Goal: Task Accomplishment & Management: Manage account settings

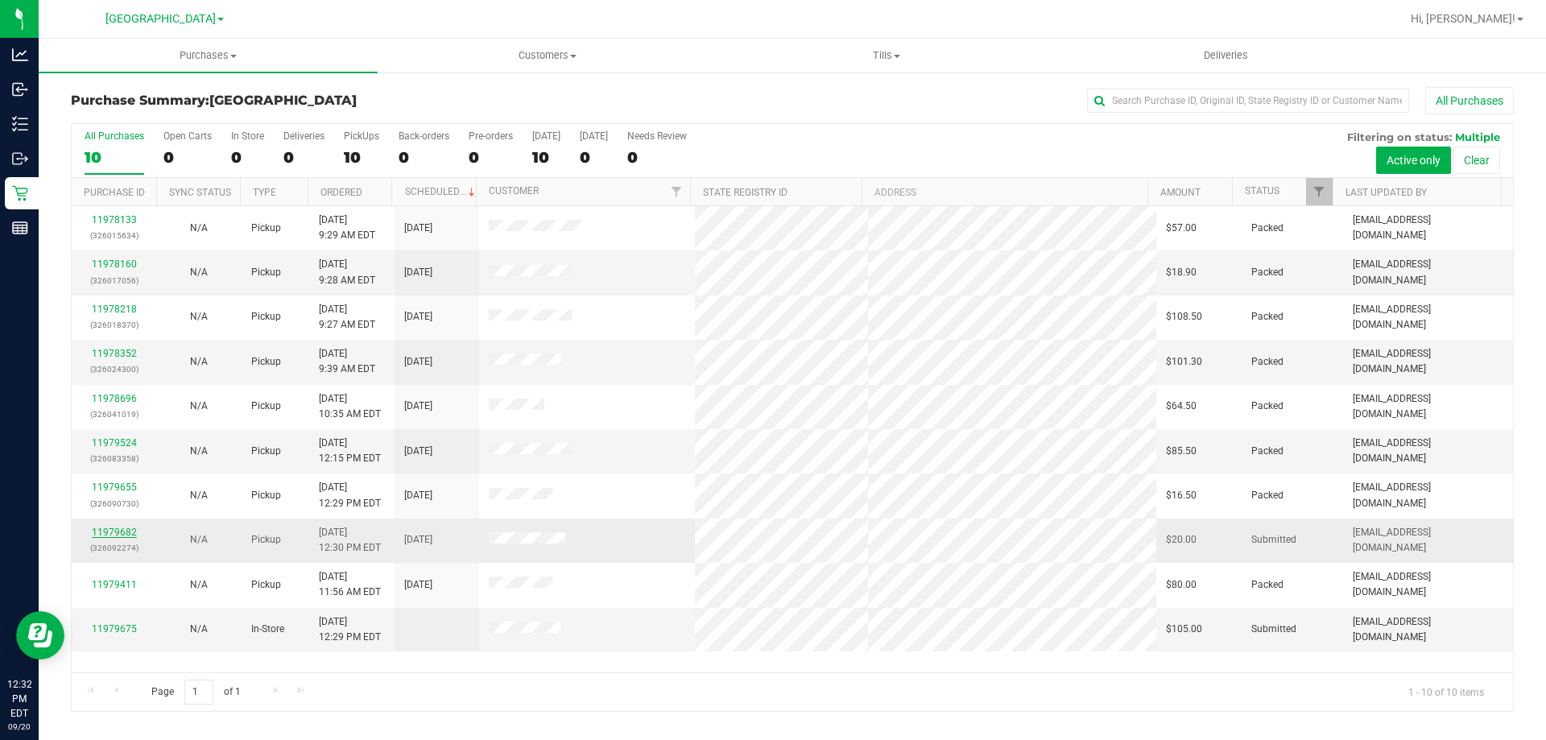
click at [116, 528] on link "11979682" at bounding box center [114, 532] width 45 height 11
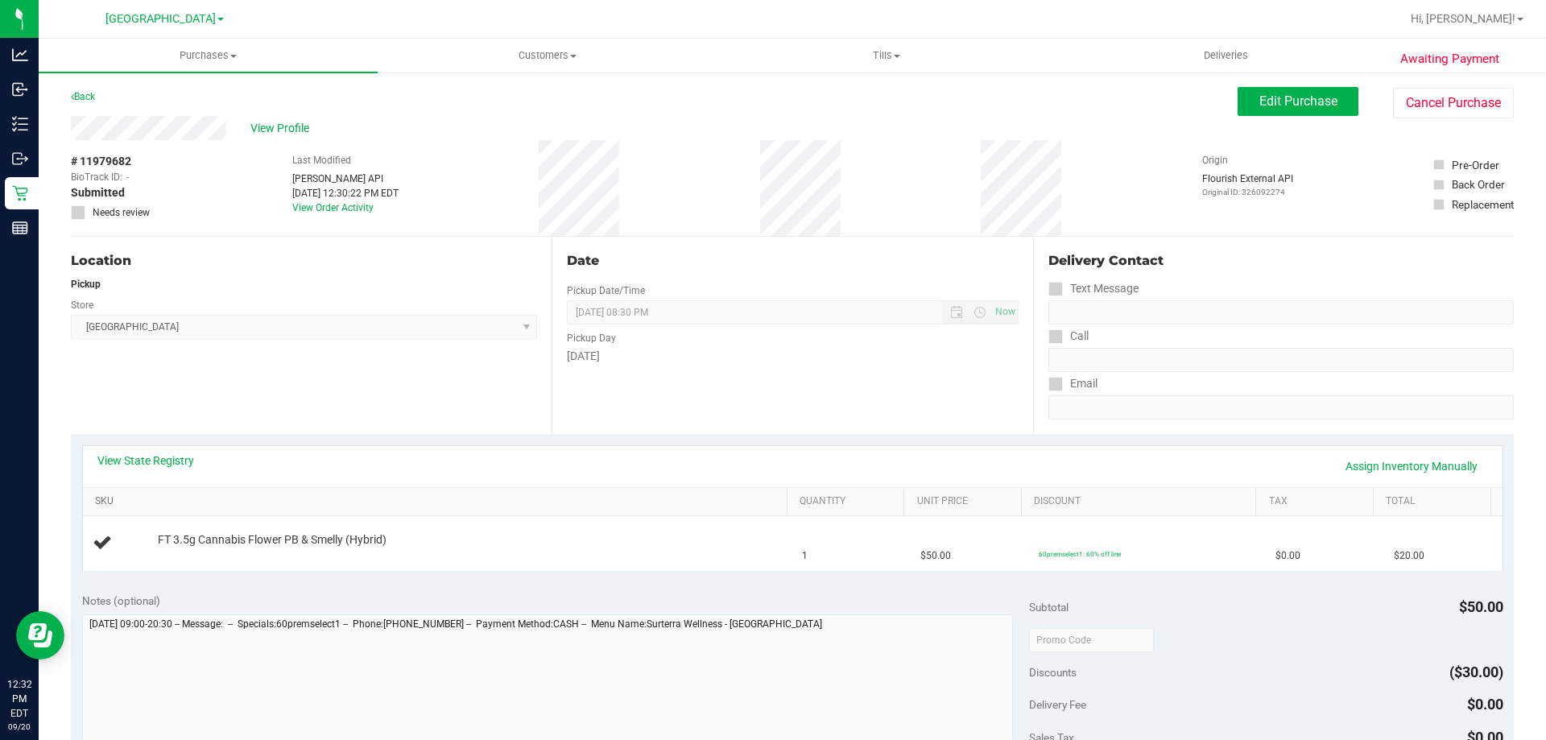
click at [227, 495] on link "SKU" at bounding box center [437, 501] width 685 height 13
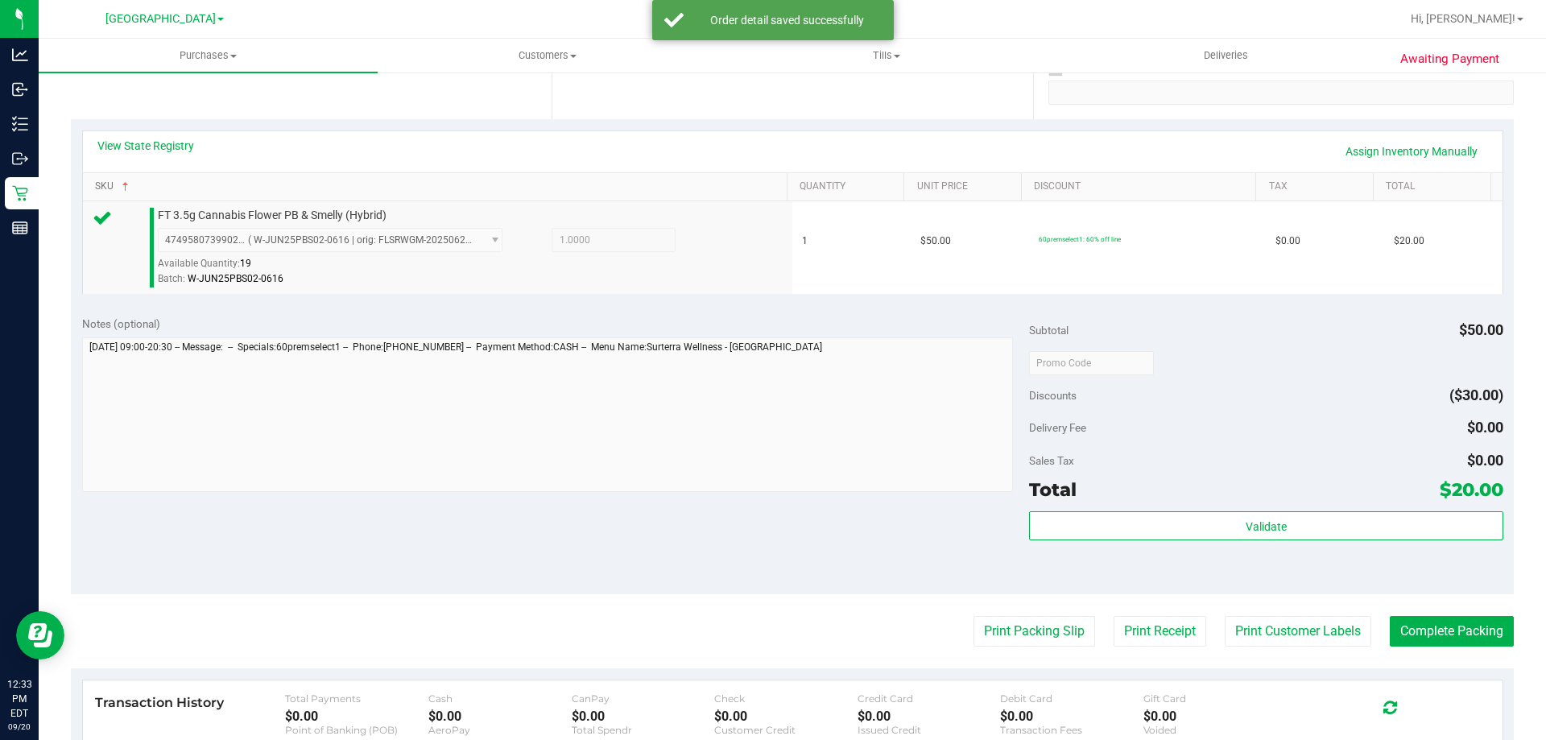
scroll to position [483, 0]
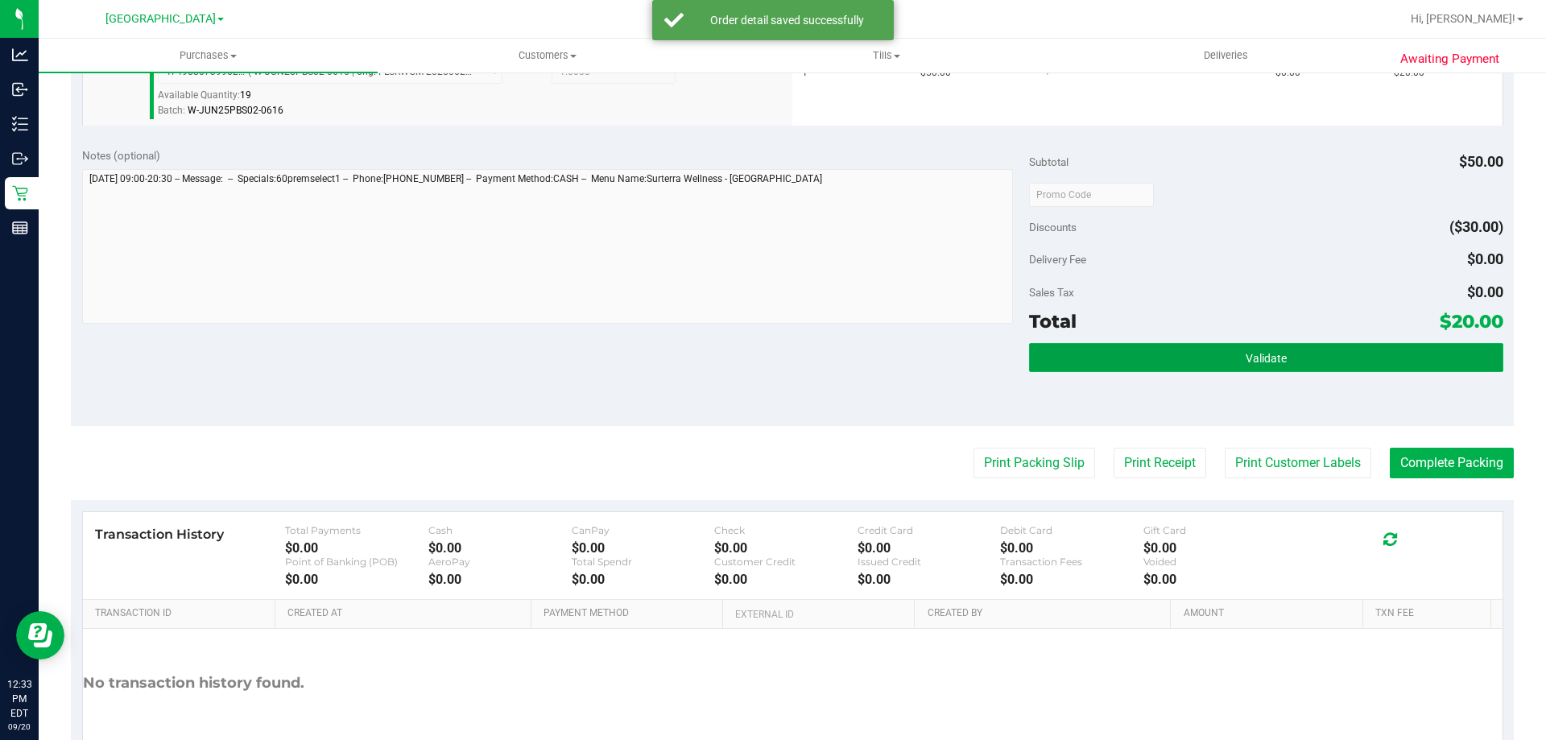
click at [1241, 366] on button "Validate" at bounding box center [1266, 357] width 474 height 29
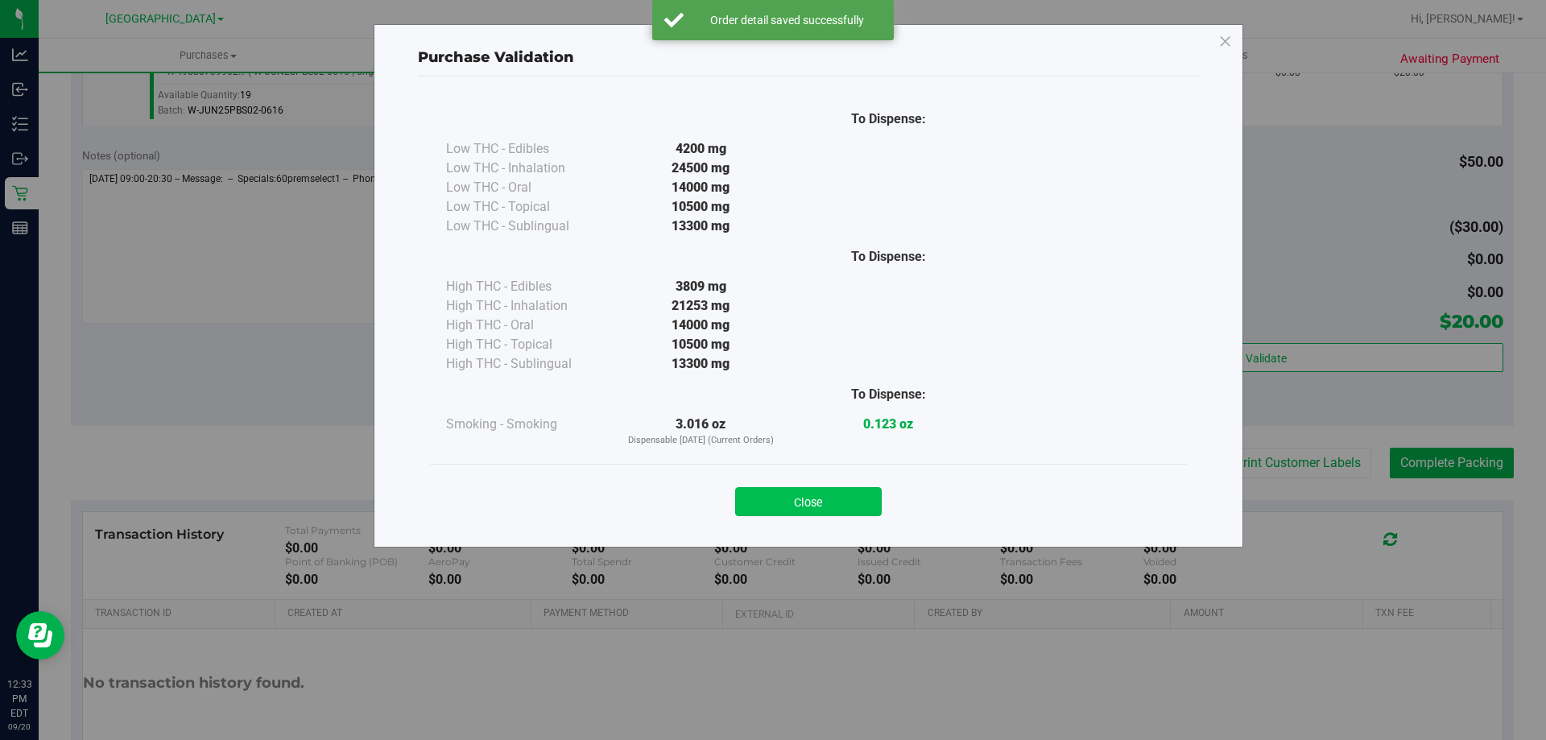
click at [806, 503] on button "Close" at bounding box center [808, 501] width 147 height 29
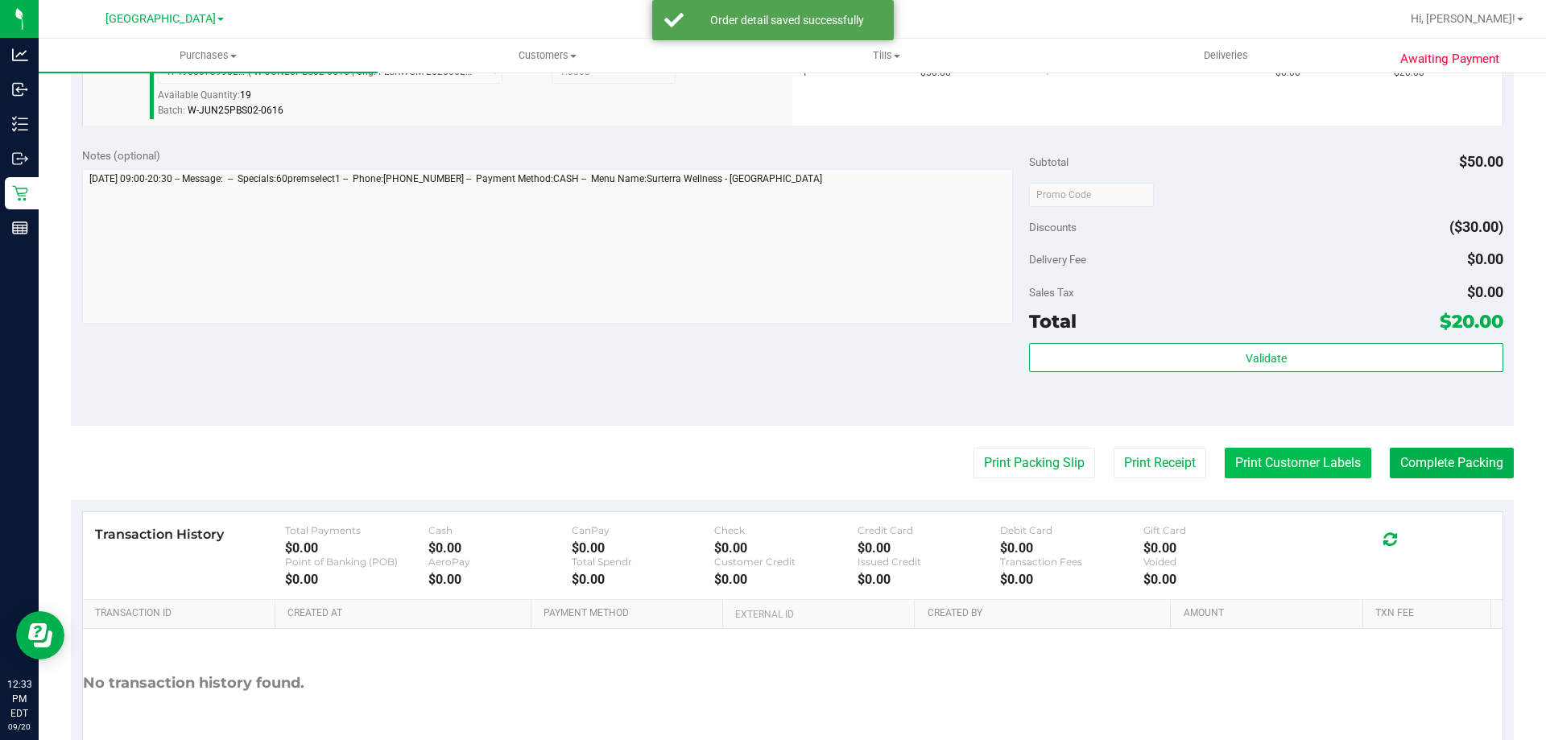
click at [1294, 454] on button "Print Customer Labels" at bounding box center [1298, 463] width 147 height 31
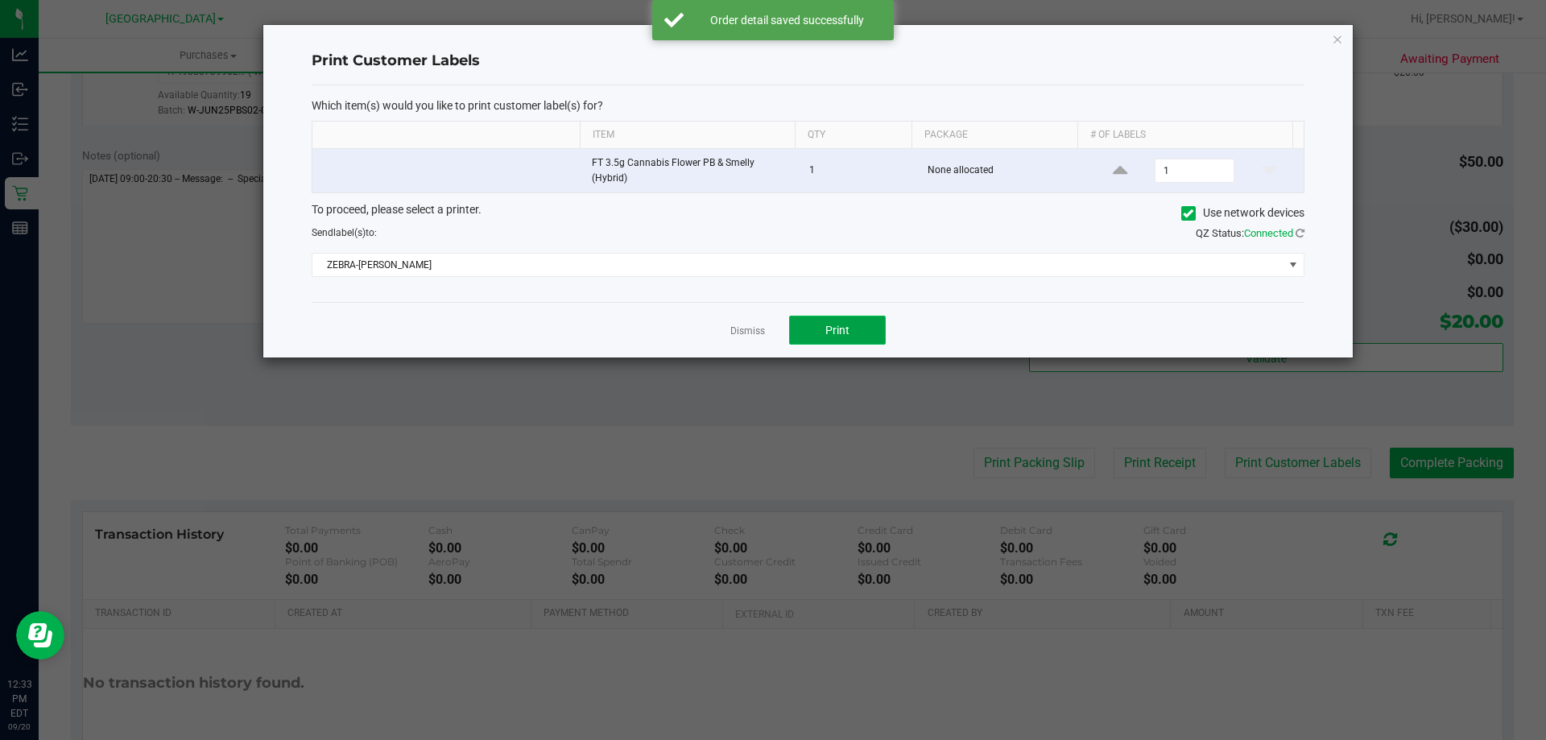
click at [852, 329] on button "Print" at bounding box center [837, 330] width 97 height 29
click at [753, 329] on link "Dismiss" at bounding box center [747, 332] width 35 height 14
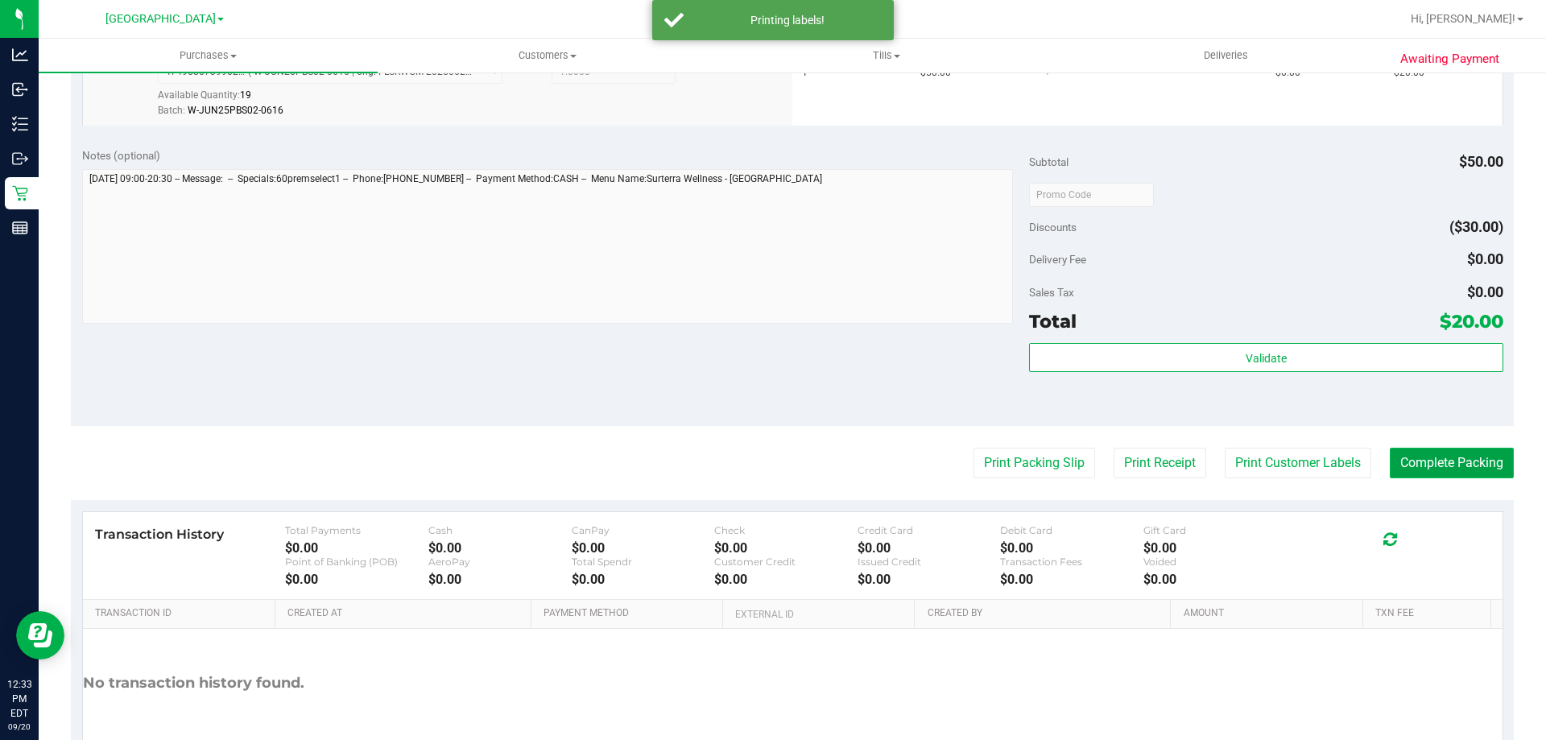
click at [1405, 453] on button "Complete Packing" at bounding box center [1452, 463] width 124 height 31
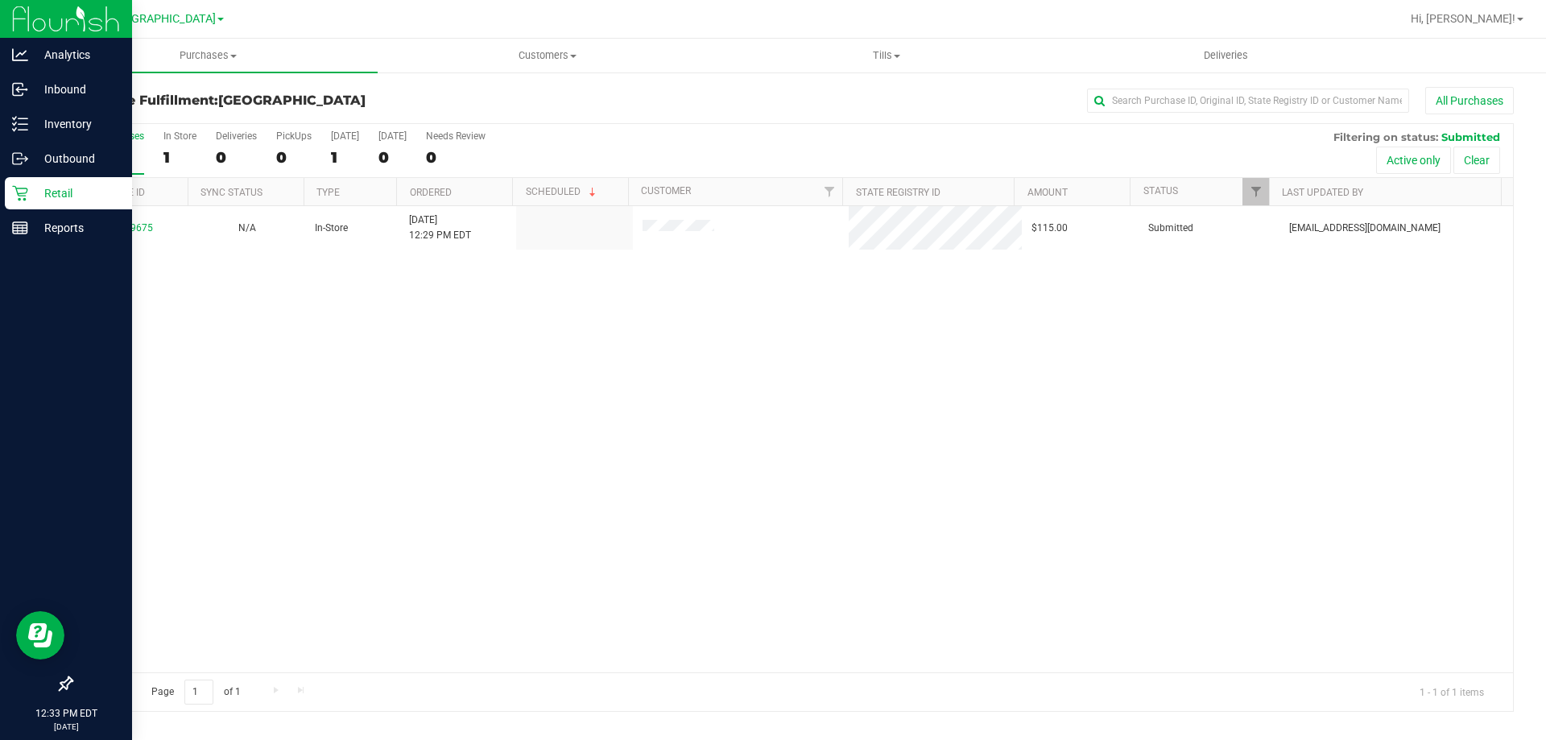
click at [72, 190] on p "Retail" at bounding box center [76, 193] width 97 height 19
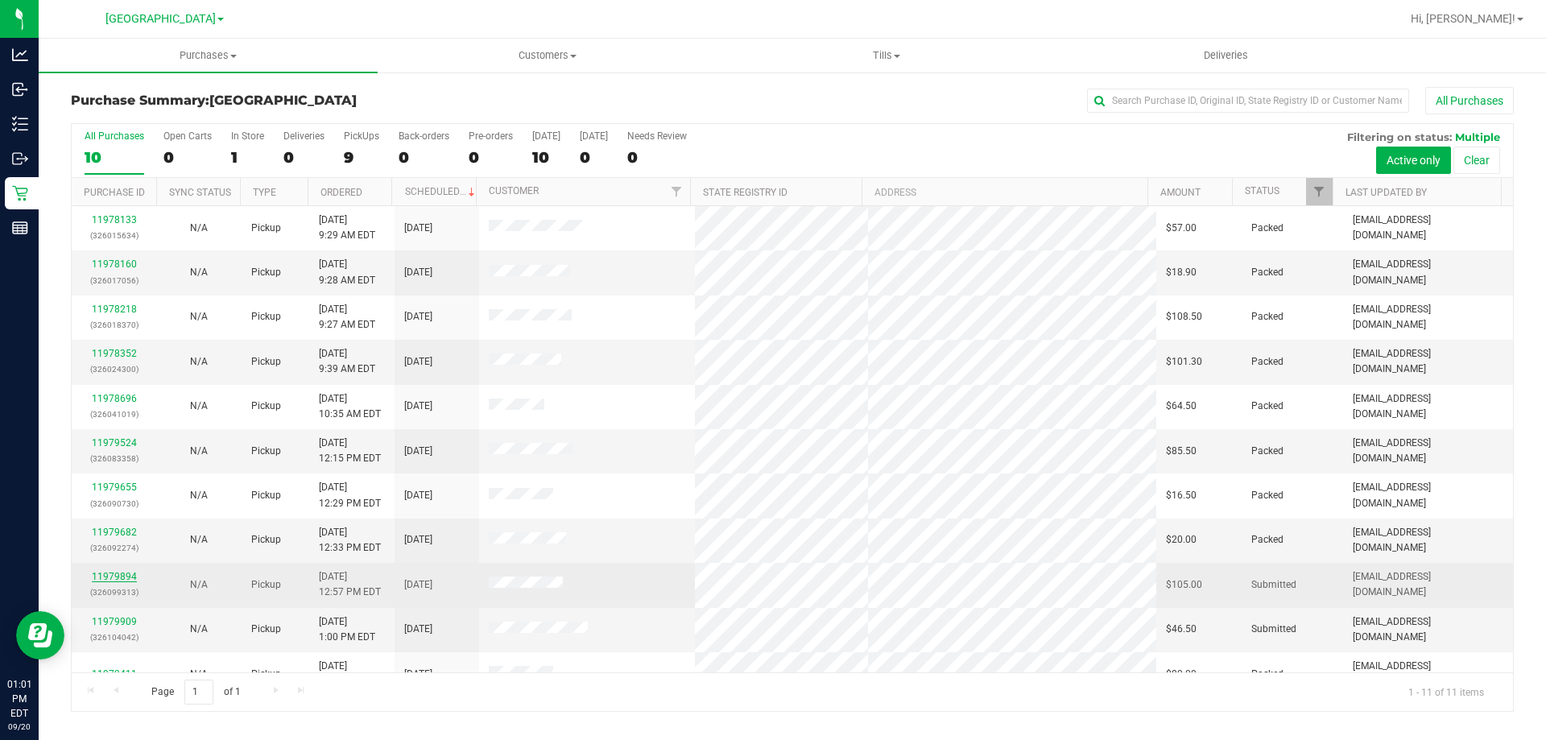
click at [100, 574] on link "11979894" at bounding box center [114, 576] width 45 height 11
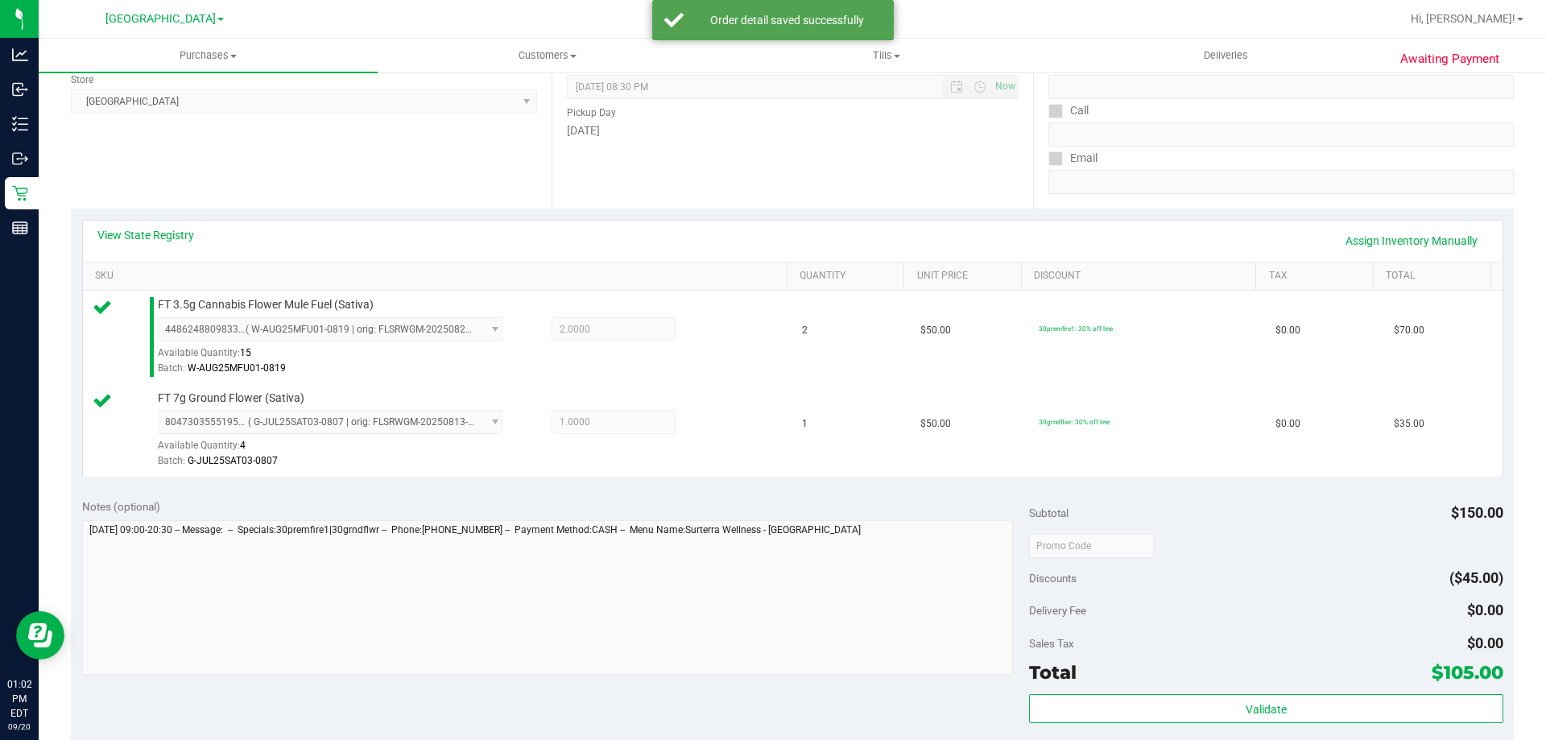
scroll to position [242, 0]
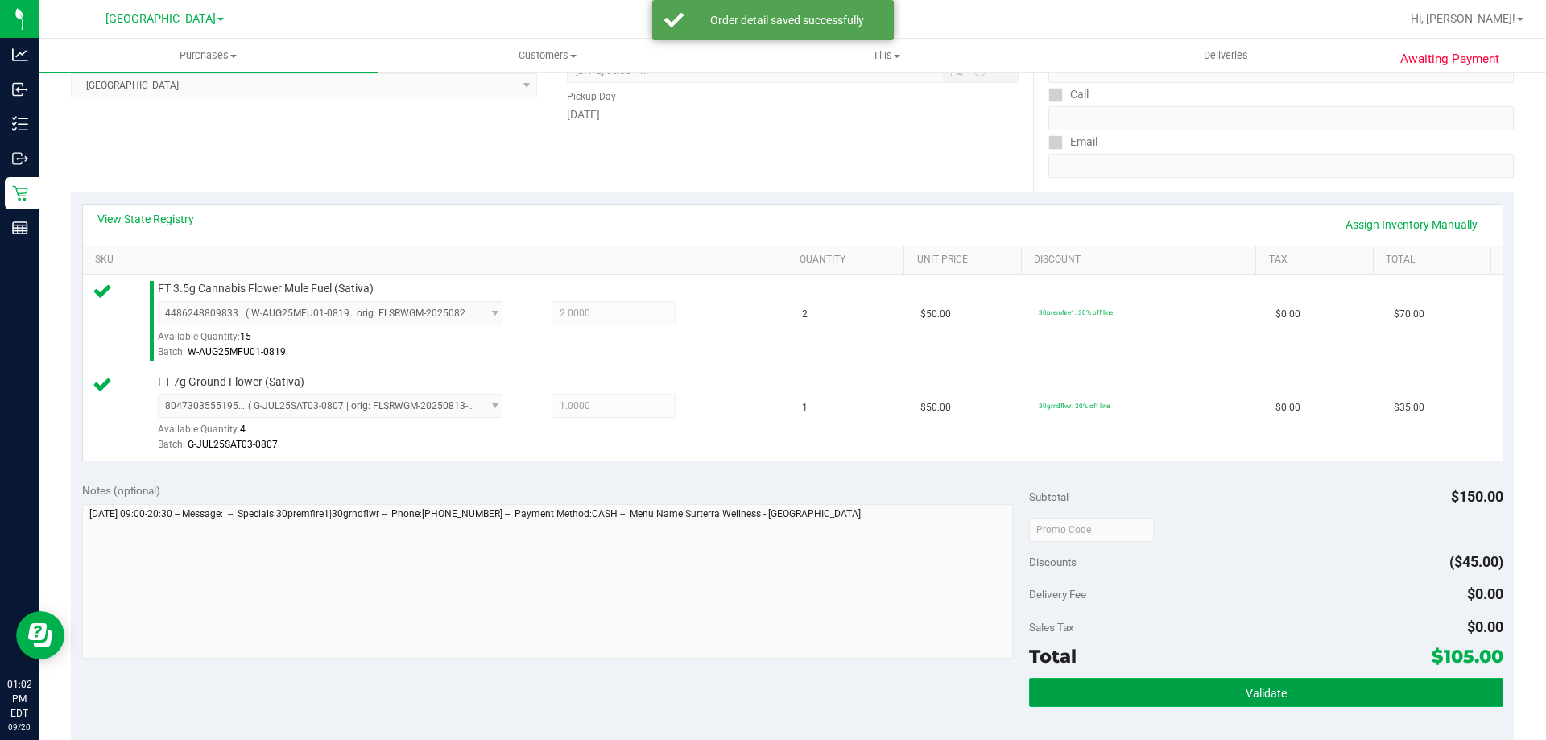
click at [1294, 692] on button "Validate" at bounding box center [1266, 692] width 474 height 29
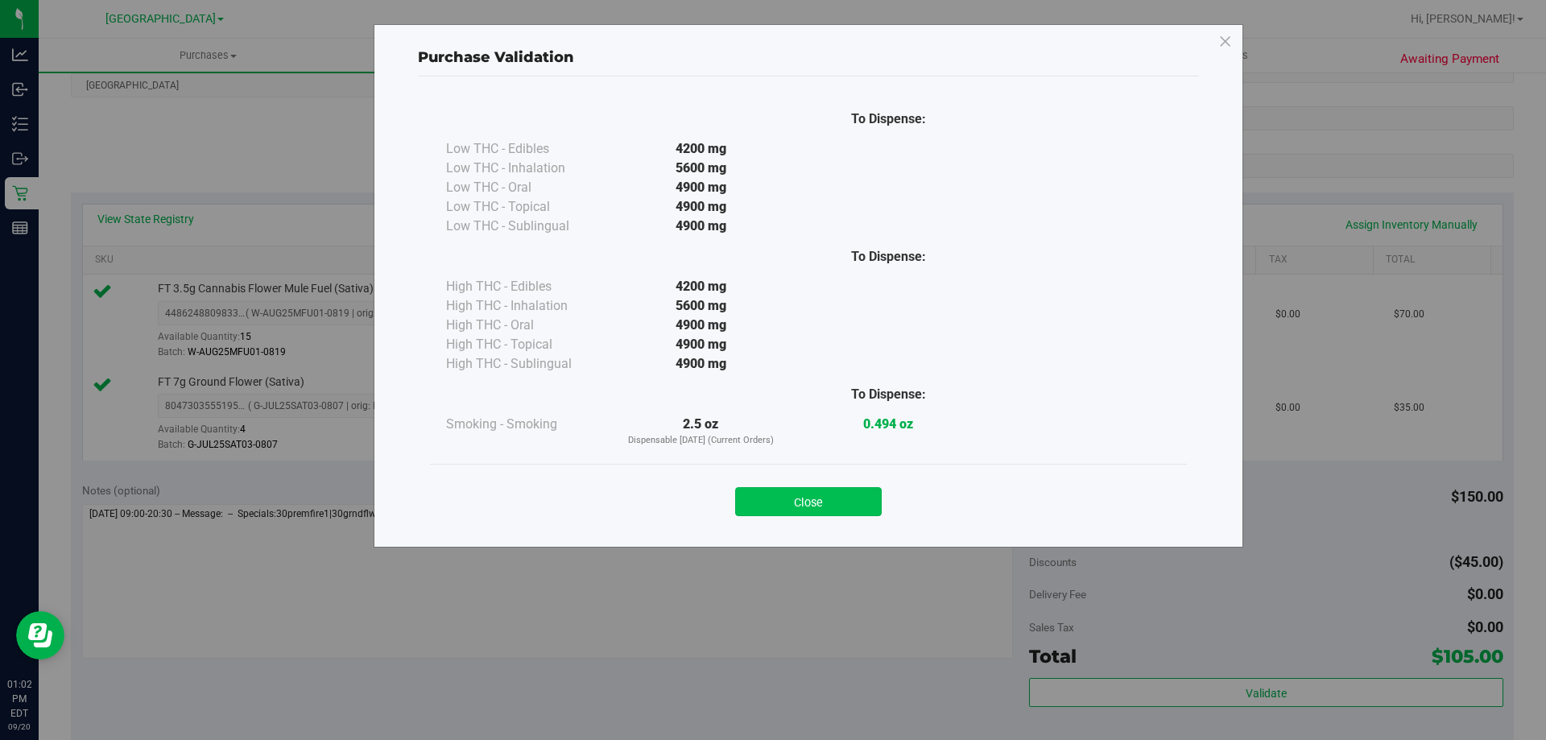
click at [851, 515] on button "Close" at bounding box center [808, 501] width 147 height 29
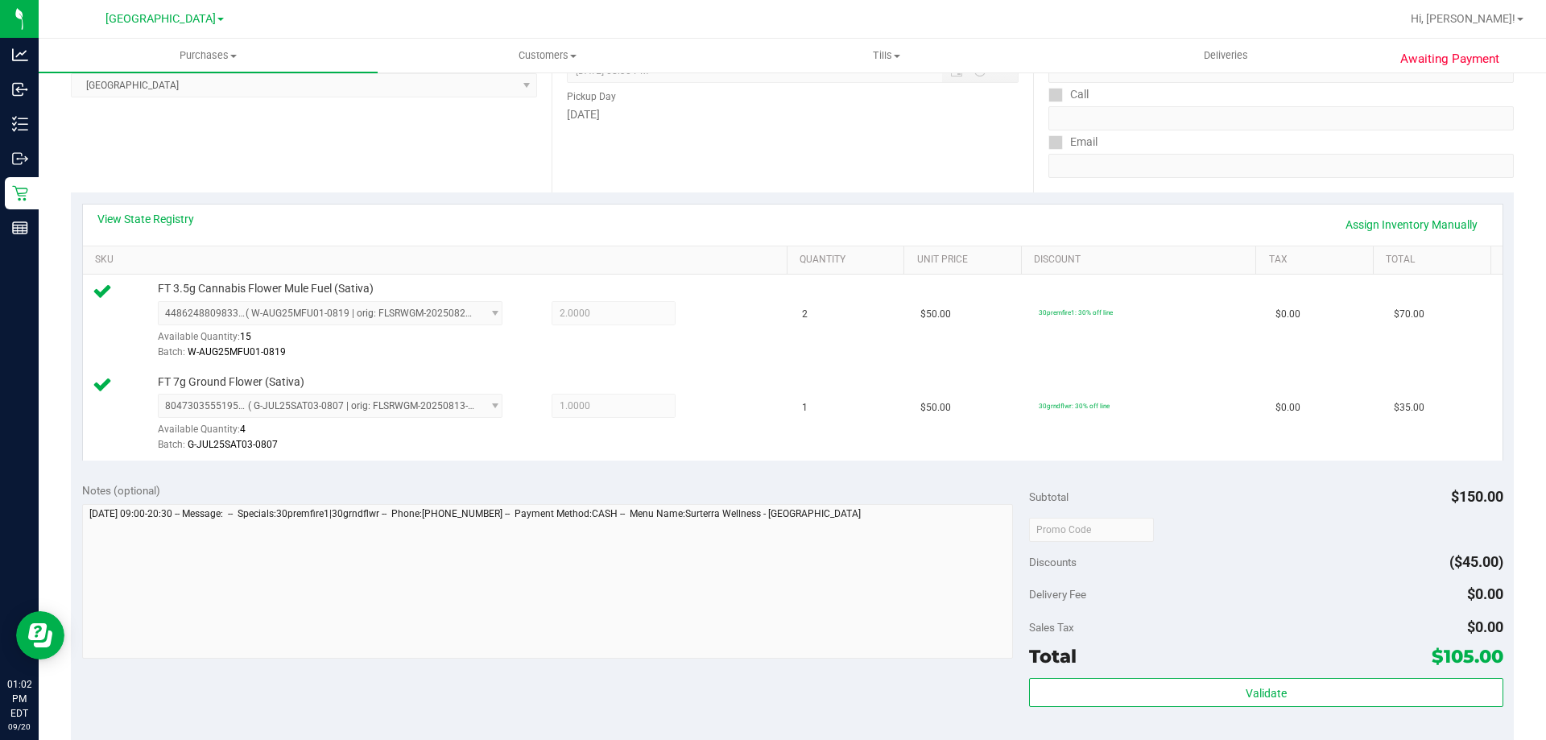
scroll to position [483, 0]
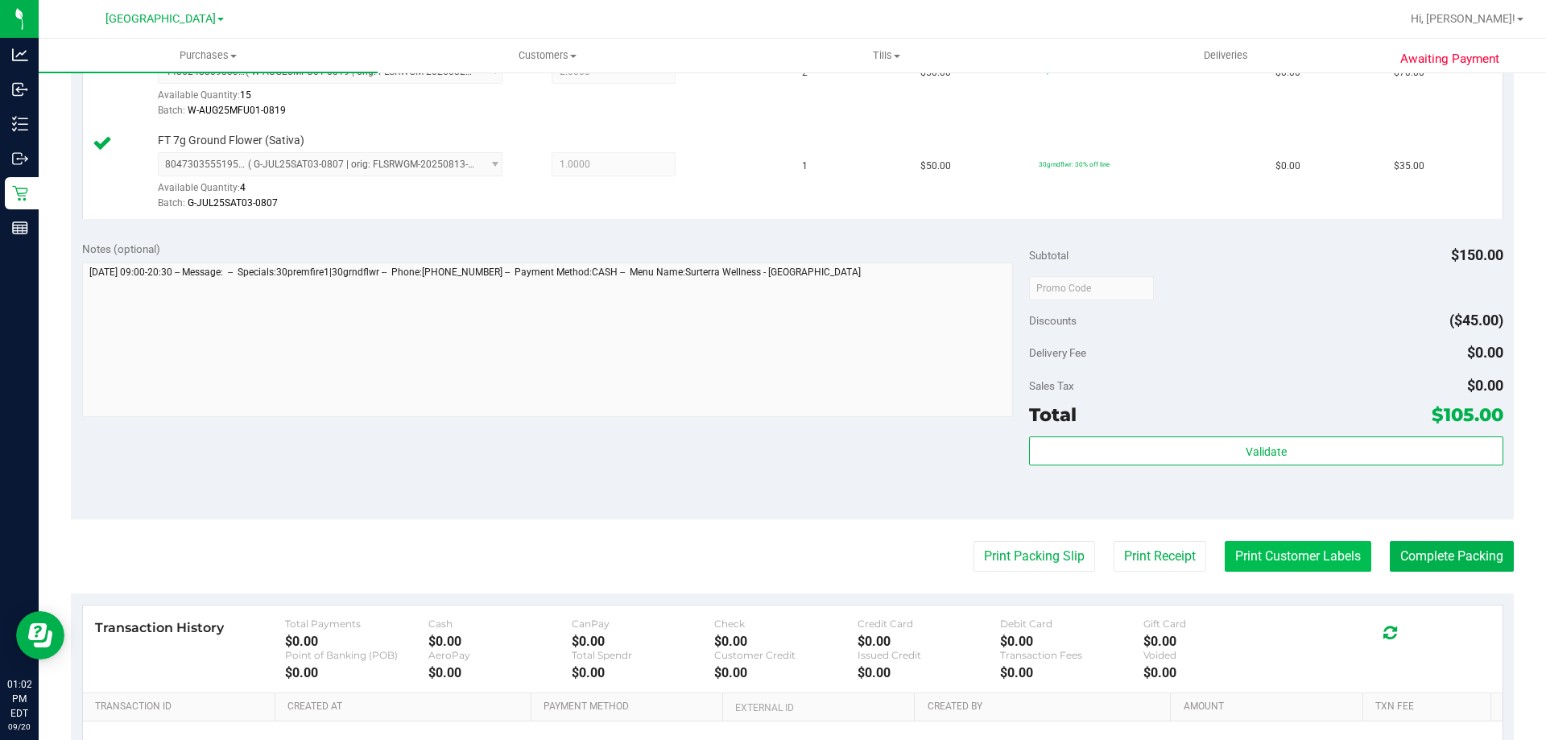
click at [1332, 556] on button "Print Customer Labels" at bounding box center [1298, 556] width 147 height 31
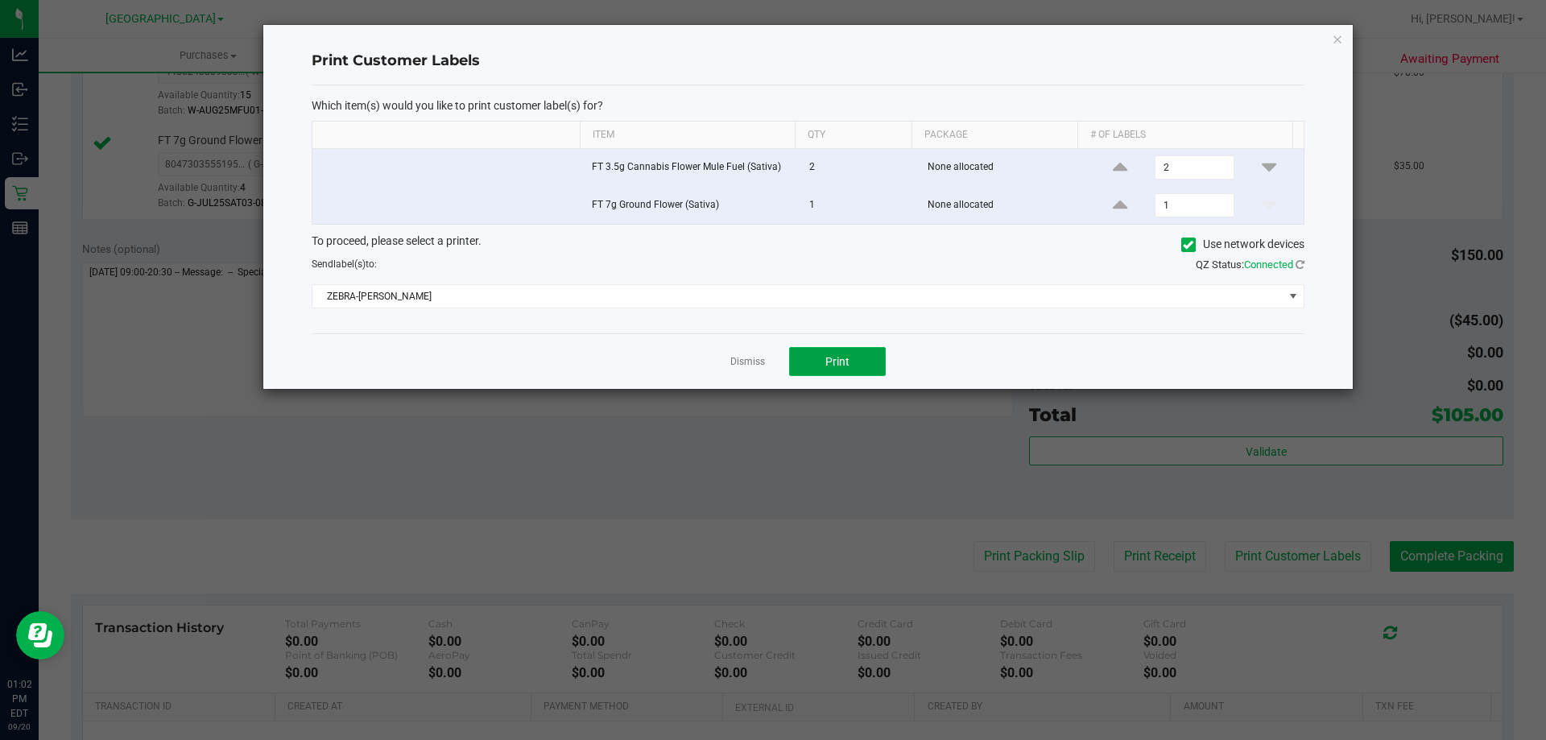
click at [861, 354] on button "Print" at bounding box center [837, 361] width 97 height 29
click at [757, 359] on link "Dismiss" at bounding box center [747, 362] width 35 height 14
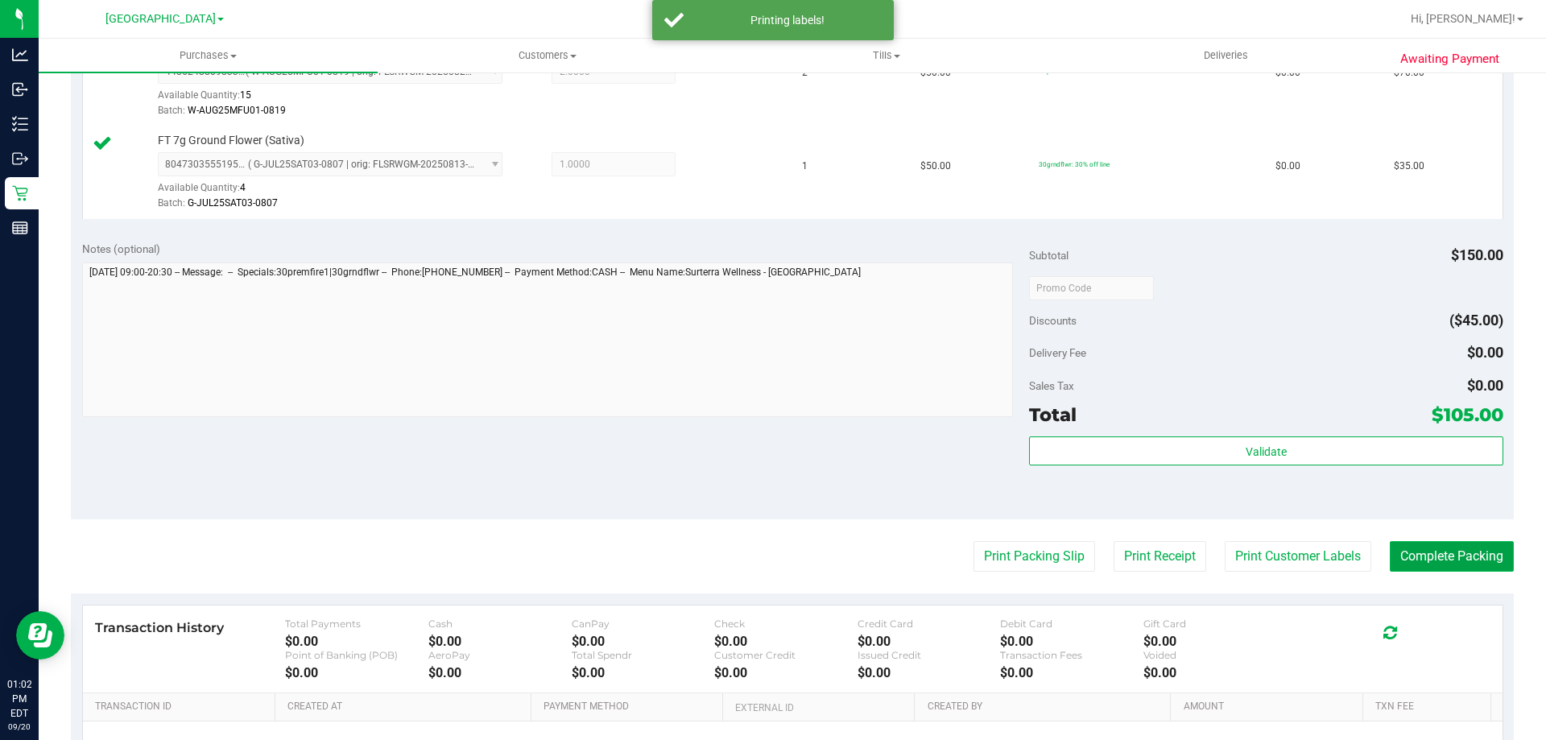
click at [1462, 564] on button "Complete Packing" at bounding box center [1452, 556] width 124 height 31
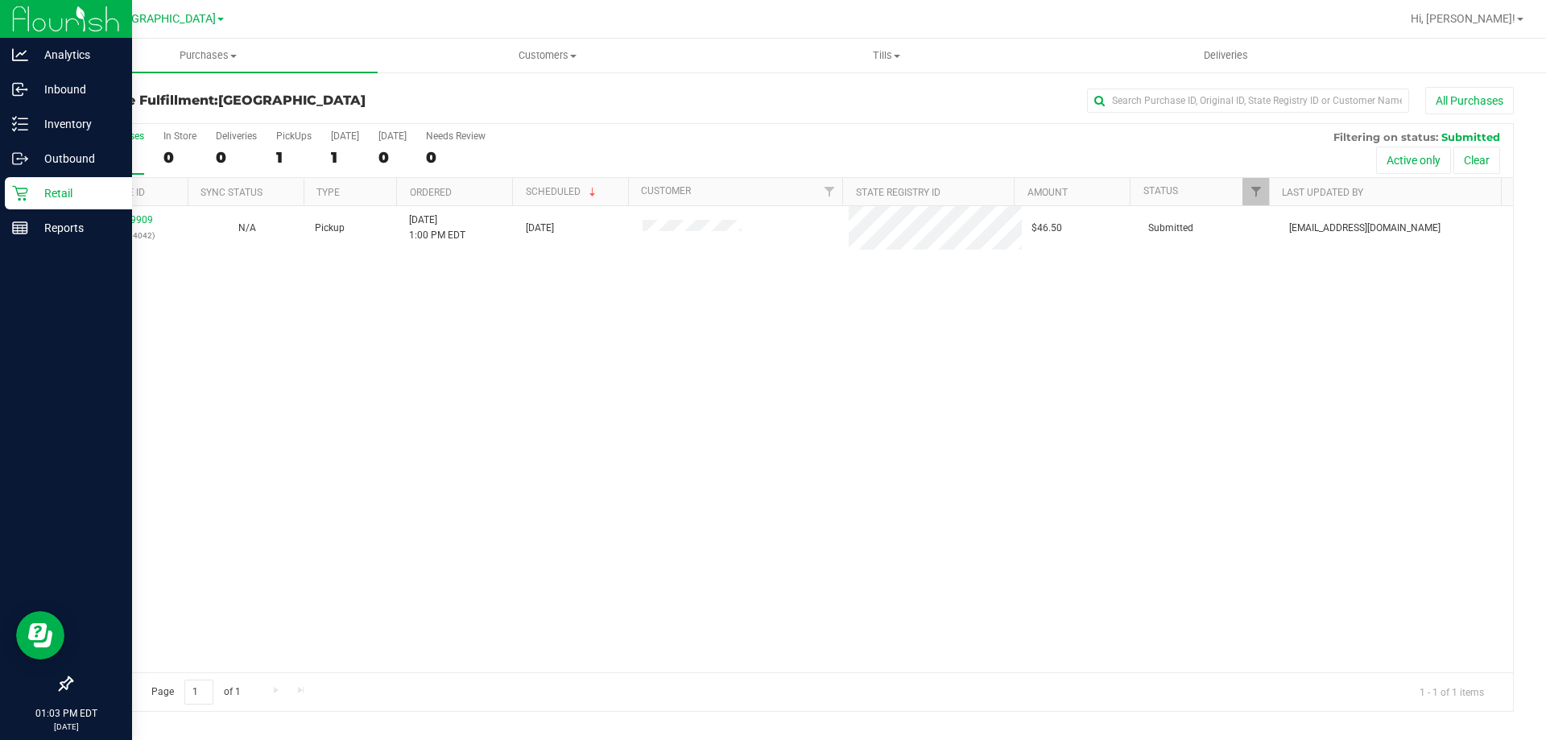
click at [73, 198] on p "Retail" at bounding box center [76, 193] width 97 height 19
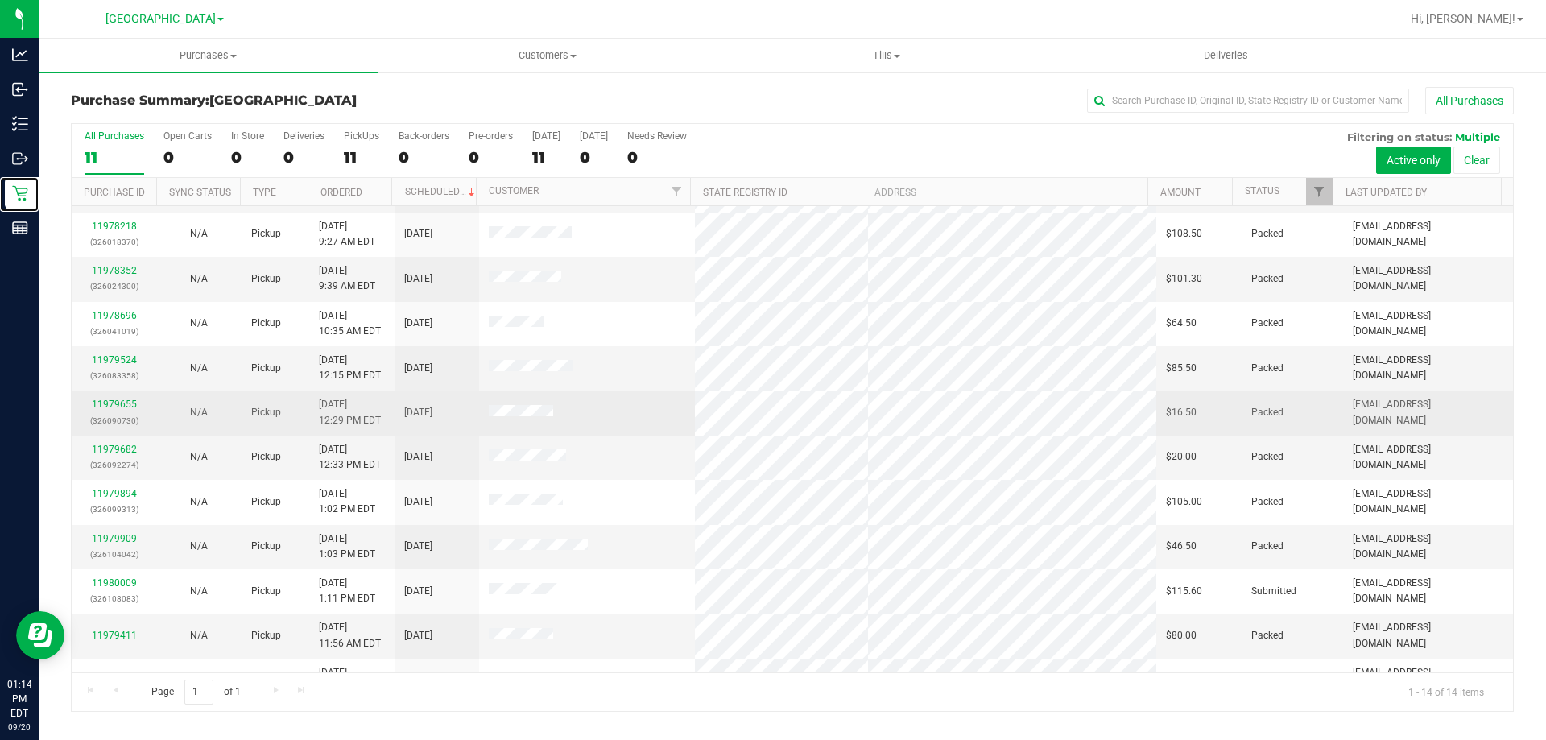
scroll to position [158, 0]
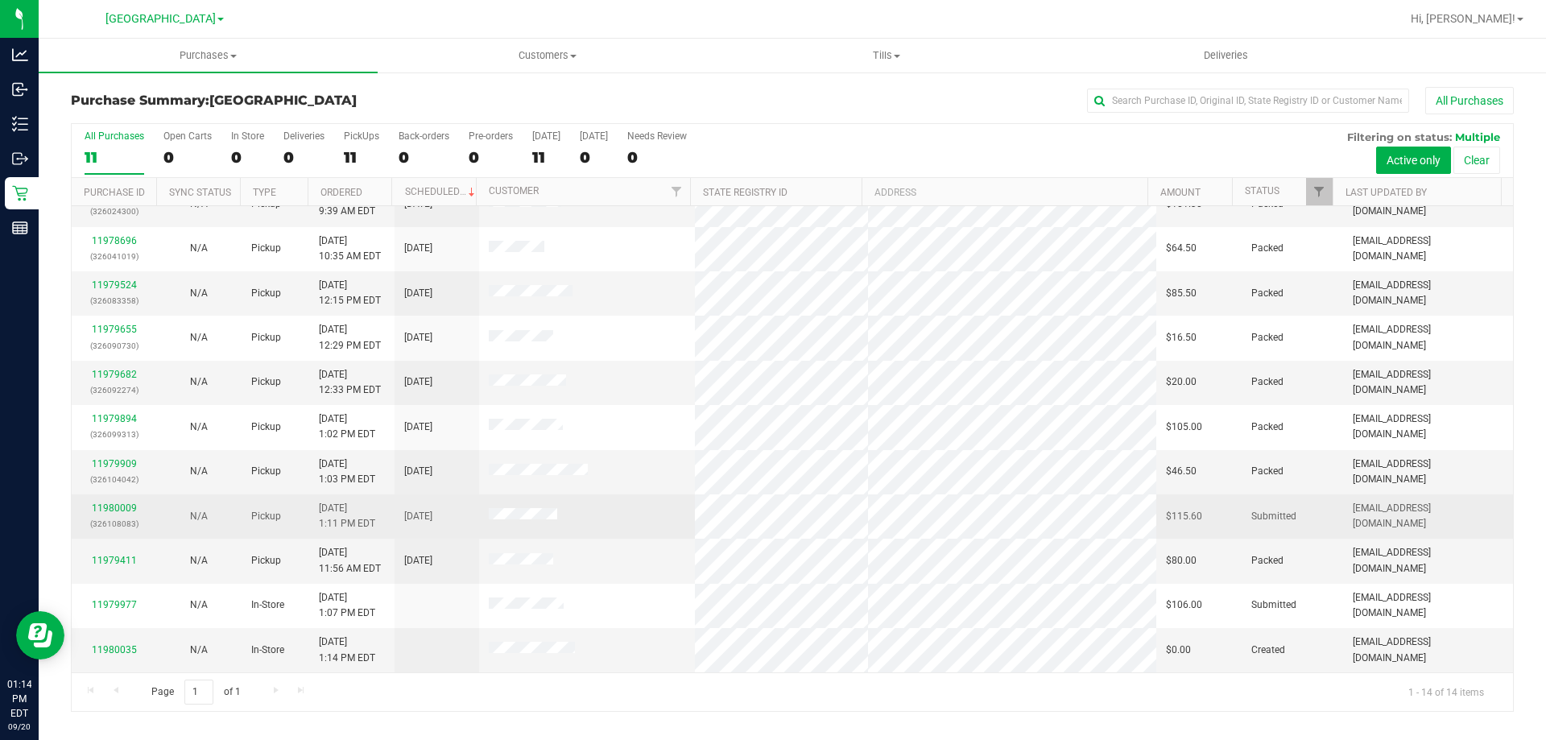
click at [126, 515] on div "11980009 (326108083)" at bounding box center [113, 516] width 65 height 31
click at [120, 511] on link "11980009" at bounding box center [114, 508] width 45 height 11
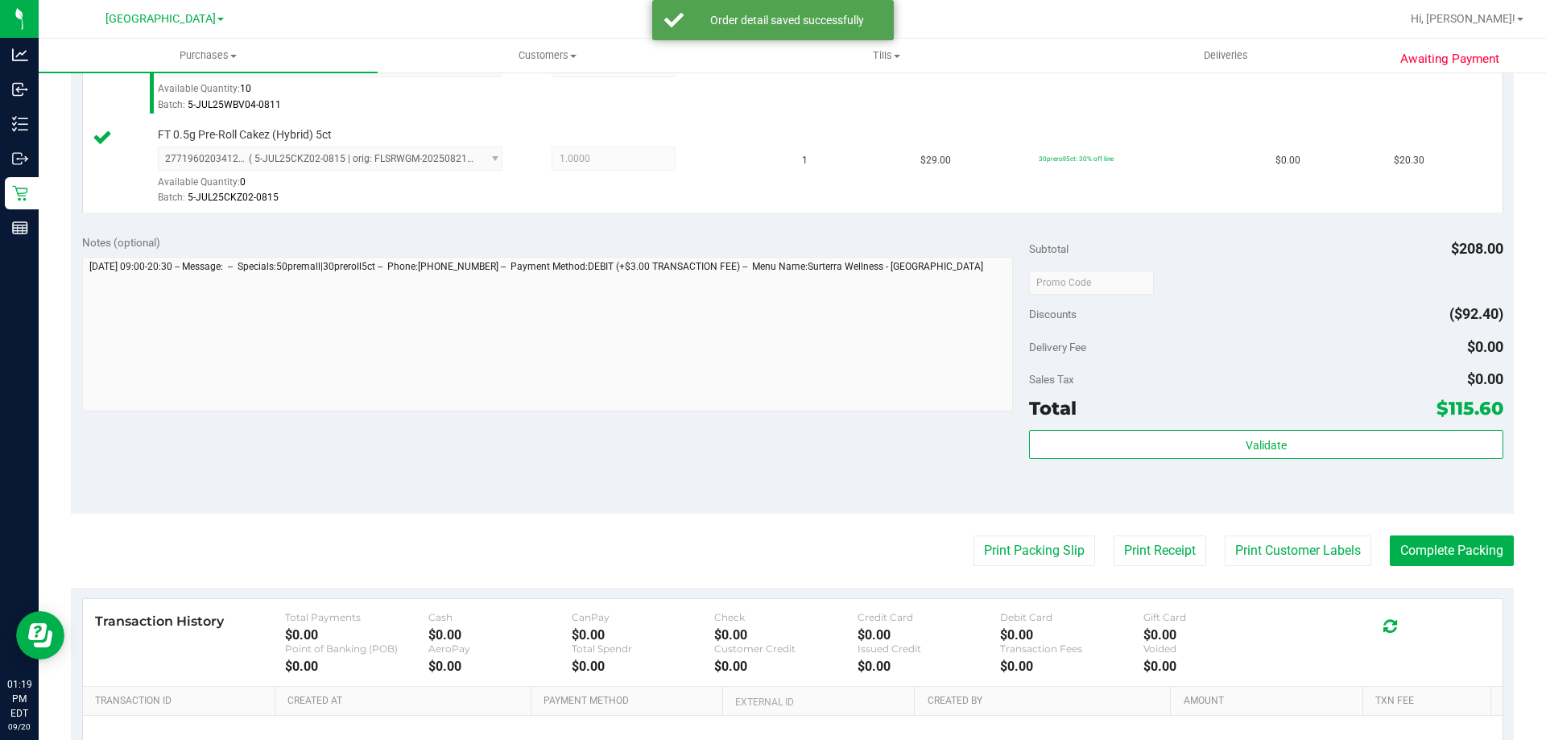
scroll to position [950, 0]
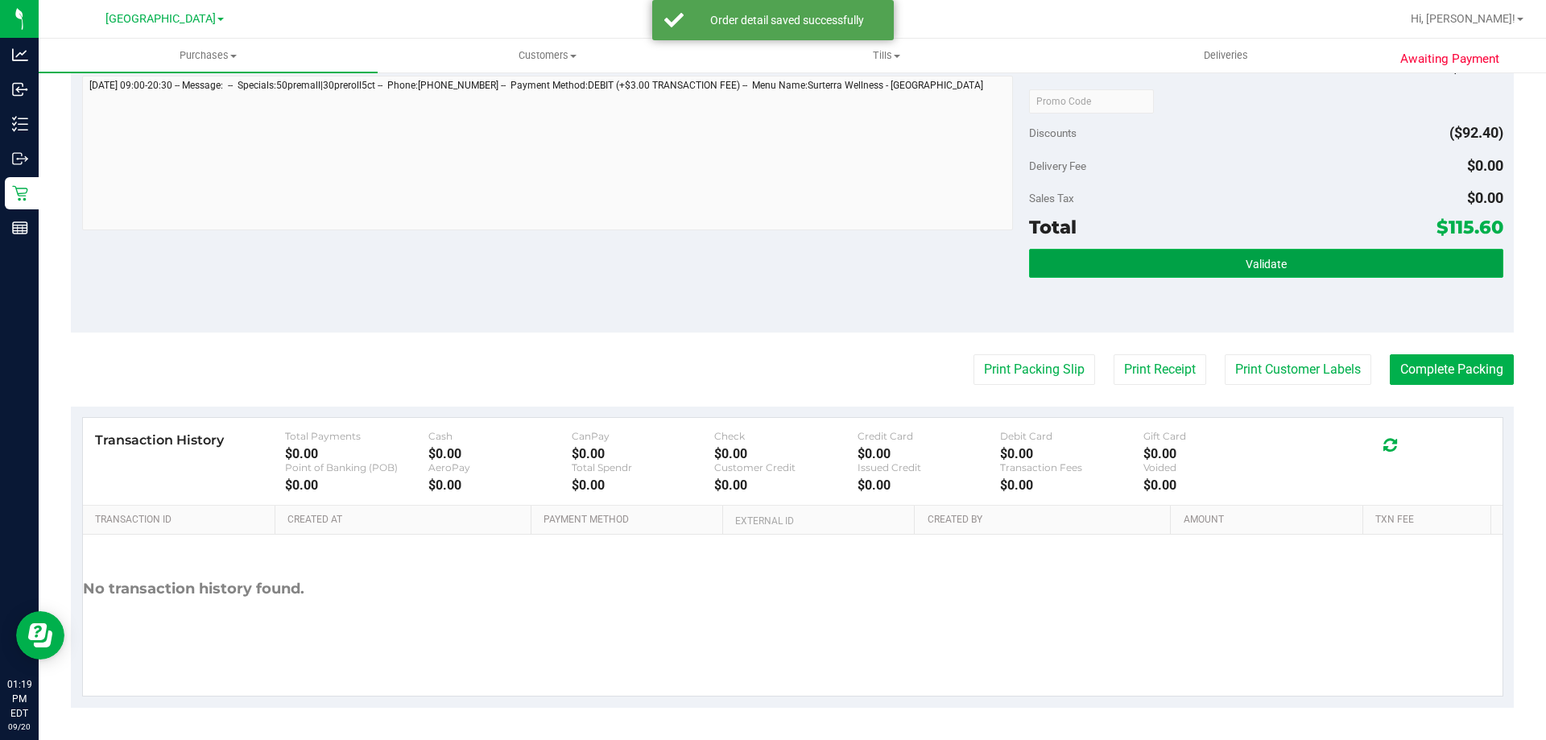
click at [1298, 271] on button "Validate" at bounding box center [1266, 263] width 474 height 29
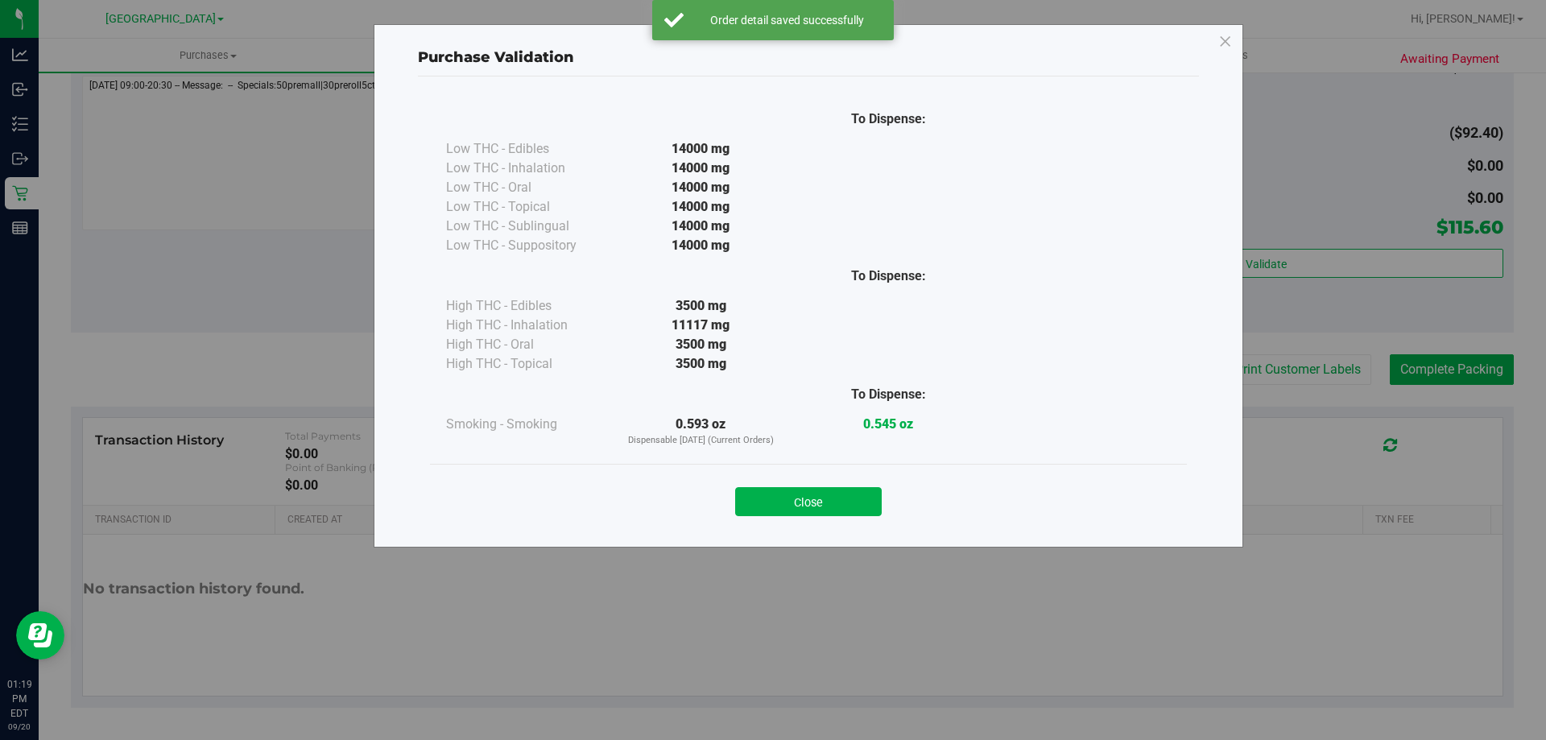
drag, startPoint x: 856, startPoint y: 507, endPoint x: 1112, endPoint y: 475, distance: 258.0
click at [855, 505] on button "Close" at bounding box center [808, 501] width 147 height 29
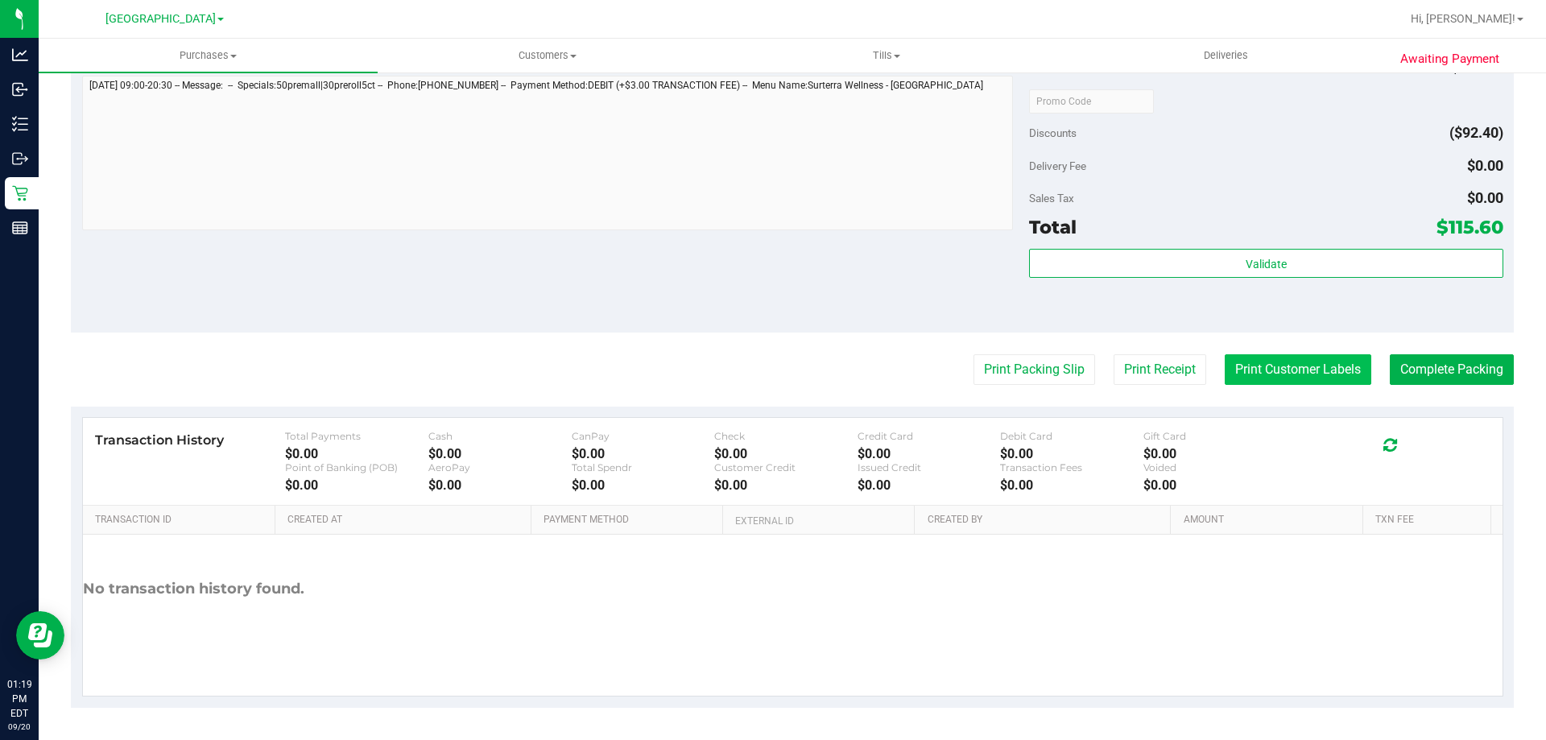
click at [1268, 371] on button "Print Customer Labels" at bounding box center [1298, 369] width 147 height 31
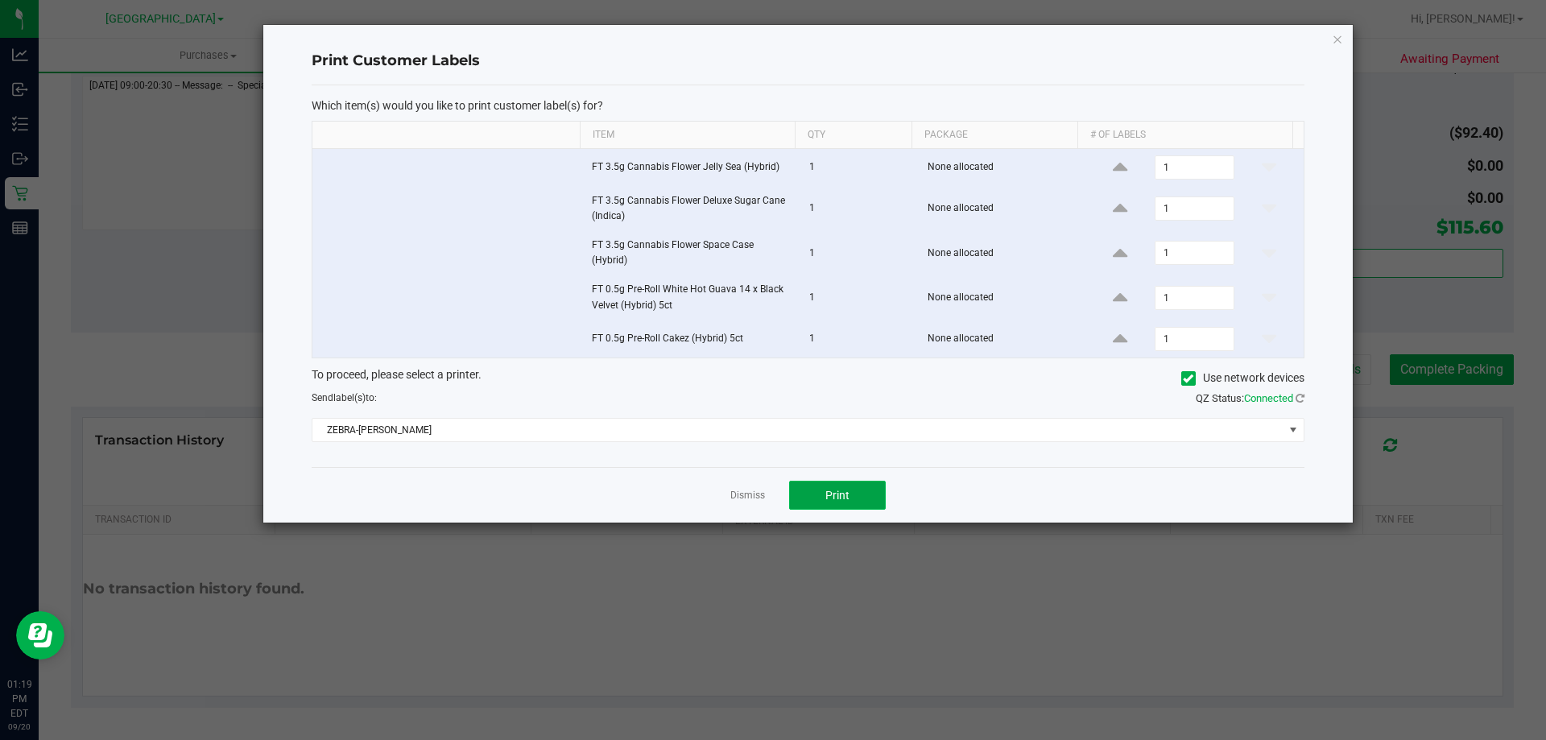
click at [848, 499] on span "Print" at bounding box center [838, 495] width 24 height 13
click at [1340, 35] on icon "button" at bounding box center [1337, 38] width 11 height 19
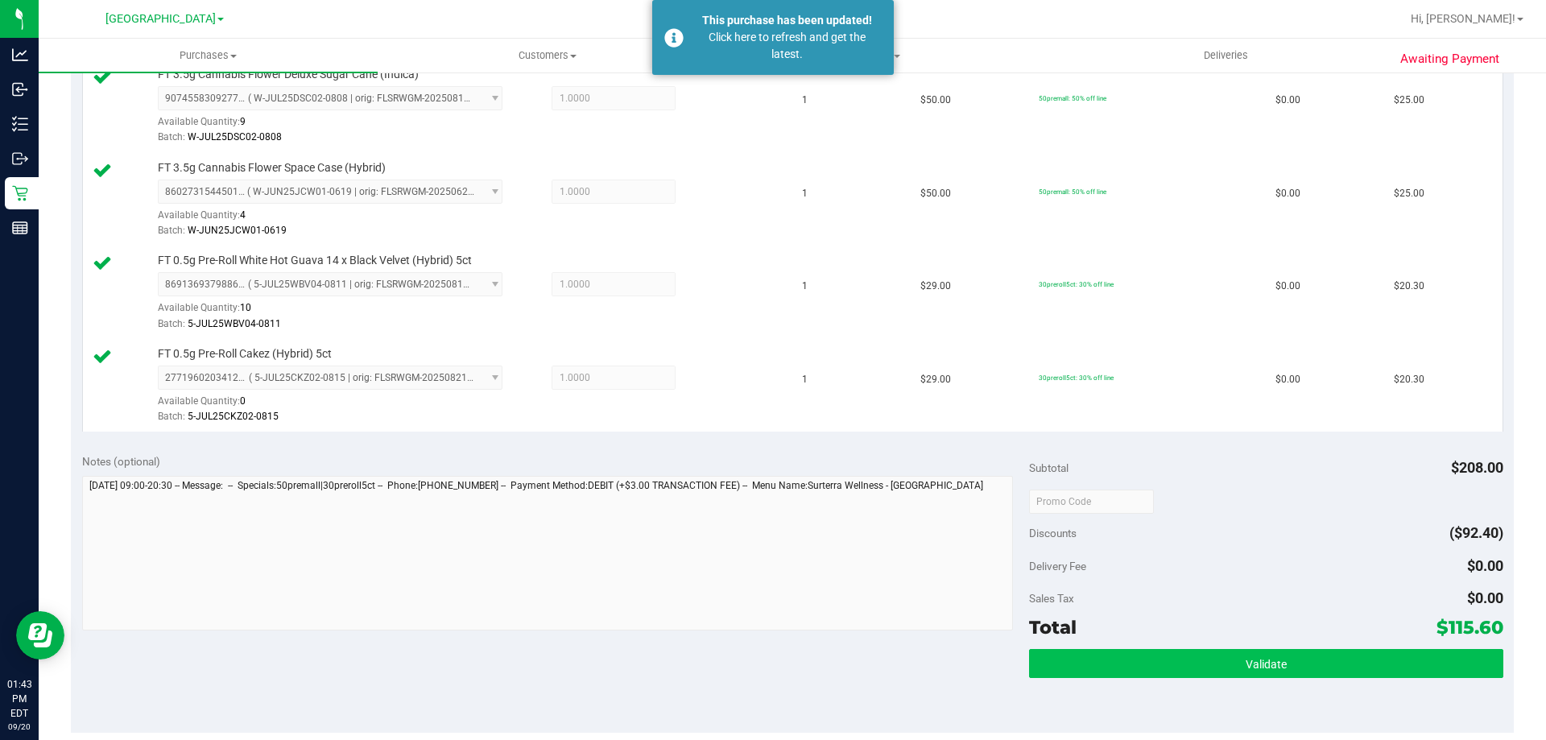
scroll to position [644, 0]
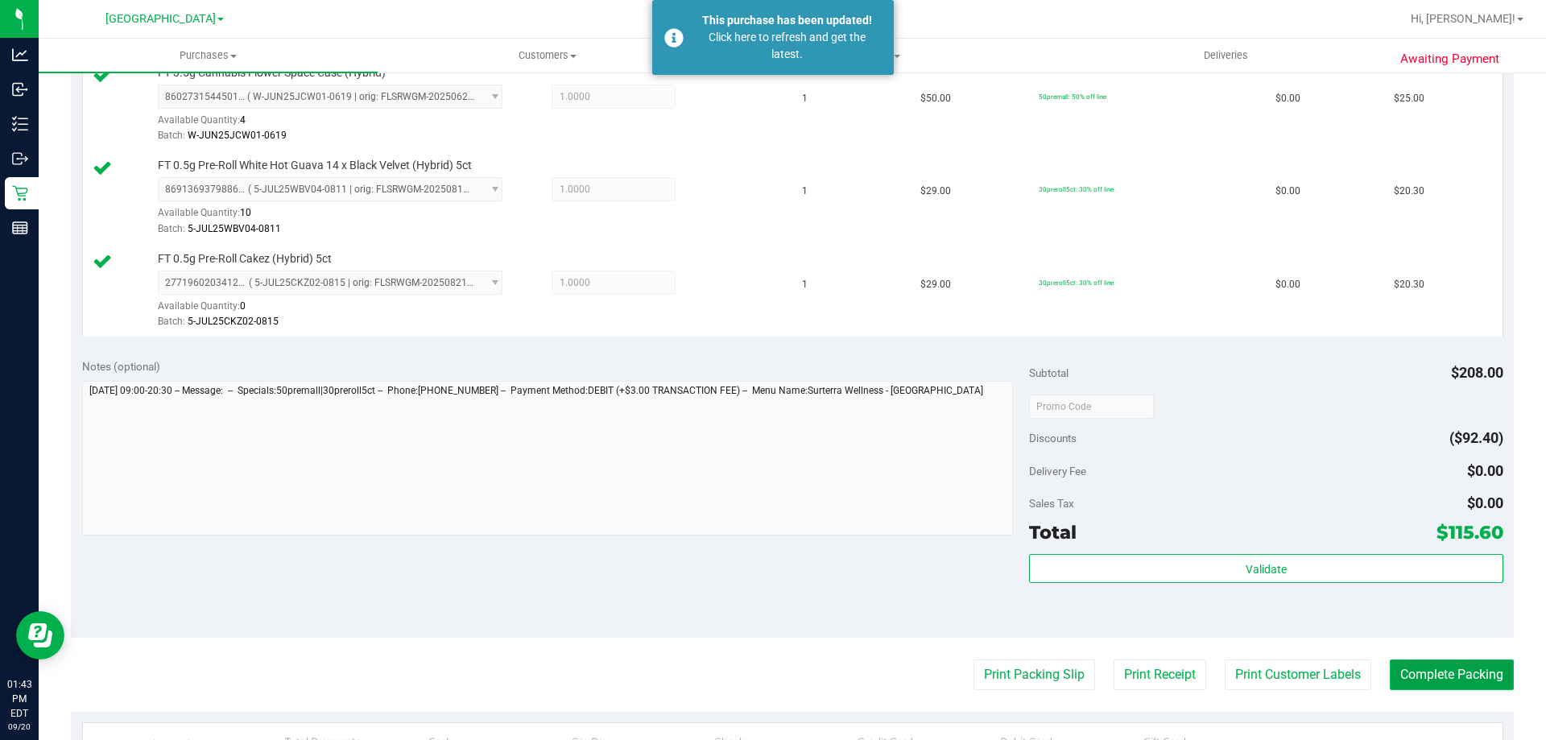
click at [1428, 685] on button "Complete Packing" at bounding box center [1452, 675] width 124 height 31
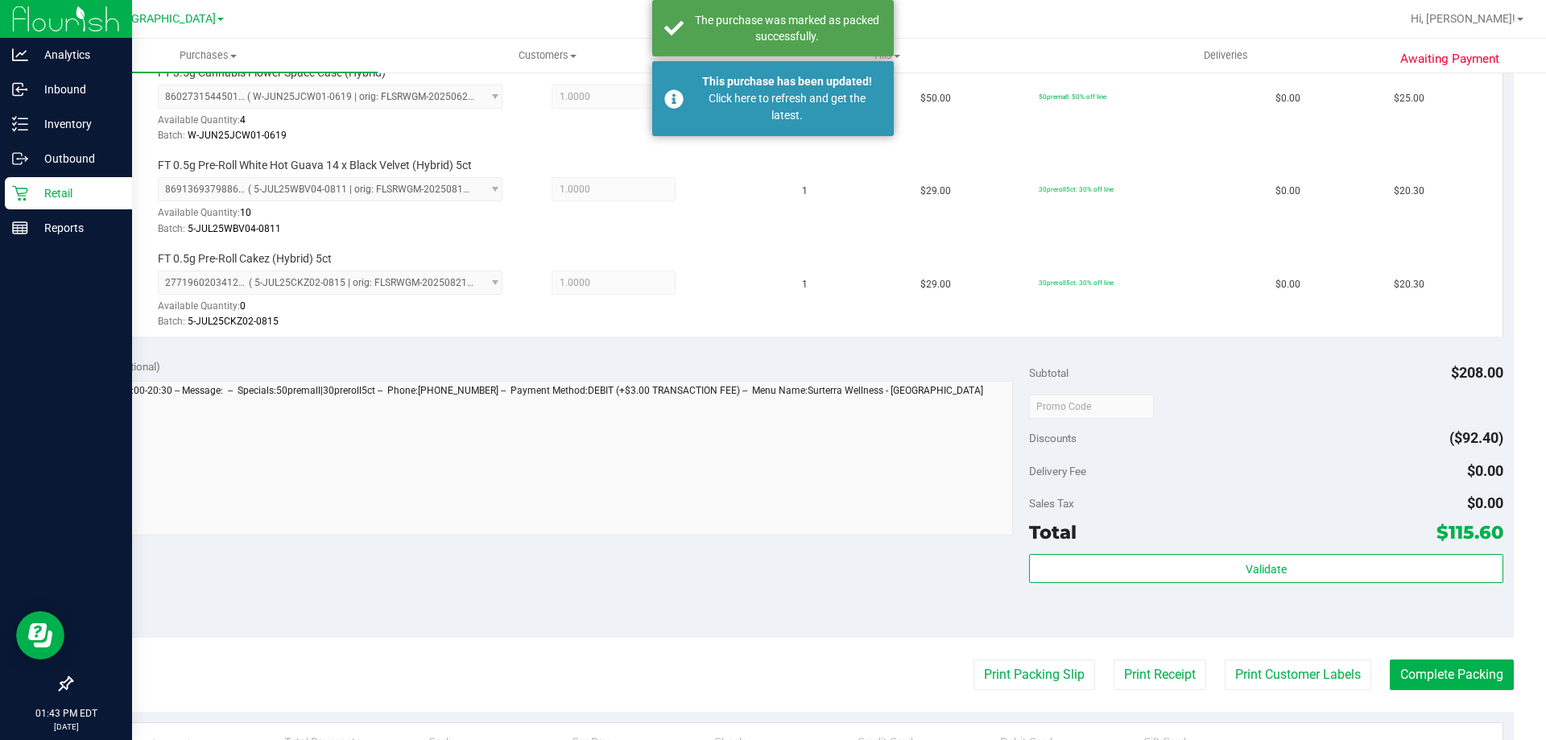
click at [27, 196] on icon at bounding box center [20, 193] width 16 height 16
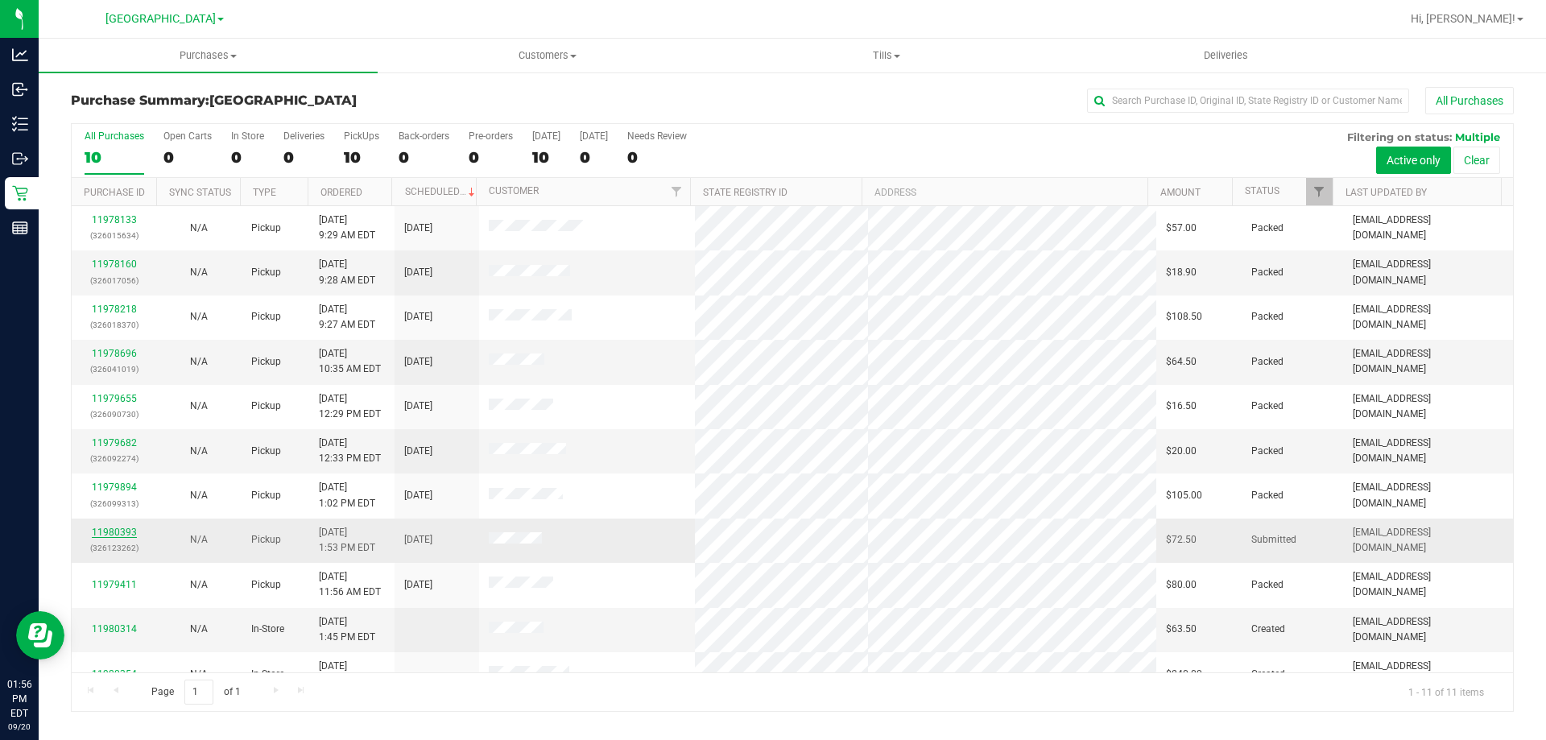
click at [116, 536] on link "11980393" at bounding box center [114, 532] width 45 height 11
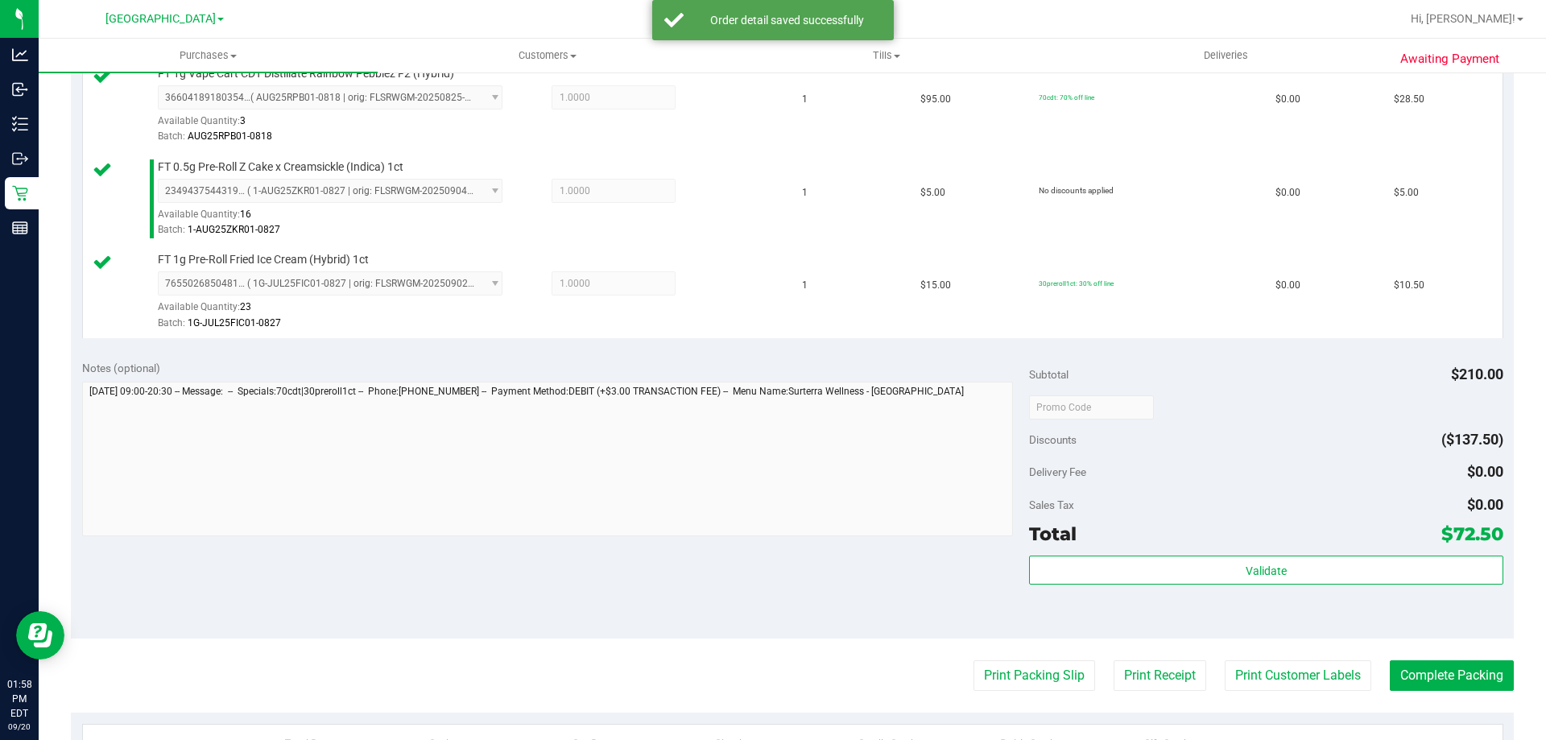
scroll to position [644, 0]
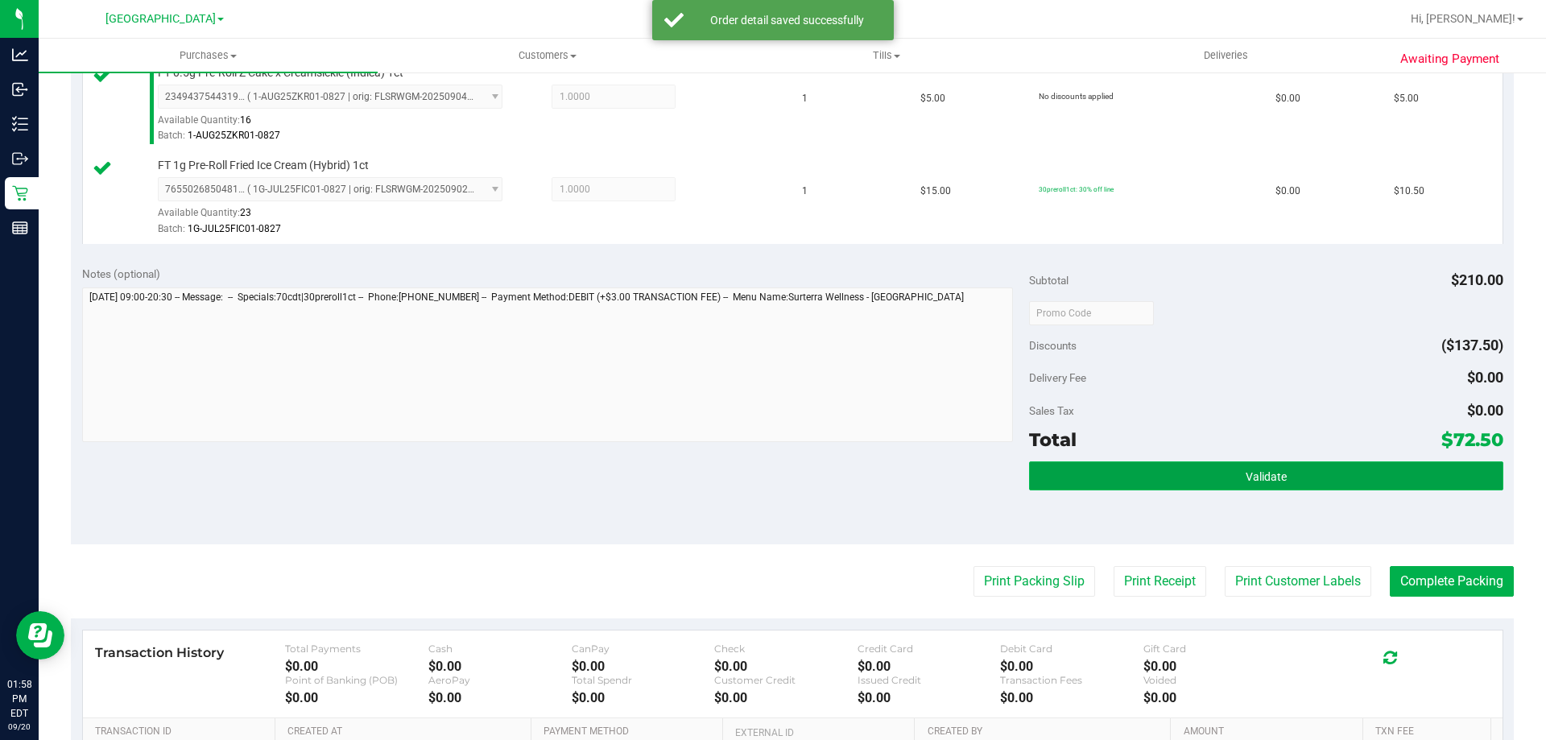
click at [1187, 482] on button "Validate" at bounding box center [1266, 475] width 474 height 29
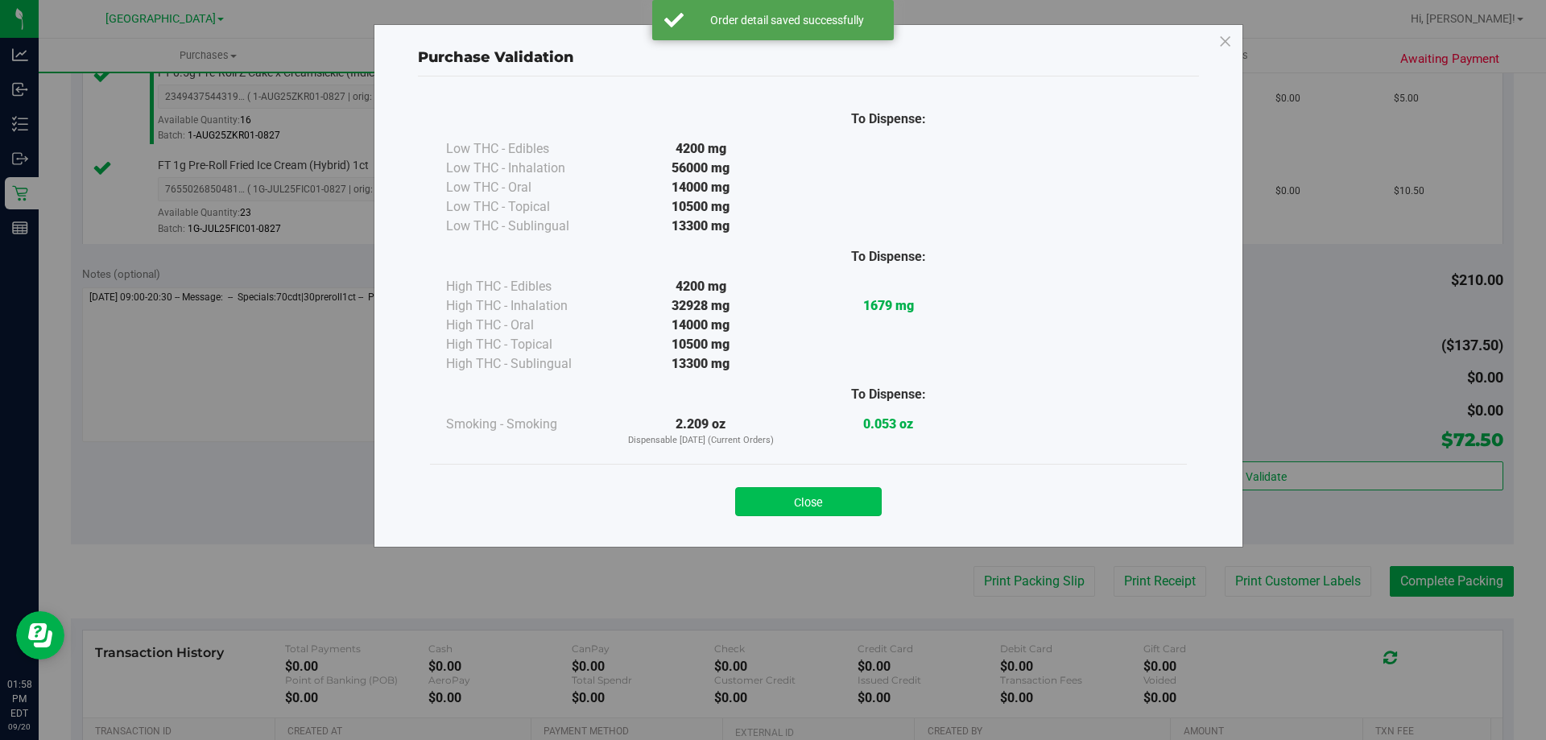
click at [848, 506] on button "Close" at bounding box center [808, 501] width 147 height 29
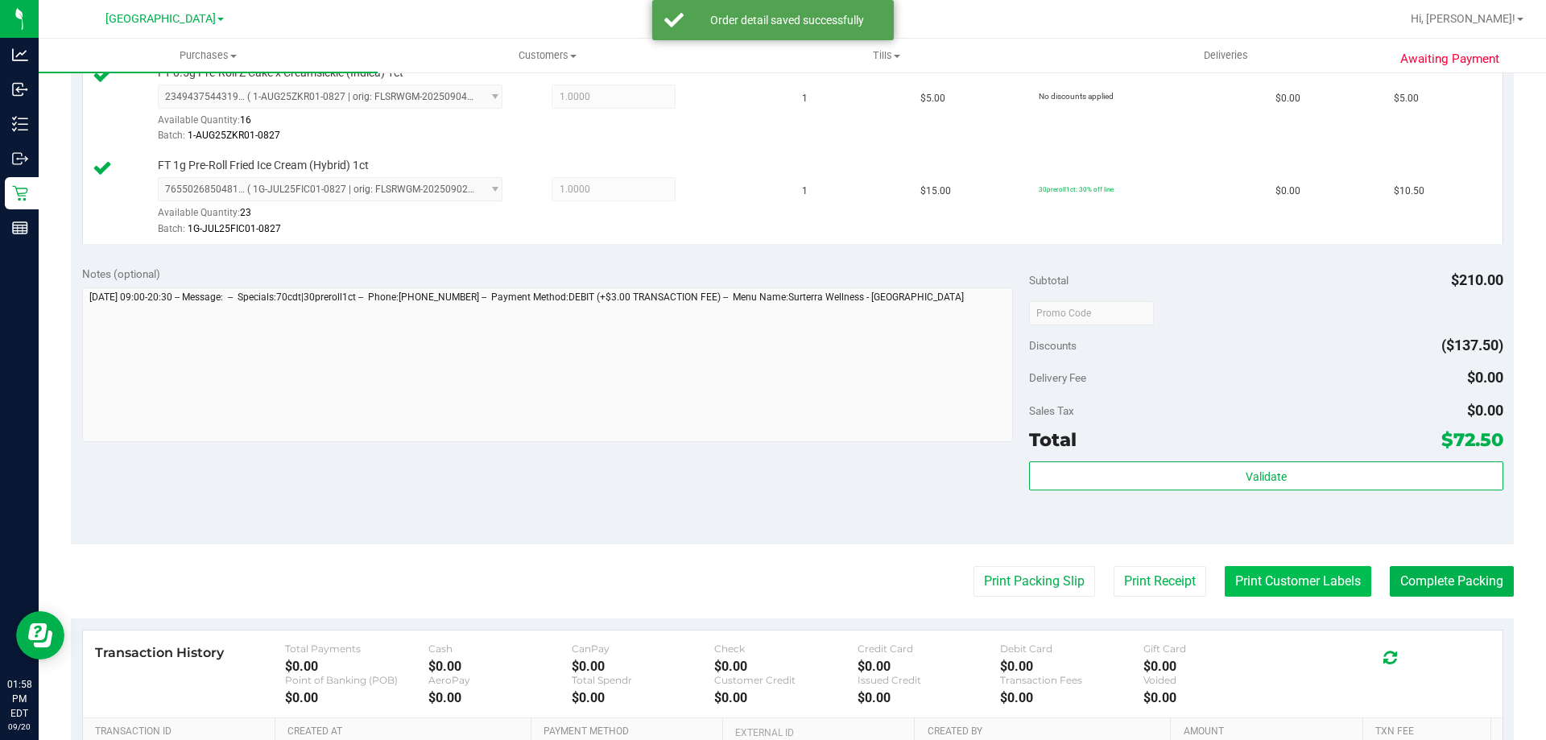
click at [1275, 591] on button "Print Customer Labels" at bounding box center [1298, 581] width 147 height 31
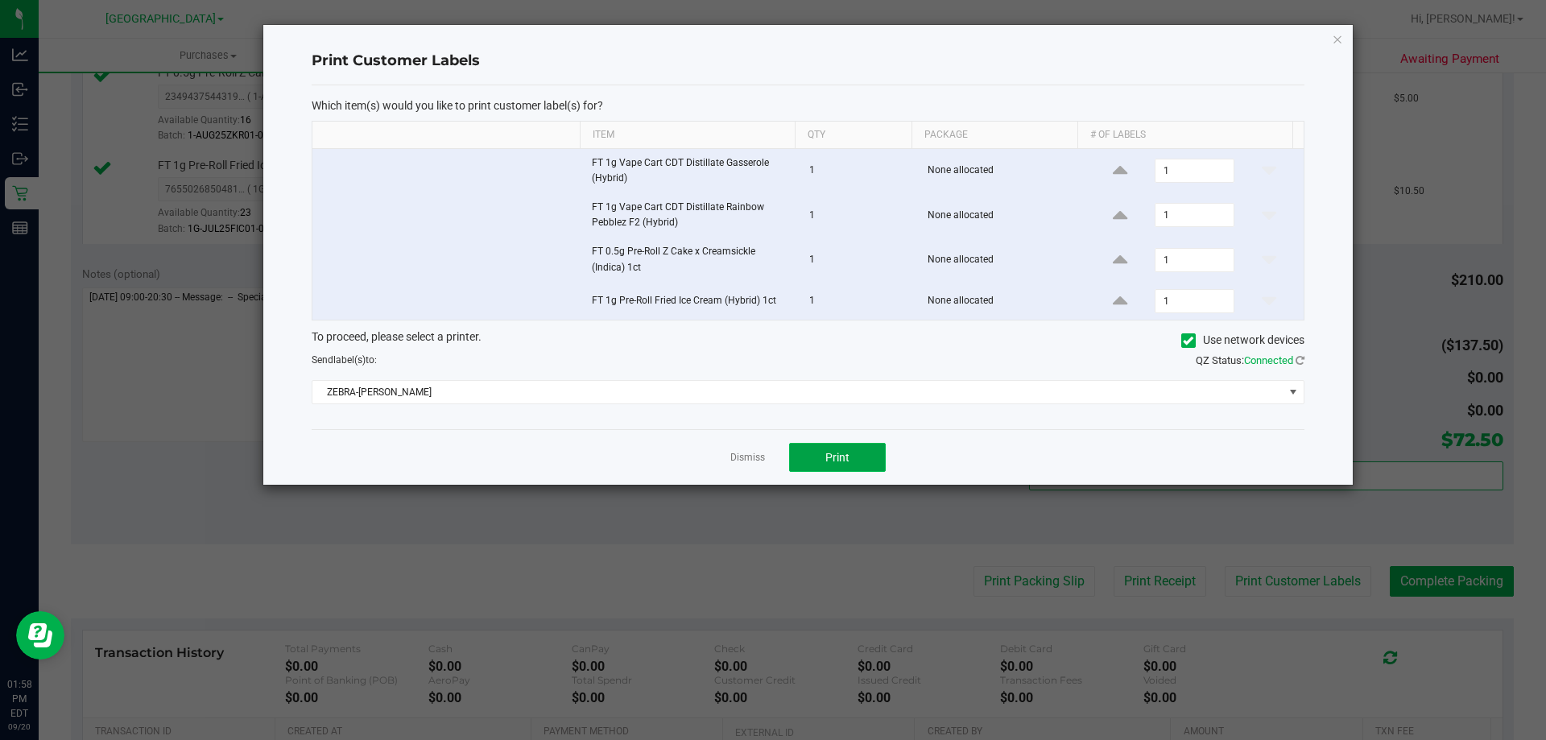
click at [804, 461] on button "Print" at bounding box center [837, 457] width 97 height 29
click at [1334, 36] on icon "button" at bounding box center [1337, 38] width 11 height 19
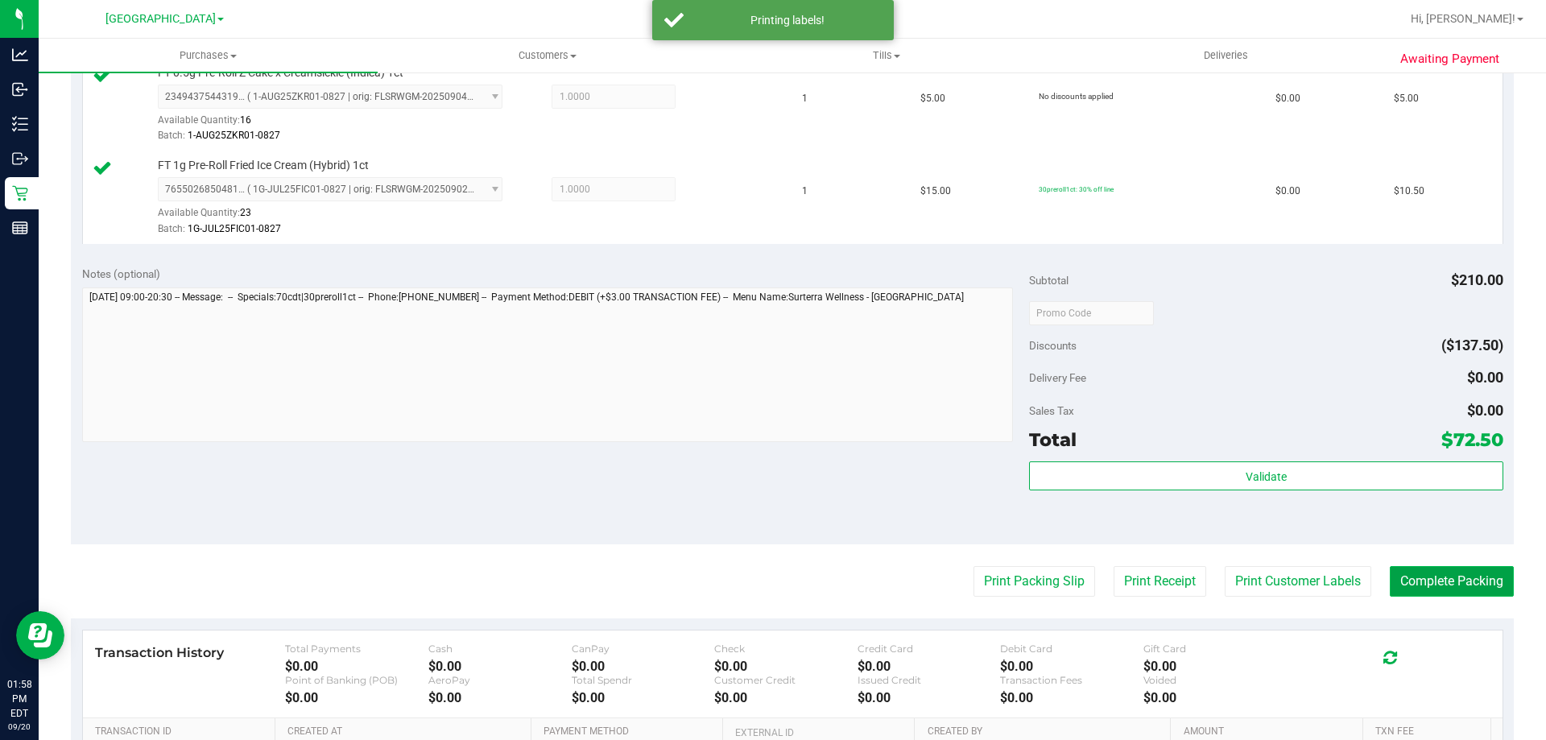
click at [1446, 575] on button "Complete Packing" at bounding box center [1452, 581] width 124 height 31
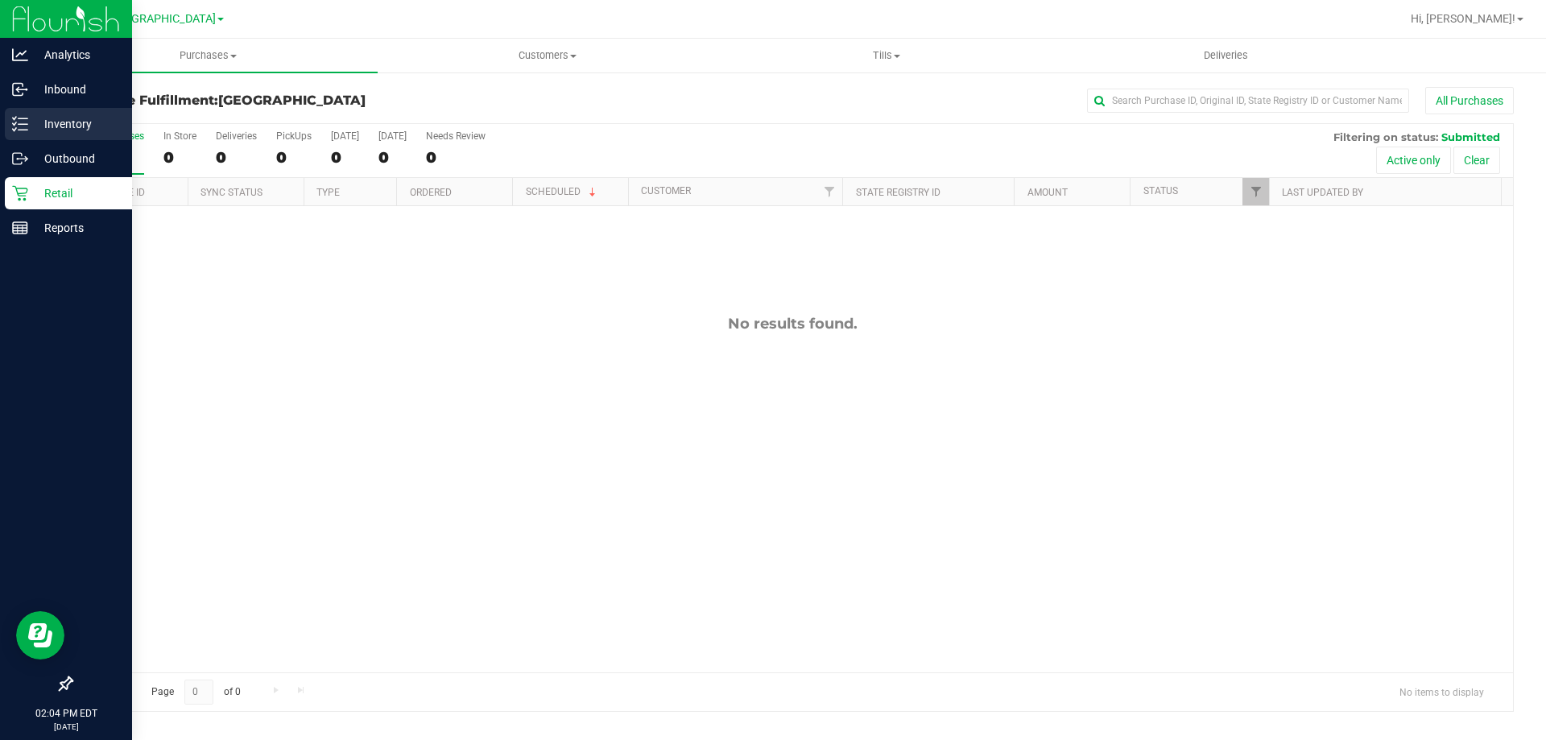
click at [39, 120] on p "Inventory" at bounding box center [76, 123] width 97 height 19
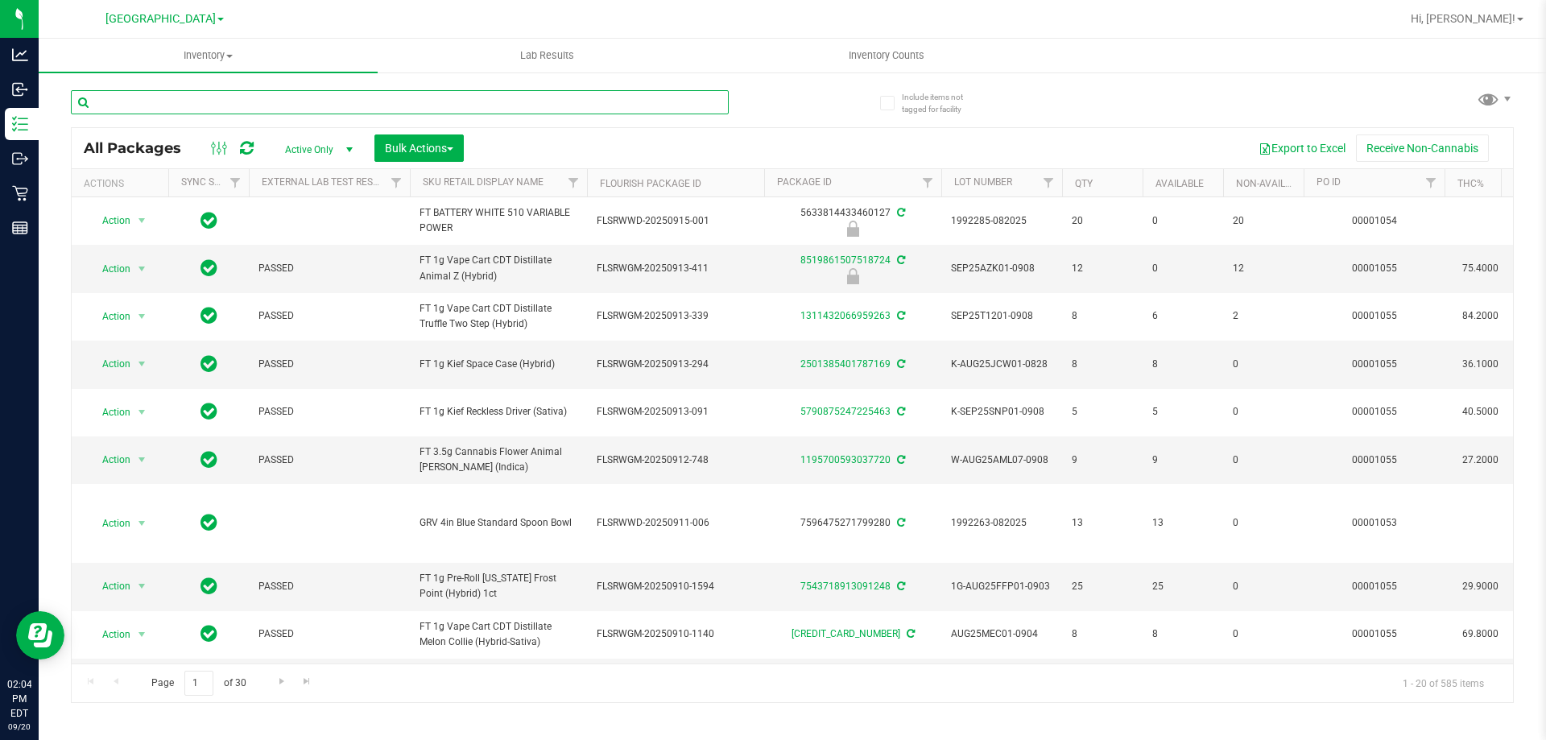
click at [230, 96] on input "text" at bounding box center [400, 102] width 658 height 24
click at [230, 104] on input "text" at bounding box center [400, 102] width 658 height 24
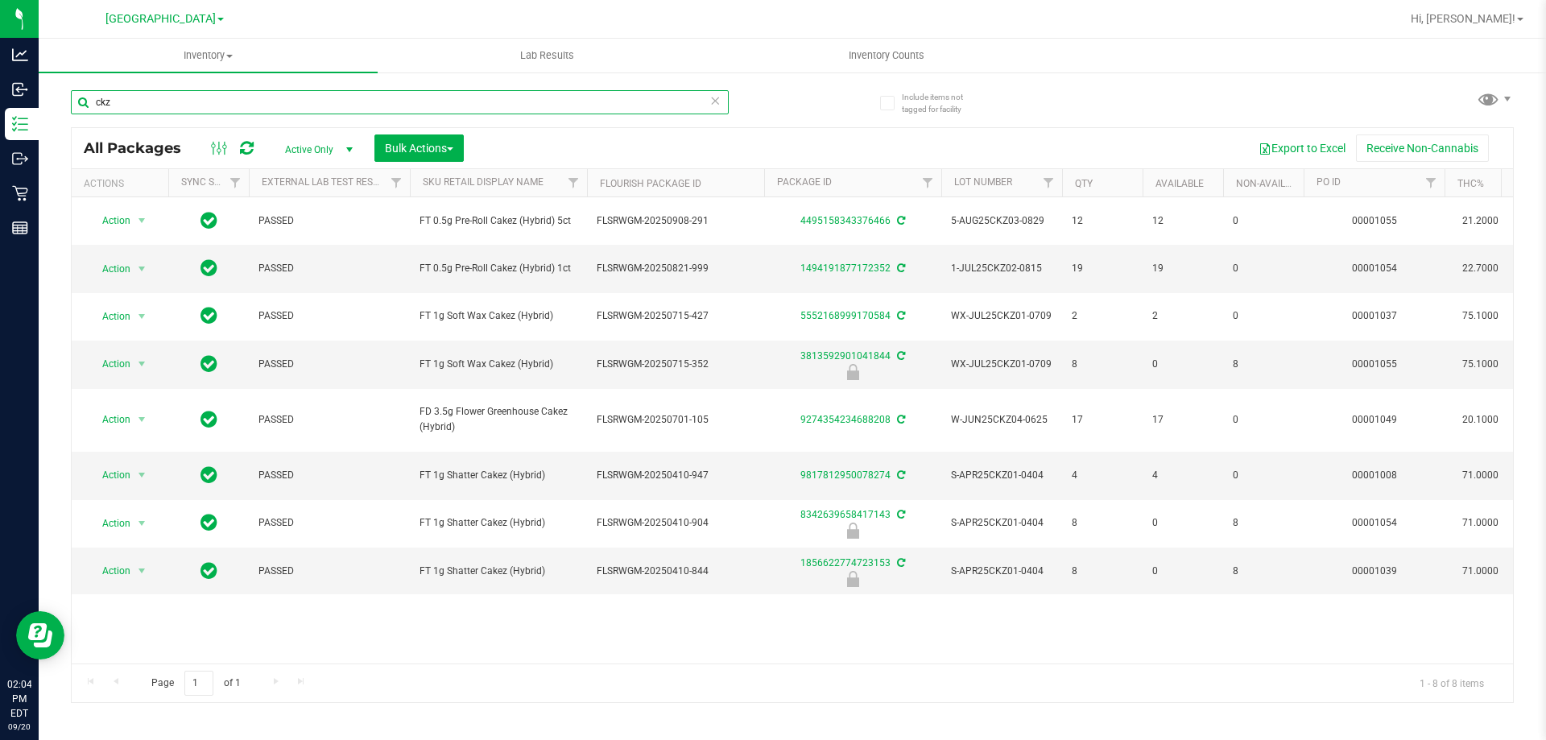
click at [230, 104] on input "ckz" at bounding box center [400, 102] width 658 height 24
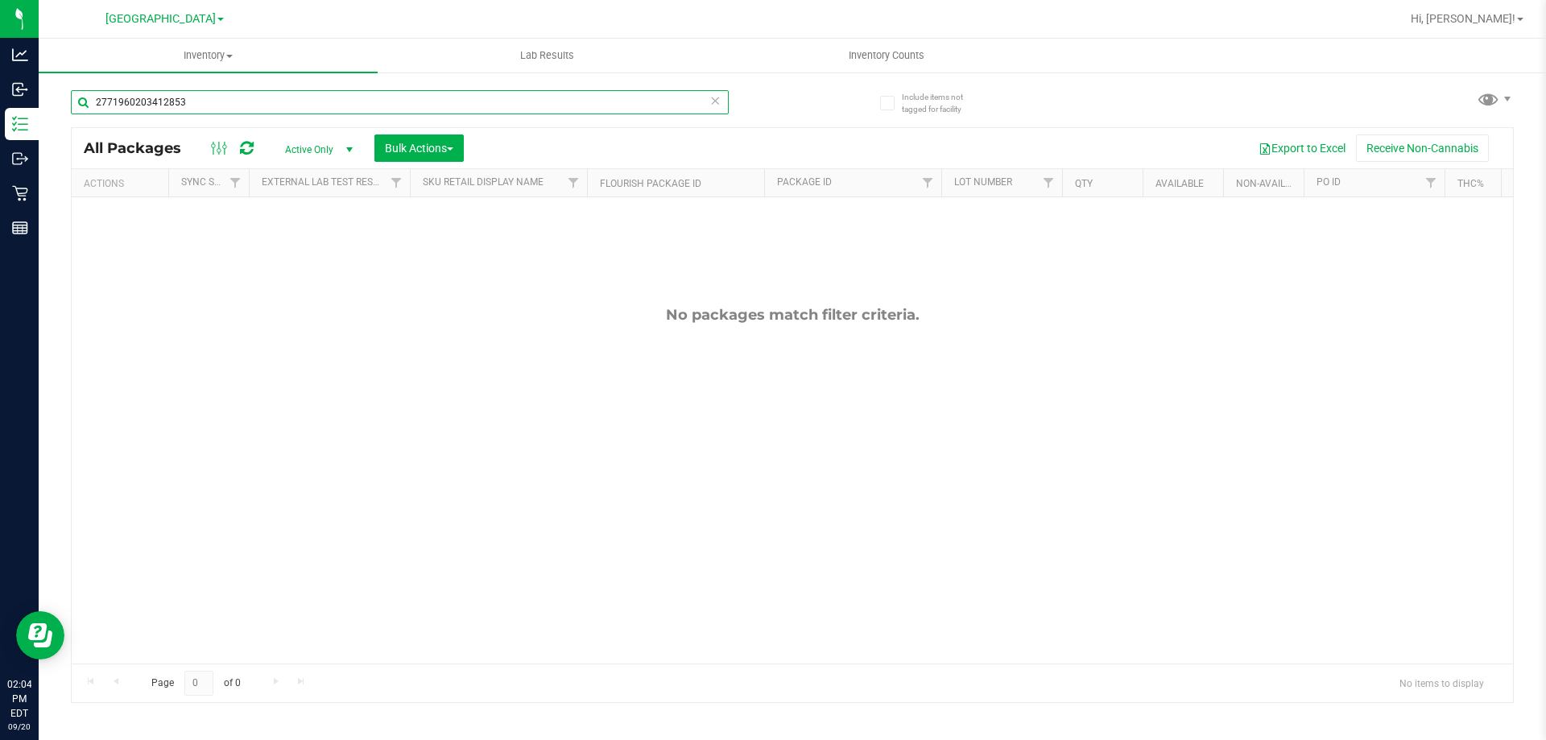
drag, startPoint x: 213, startPoint y: 95, endPoint x: 0, endPoint y: -97, distance: 287.4
click at [0, 0] on html "Analytics Inbound Inventory Outbound Retail Reports 02:04 PM EDT [DATE] 09/20 […" at bounding box center [773, 370] width 1546 height 740
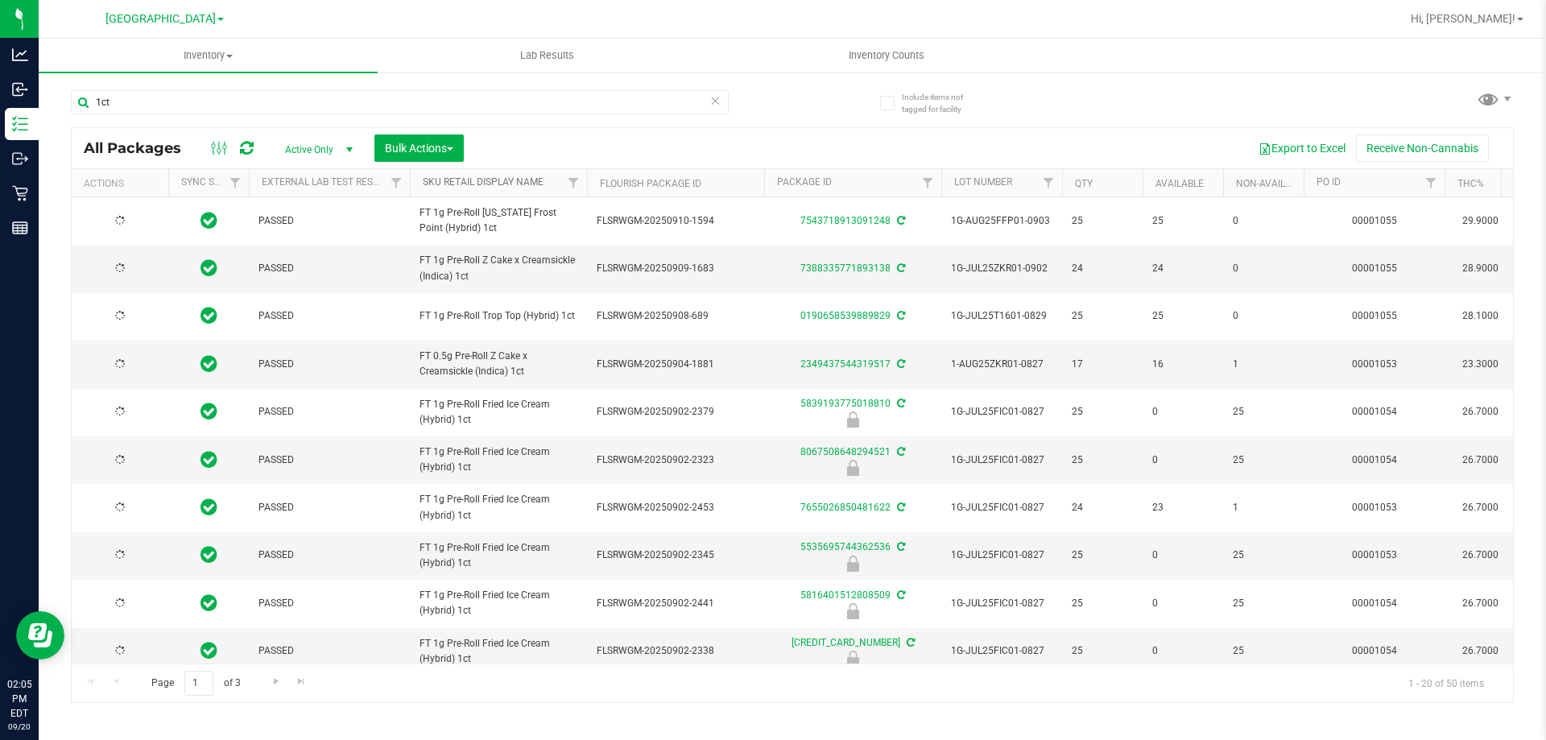
click at [471, 178] on link "Sku Retail Display Name" at bounding box center [483, 181] width 121 height 11
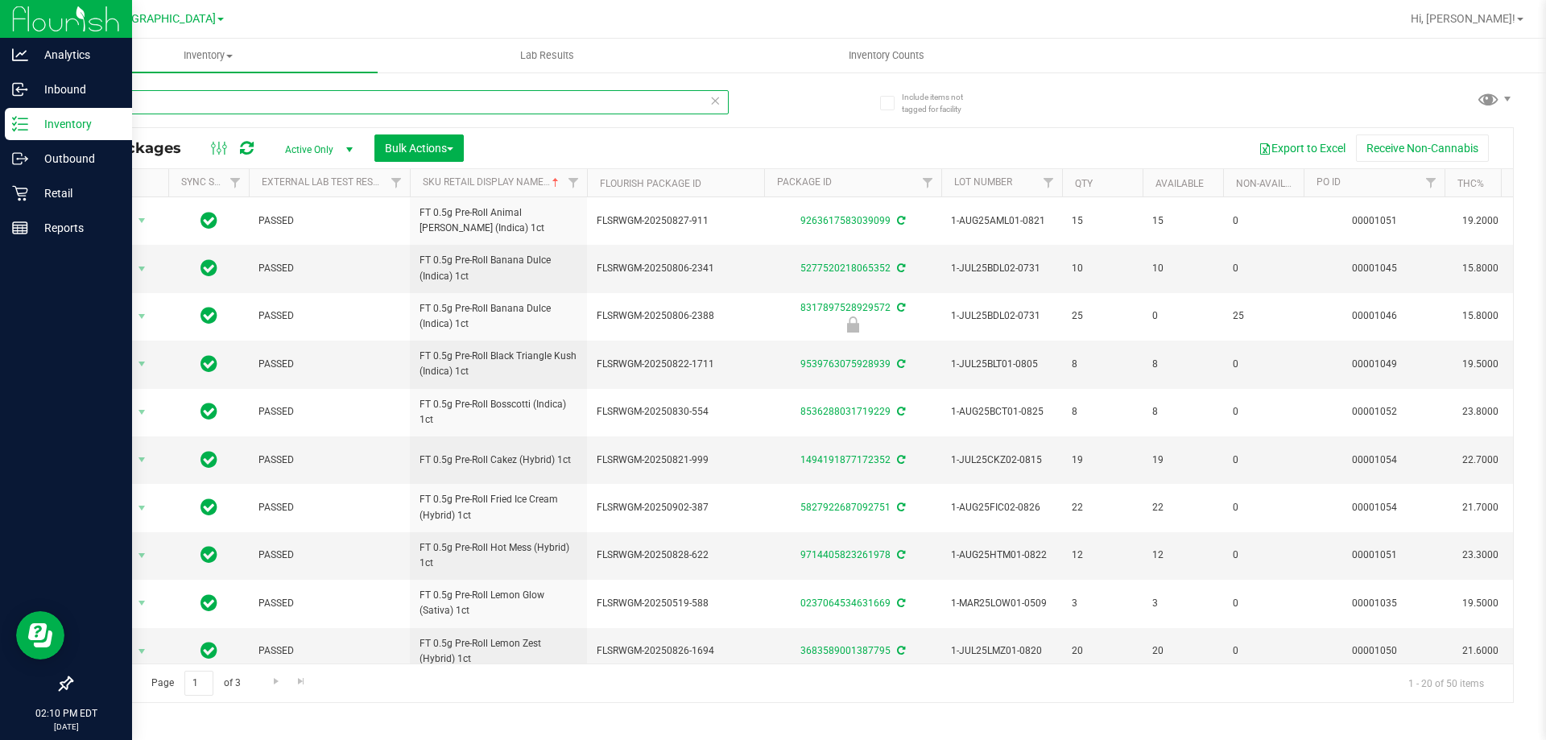
drag, startPoint x: 149, startPoint y: 105, endPoint x: 0, endPoint y: 1, distance: 181.6
click at [0, 28] on div "Analytics Inbound Inventory Outbound Retail Reports 02:10 PM EDT [DATE] 09/20 […" at bounding box center [773, 370] width 1546 height 740
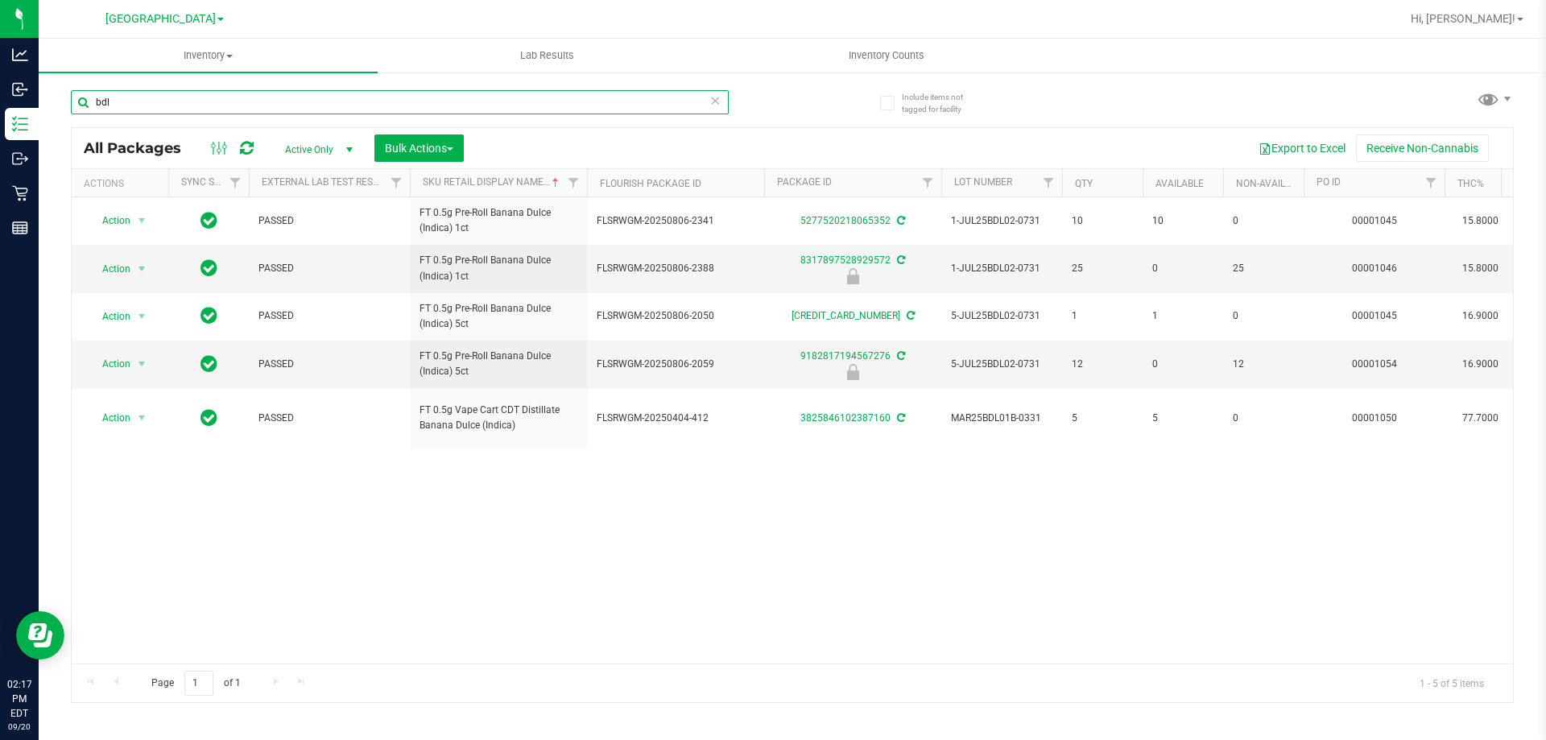
type input "bdl"
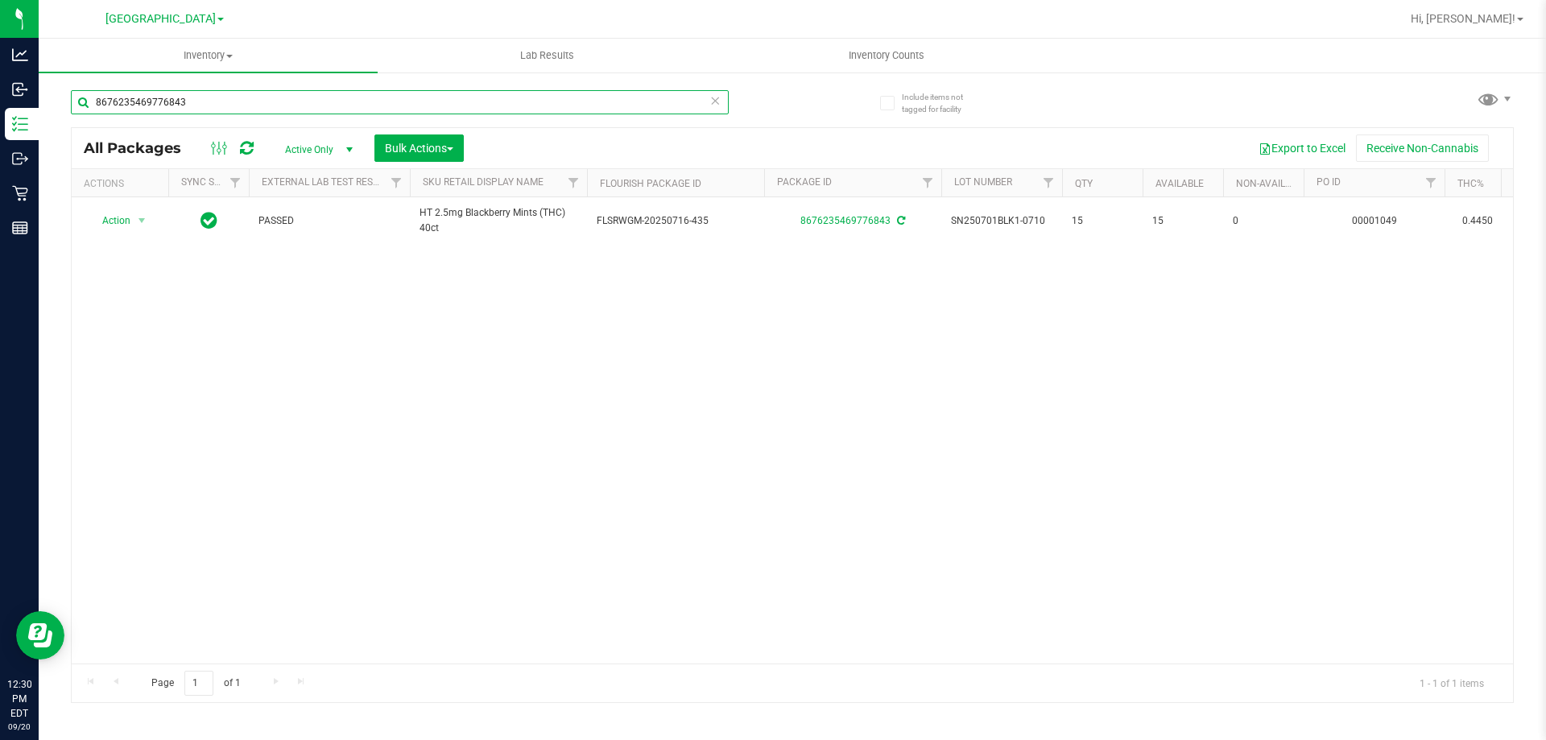
click at [453, 101] on input "8676235469776843" at bounding box center [400, 102] width 658 height 24
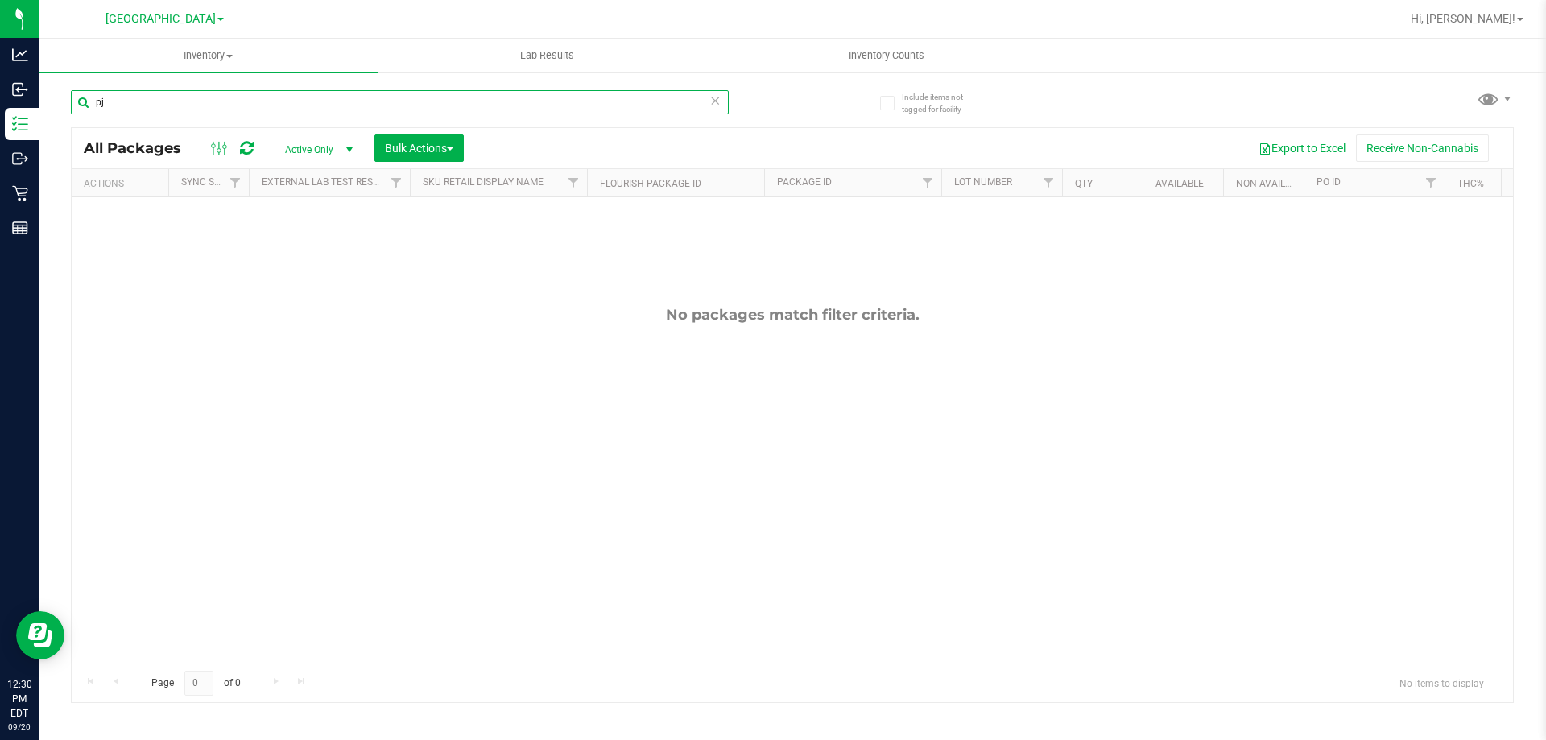
type input "p"
type input "pj3"
click at [453, 101] on input "pj3" at bounding box center [400, 102] width 658 height 24
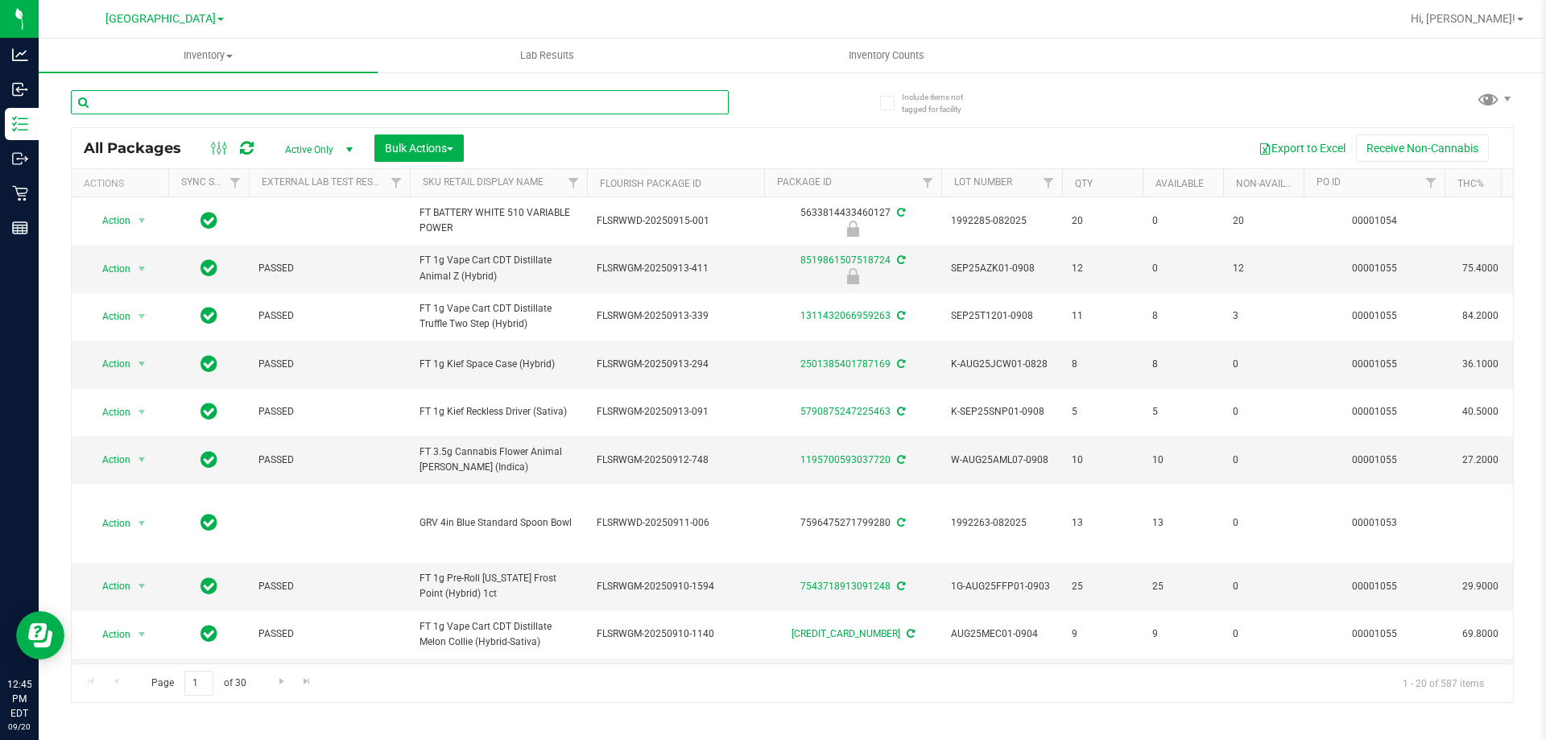
click at [158, 96] on input "text" at bounding box center [400, 102] width 658 height 24
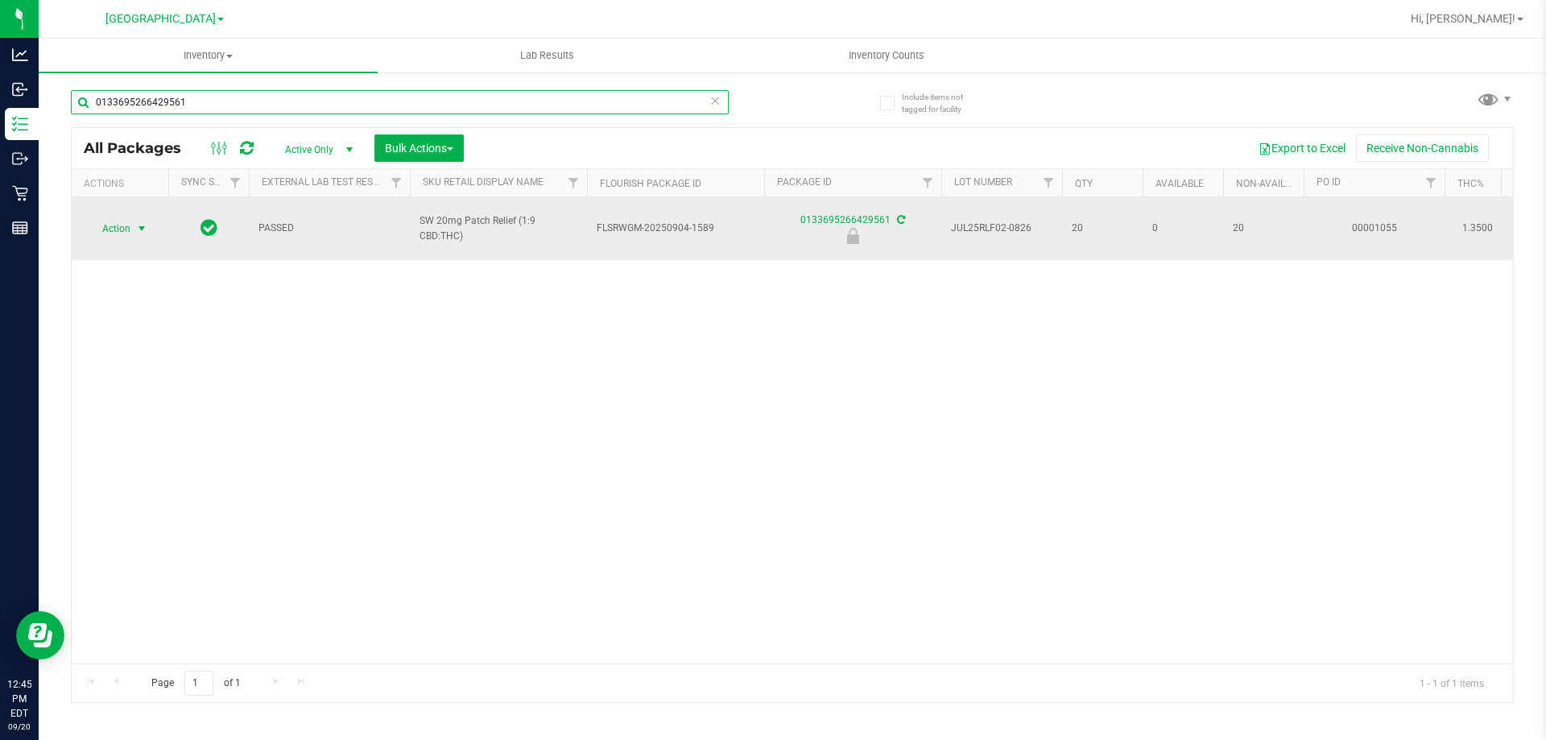
type input "0133695266429561"
click at [132, 217] on span "select" at bounding box center [142, 228] width 20 height 23
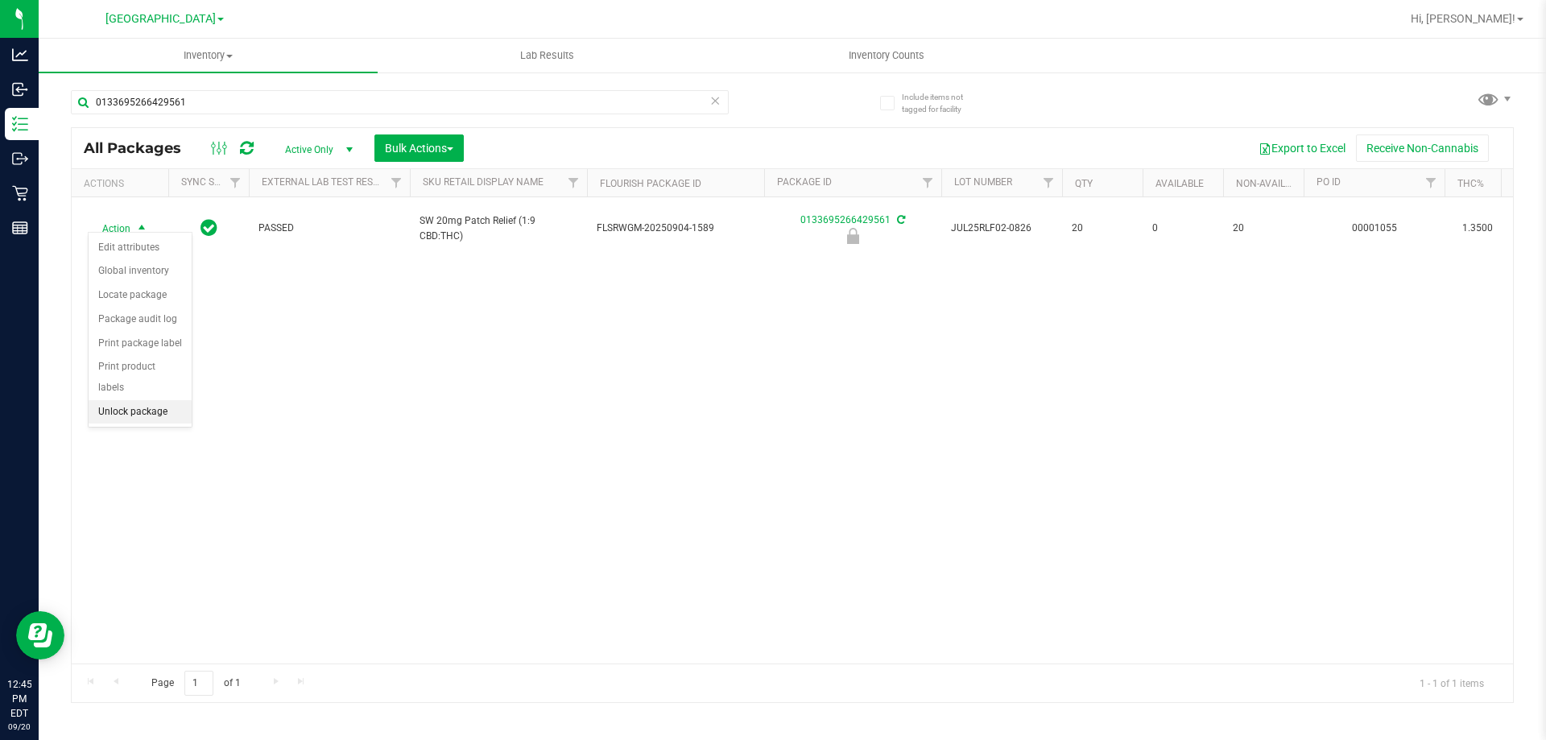
click at [128, 400] on li "Unlock package" at bounding box center [140, 412] width 103 height 24
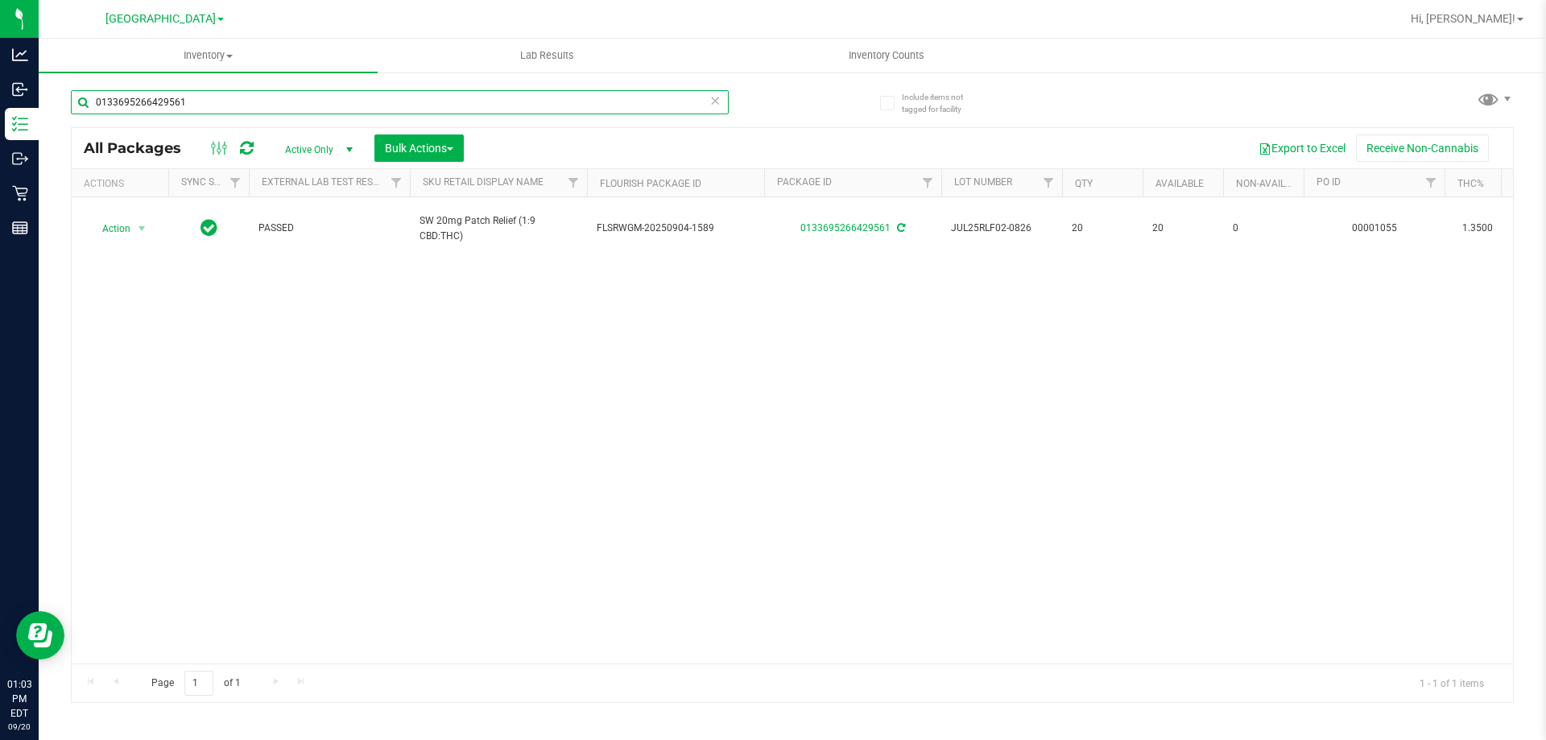
click at [157, 97] on input "0133695266429561" at bounding box center [400, 102] width 658 height 24
click at [298, 381] on div "Action Action Adjust qty Create package Edit attributes Global inventory Locate…" at bounding box center [793, 430] width 1442 height 466
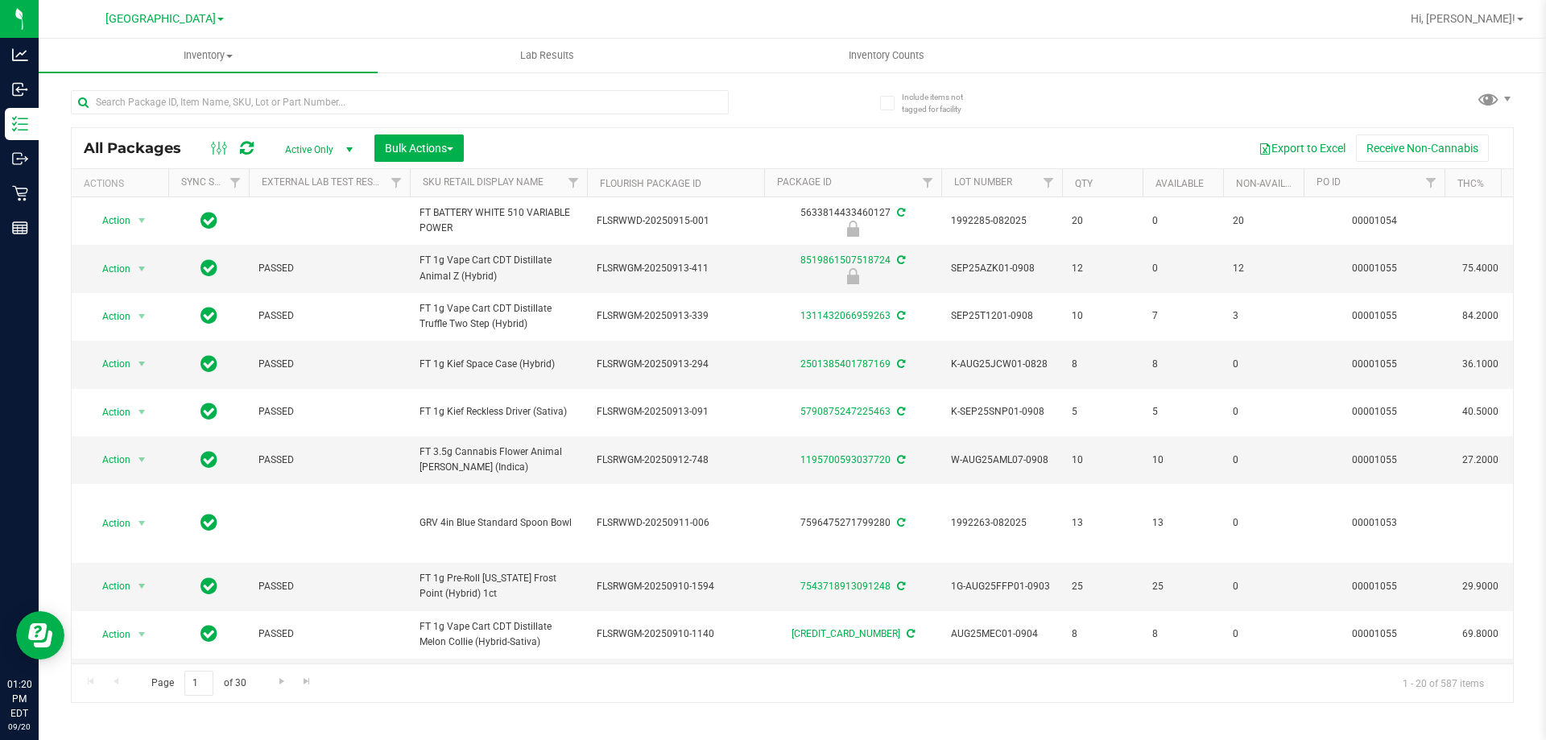
click at [380, 115] on div at bounding box center [400, 108] width 658 height 37
click at [383, 106] on input "text" at bounding box center [400, 102] width 658 height 24
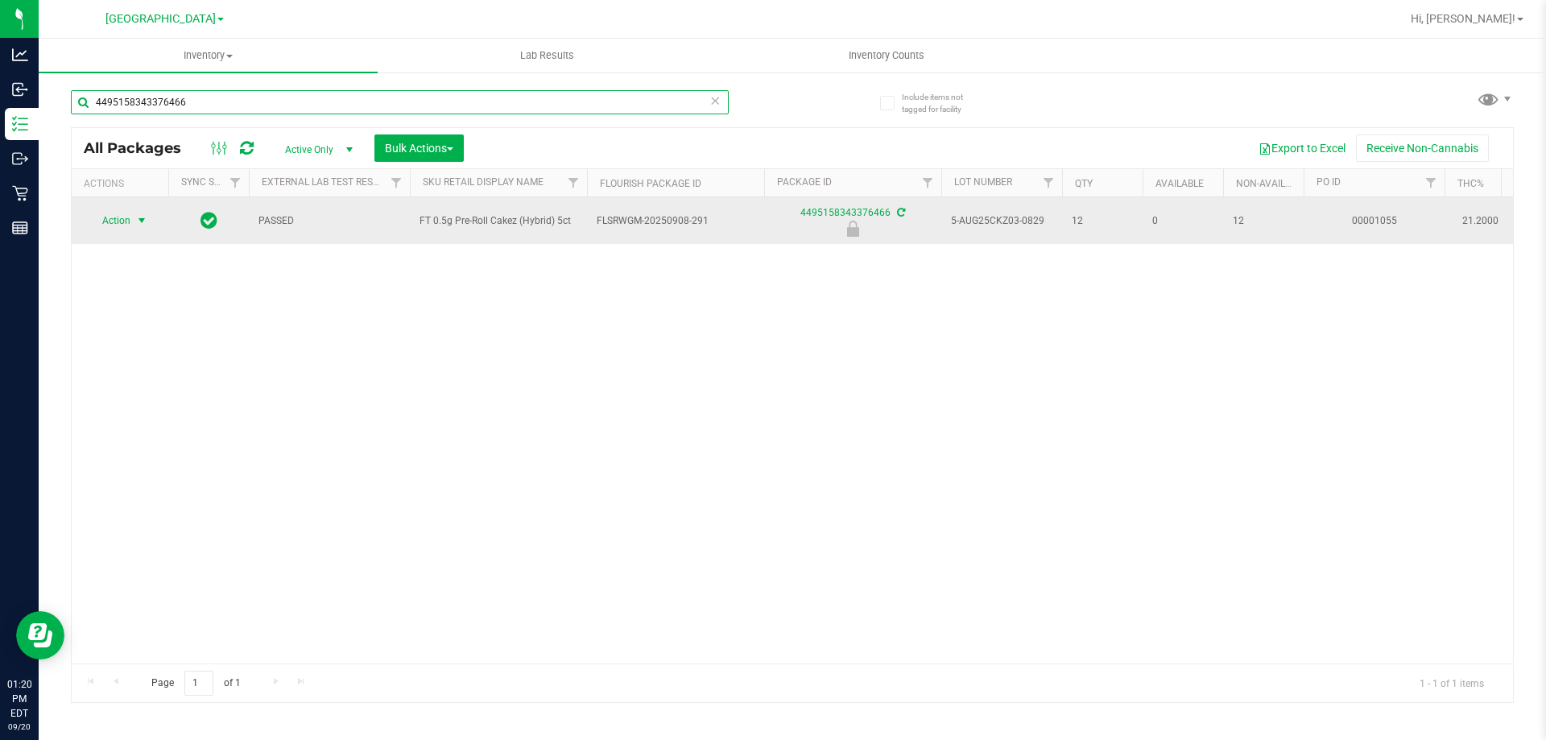
type input "4495158343376466"
click at [136, 220] on span "select" at bounding box center [141, 220] width 13 height 13
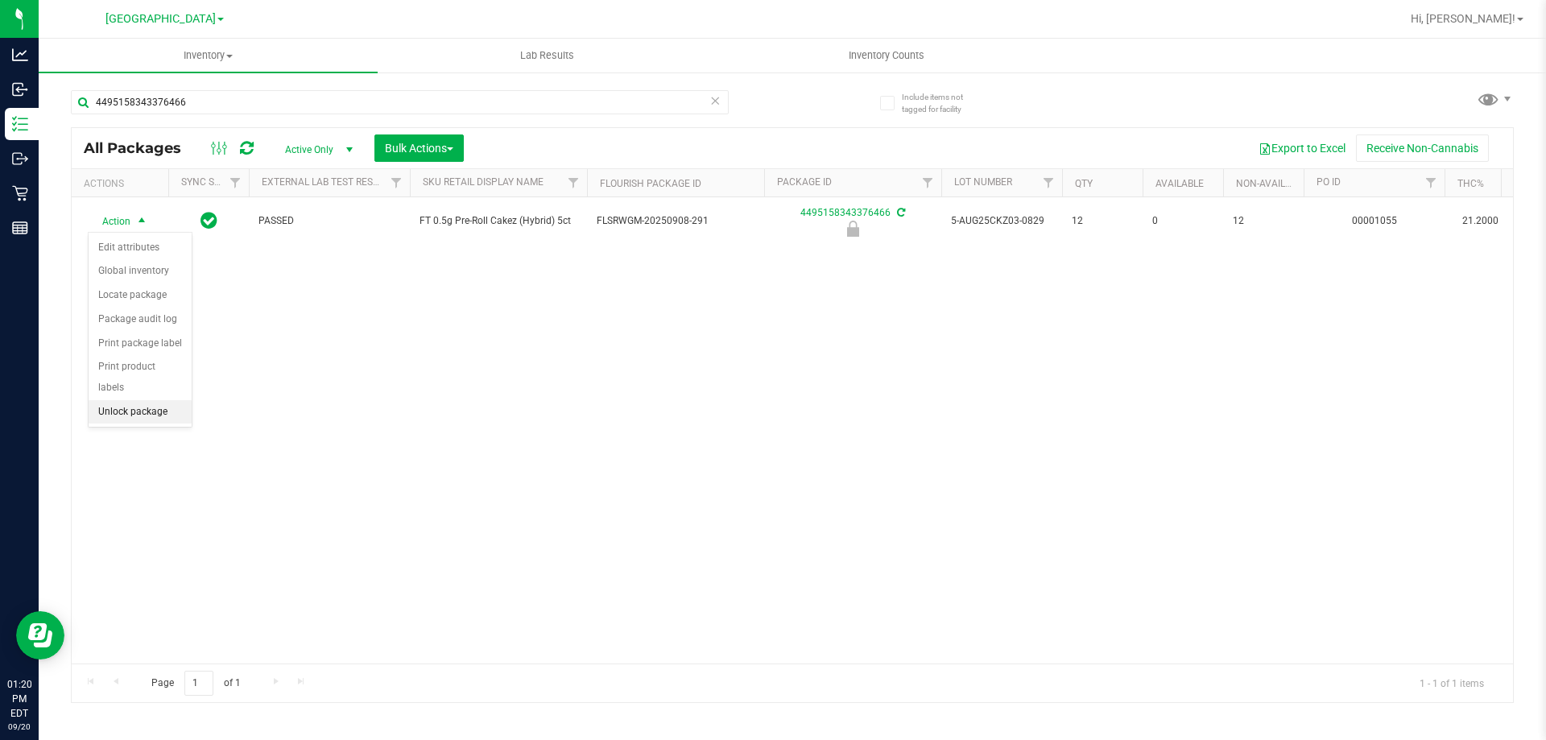
click at [173, 400] on li "Unlock package" at bounding box center [140, 412] width 103 height 24
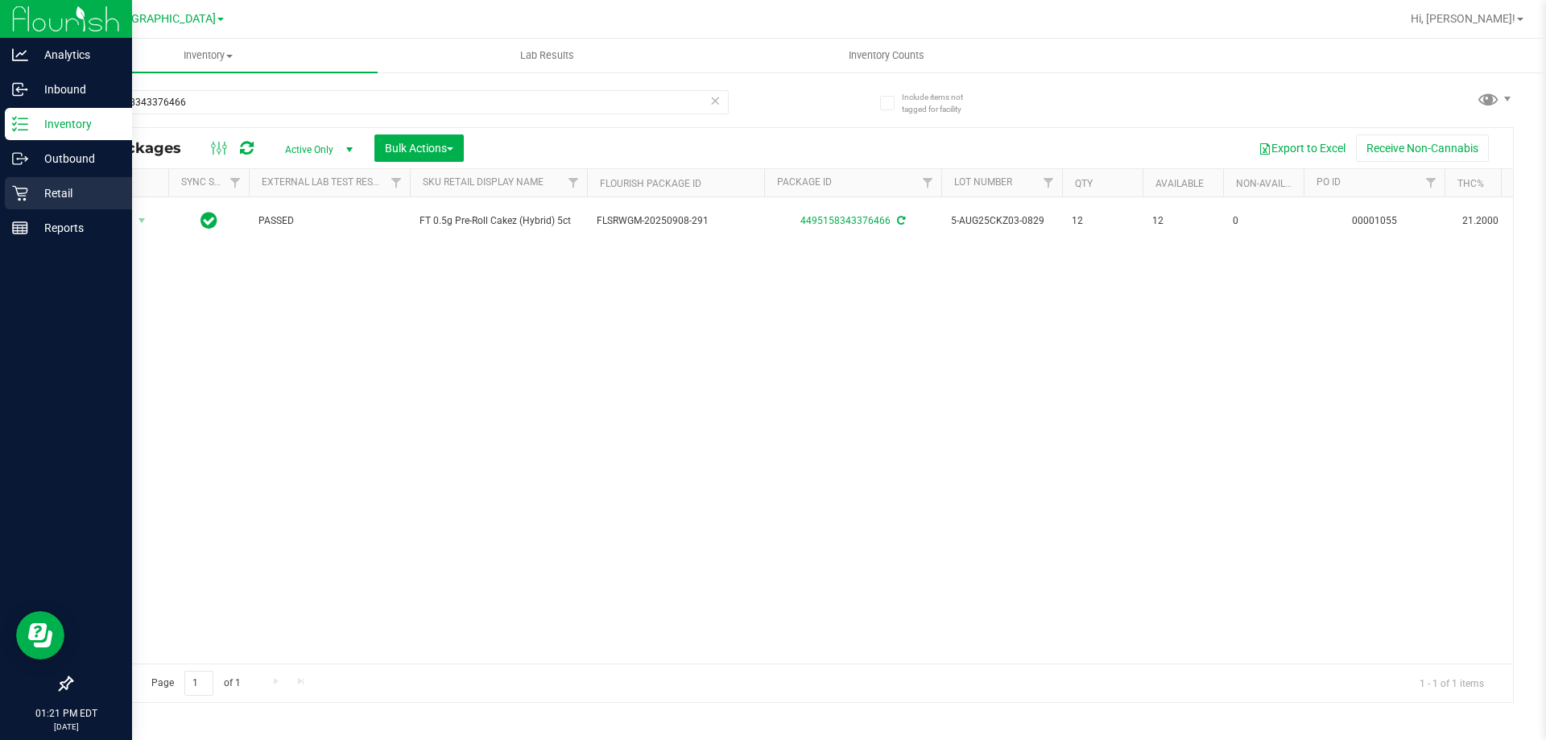
click at [12, 189] on icon at bounding box center [20, 193] width 16 height 16
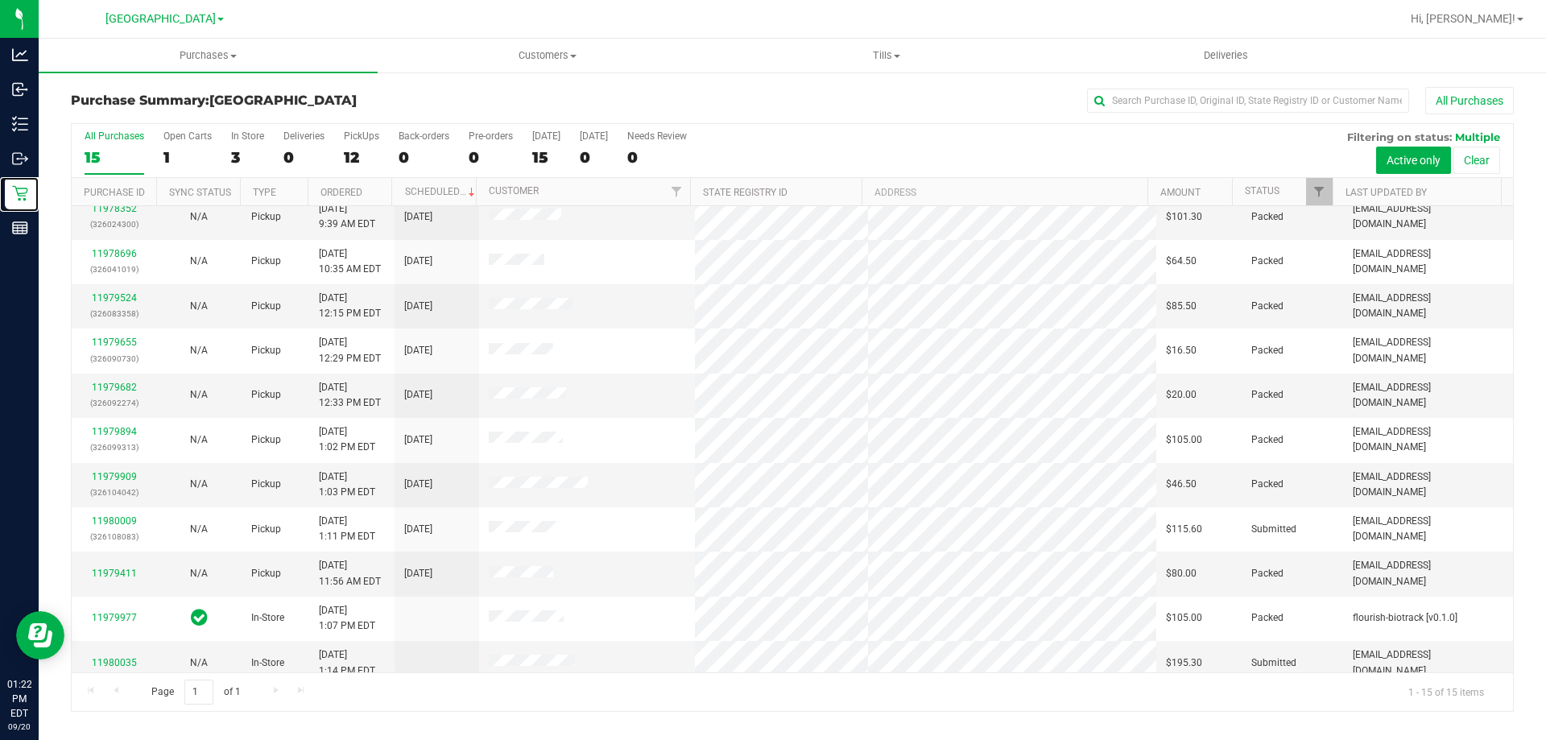
scroll to position [202, 0]
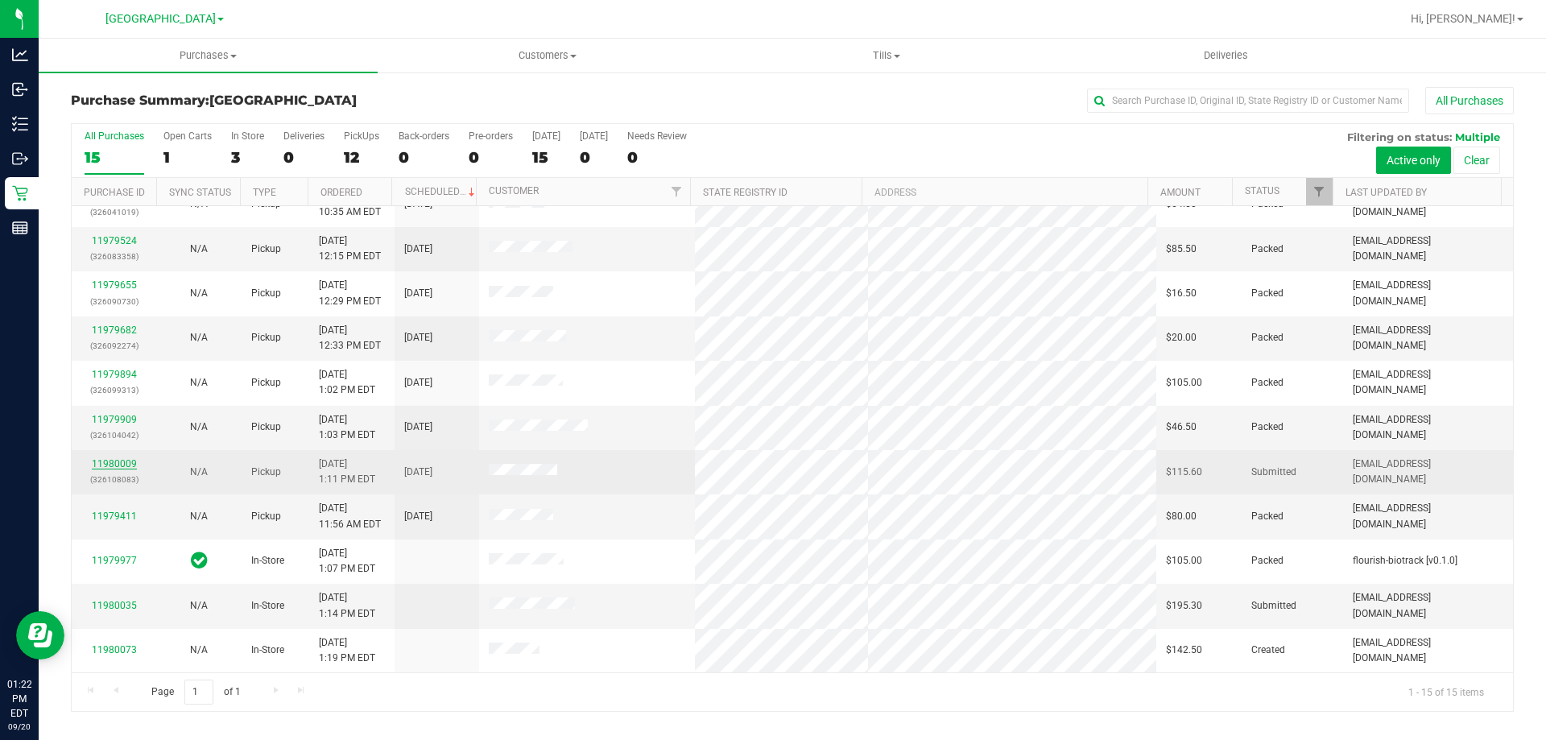
click at [115, 469] on link "11980009" at bounding box center [114, 463] width 45 height 11
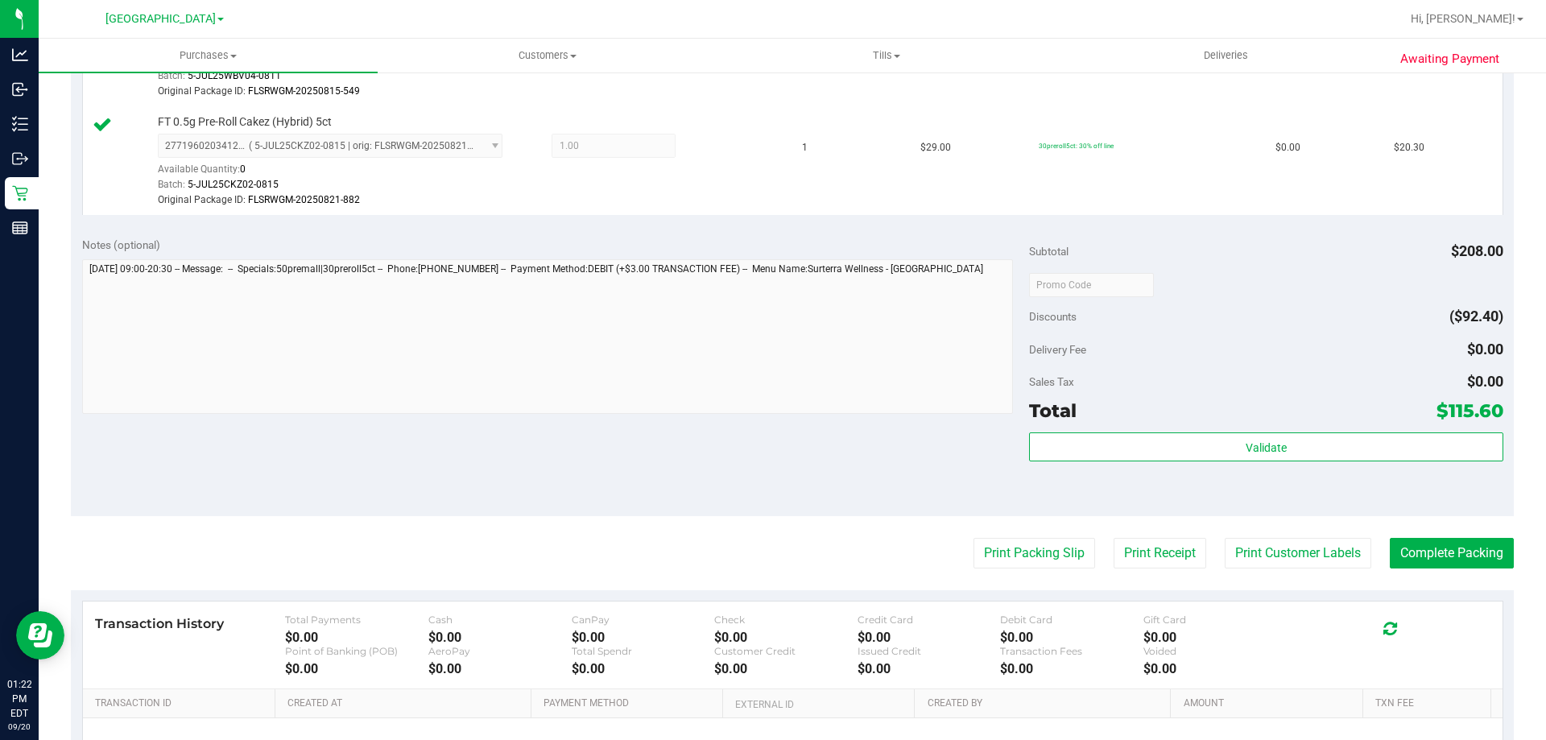
scroll to position [1027, 0]
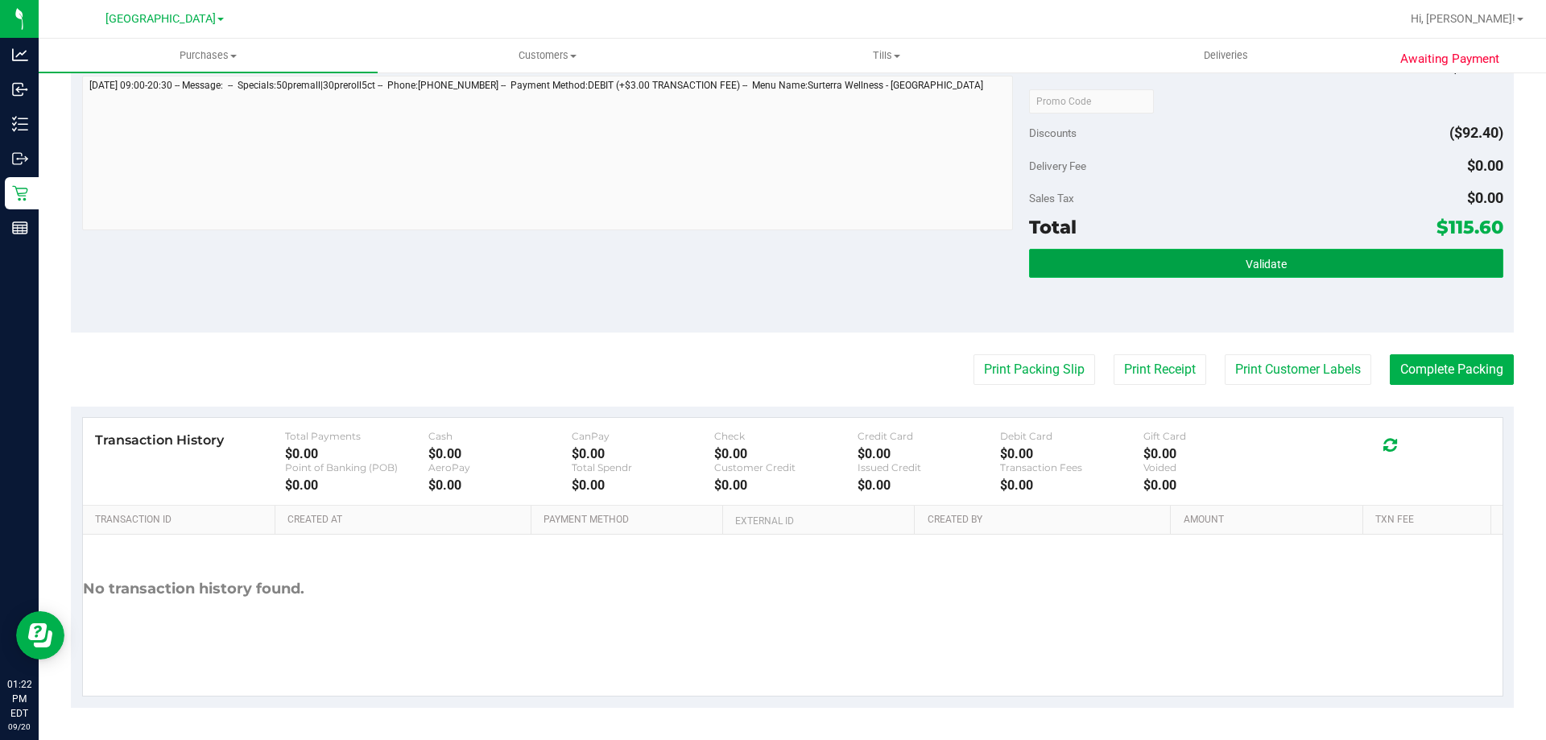
click at [1315, 262] on button "Validate" at bounding box center [1266, 263] width 474 height 29
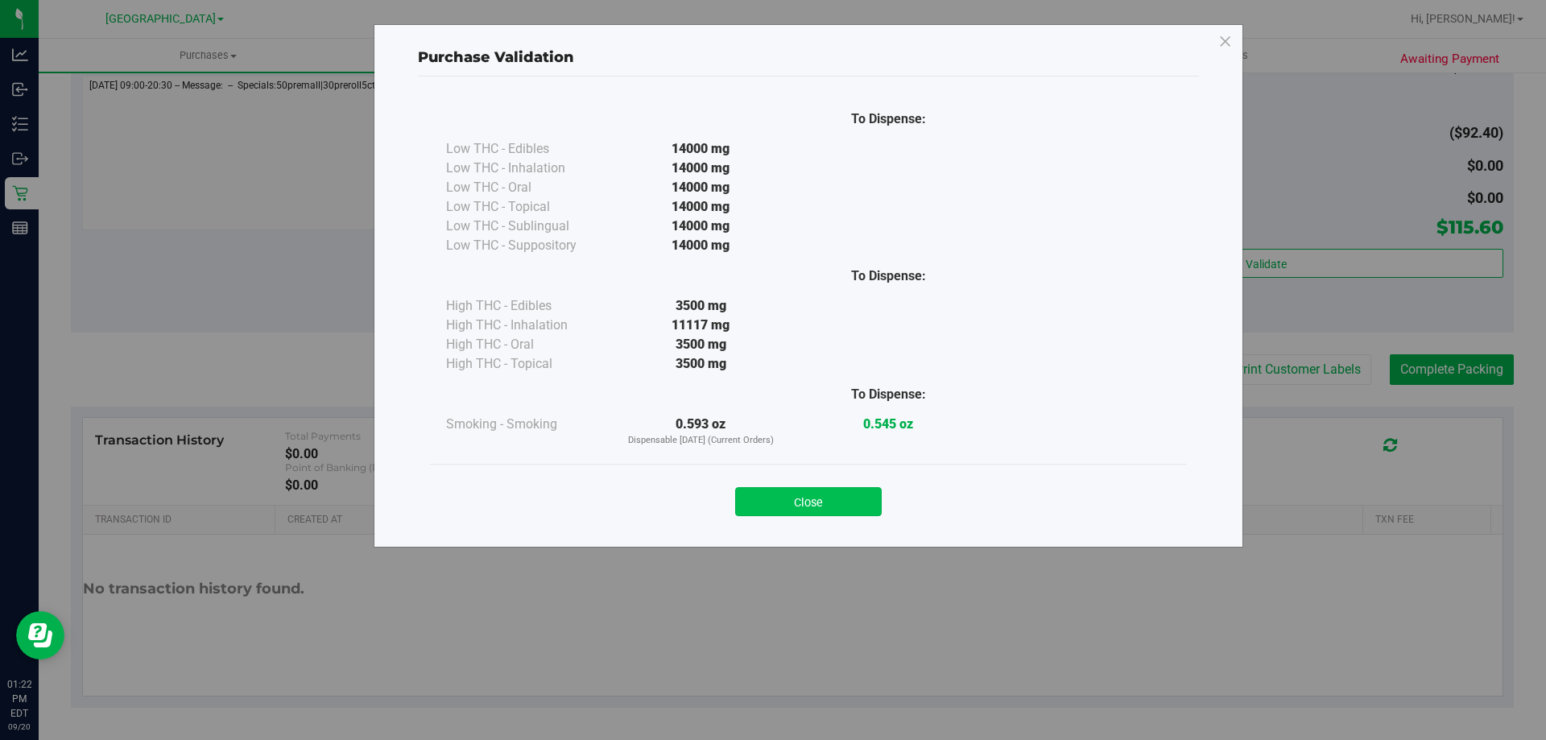
click at [834, 490] on button "Close" at bounding box center [808, 501] width 147 height 29
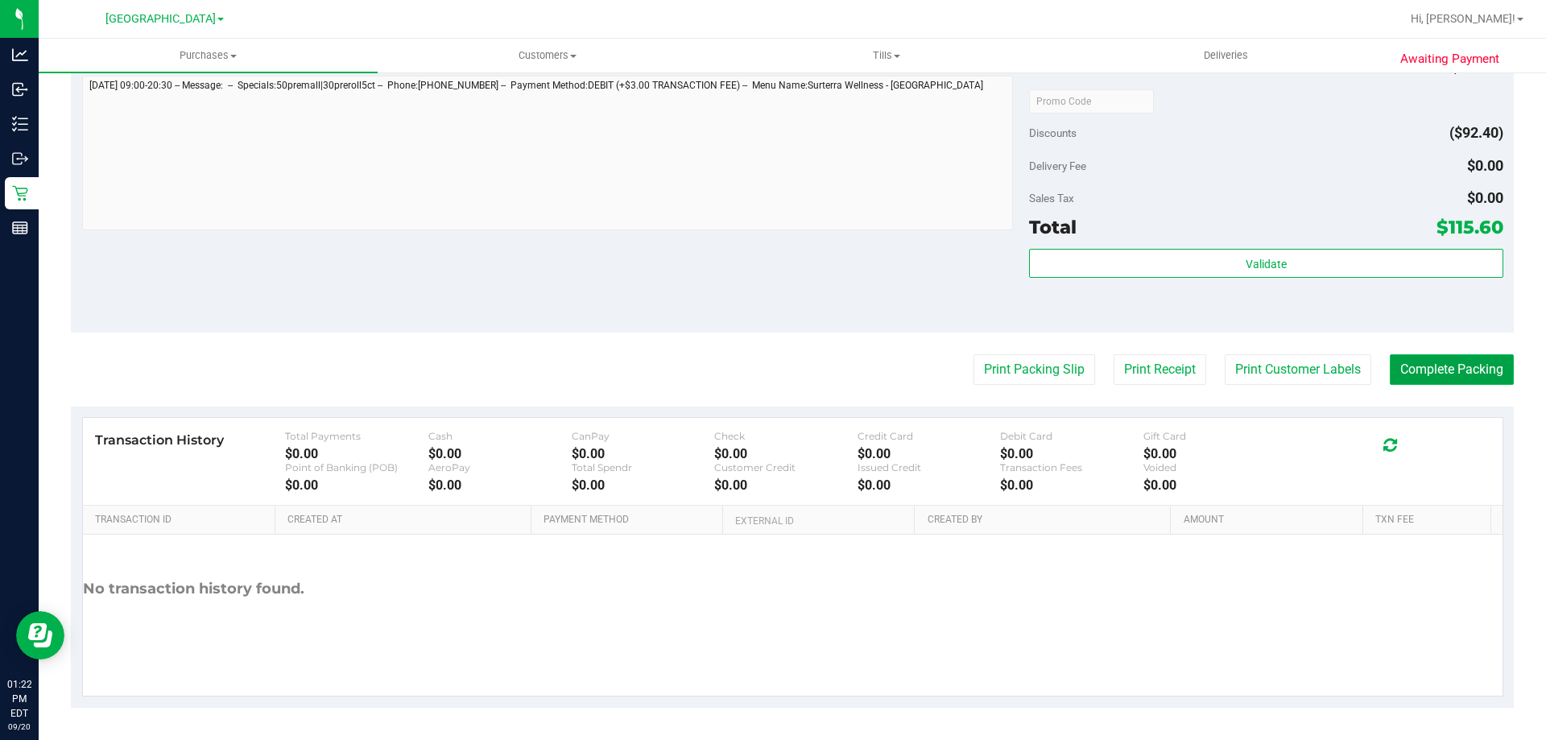
click at [1458, 362] on button "Complete Packing" at bounding box center [1452, 369] width 124 height 31
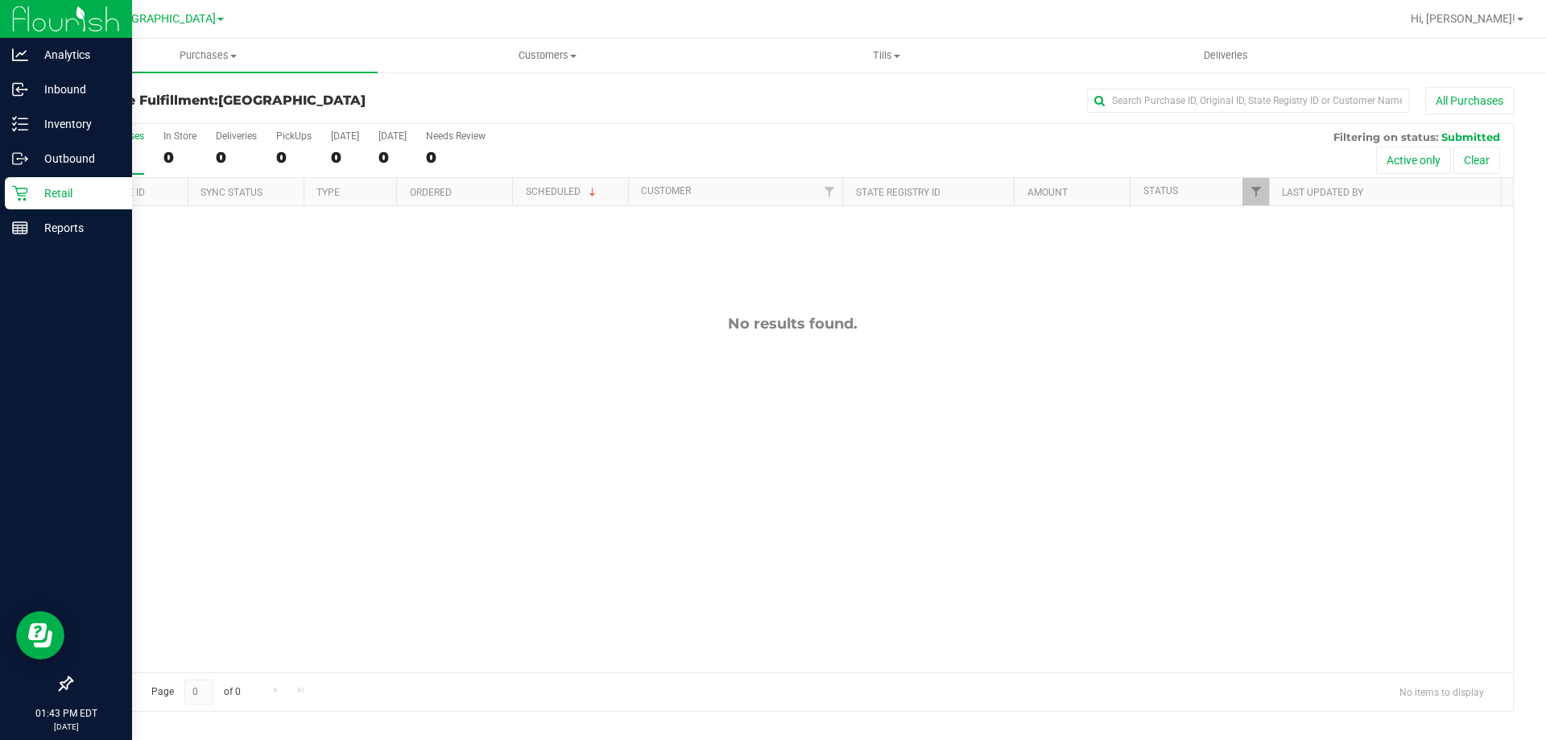
click at [35, 196] on p "Retail" at bounding box center [76, 193] width 97 height 19
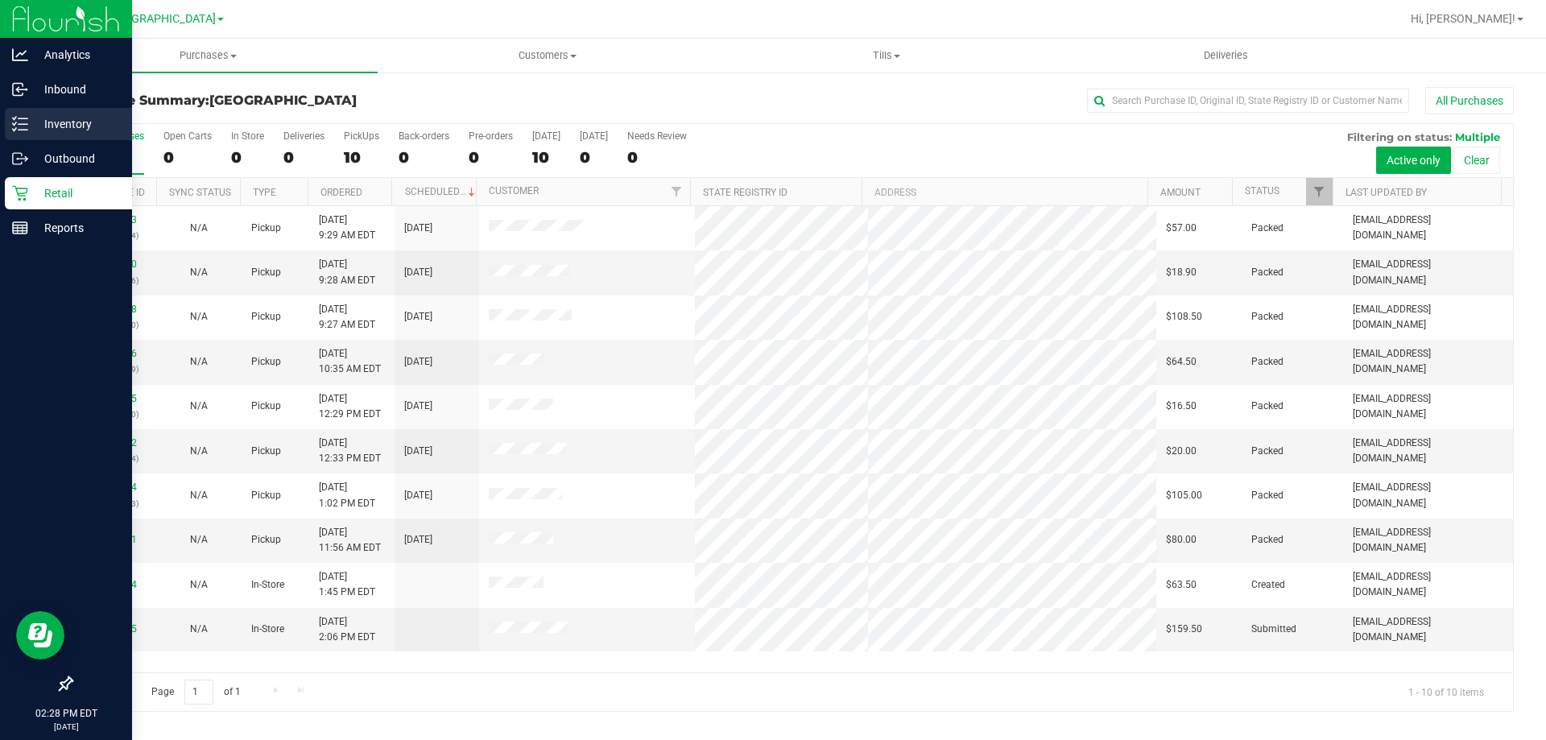
click at [33, 112] on div "Inventory" at bounding box center [68, 124] width 127 height 32
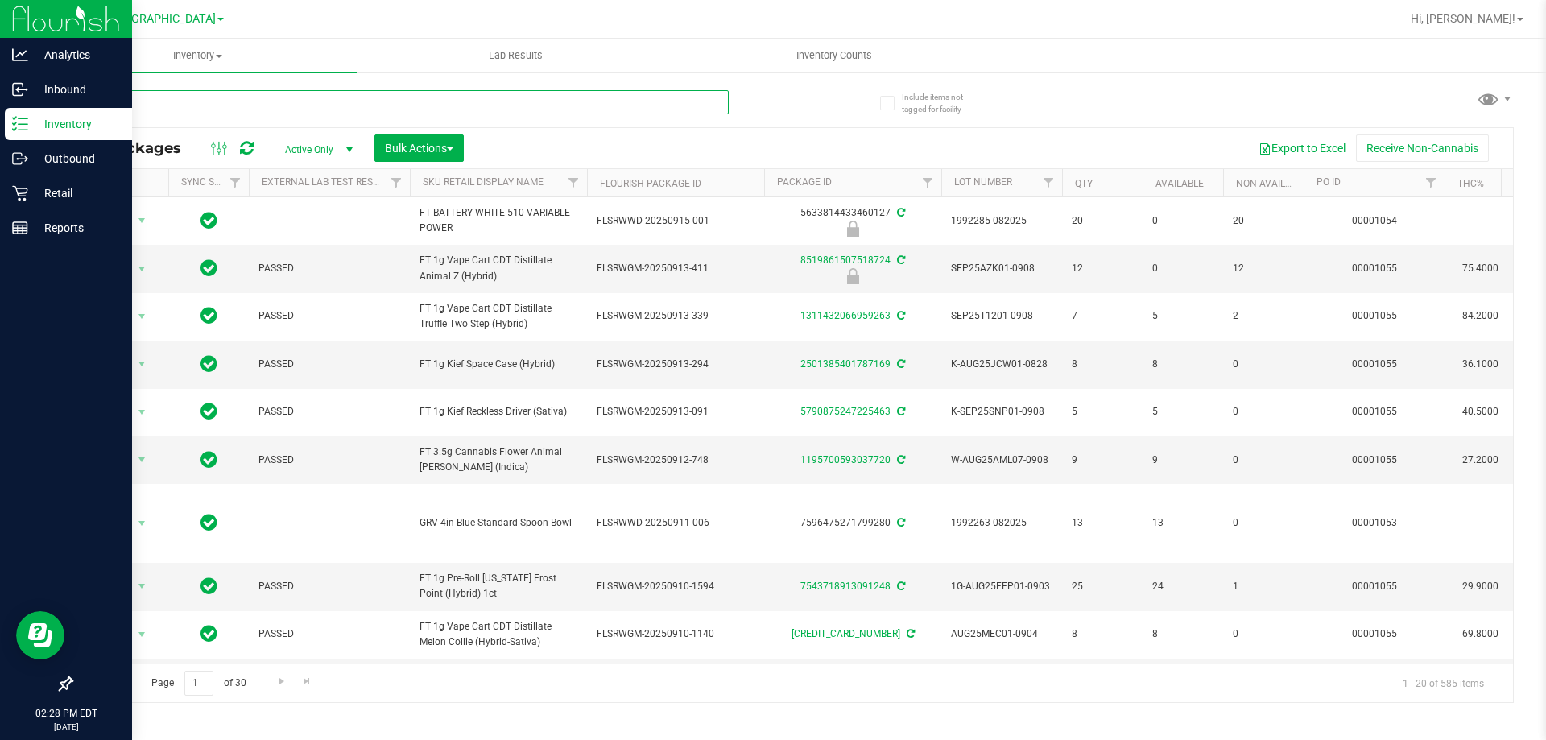
click at [335, 97] on input "text" at bounding box center [400, 102] width 658 height 24
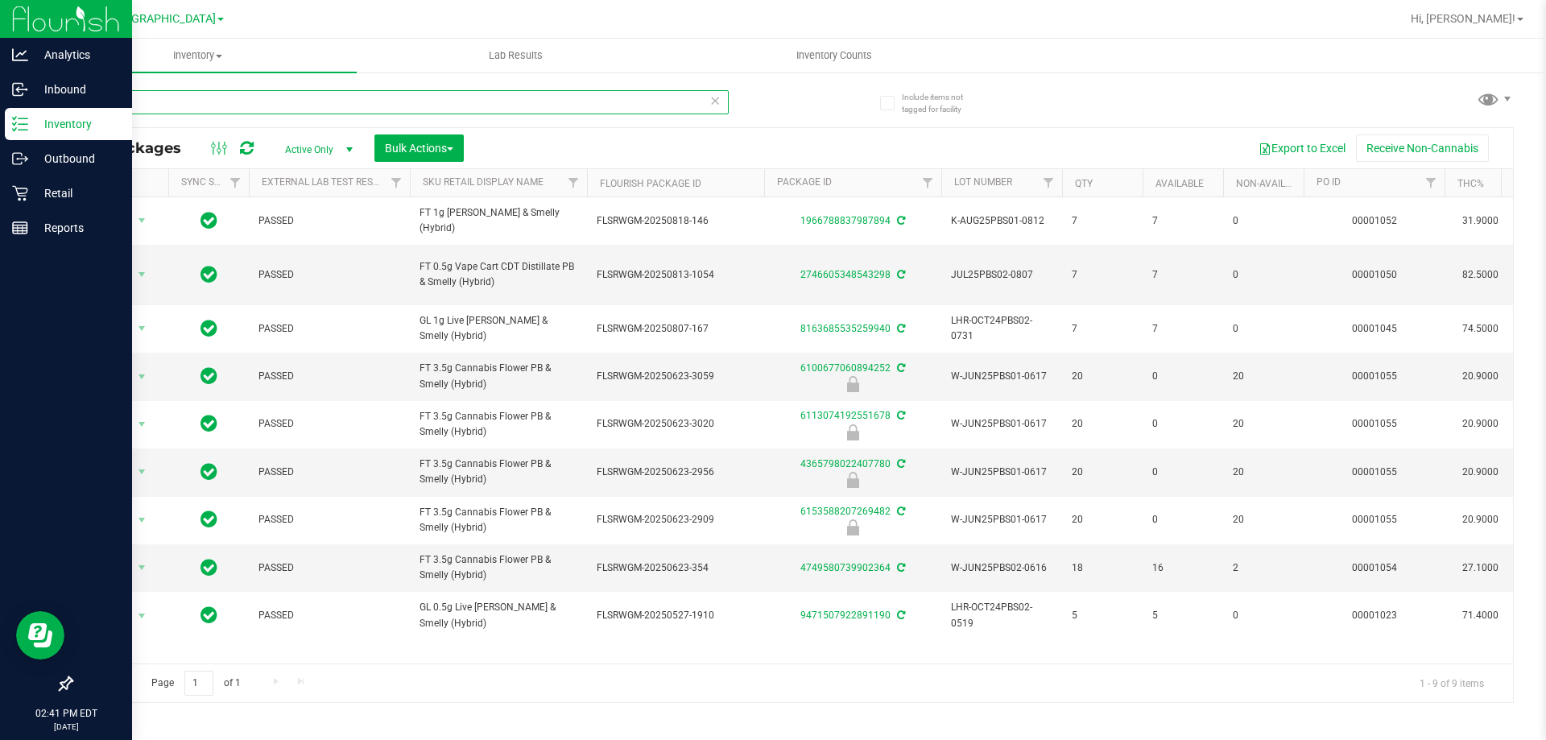
type input "pbs"
click at [77, 197] on p "Retail" at bounding box center [76, 193] width 97 height 19
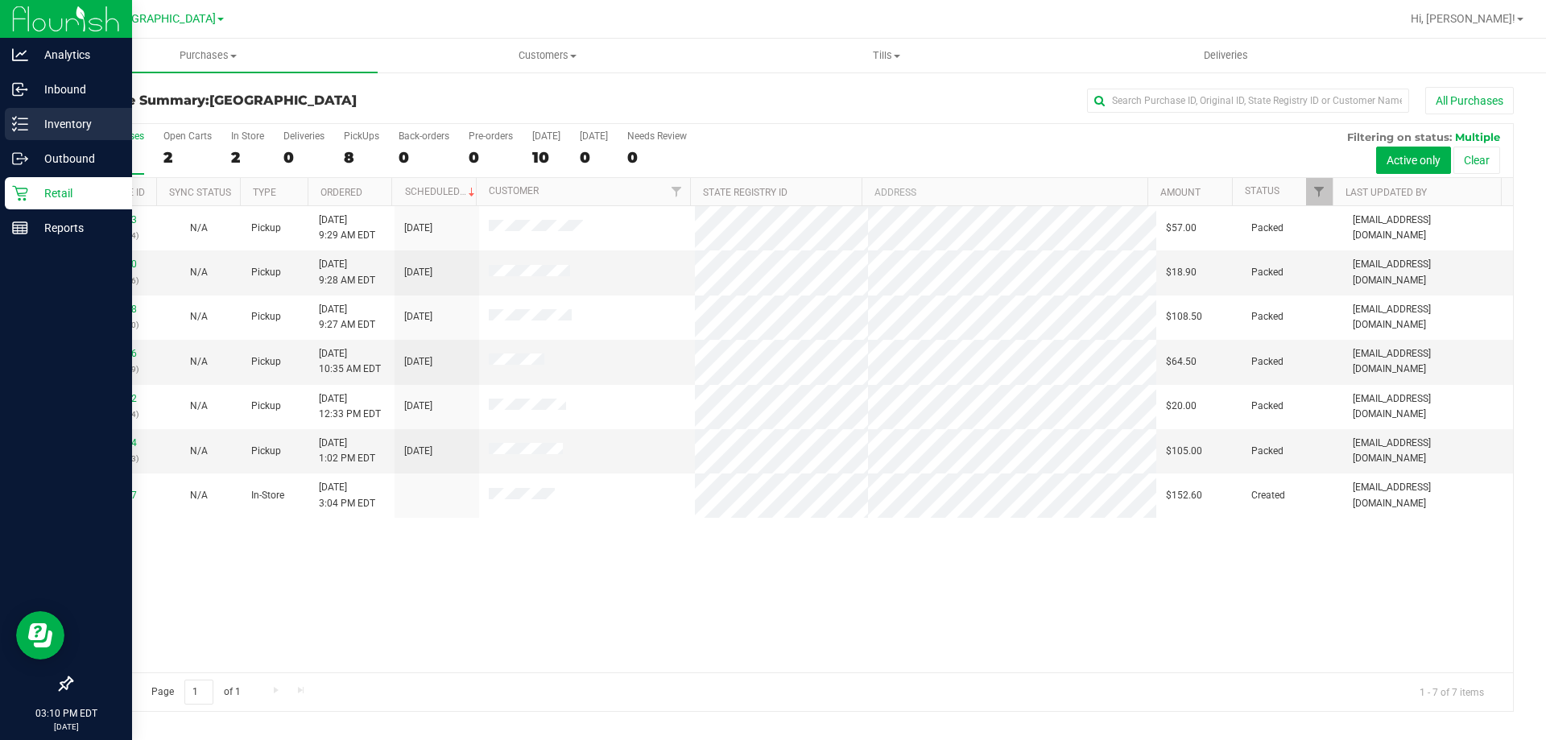
click at [38, 116] on p "Inventory" at bounding box center [76, 123] width 97 height 19
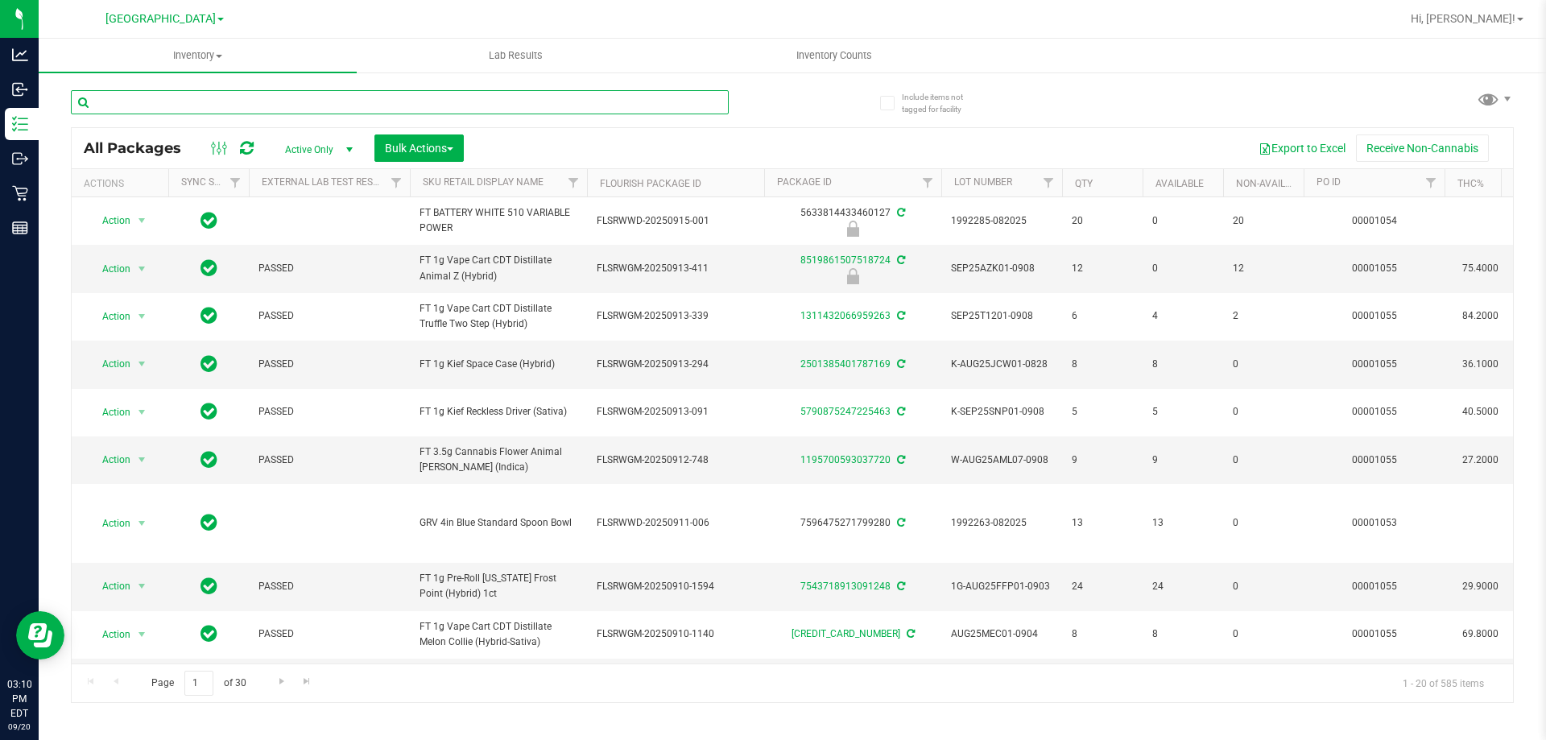
click at [146, 102] on input "text" at bounding box center [400, 102] width 658 height 24
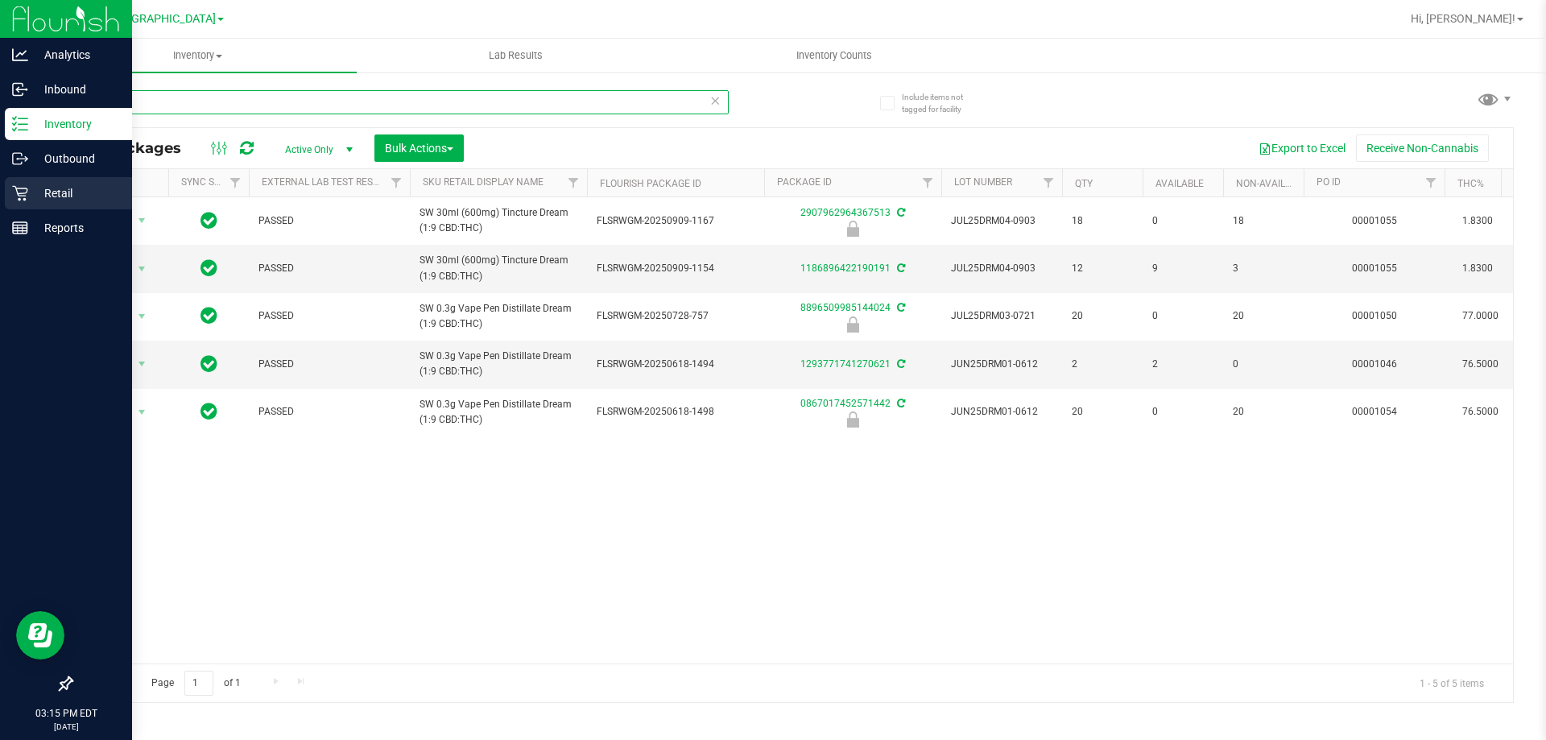
type input "drm"
click at [64, 201] on p "Retail" at bounding box center [76, 193] width 97 height 19
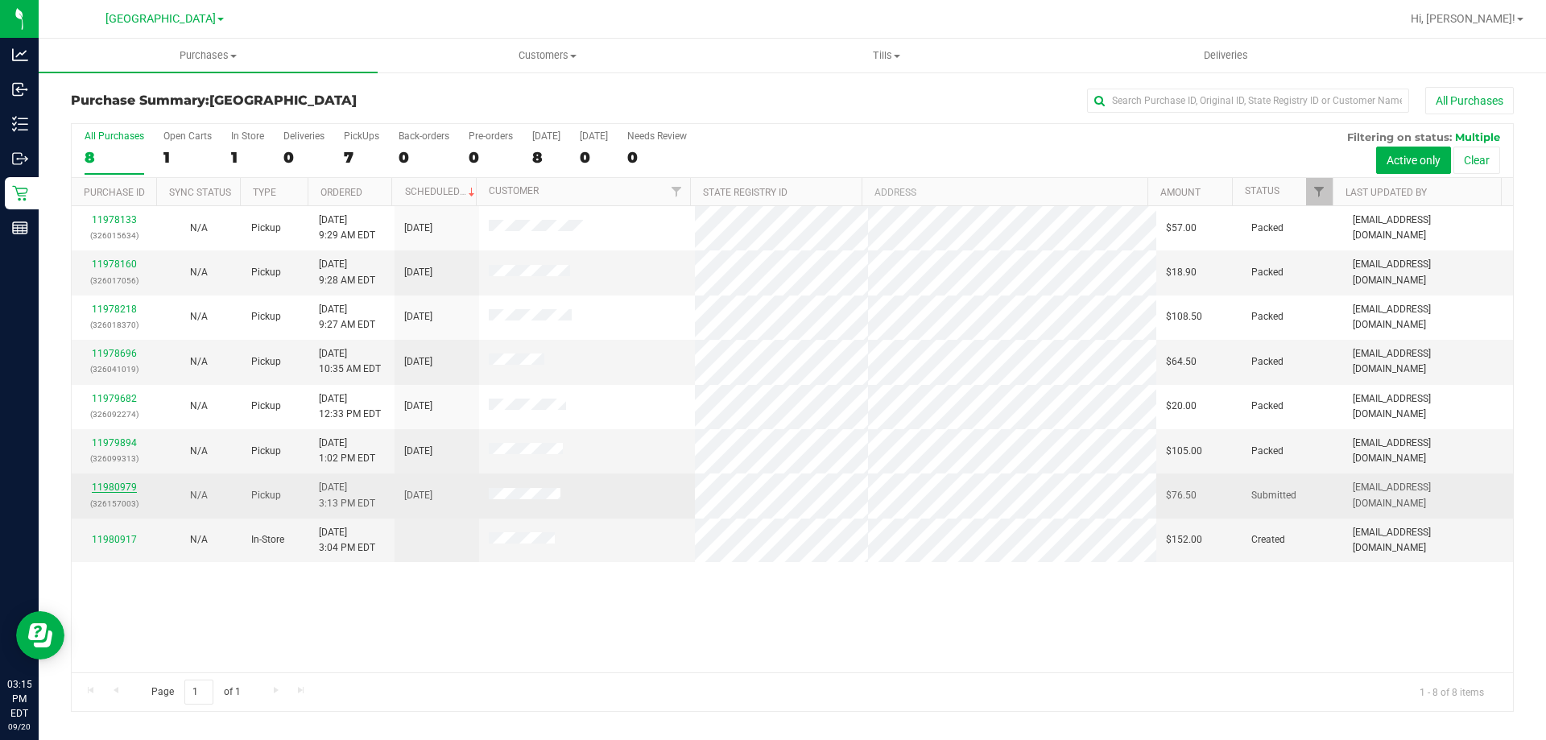
click at [118, 485] on link "11980979" at bounding box center [114, 487] width 45 height 11
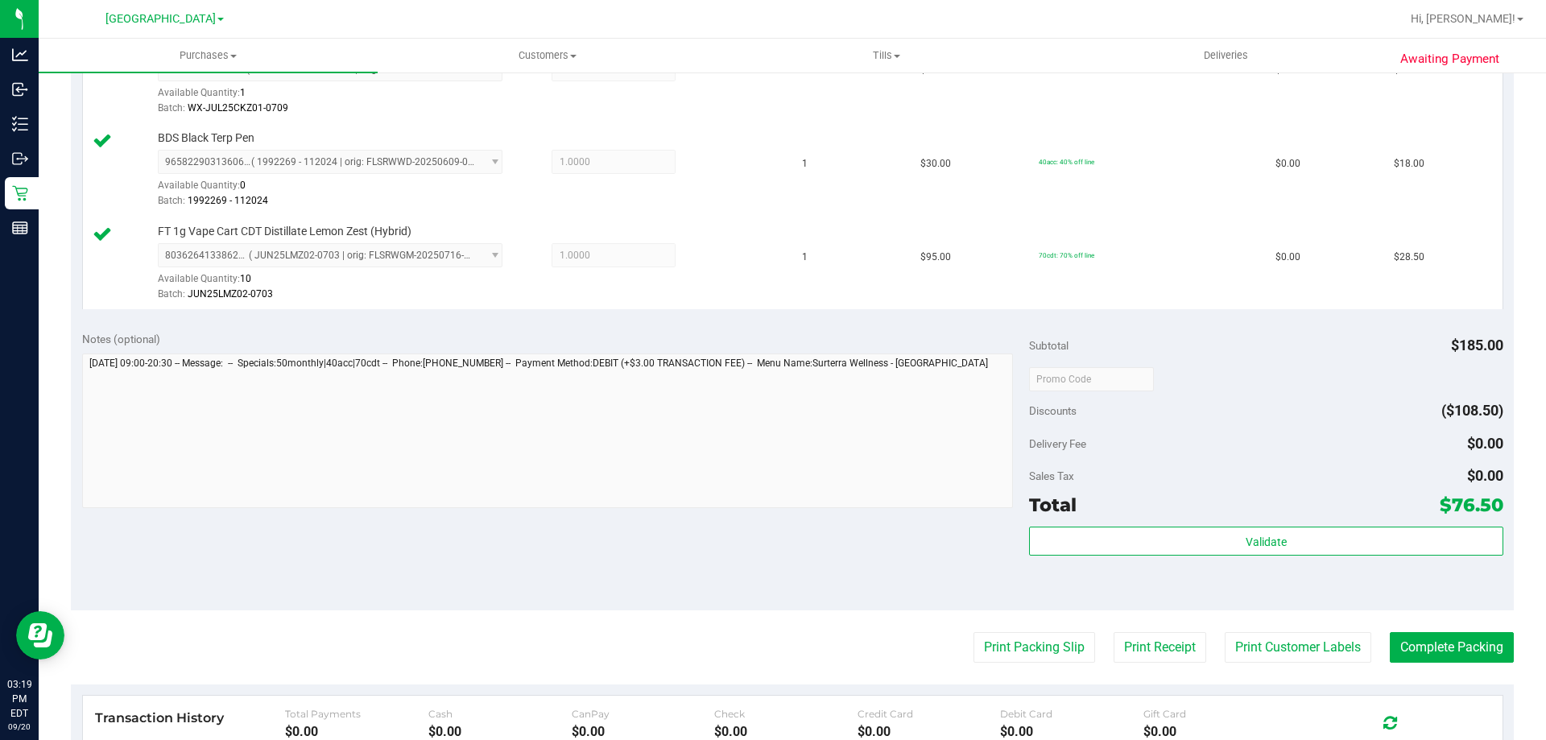
scroll to position [564, 0]
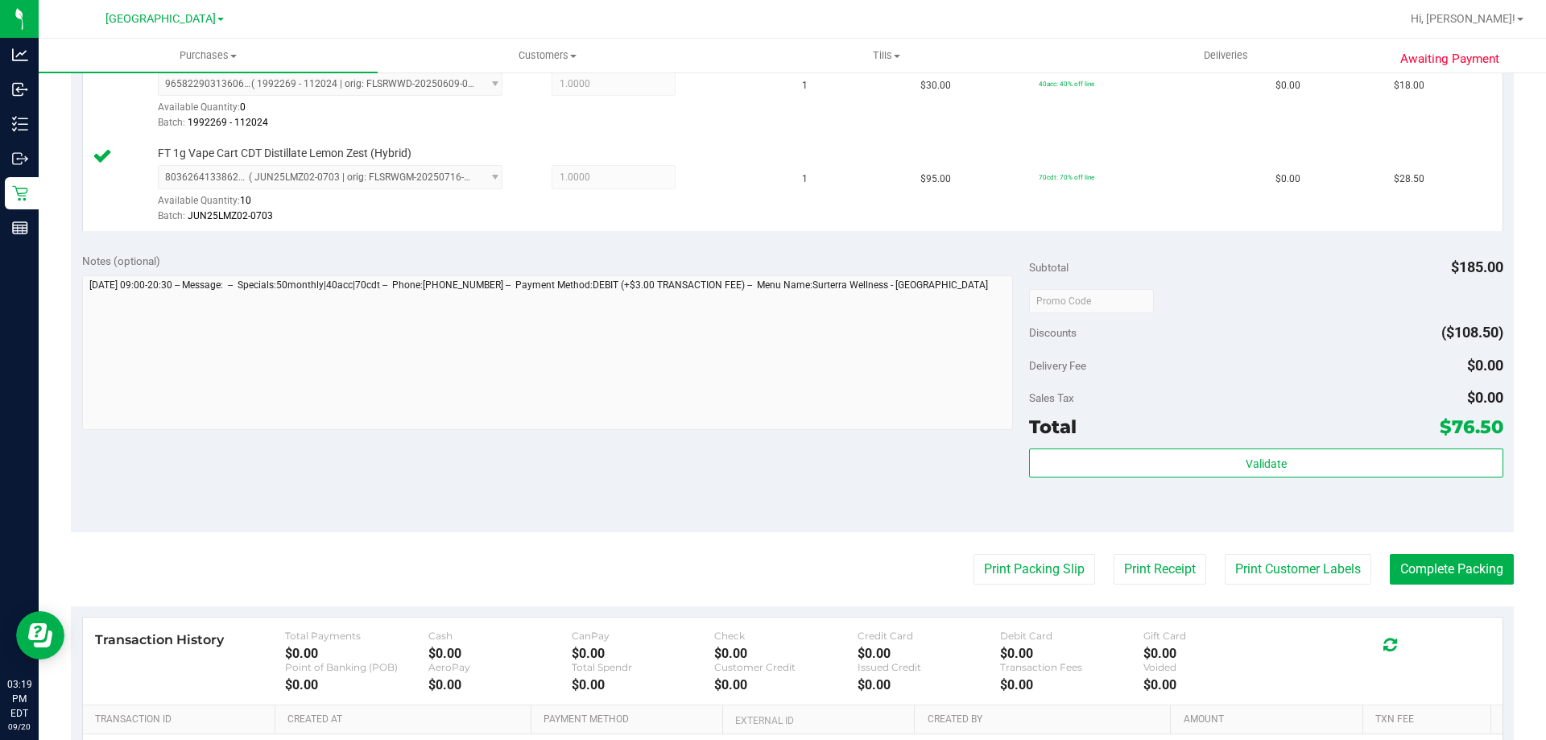
click at [1197, 448] on div "Subtotal $185.00 Discounts ($108.50) Delivery Fee $0.00 Sales Tax $0.00 Total $…" at bounding box center [1266, 387] width 474 height 268
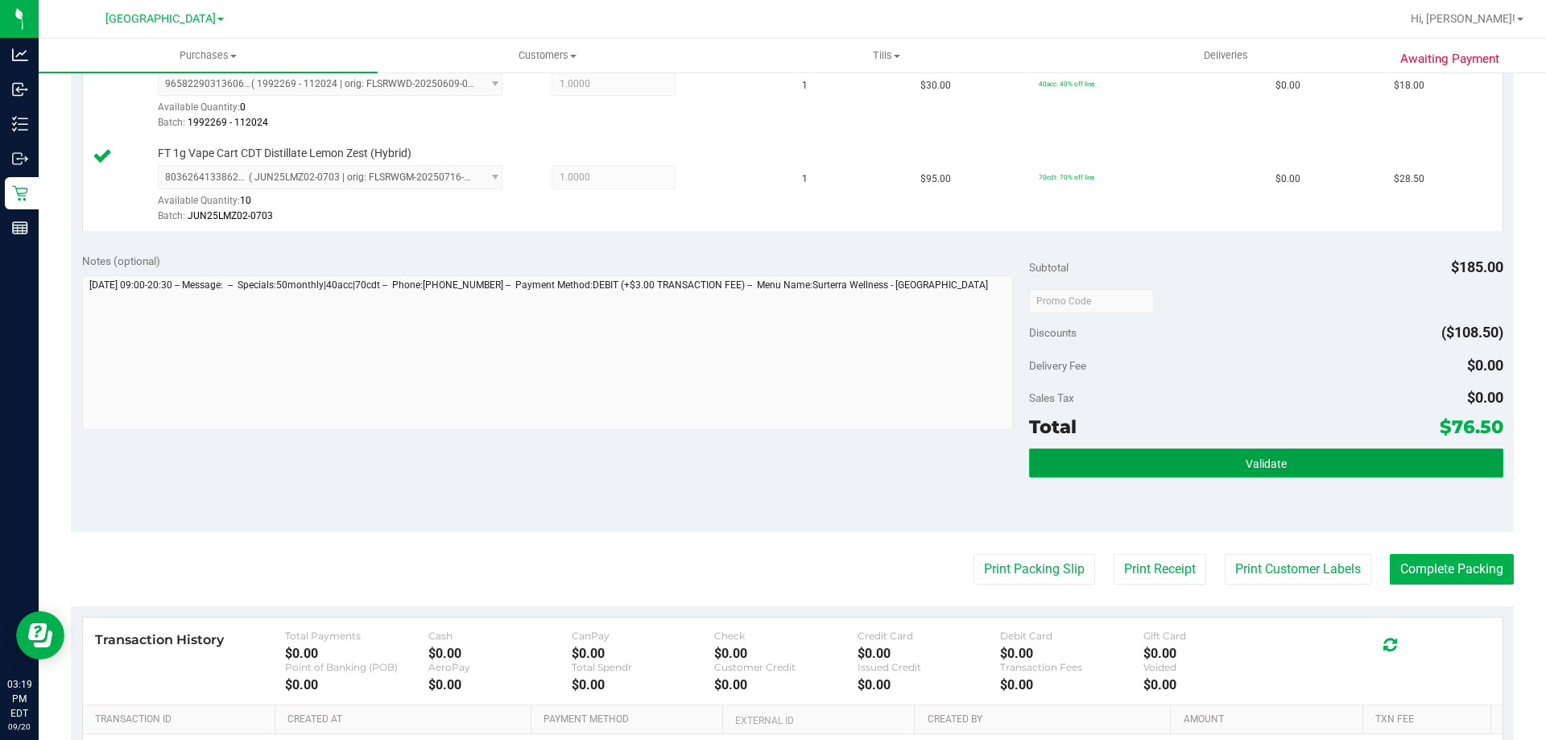
click at [1194, 457] on button "Validate" at bounding box center [1266, 463] width 474 height 29
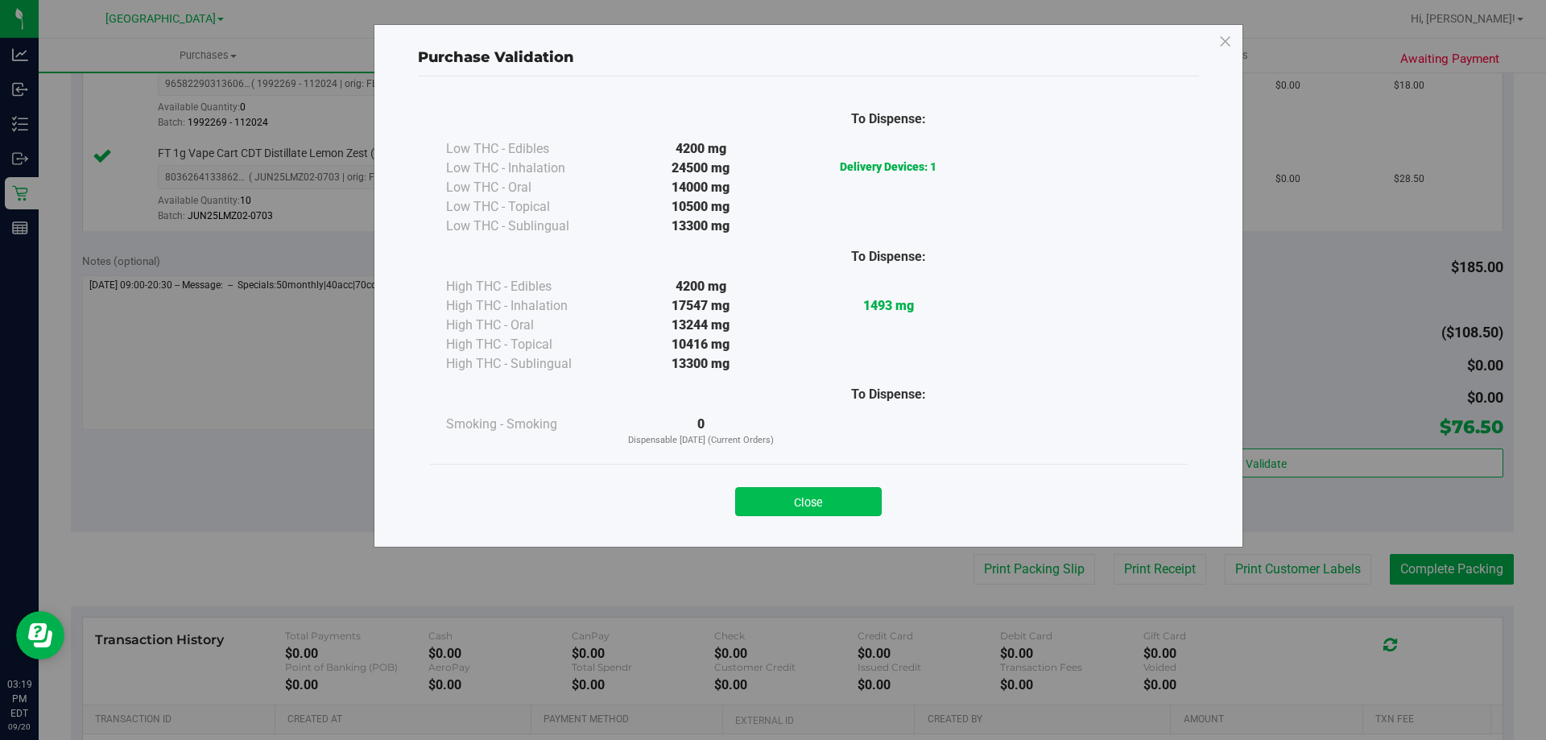
click at [834, 507] on button "Close" at bounding box center [808, 501] width 147 height 29
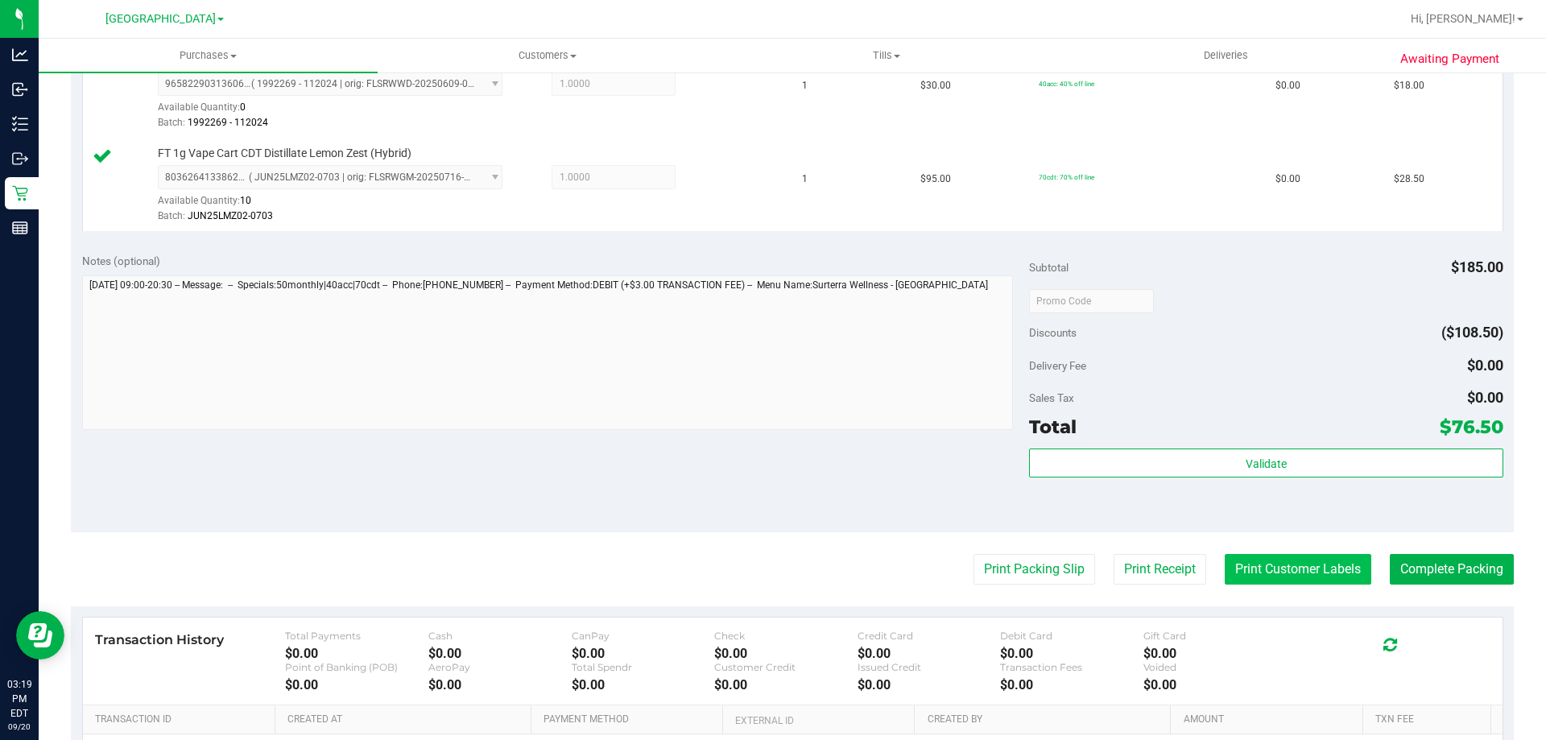
click at [1299, 556] on button "Print Customer Labels" at bounding box center [1298, 569] width 147 height 31
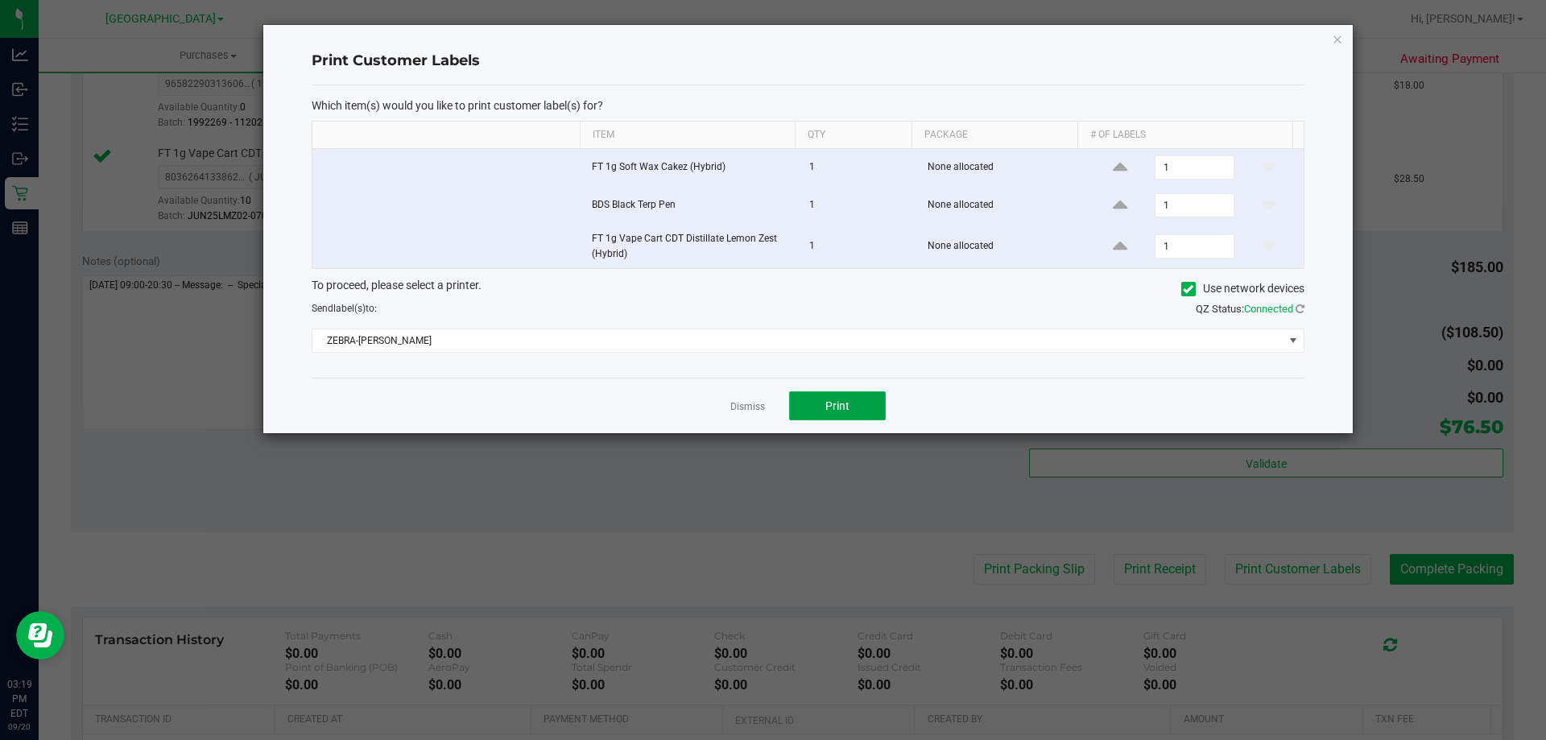
click at [840, 416] on button "Print" at bounding box center [837, 405] width 97 height 29
click at [739, 407] on link "Dismiss" at bounding box center [747, 407] width 35 height 14
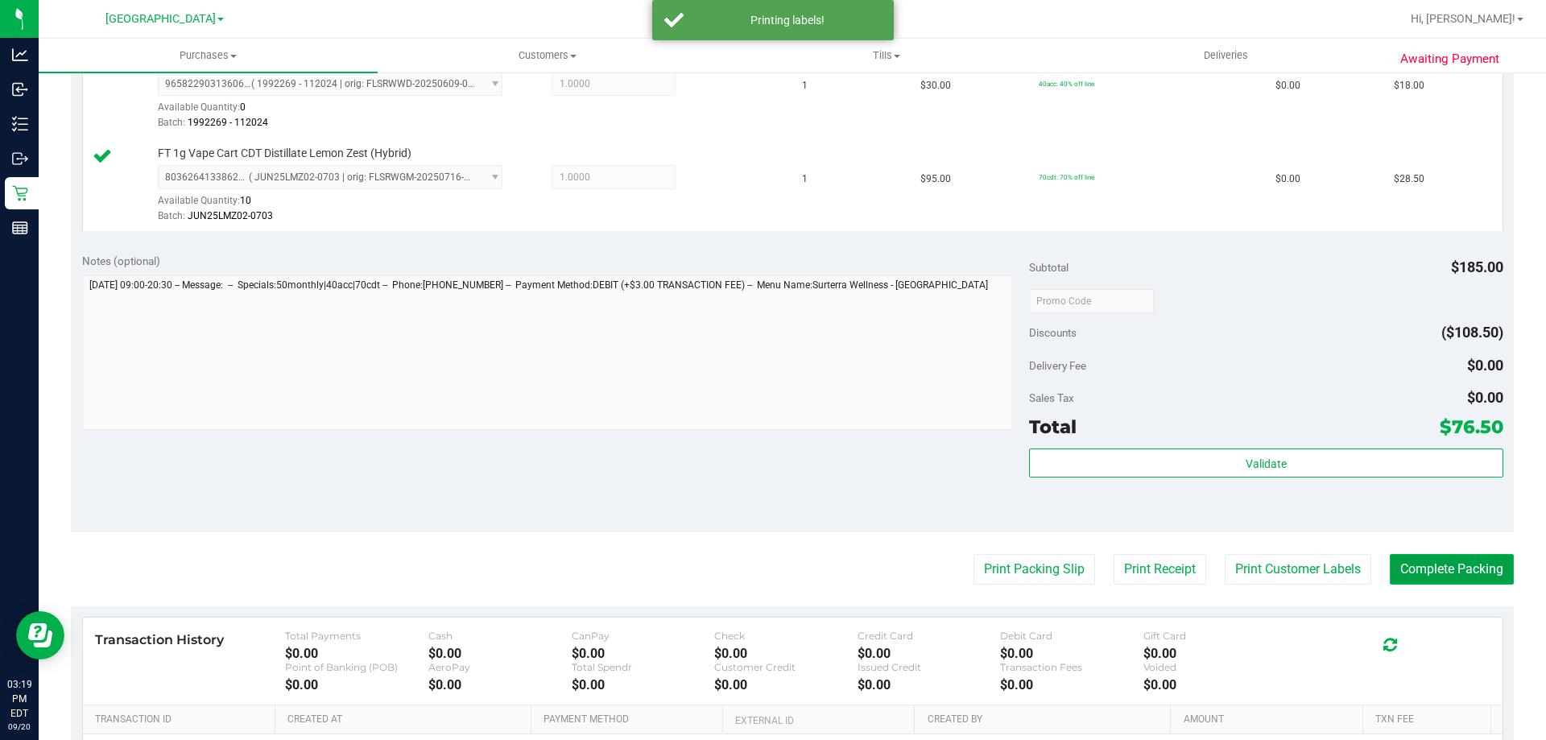
click at [1490, 573] on button "Complete Packing" at bounding box center [1452, 569] width 124 height 31
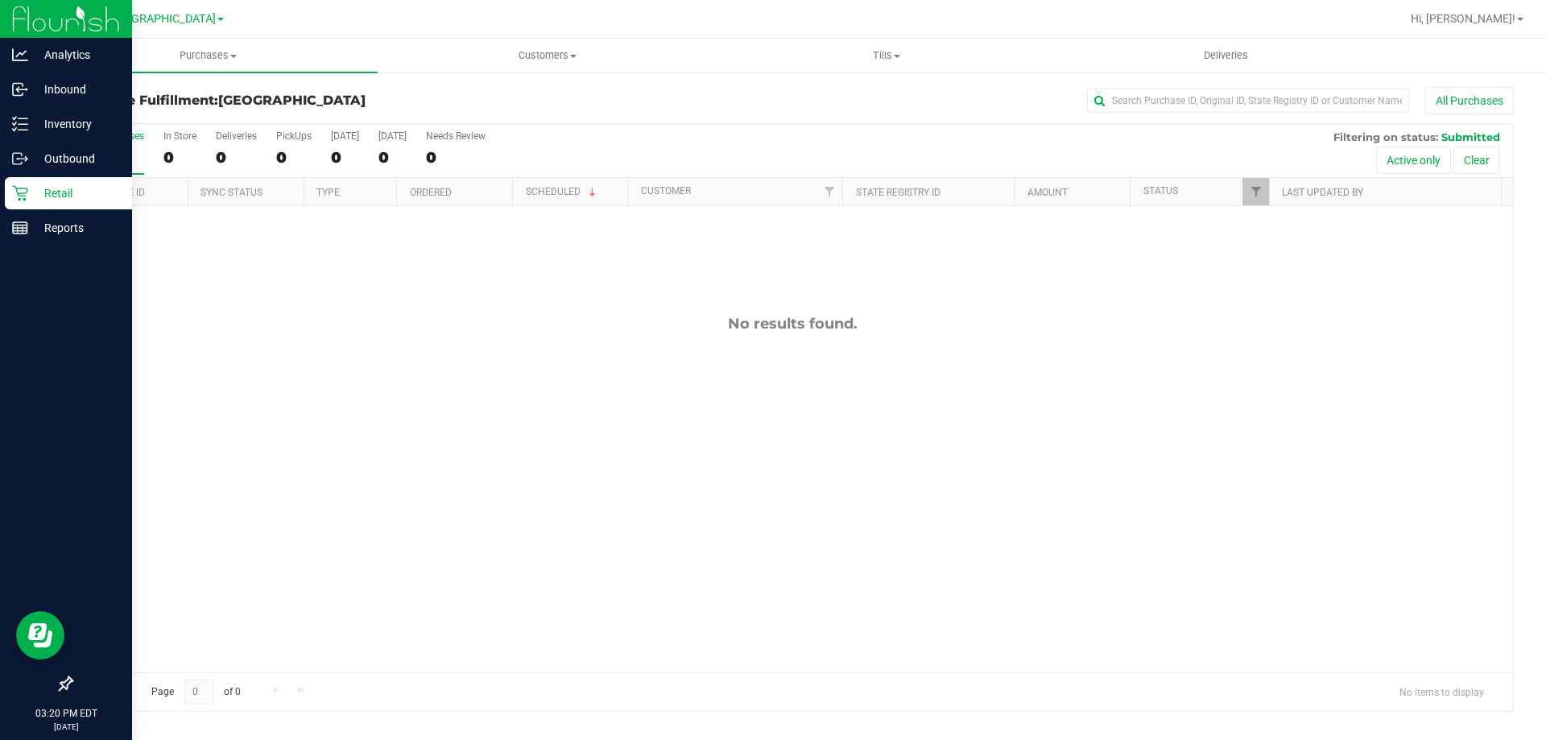
click at [71, 202] on p "Retail" at bounding box center [76, 193] width 97 height 19
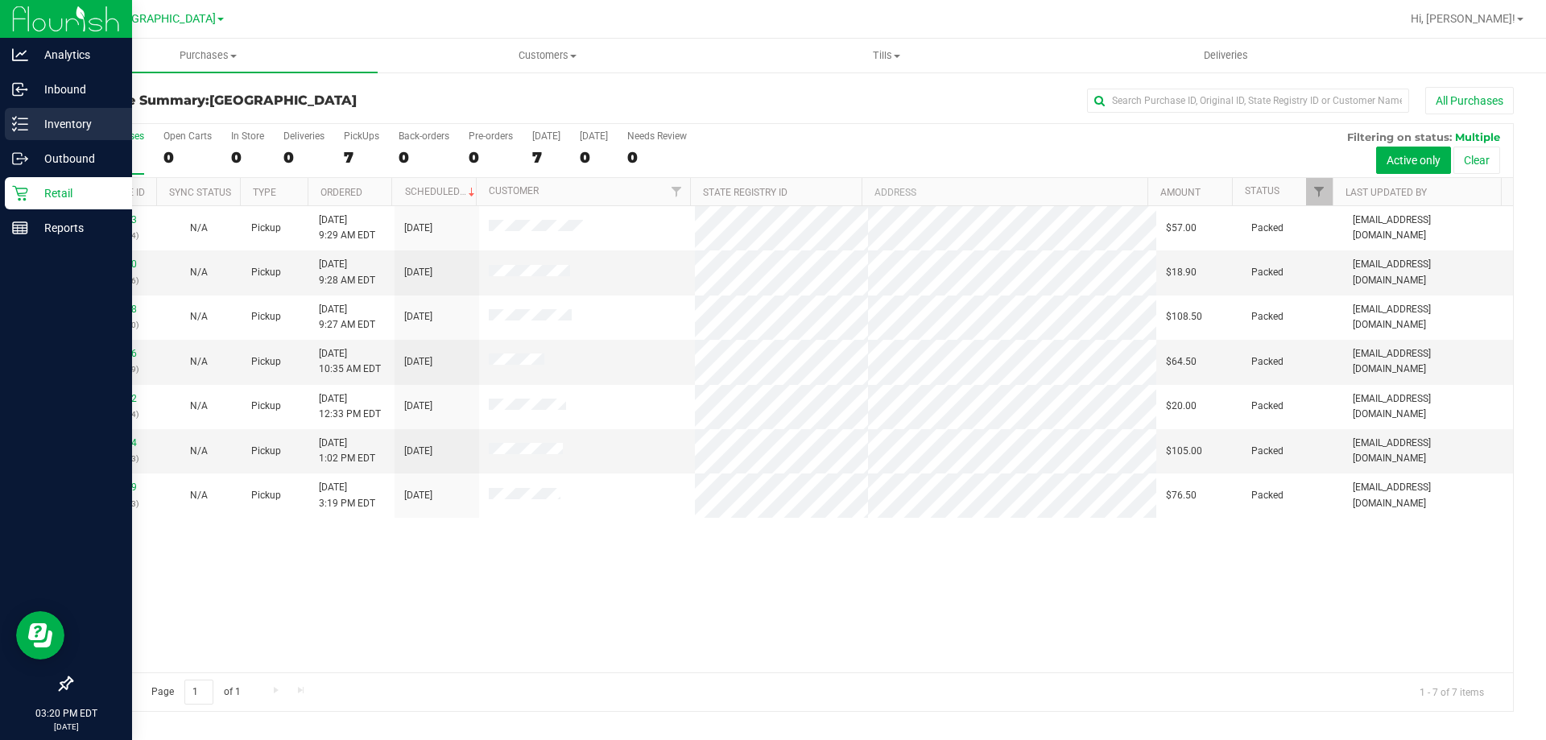
click at [18, 128] on icon at bounding box center [20, 124] width 16 height 16
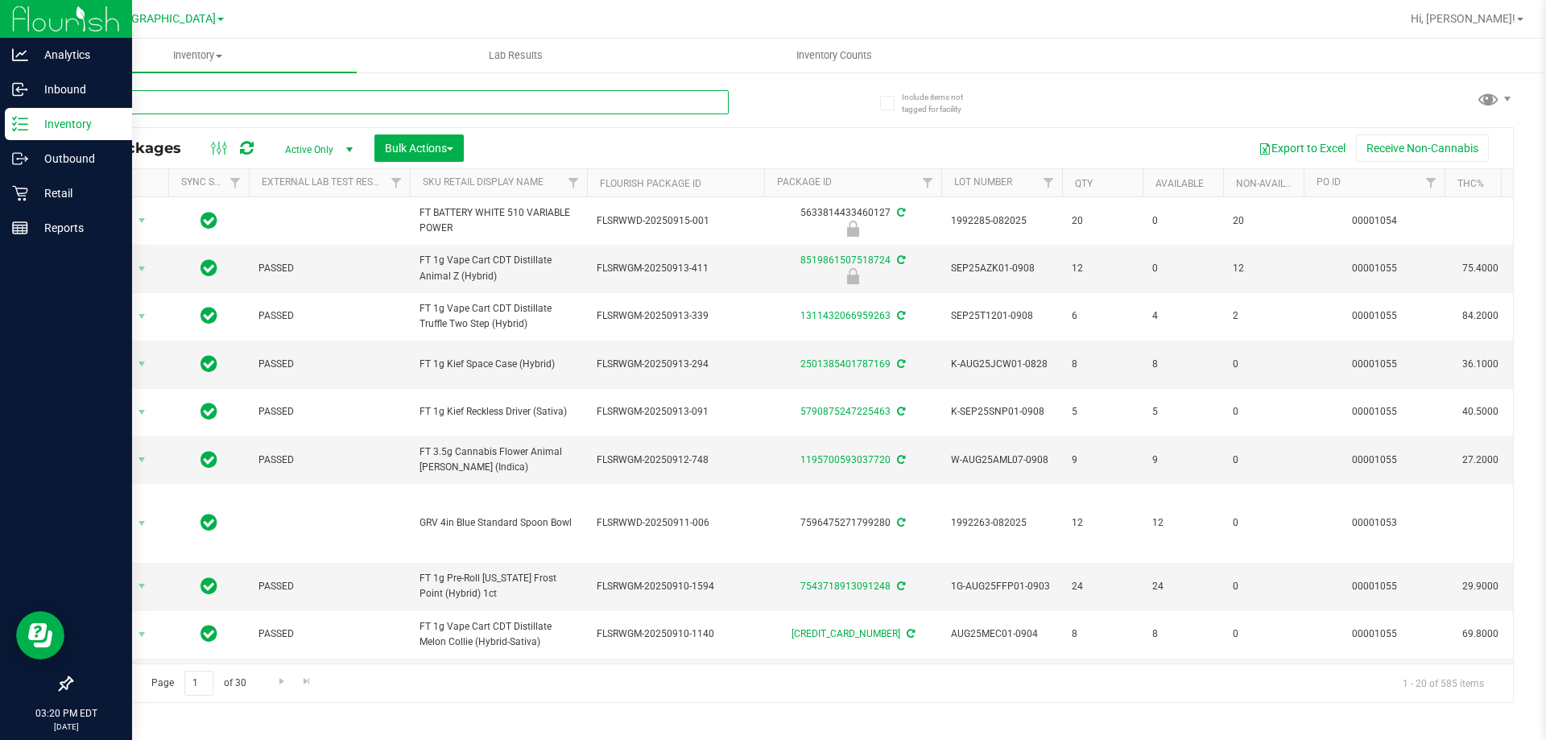
click at [164, 112] on input "text" at bounding box center [400, 102] width 658 height 24
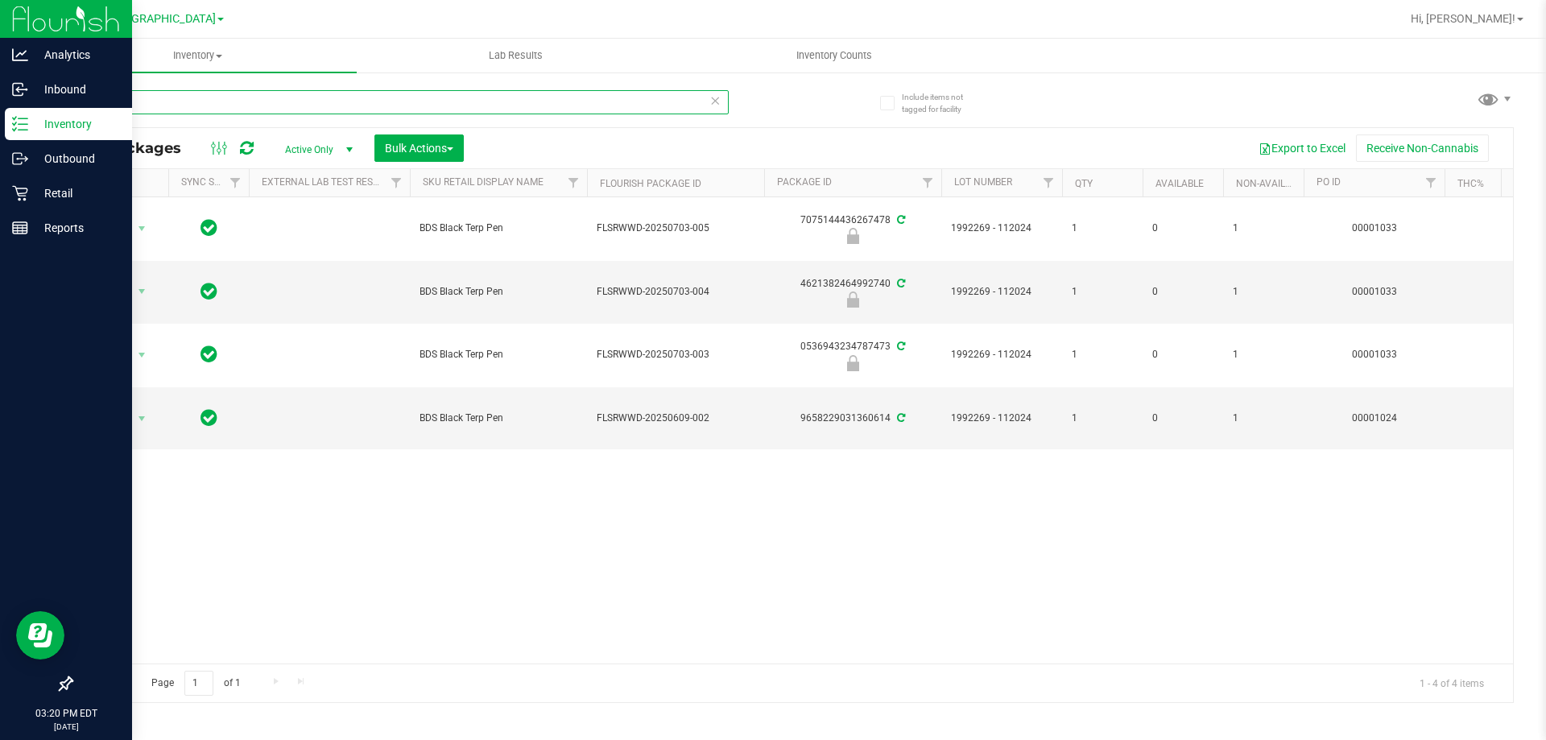
type input "terp"
drag, startPoint x: 546, startPoint y: 668, endPoint x: 569, endPoint y: 667, distance: 22.6
click at [569, 667] on div "Page 1 of 1 1 - 4 of 4 items" at bounding box center [793, 683] width 1442 height 39
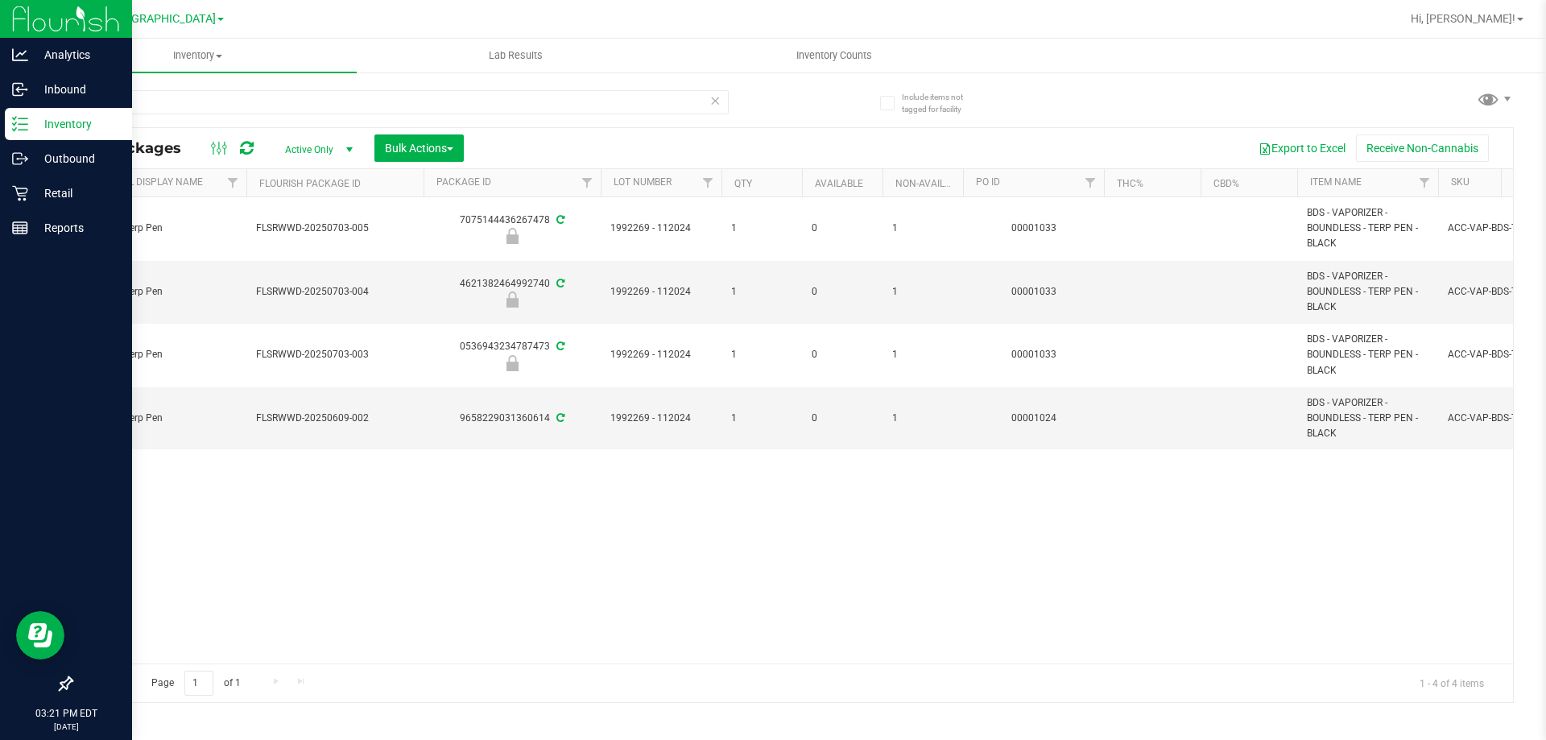
scroll to position [0, 231]
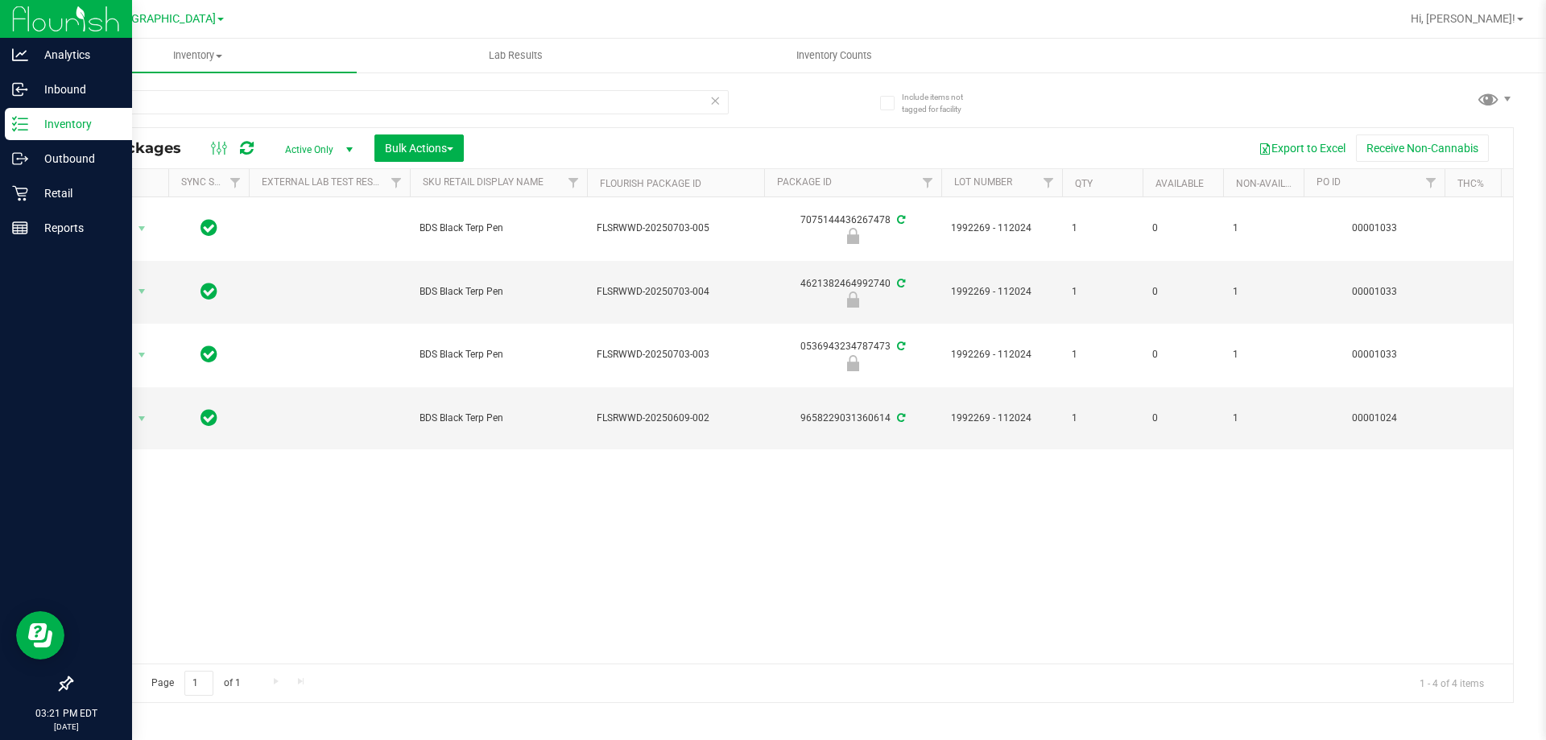
click at [503, 170] on th "Sku Retail Display Name" at bounding box center [498, 183] width 177 height 28
click at [132, 288] on span "select" at bounding box center [142, 291] width 20 height 23
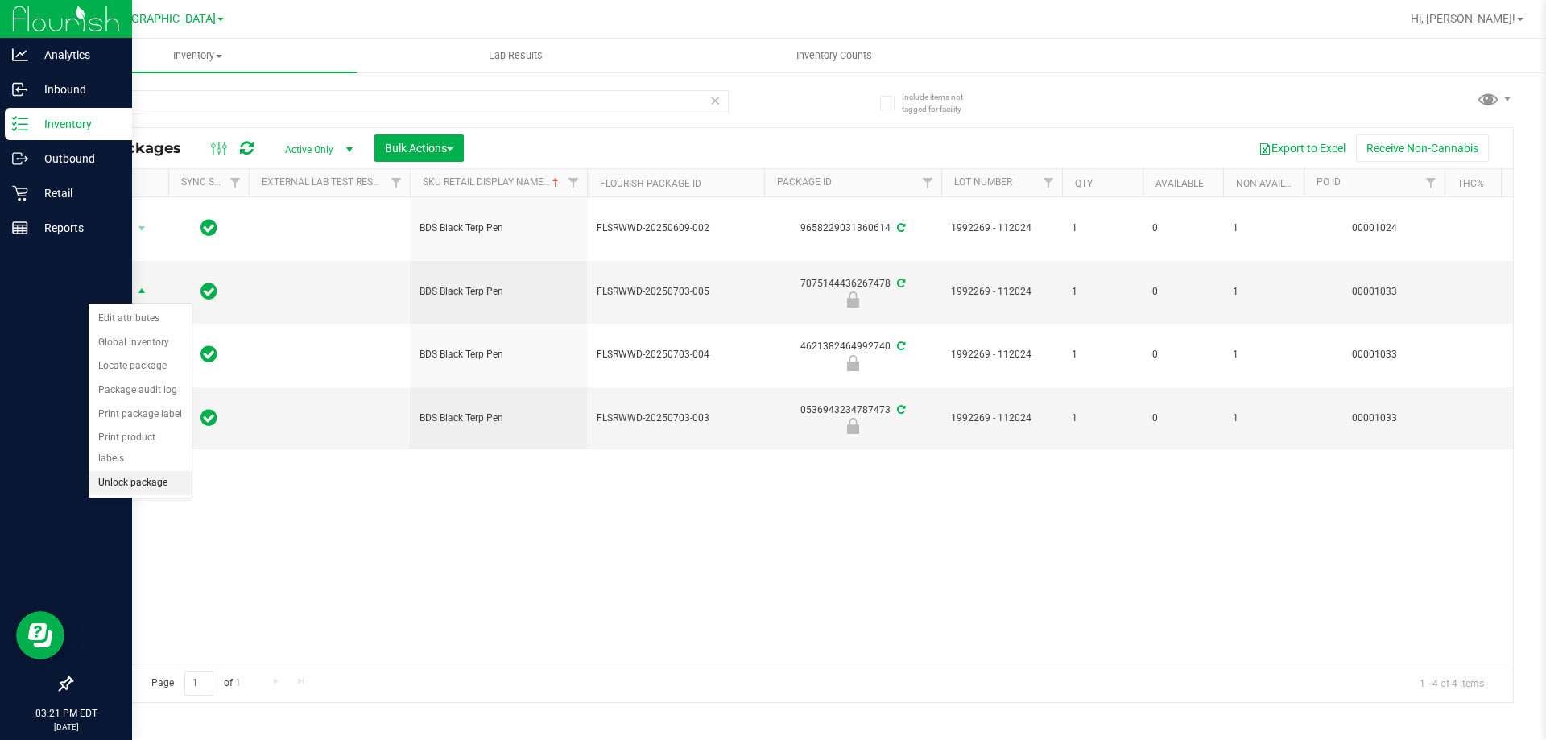
click at [134, 471] on li "Unlock package" at bounding box center [140, 483] width 103 height 24
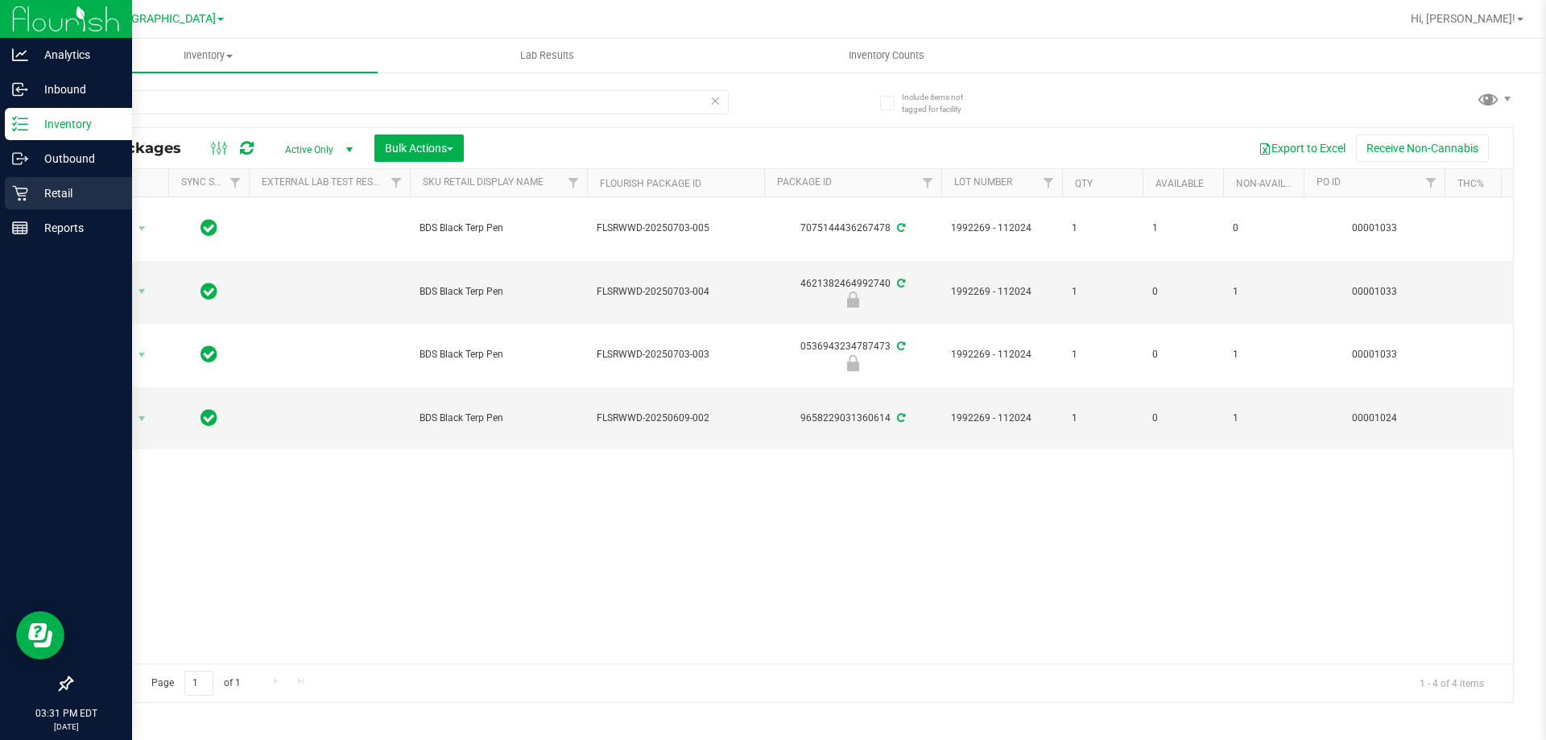
click at [13, 189] on icon at bounding box center [20, 193] width 16 height 16
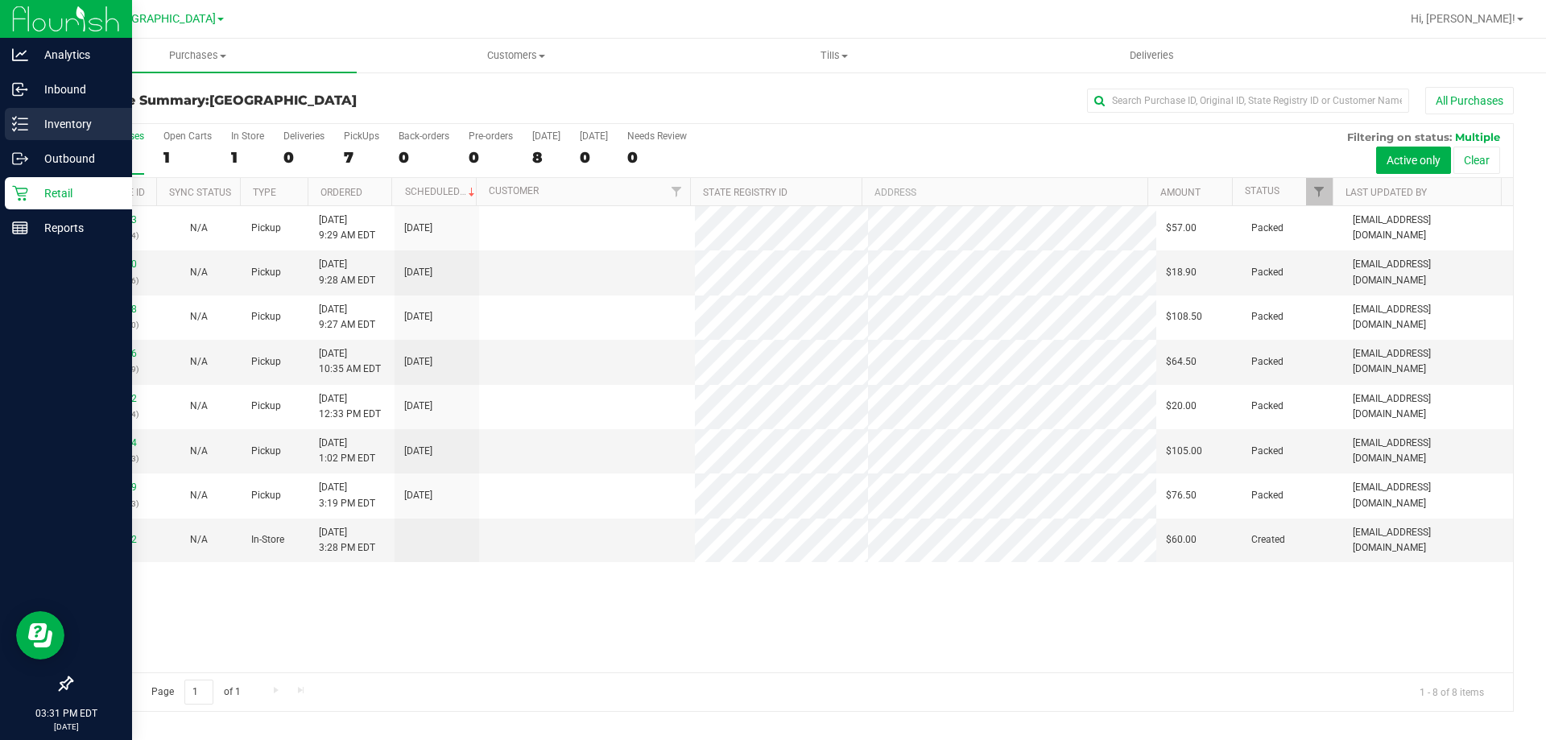
click at [29, 113] on div "Inventory" at bounding box center [68, 124] width 127 height 32
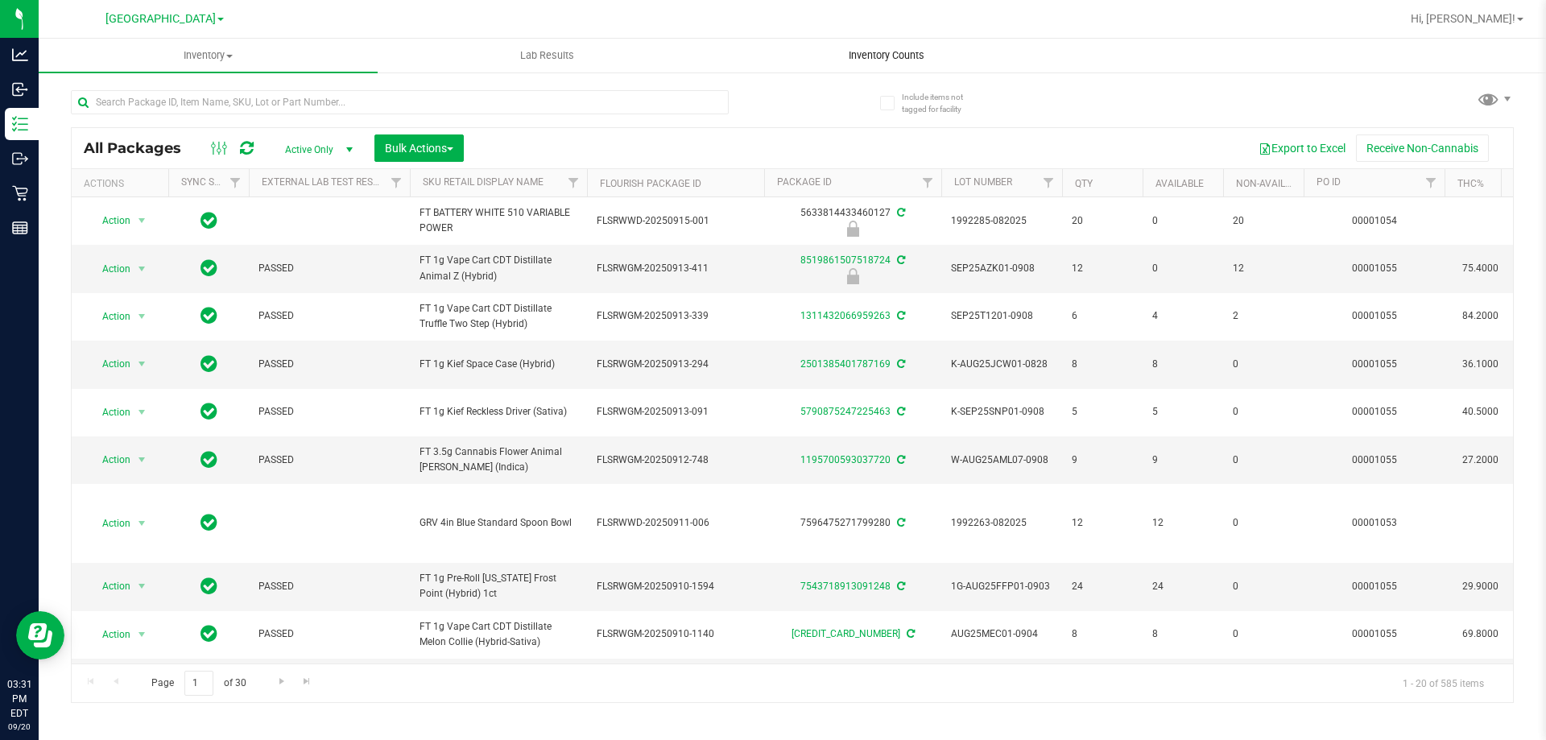
click at [924, 57] on span "Inventory Counts" at bounding box center [886, 55] width 119 height 14
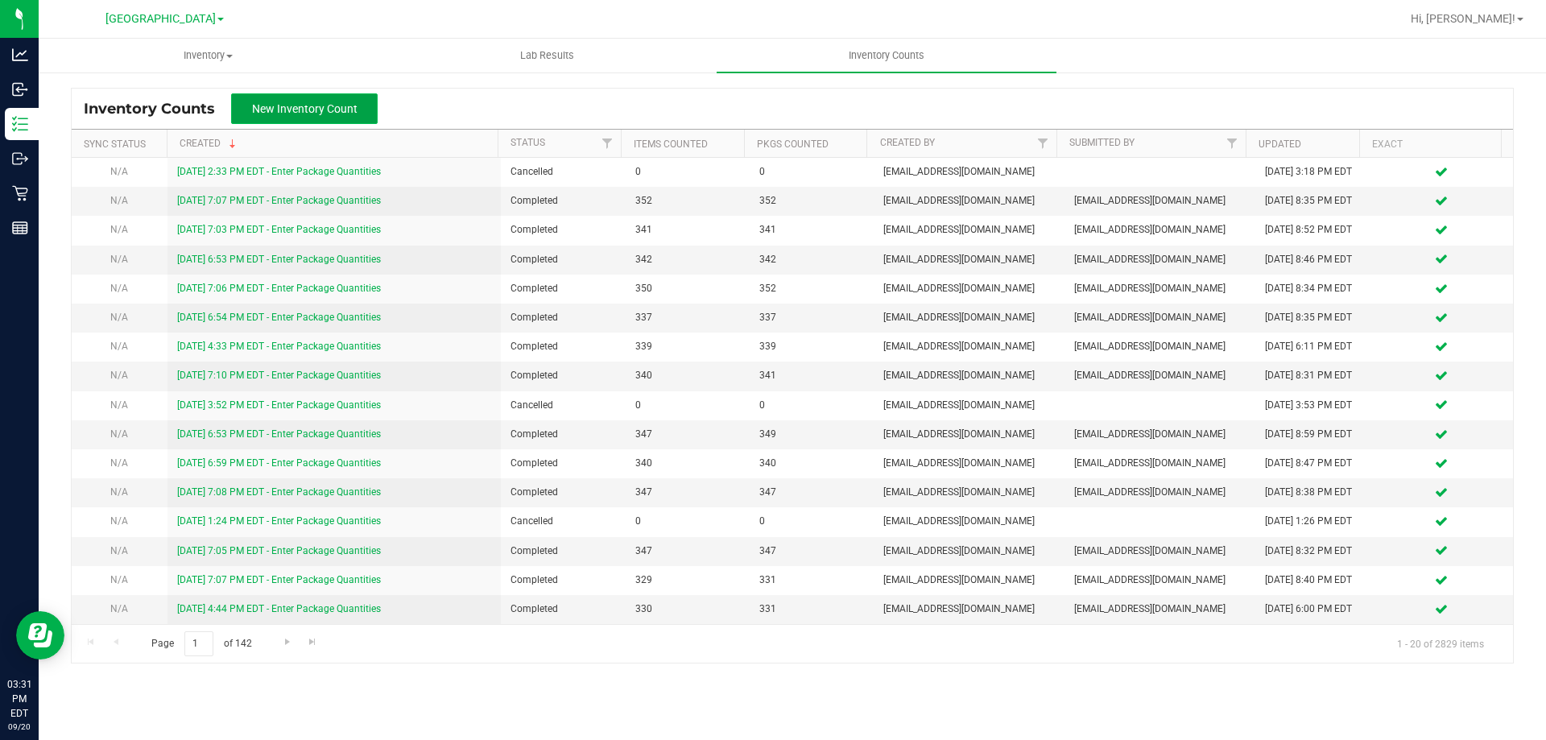
click at [275, 101] on button "New Inventory Count" at bounding box center [304, 108] width 147 height 31
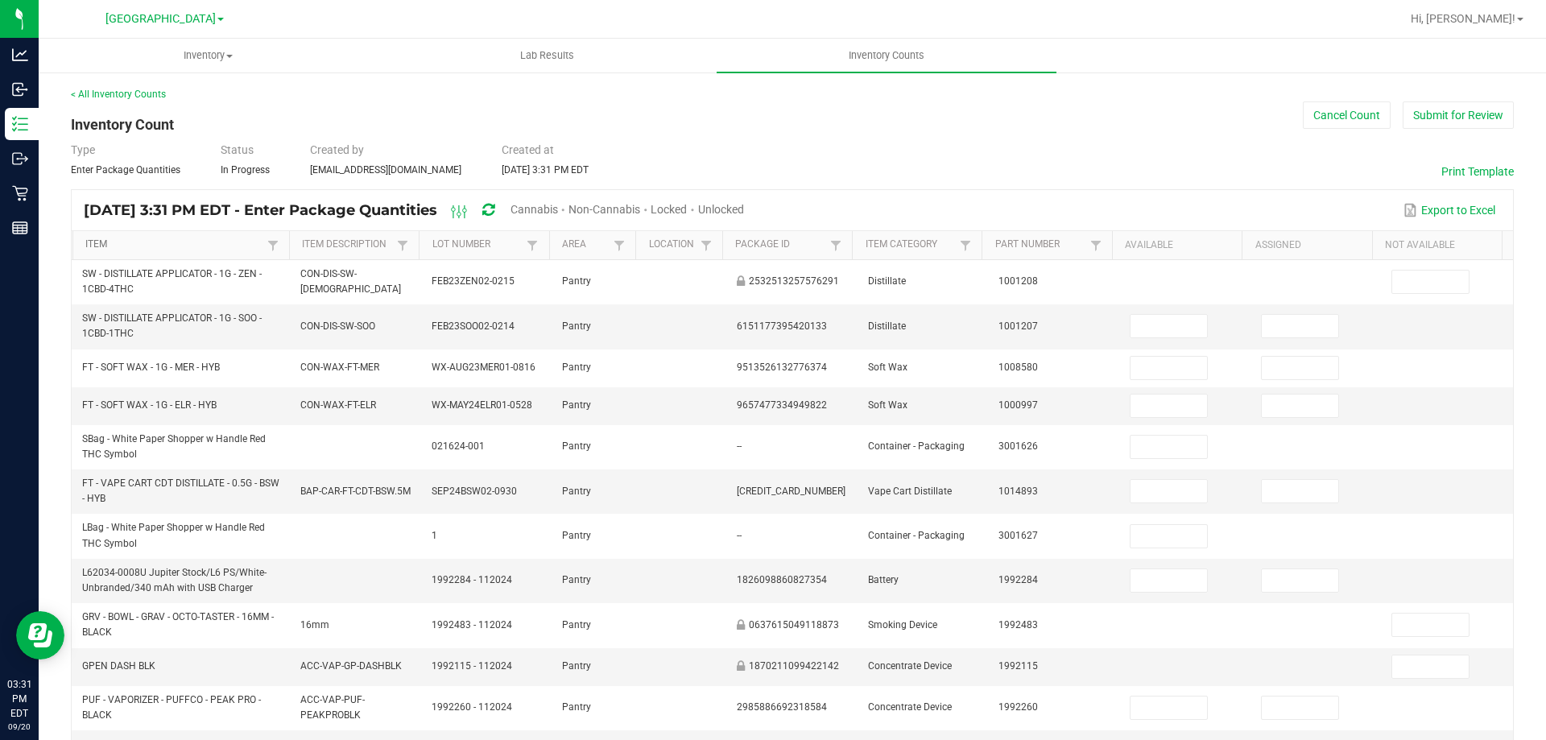
click at [95, 244] on link "Item" at bounding box center [173, 244] width 177 height 13
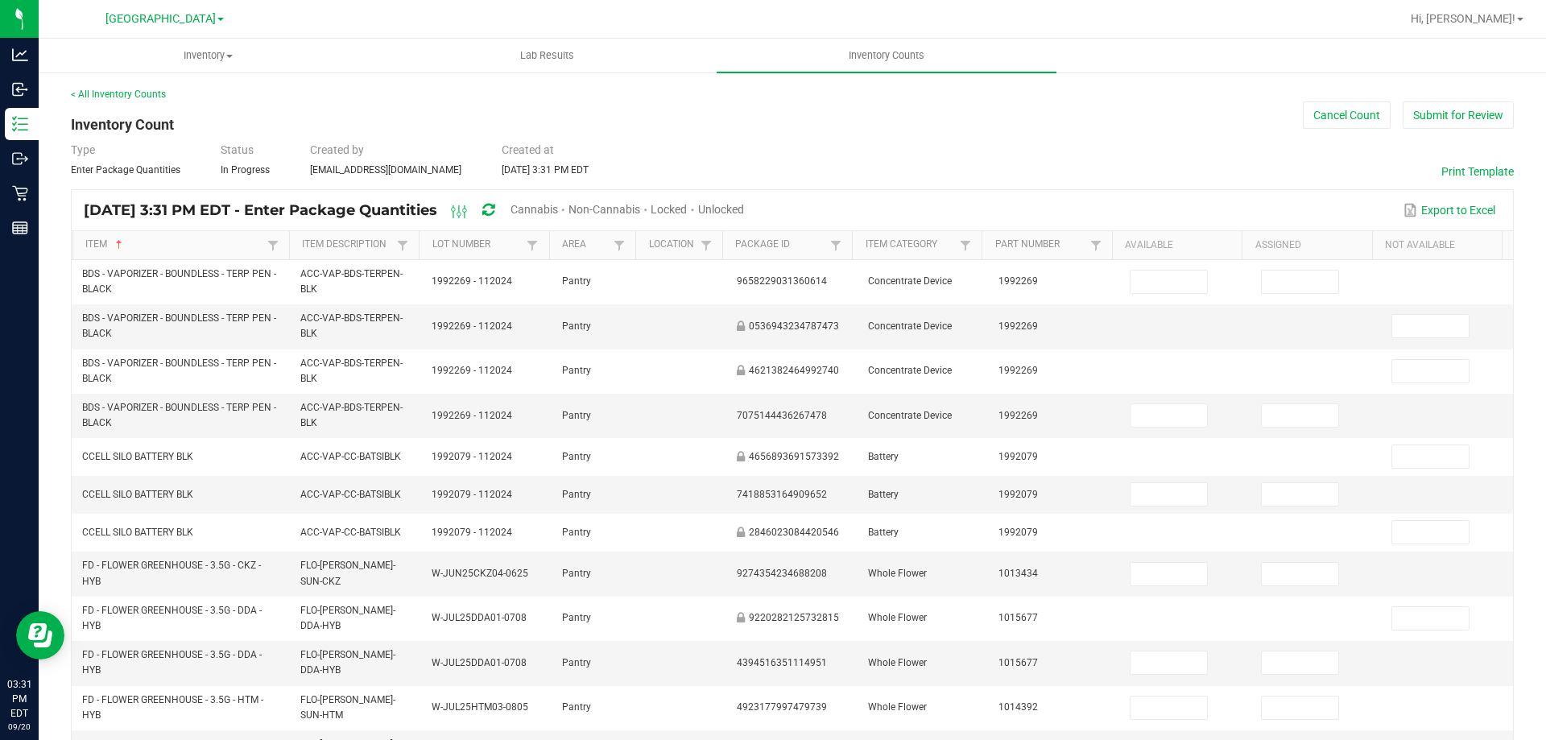
click at [558, 209] on span "Cannabis" at bounding box center [535, 209] width 48 height 13
click at [641, 215] on span "Non-Cannabis" at bounding box center [605, 209] width 72 height 13
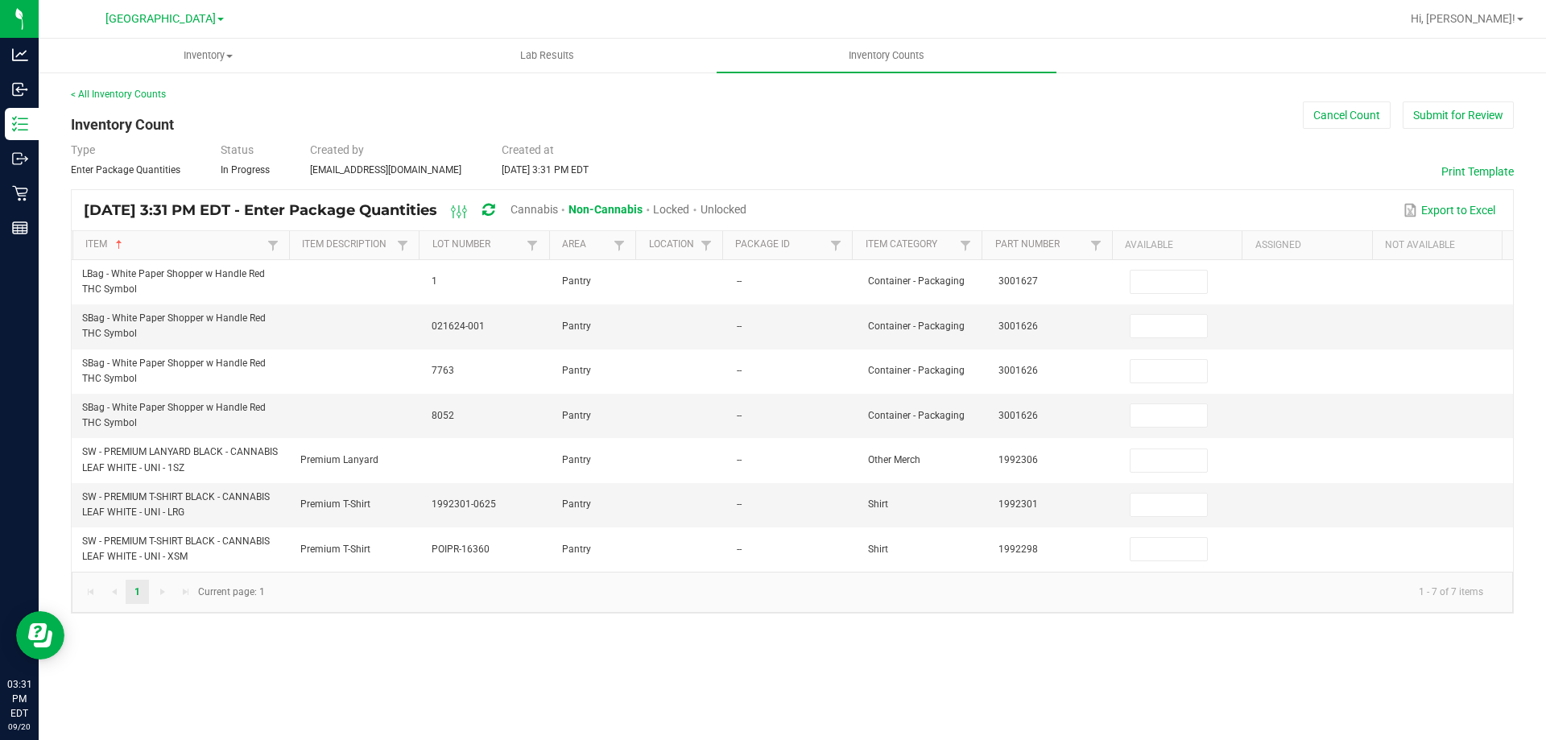
click at [159, 590] on kendo-pager-next-buttons at bounding box center [174, 592] width 47 height 24
click at [157, 592] on kendo-pager-next-buttons at bounding box center [174, 592] width 47 height 24
click at [122, 592] on kendo-pager-prev-buttons at bounding box center [102, 592] width 47 height 24
click at [558, 204] on span "Cannabis" at bounding box center [535, 209] width 48 height 13
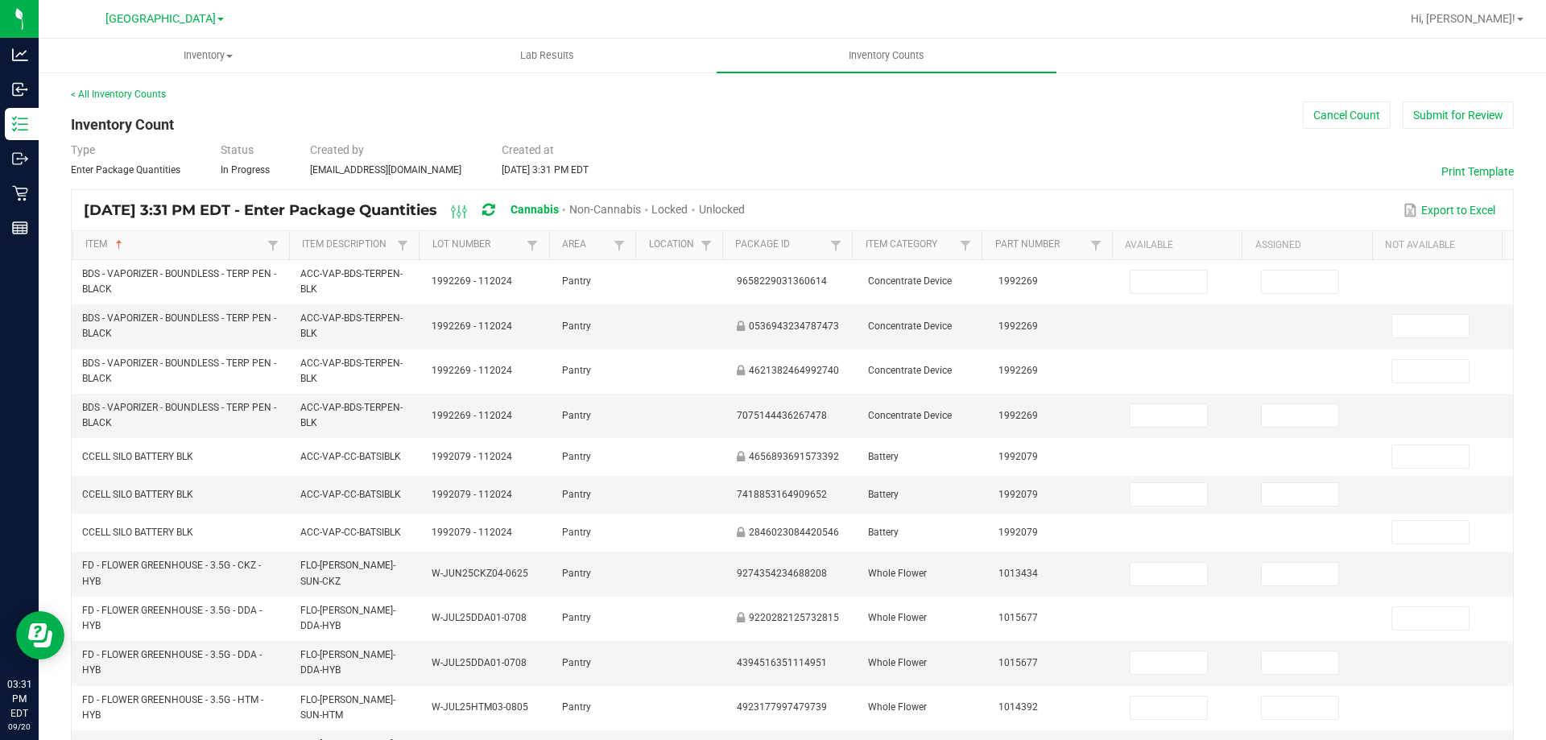
click at [745, 213] on span "Unlocked" at bounding box center [722, 209] width 46 height 13
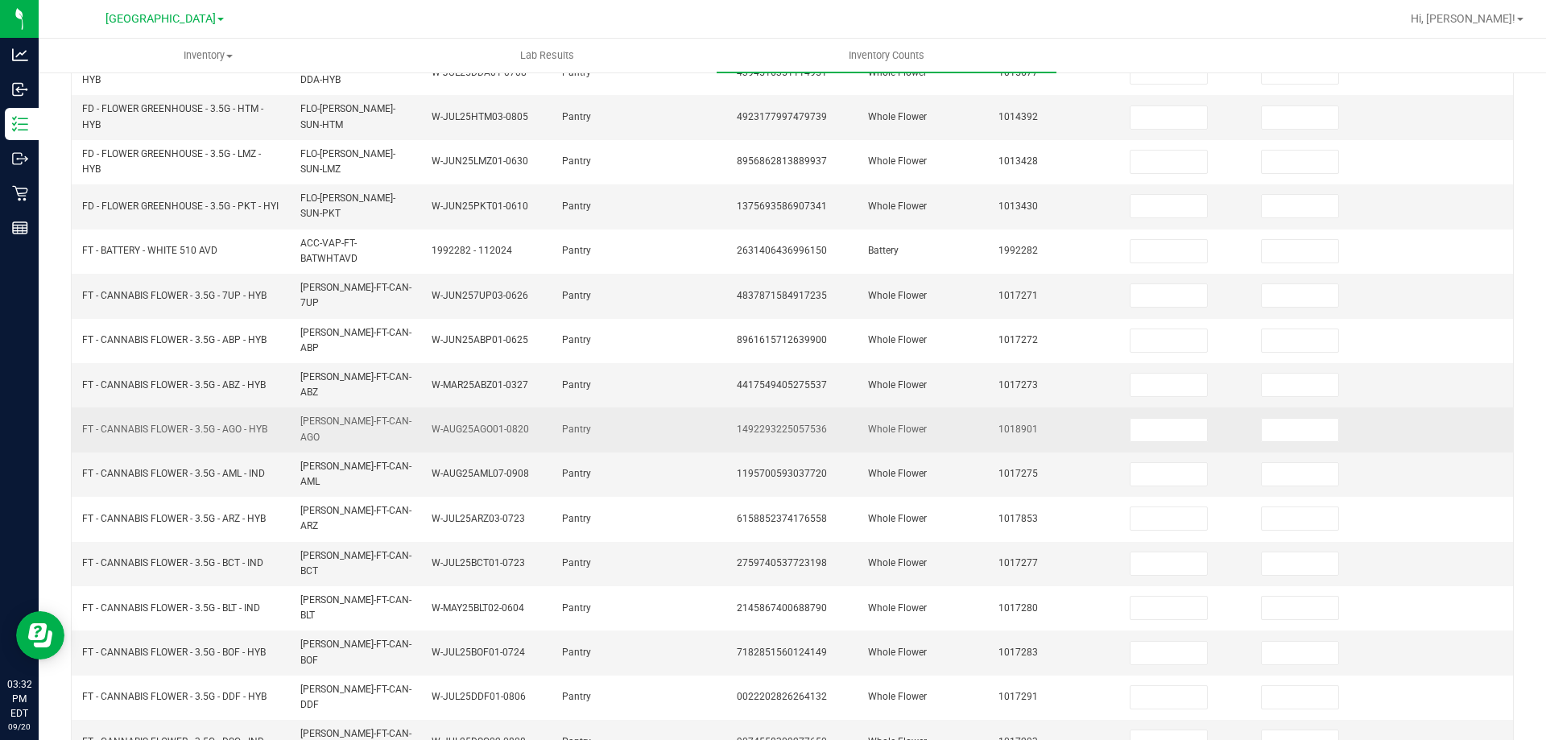
scroll to position [382, 0]
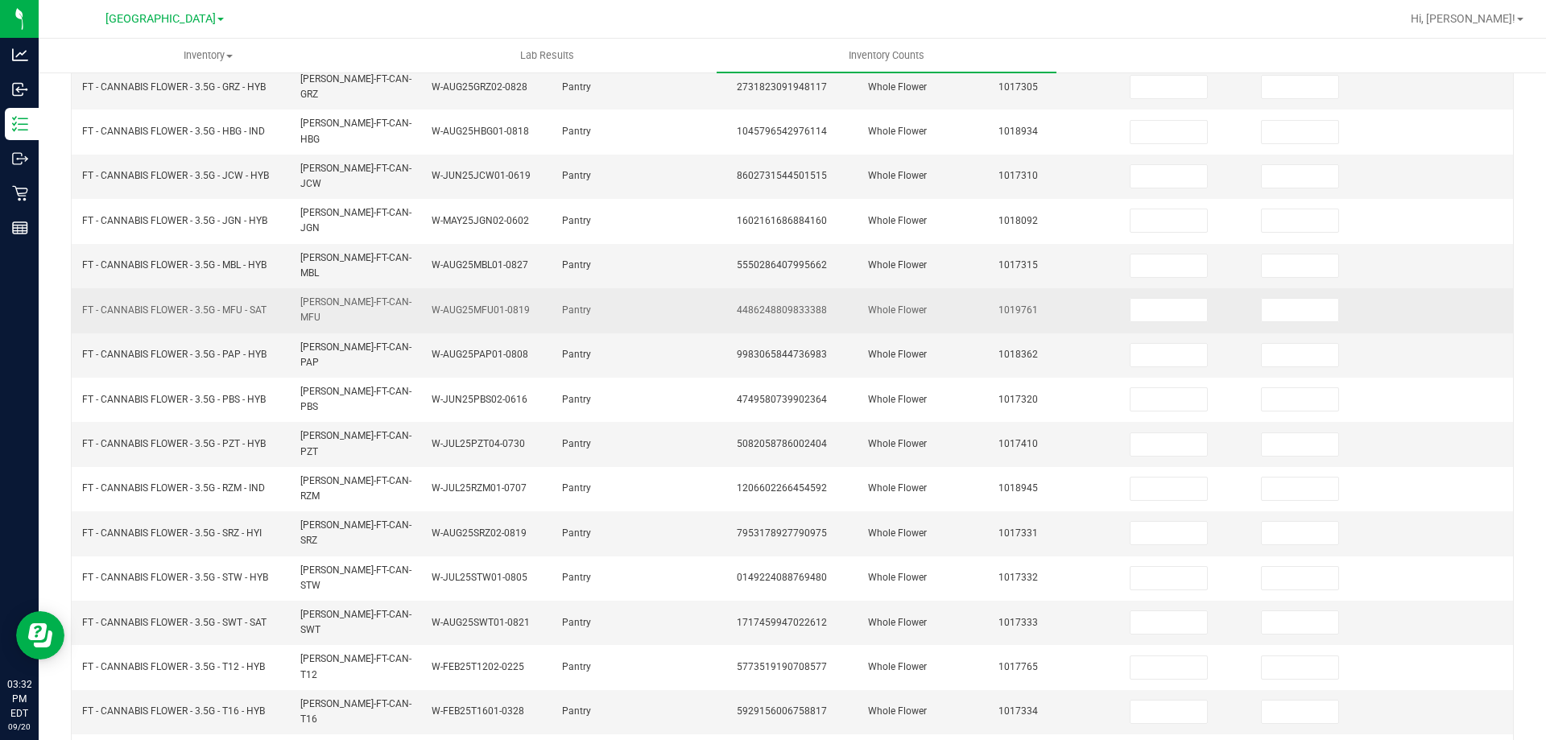
scroll to position [334, 0]
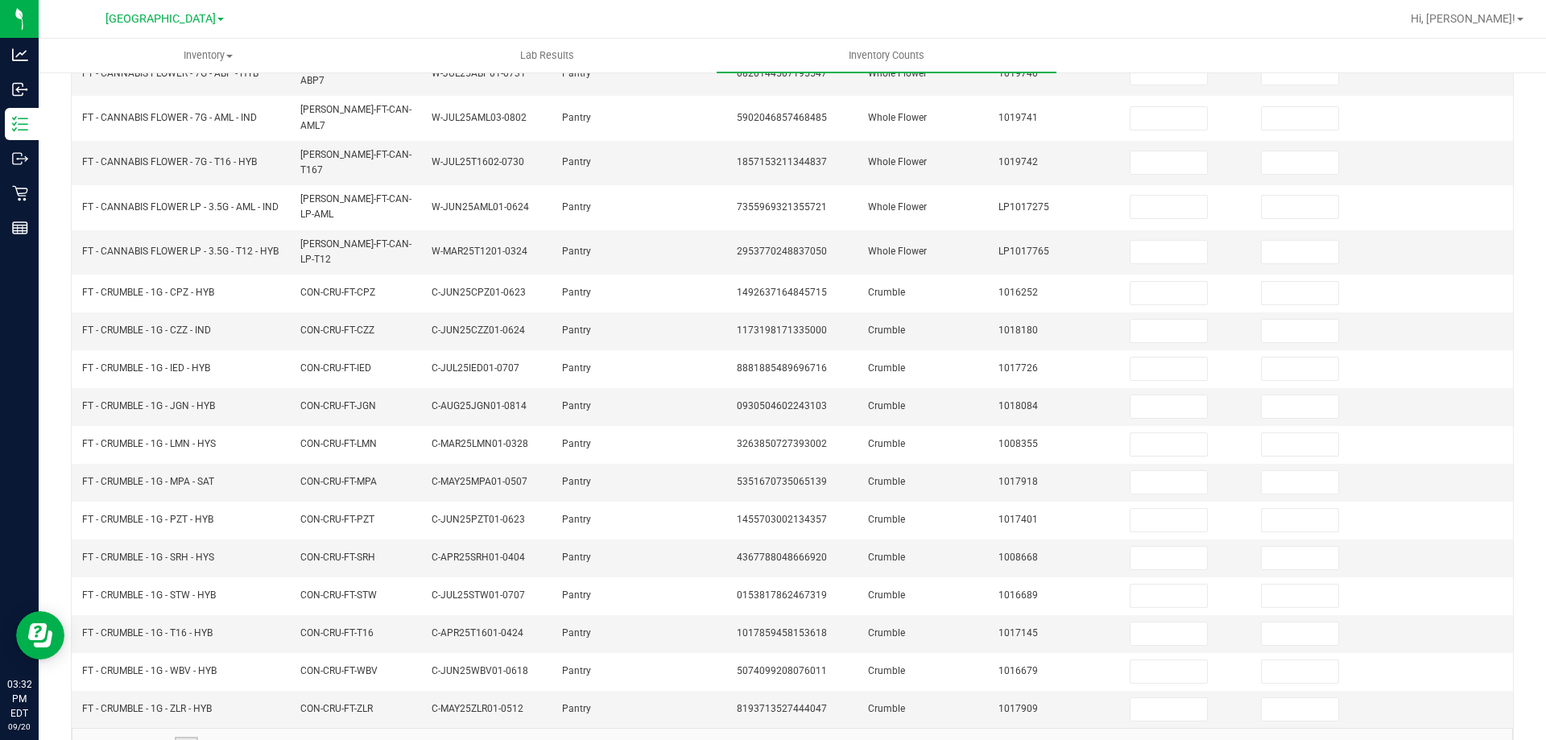
scroll to position [348, 0]
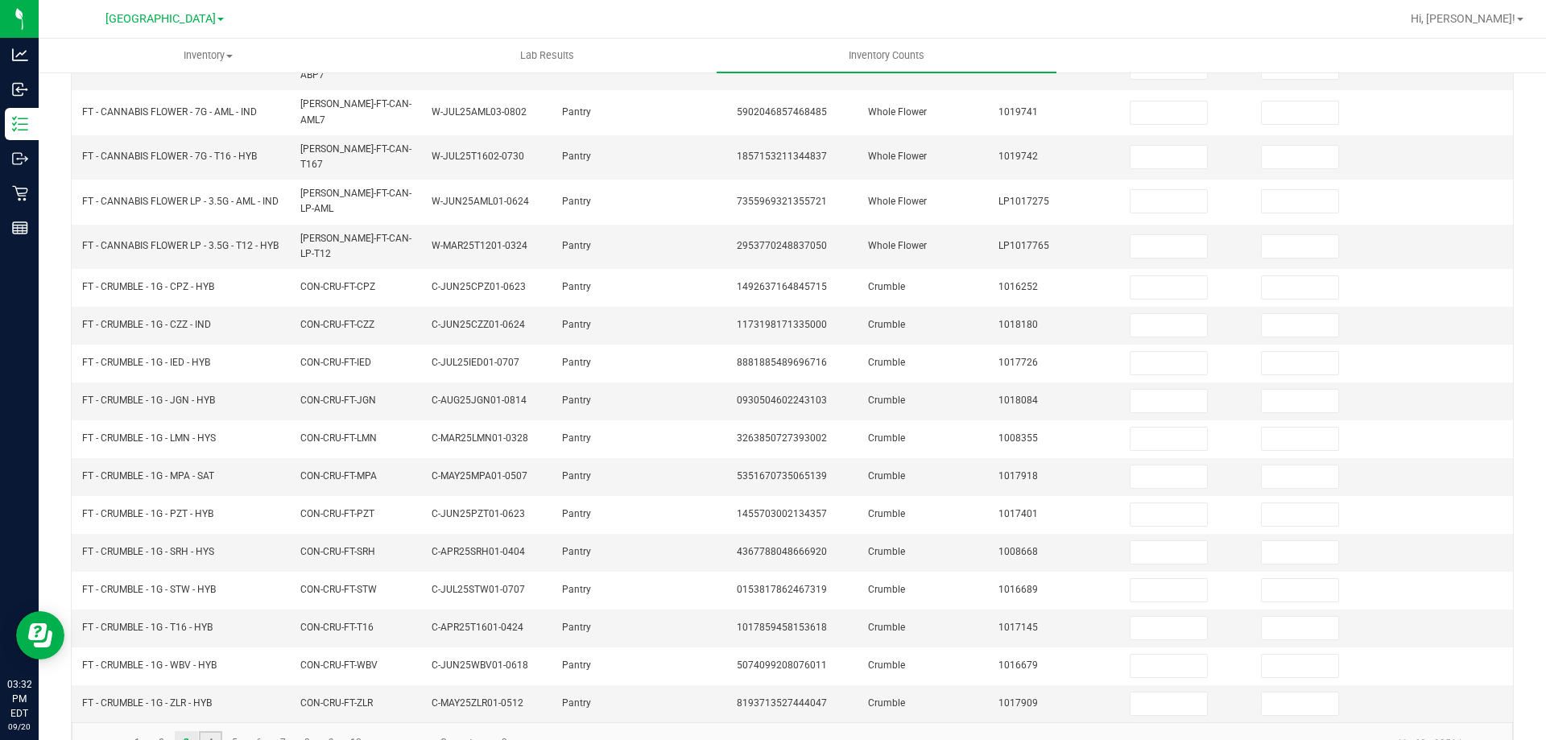
click at [217, 731] on link "4" at bounding box center [210, 743] width 23 height 24
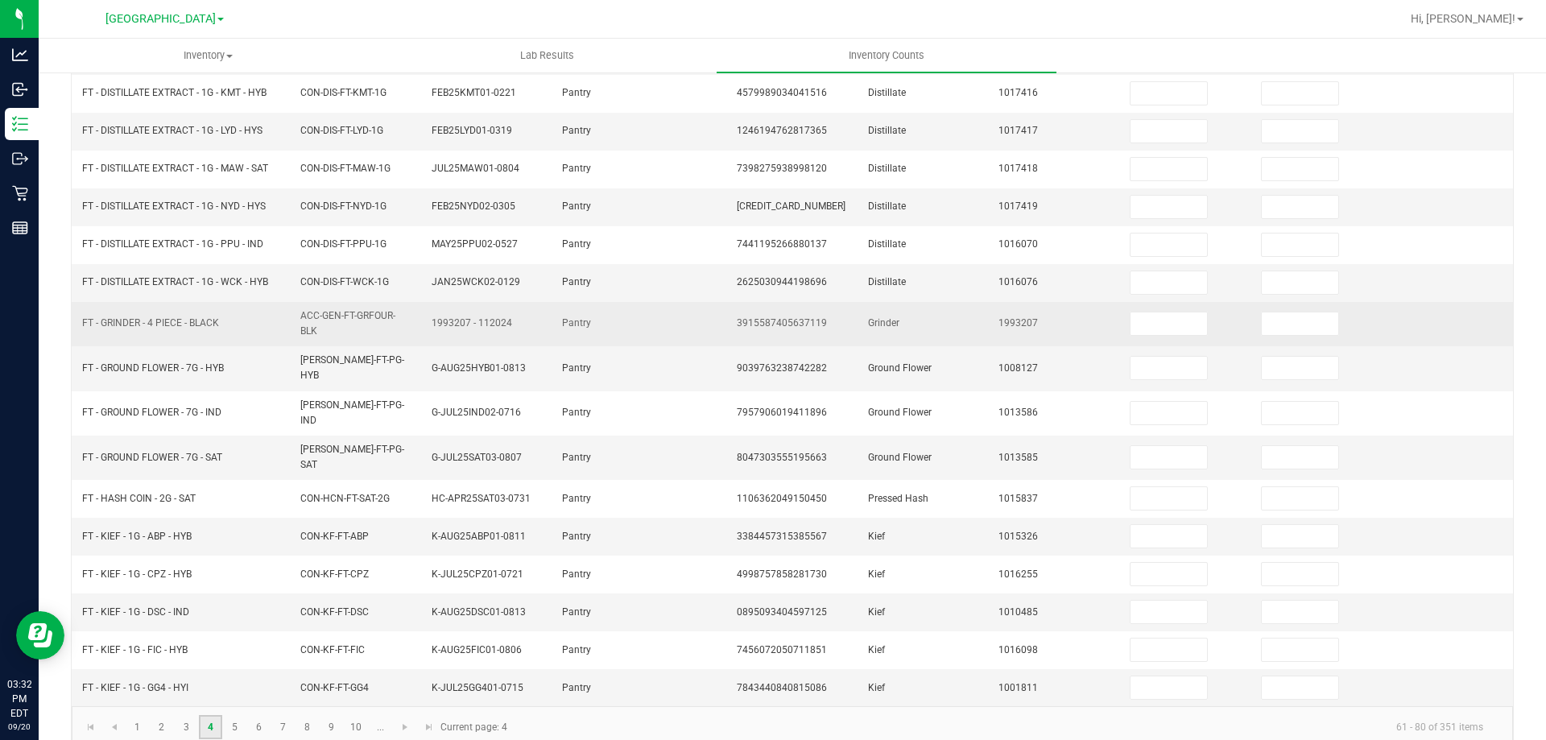
scroll to position [341, 0]
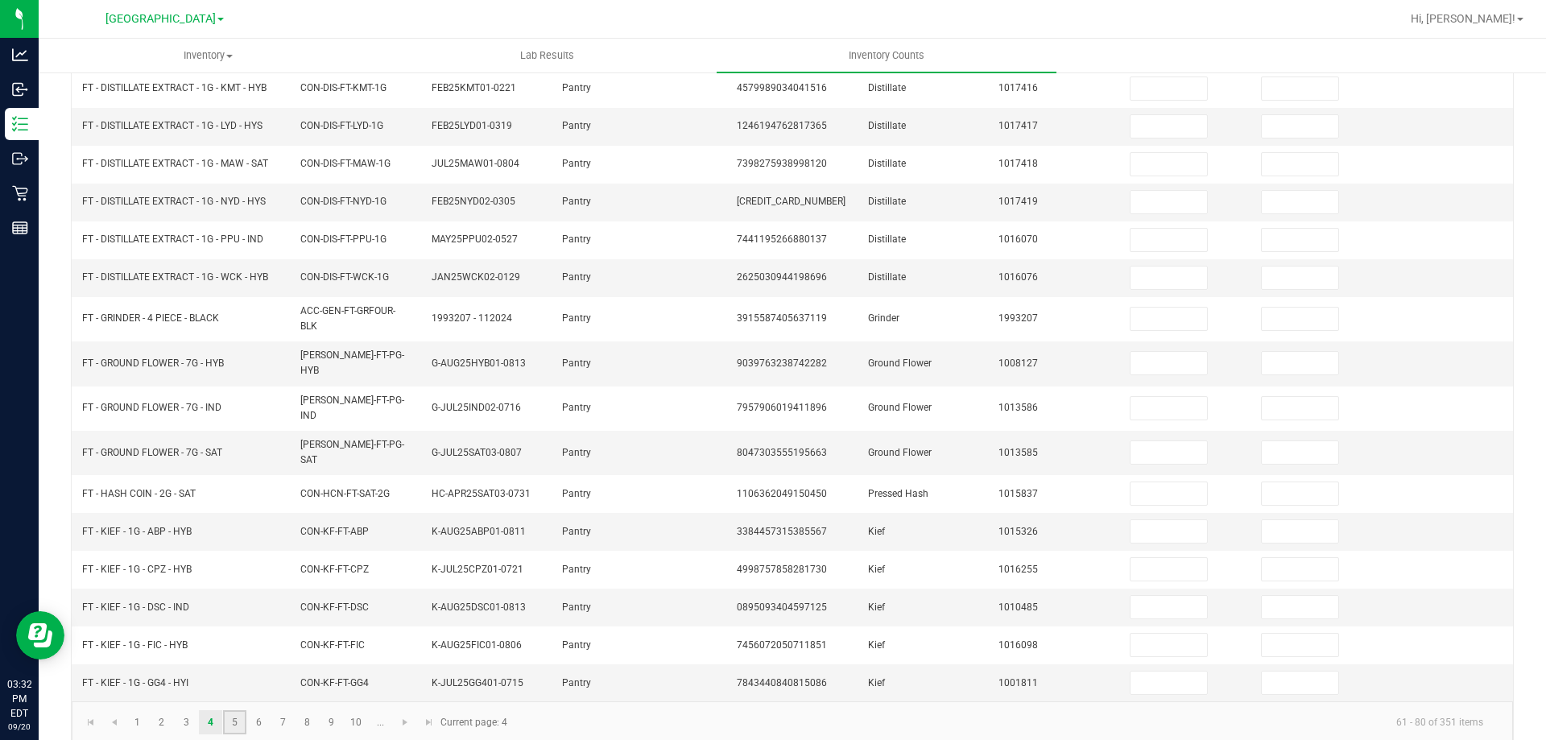
click at [236, 714] on link "5" at bounding box center [234, 722] width 23 height 24
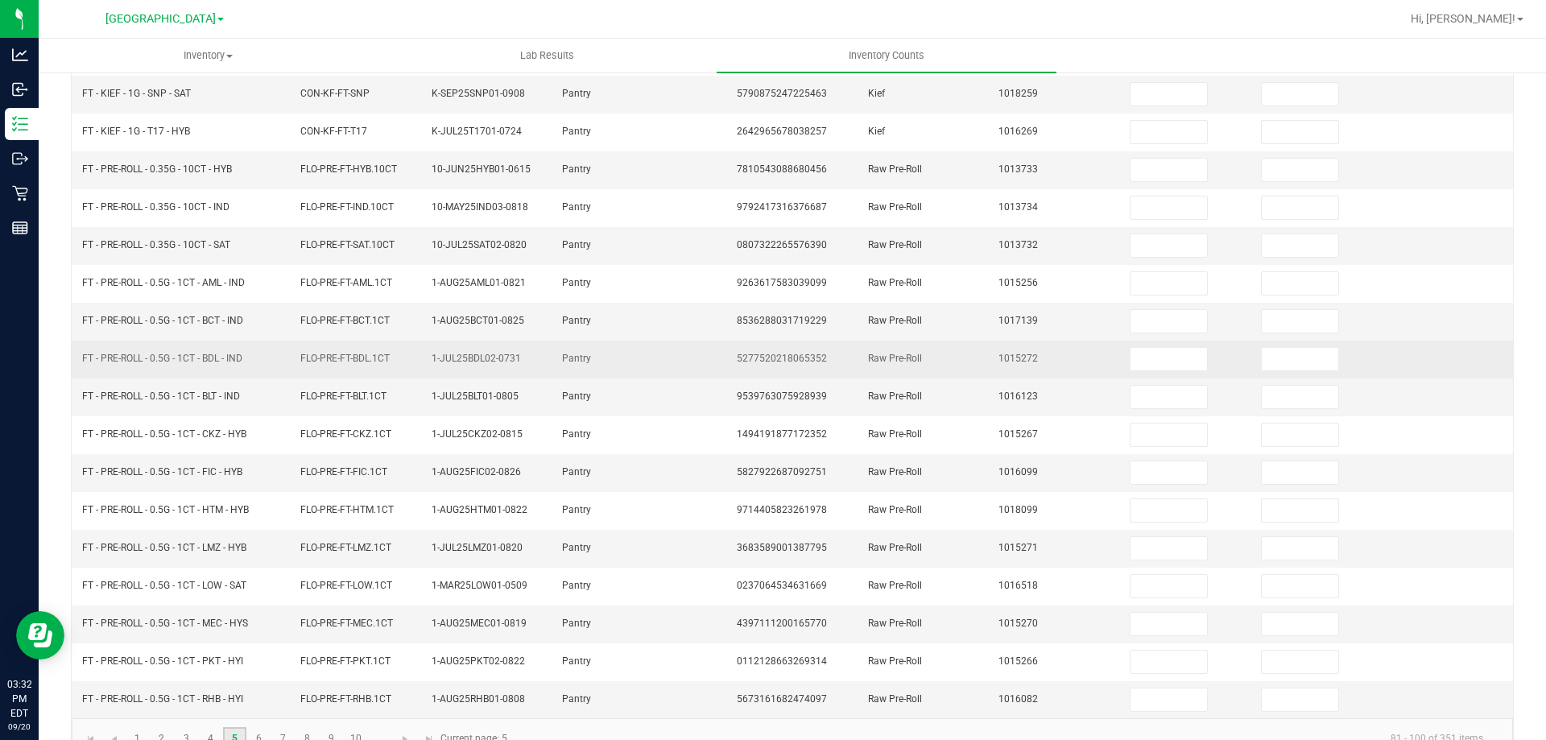
scroll to position [334, 0]
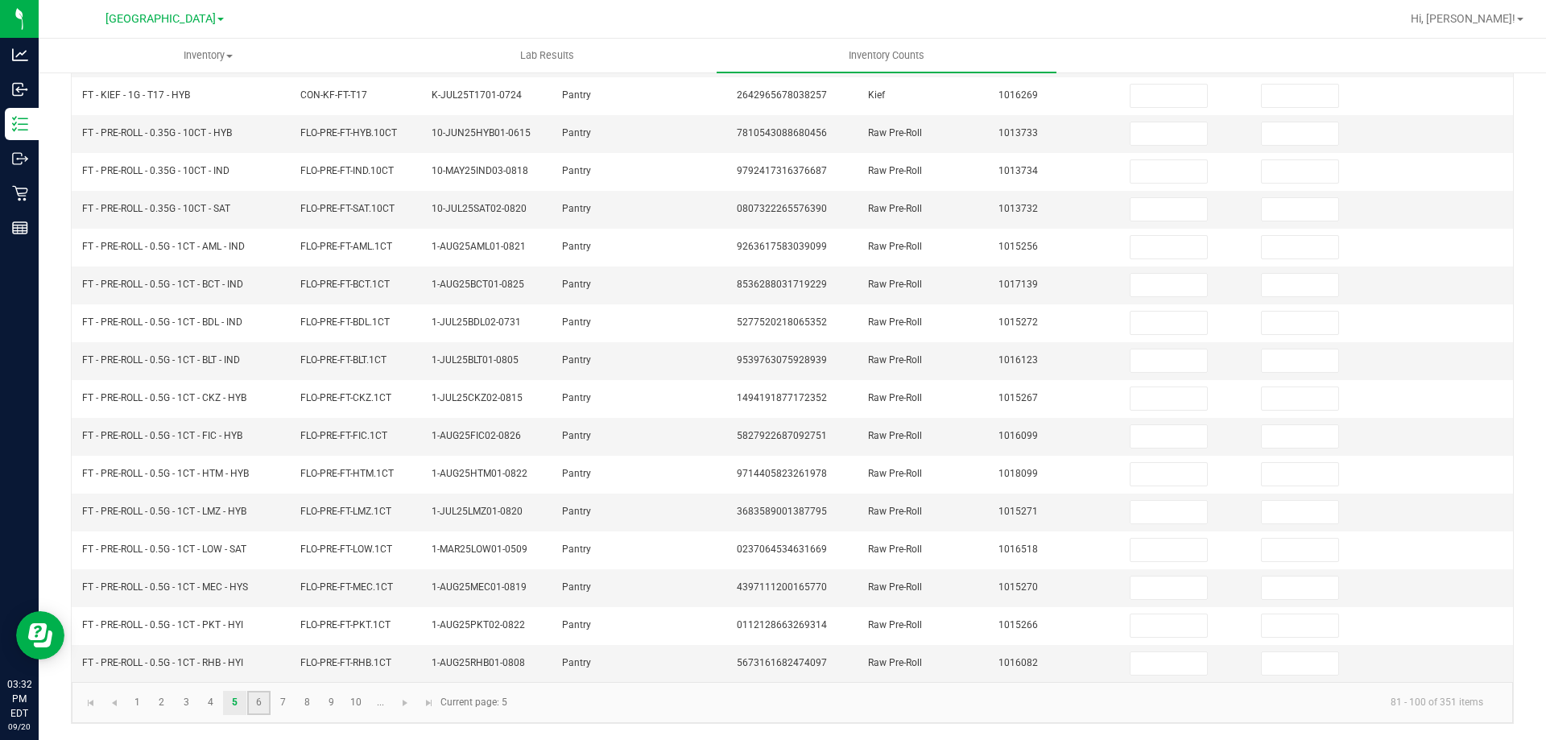
click at [264, 710] on link "6" at bounding box center [258, 703] width 23 height 24
click at [290, 692] on link "7" at bounding box center [282, 703] width 23 height 24
drag, startPoint x: 304, startPoint y: 702, endPoint x: 304, endPoint y: 688, distance: 14.5
click at [304, 701] on link "8" at bounding box center [307, 703] width 23 height 24
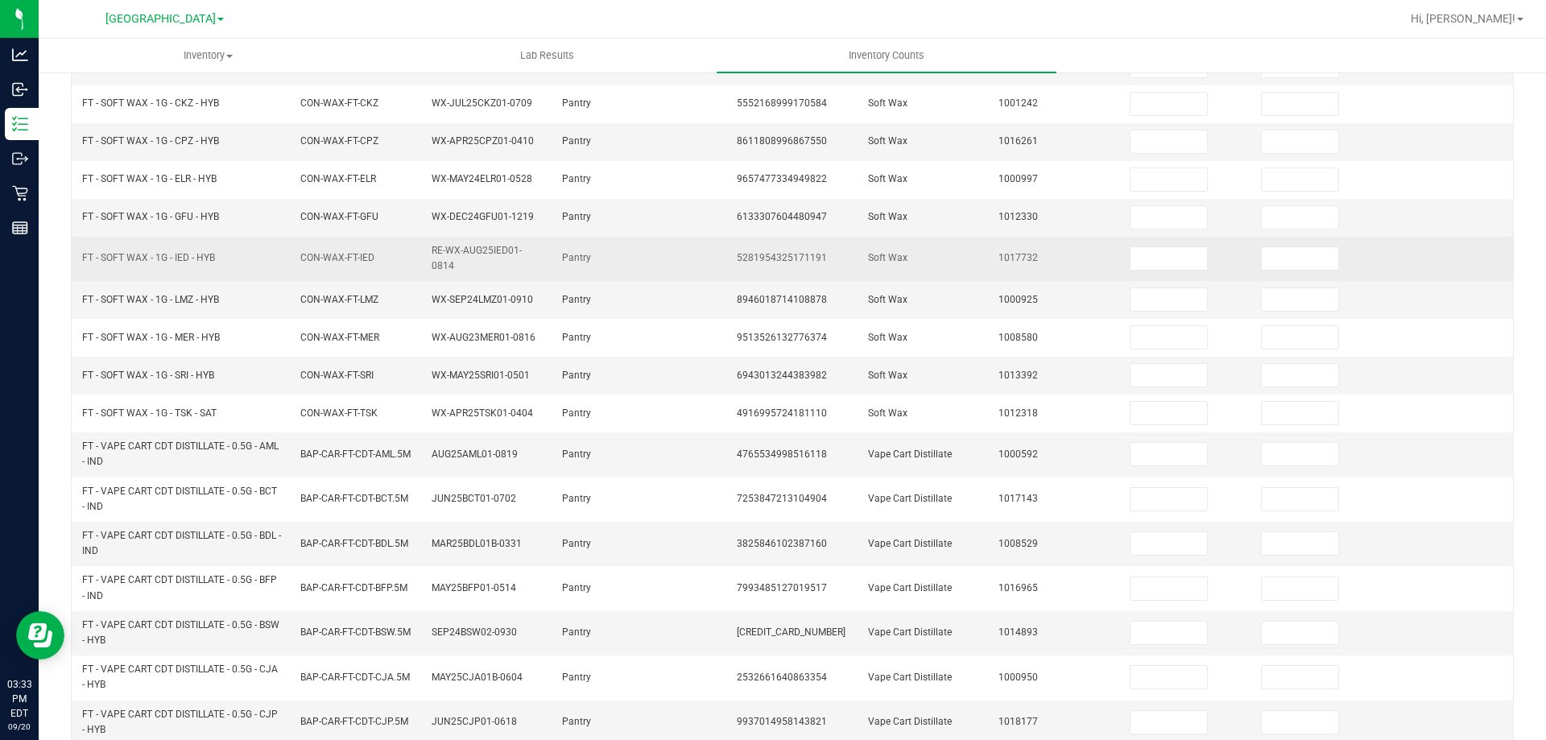
scroll to position [389, 0]
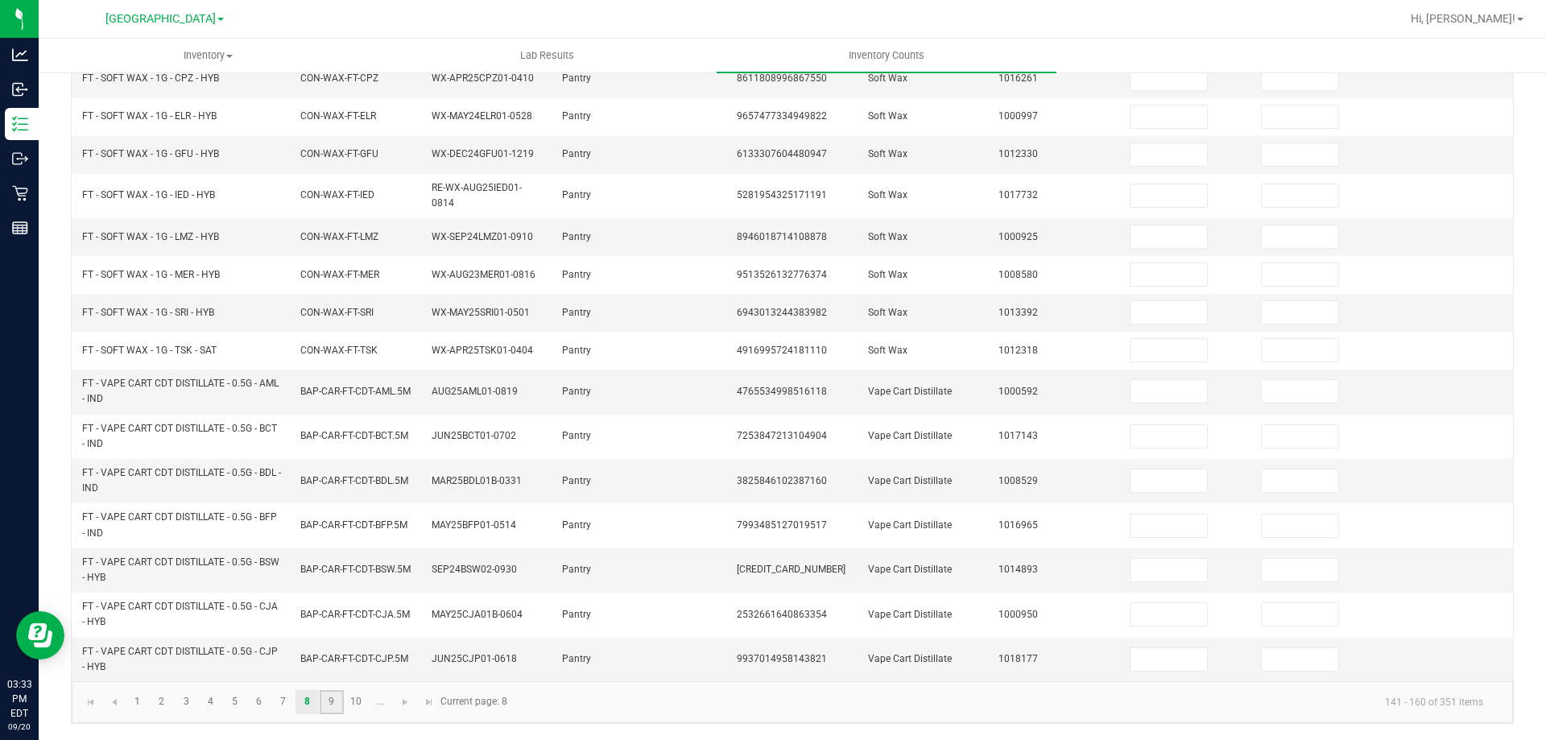
click at [333, 709] on link "9" at bounding box center [331, 702] width 23 height 24
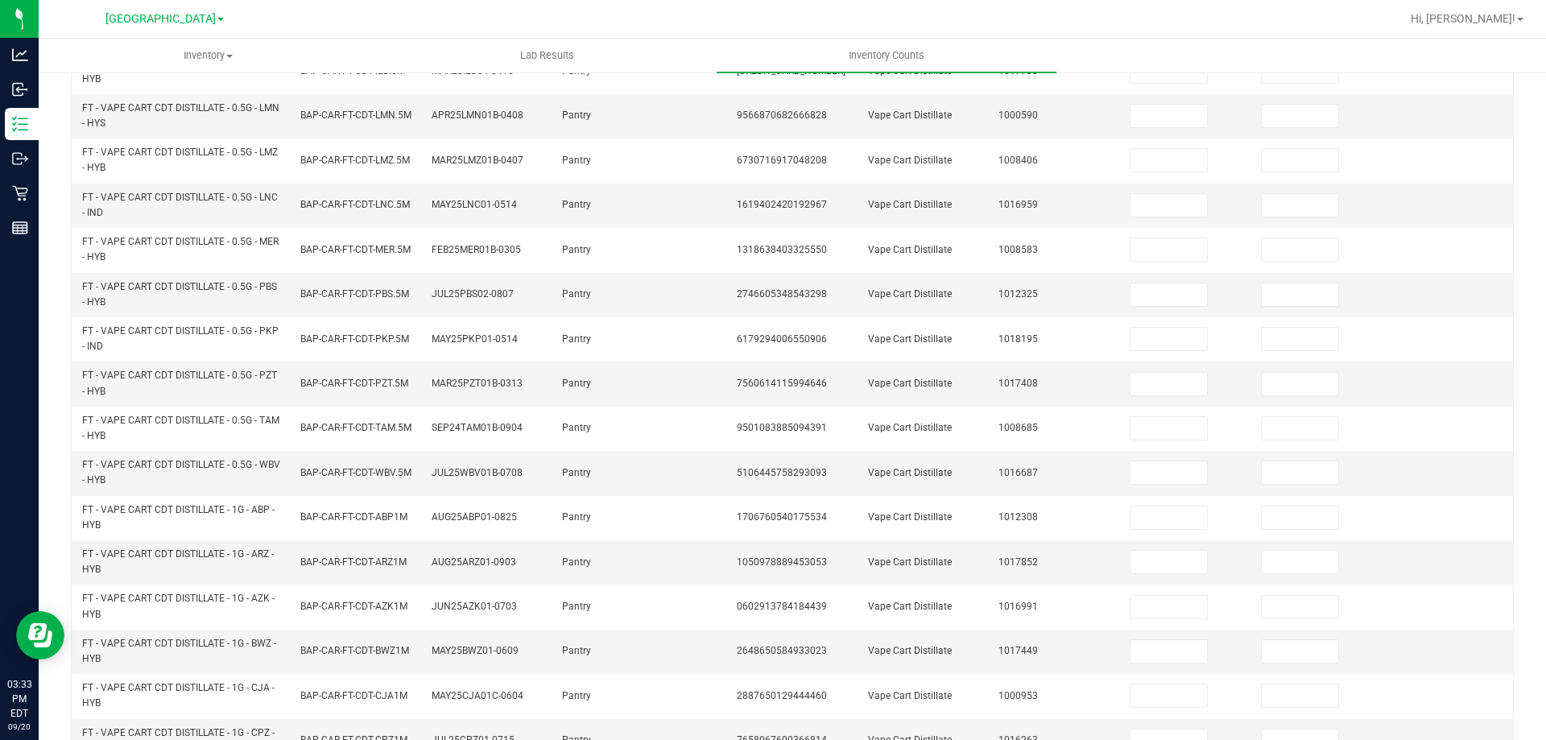
scroll to position [470, 0]
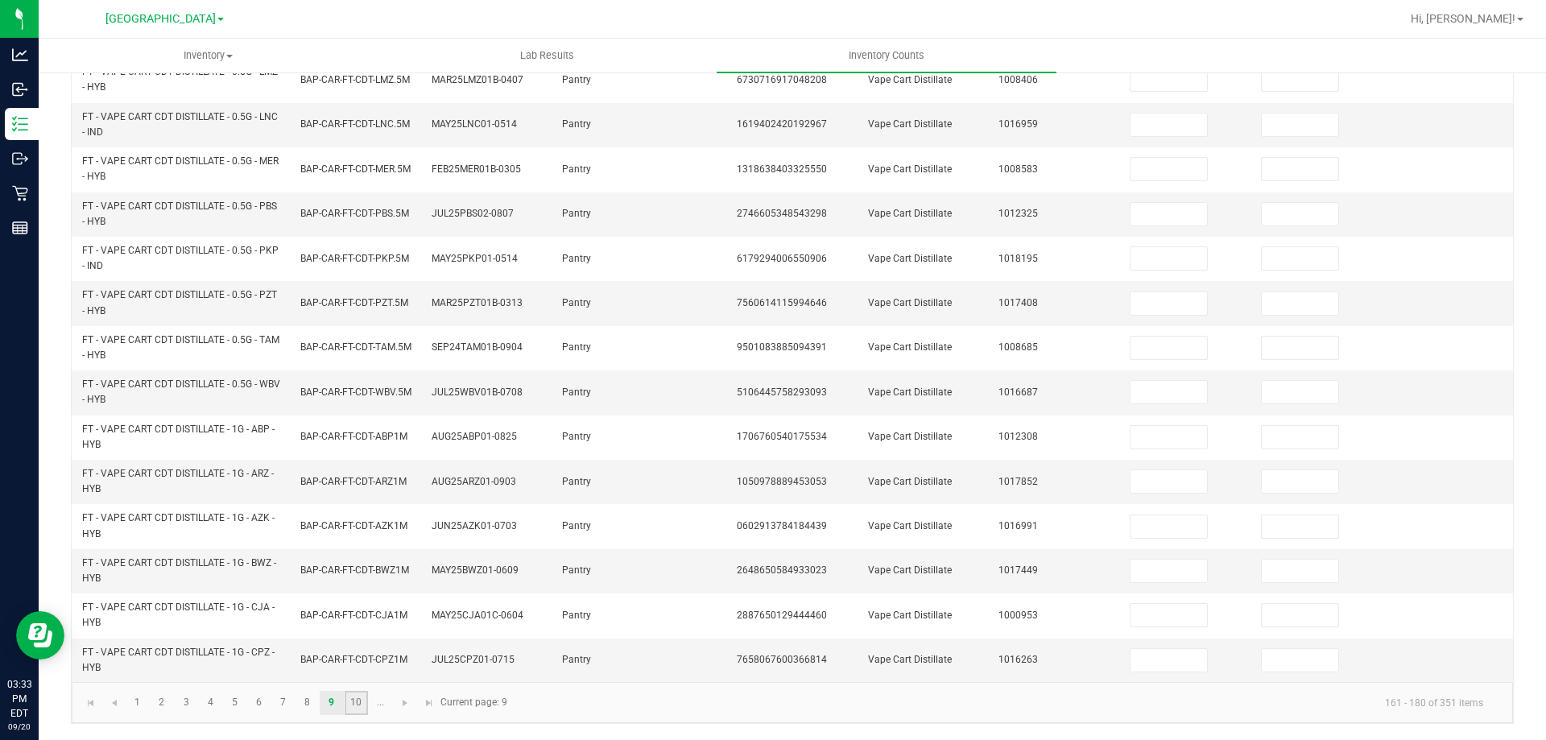
click at [361, 710] on link "10" at bounding box center [356, 703] width 23 height 24
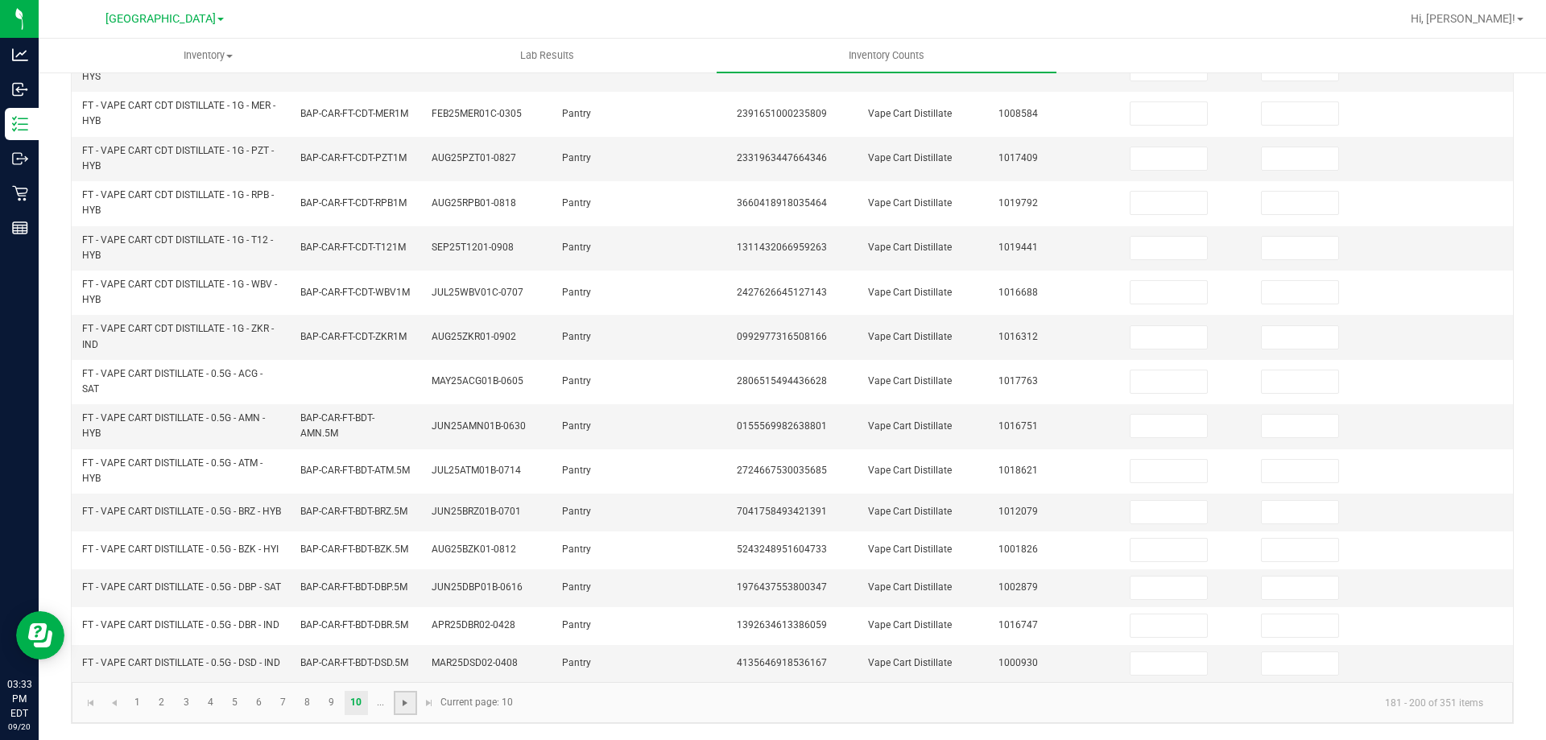
click at [408, 704] on span "Go to the next page" at bounding box center [405, 703] width 13 height 13
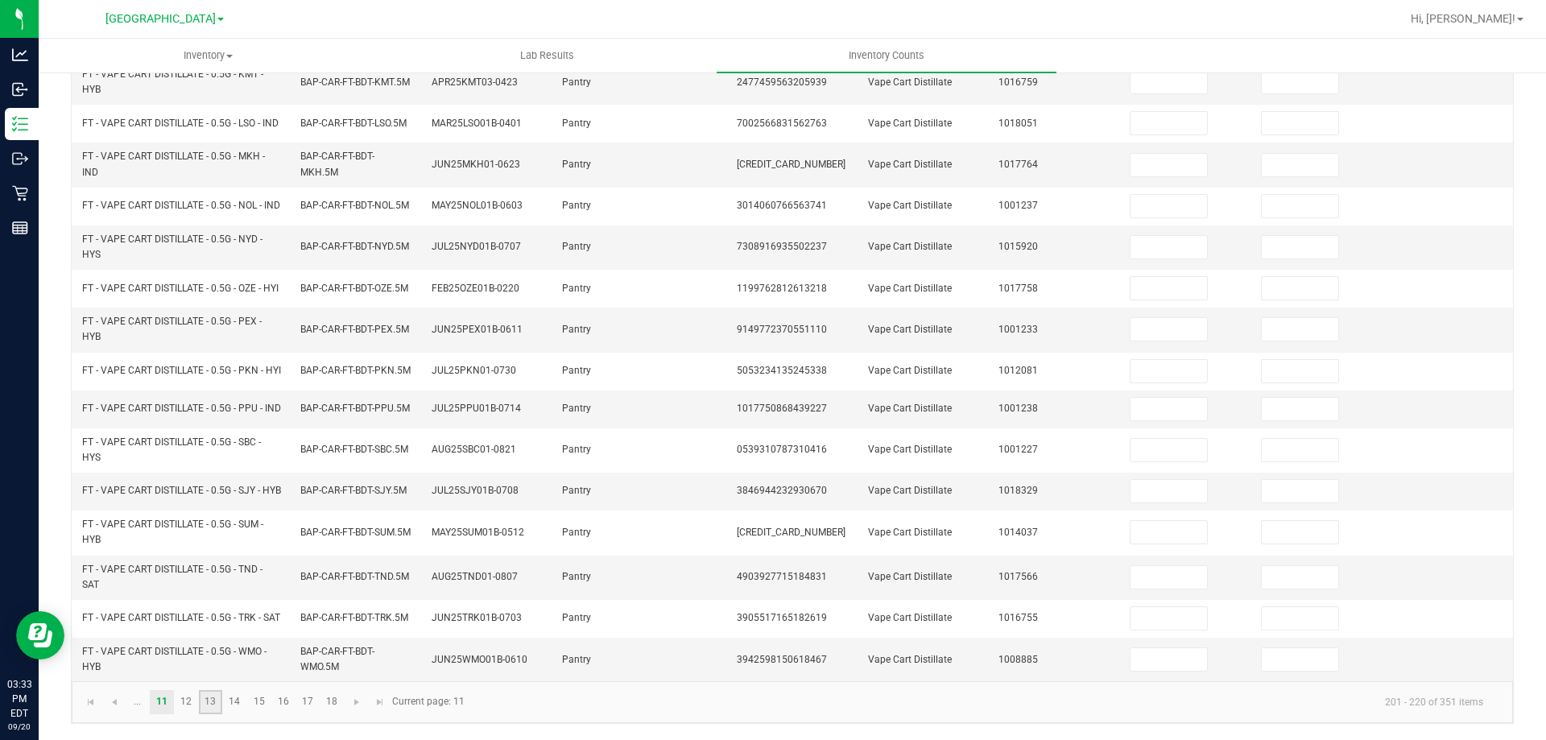
click at [216, 706] on link "13" at bounding box center [210, 702] width 23 height 24
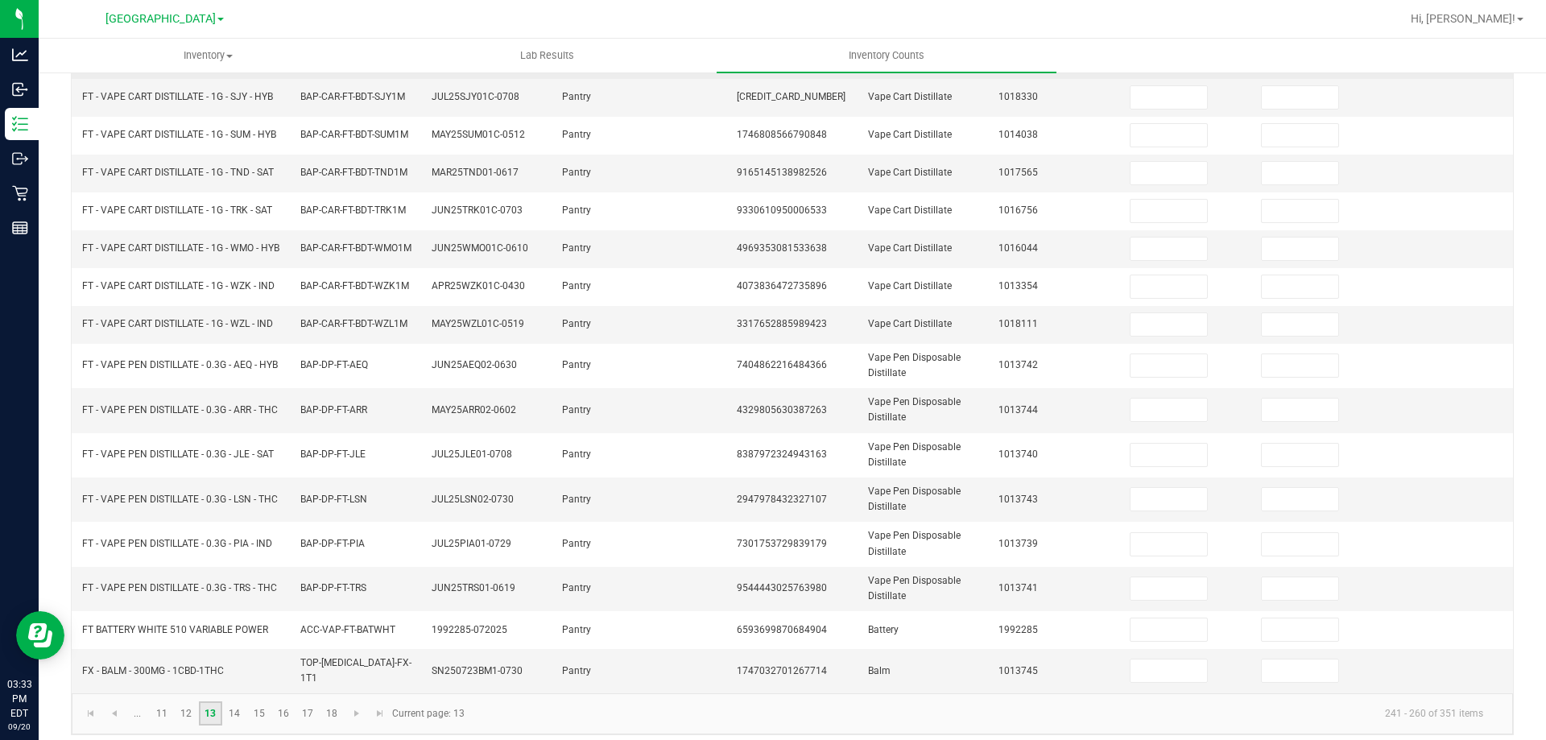
scroll to position [382, 0]
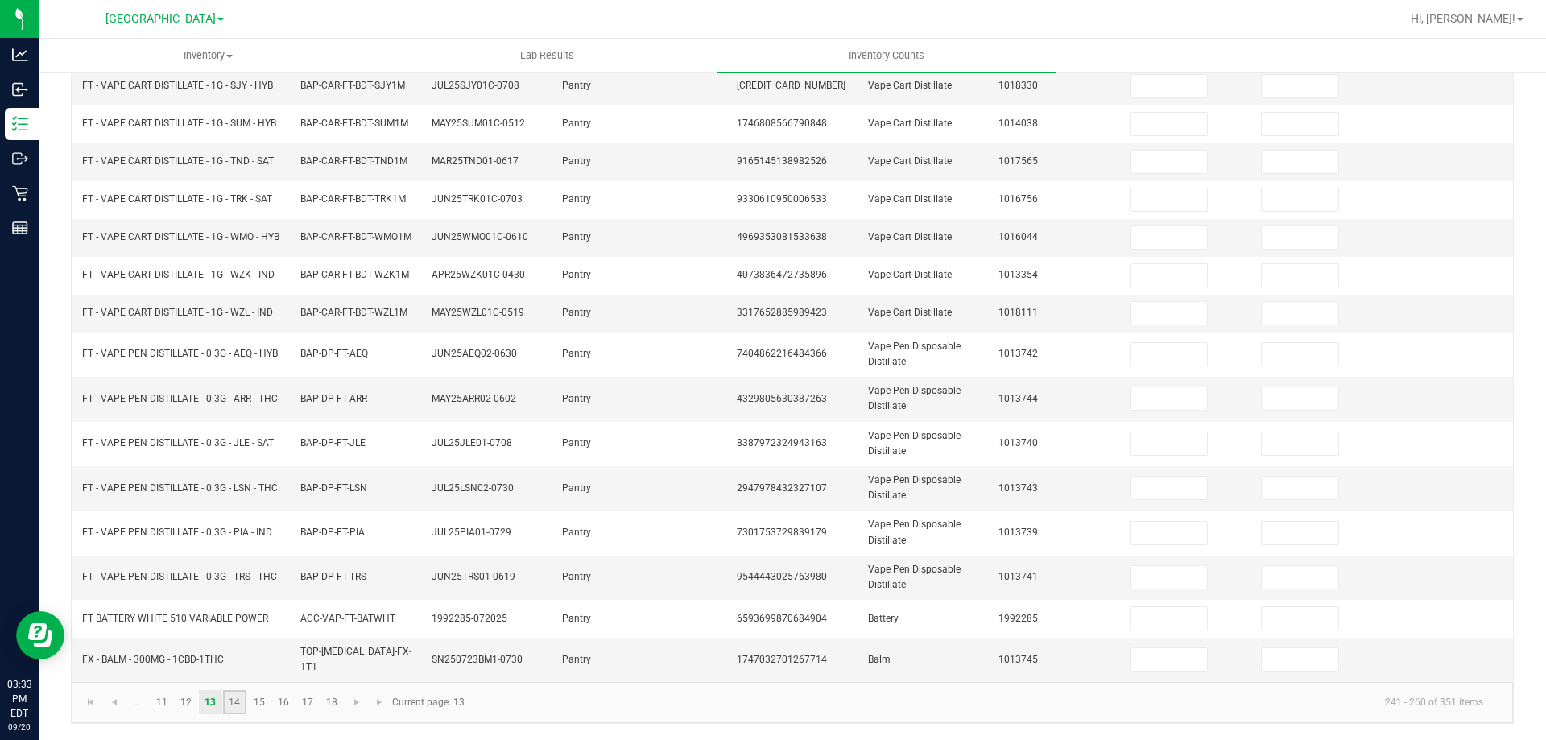
click at [241, 712] on link "14" at bounding box center [234, 702] width 23 height 24
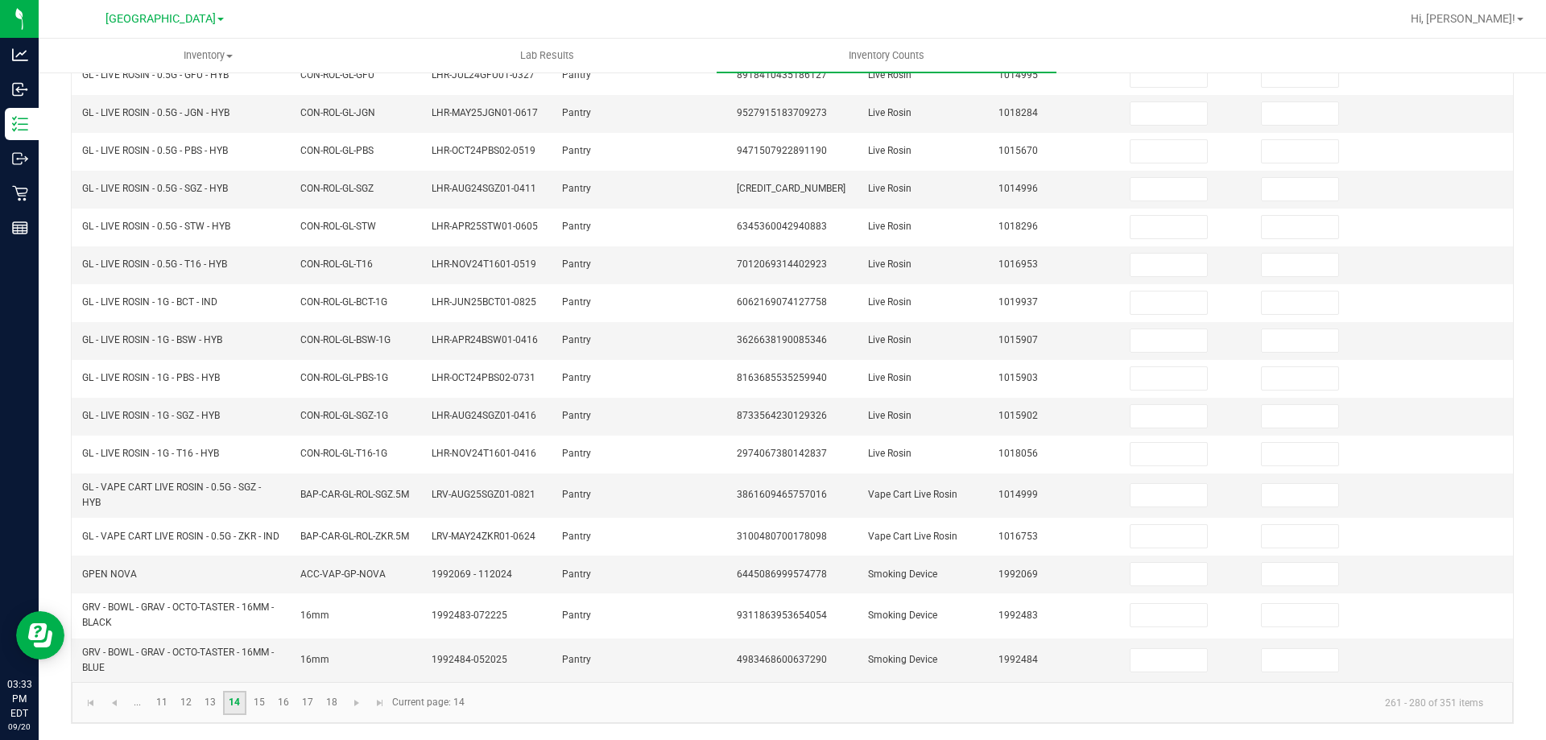
scroll to position [0, 0]
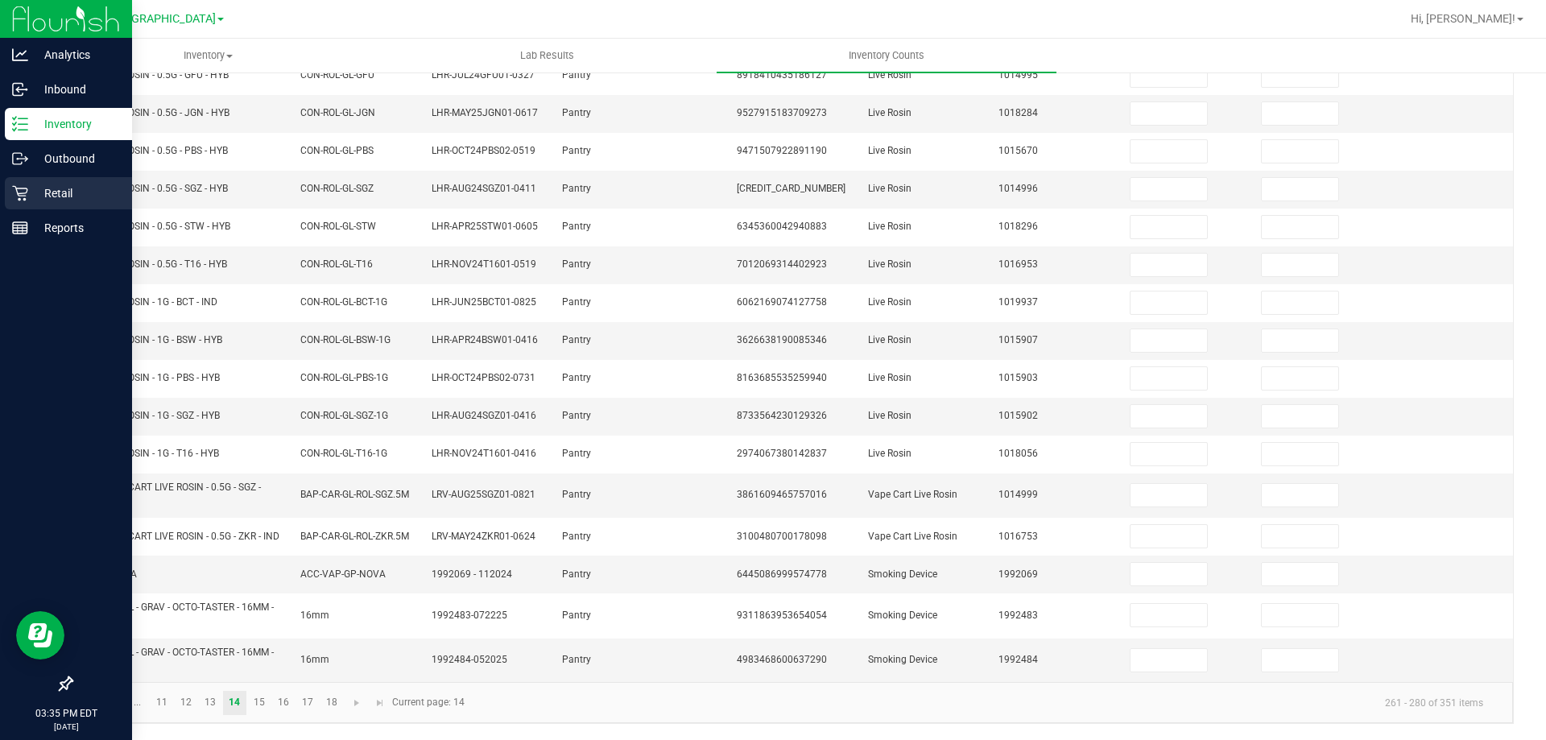
click at [54, 196] on p "Retail" at bounding box center [76, 193] width 97 height 19
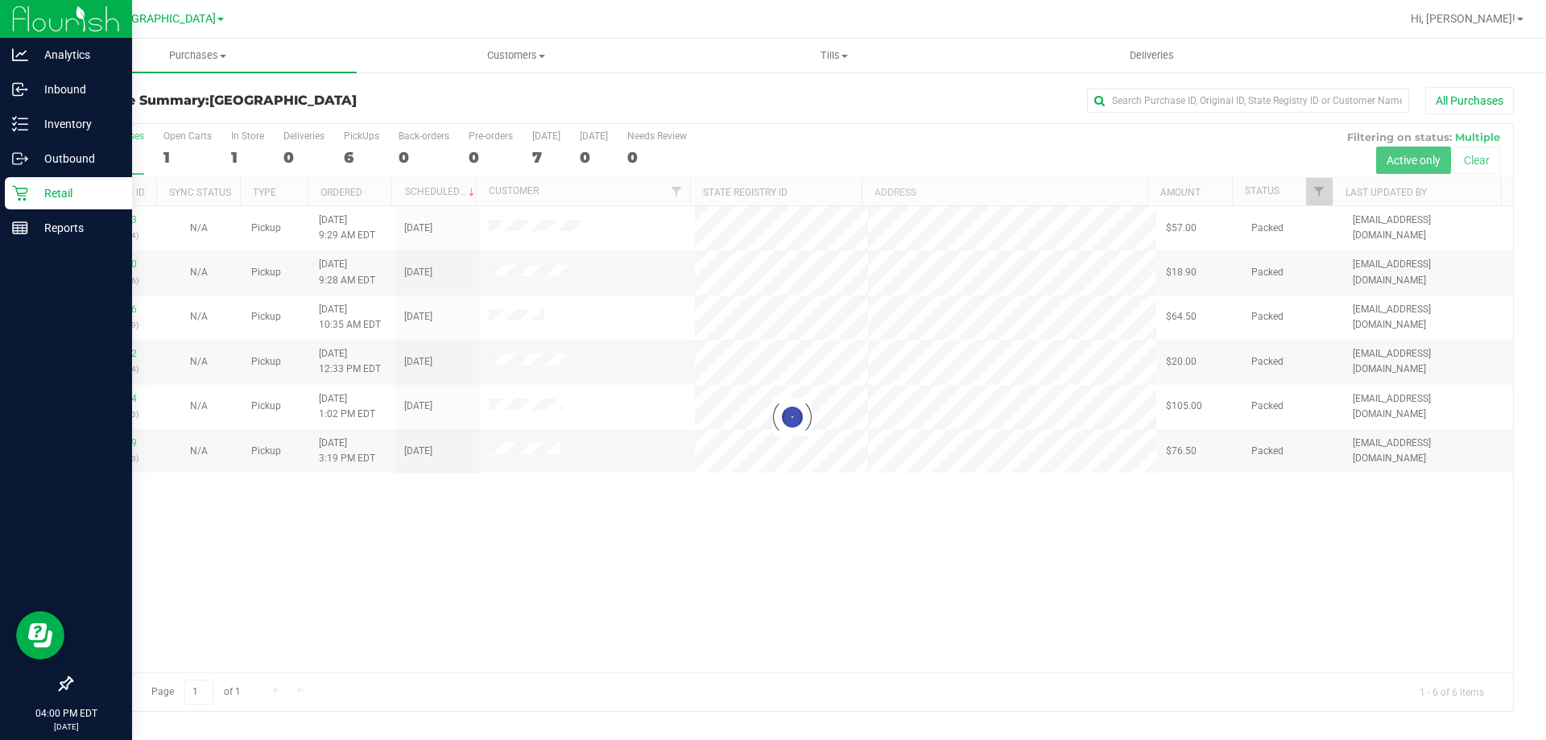
click at [73, 202] on p "Retail" at bounding box center [76, 193] width 97 height 19
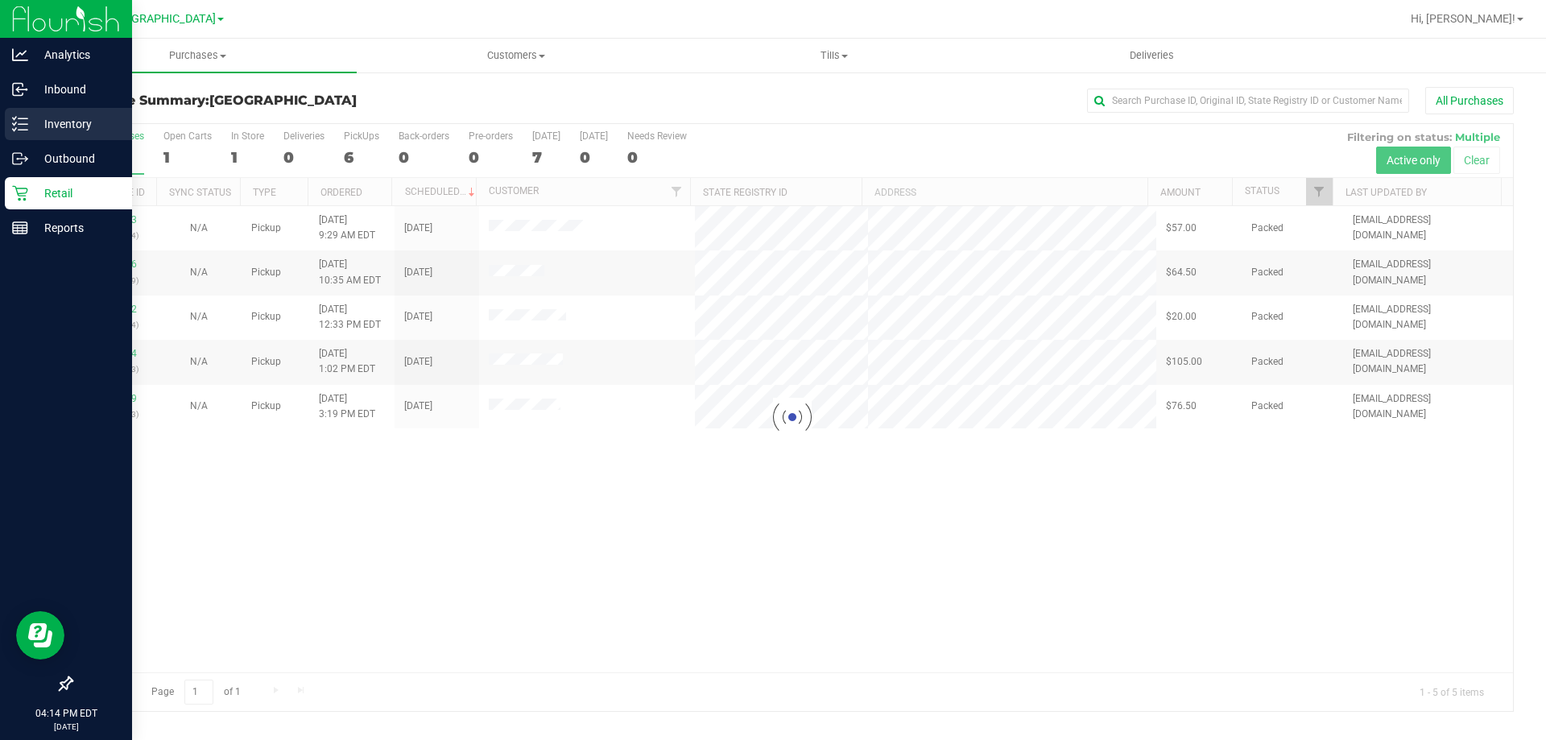
click at [56, 126] on p "Inventory" at bounding box center [76, 123] width 97 height 19
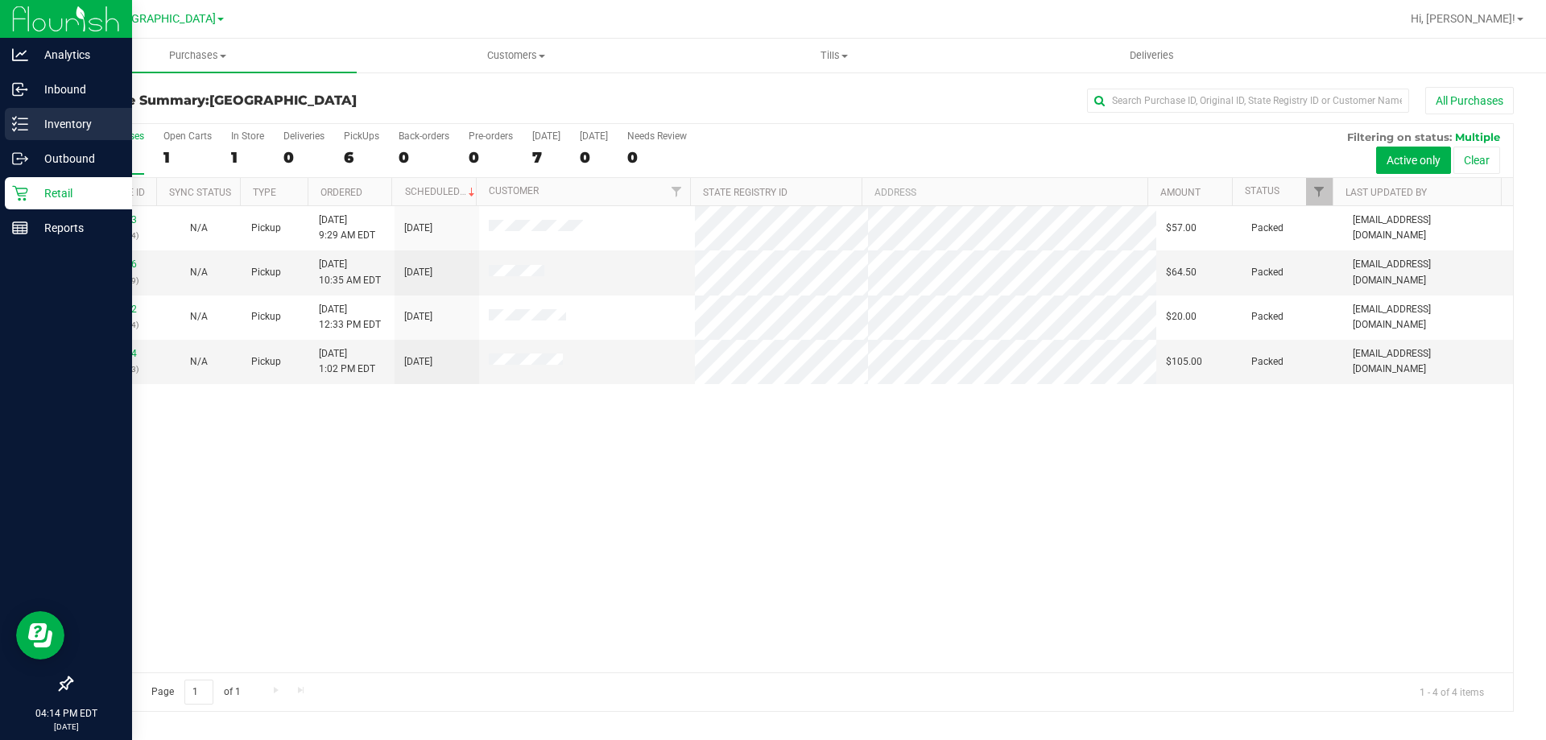
click at [56, 126] on p "Inventory" at bounding box center [76, 123] width 97 height 19
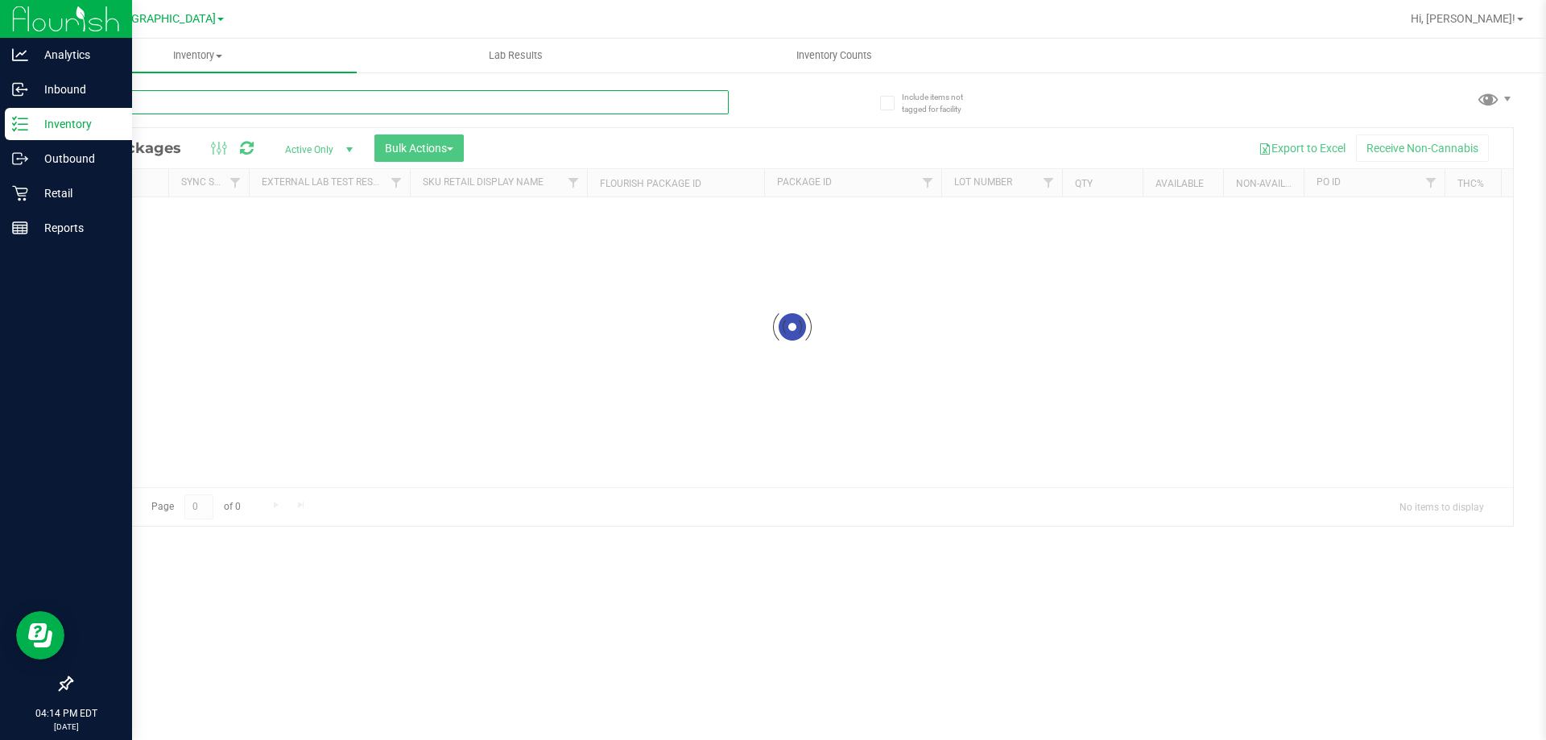
click at [267, 97] on div "Inventory All packages All inventory Waste log Create inventory Lab Results Inv…" at bounding box center [793, 389] width 1508 height 701
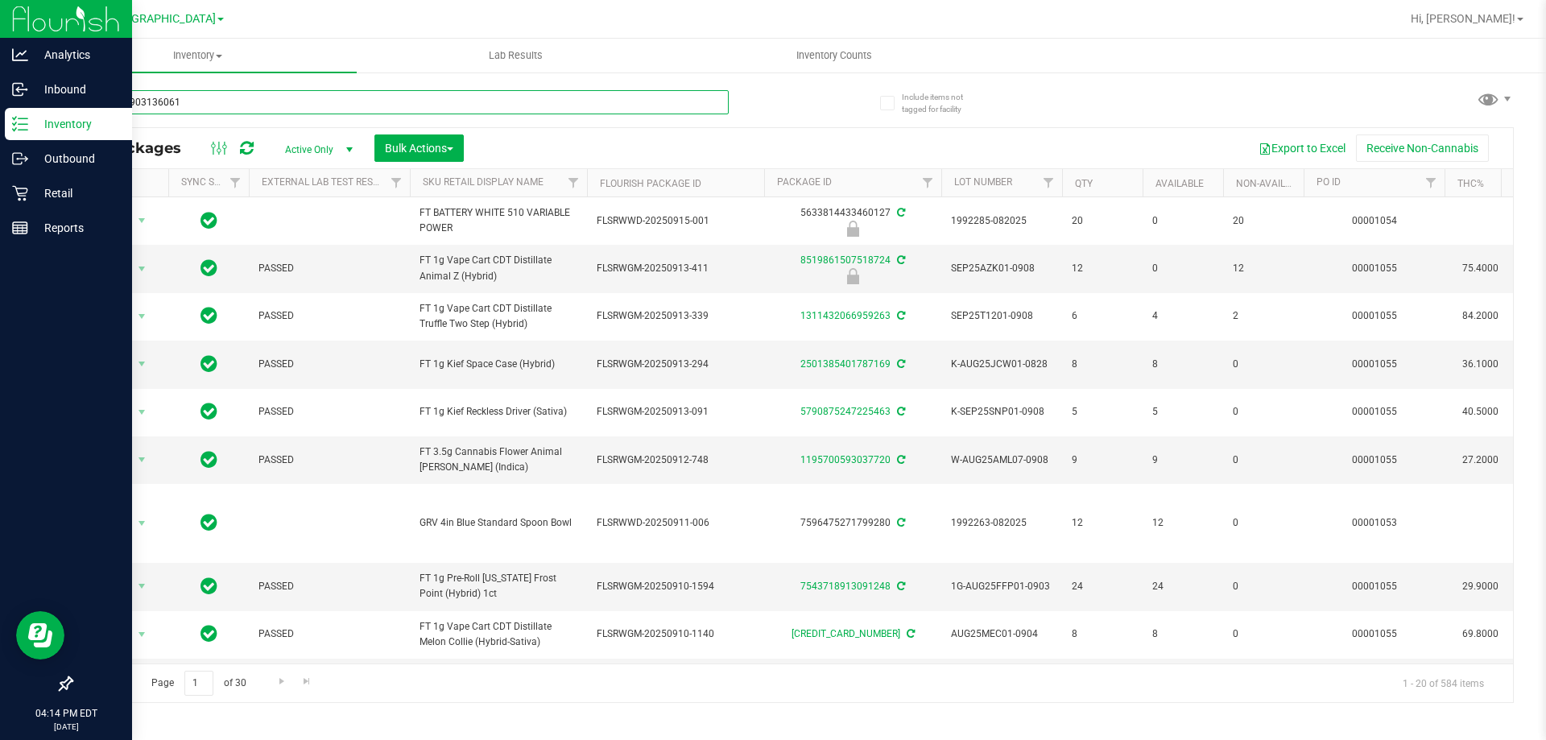
type input "9658229031360614"
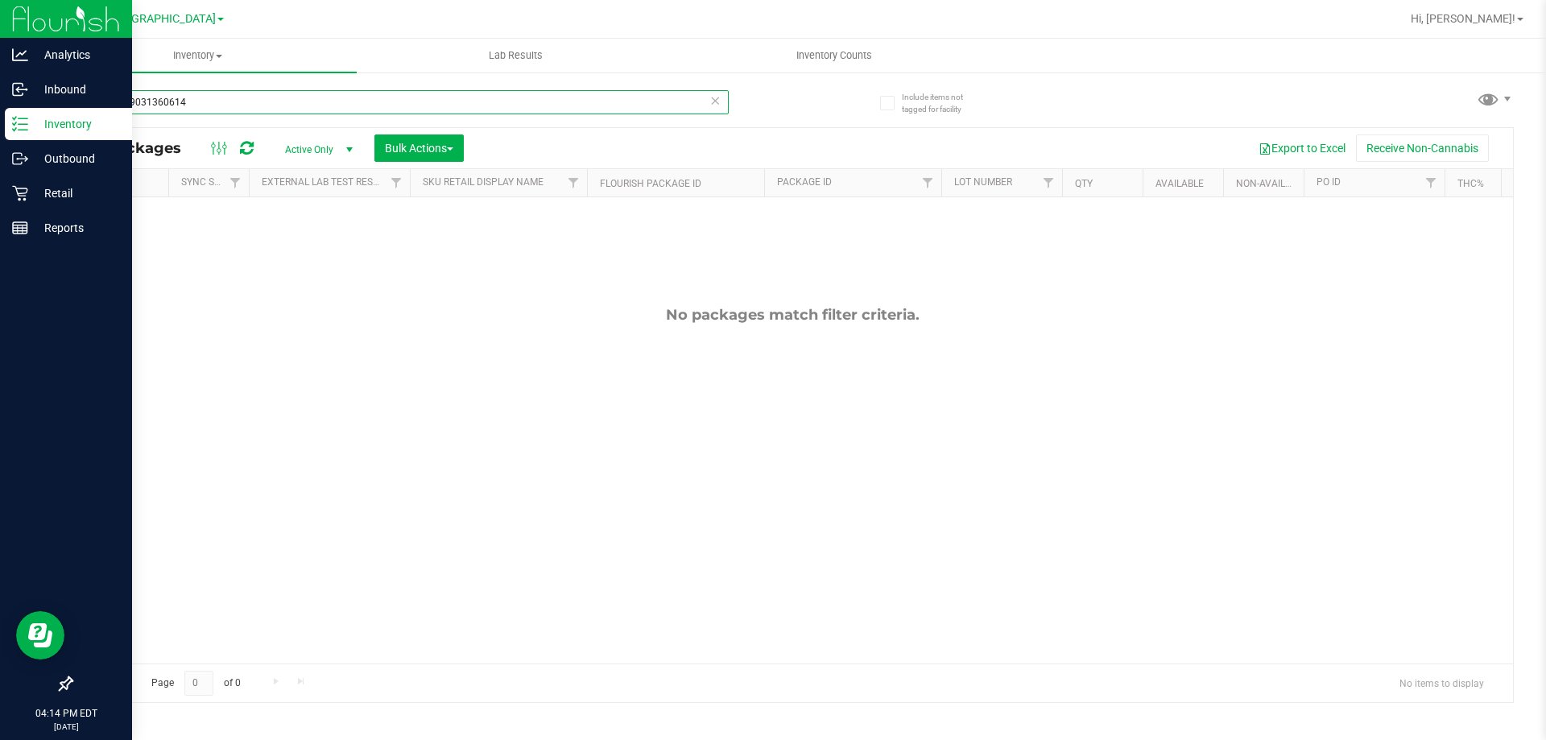
drag, startPoint x: 267, startPoint y: 97, endPoint x: 0, endPoint y: -97, distance: 330.4
click at [0, 0] on html "Analytics Inbound Inventory Outbound Retail Reports 04:14 PM EDT 09/20/2025 09/…" at bounding box center [773, 370] width 1546 height 740
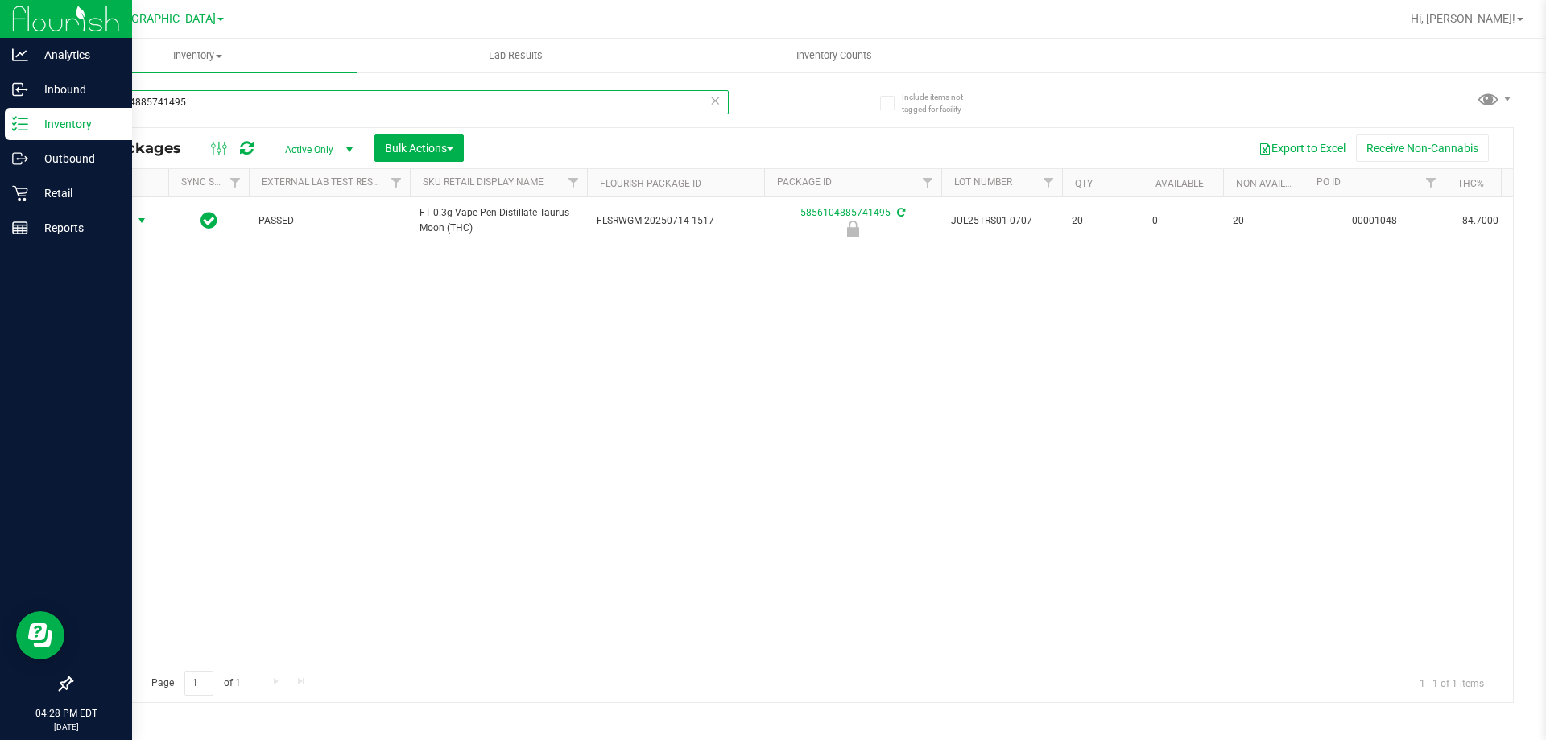
type input "5856104885741495"
click at [130, 222] on span "Action" at bounding box center [109, 220] width 43 height 23
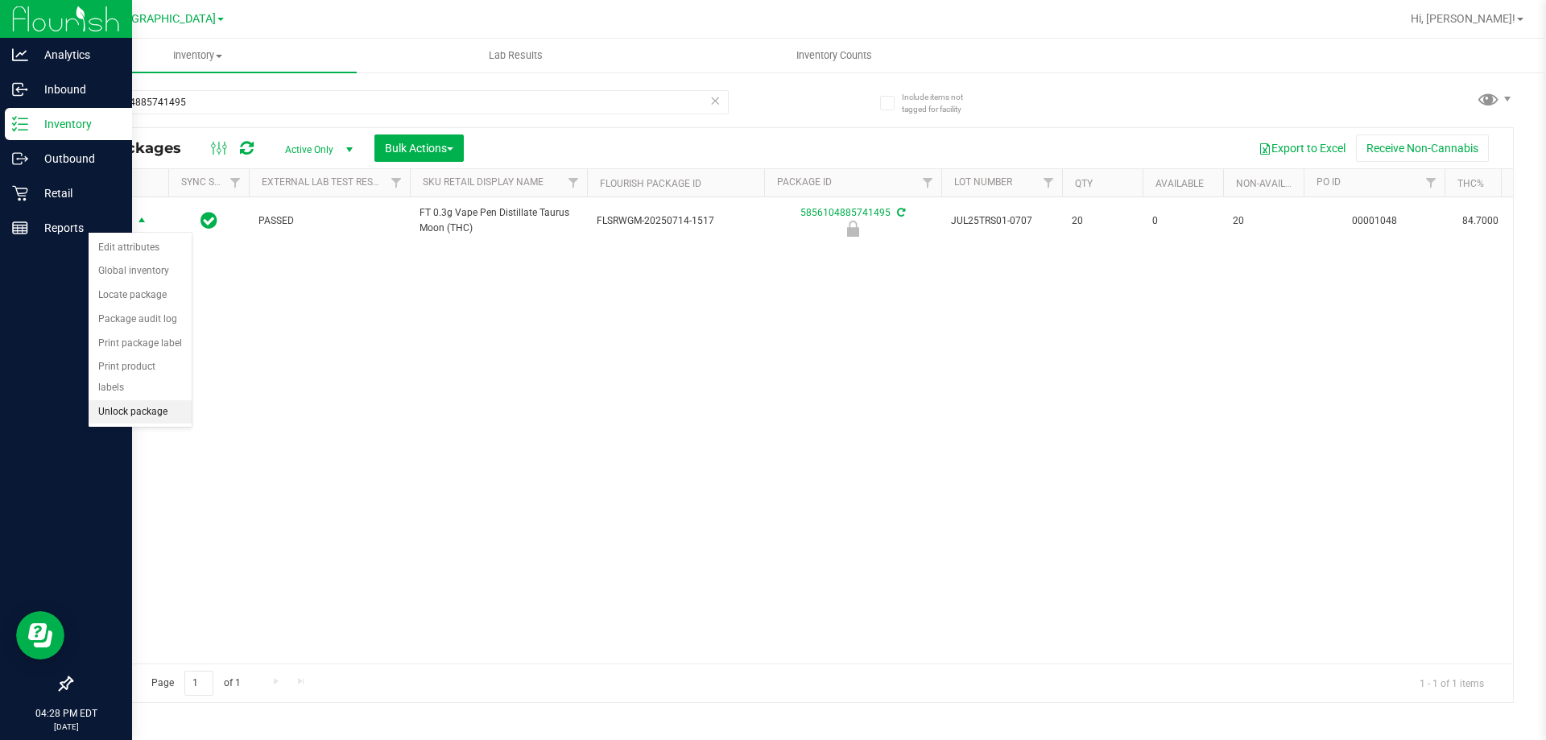
click at [131, 400] on li "Unlock package" at bounding box center [140, 412] width 103 height 24
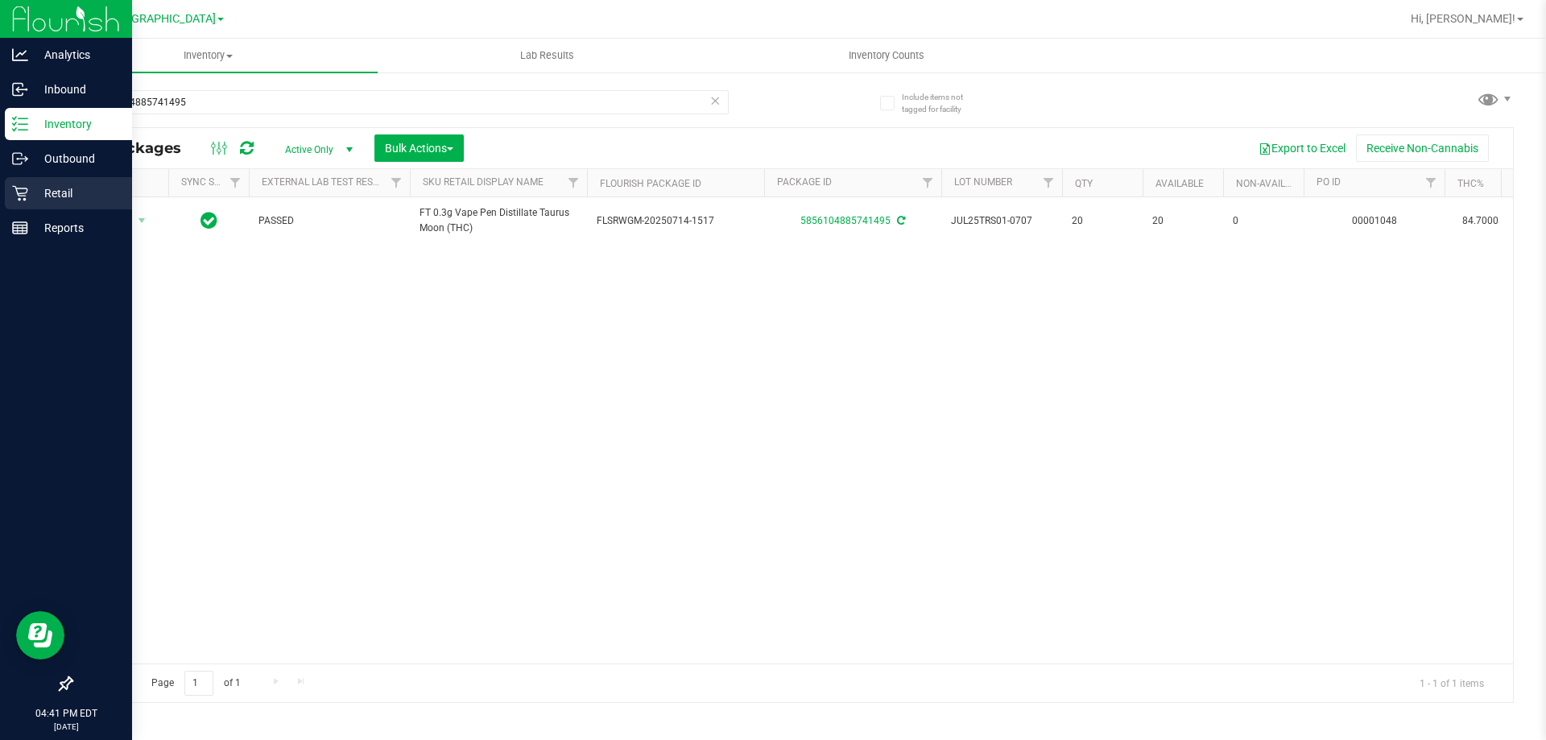
click at [46, 189] on p "Retail" at bounding box center [76, 193] width 97 height 19
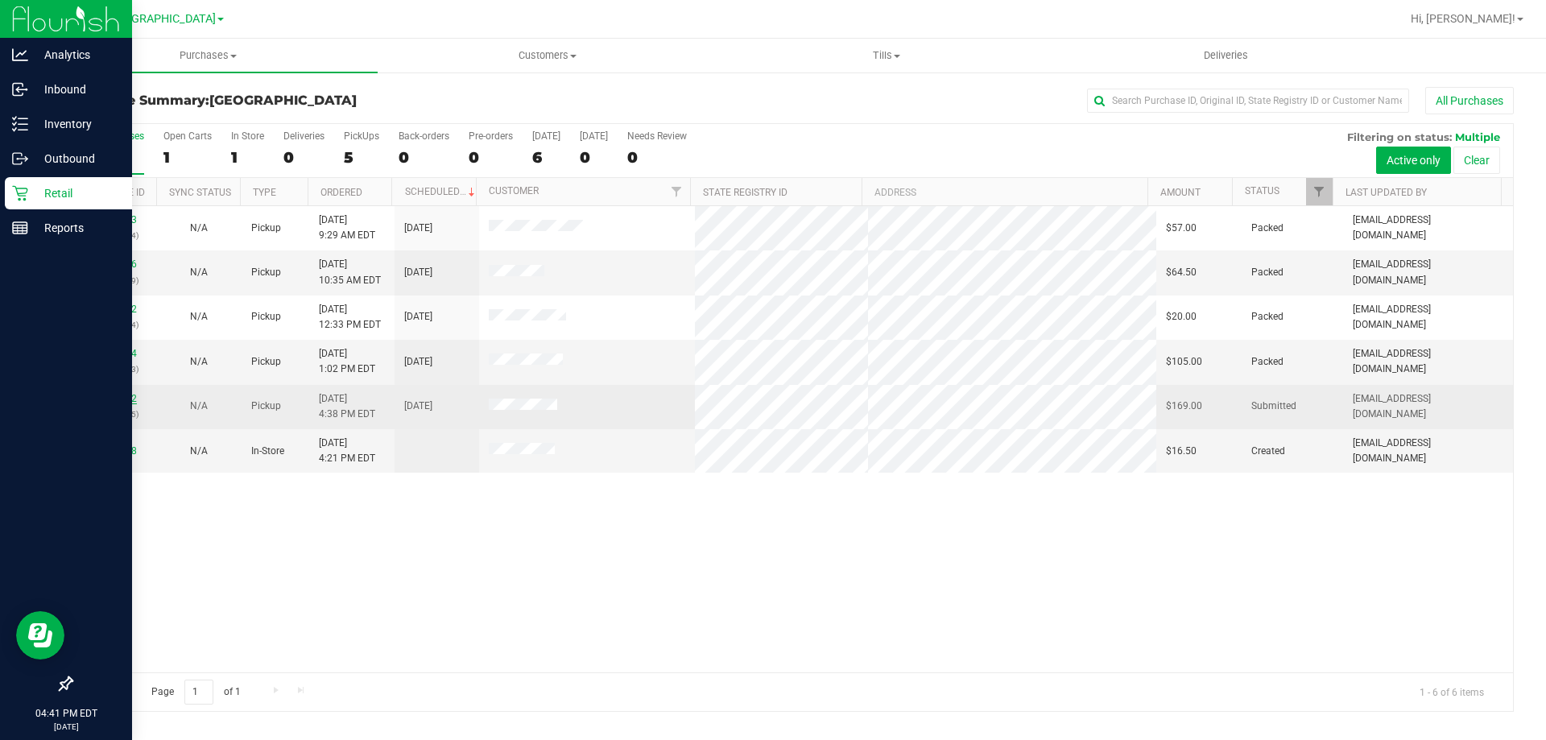
click at [98, 402] on link "11981602" at bounding box center [114, 398] width 45 height 11
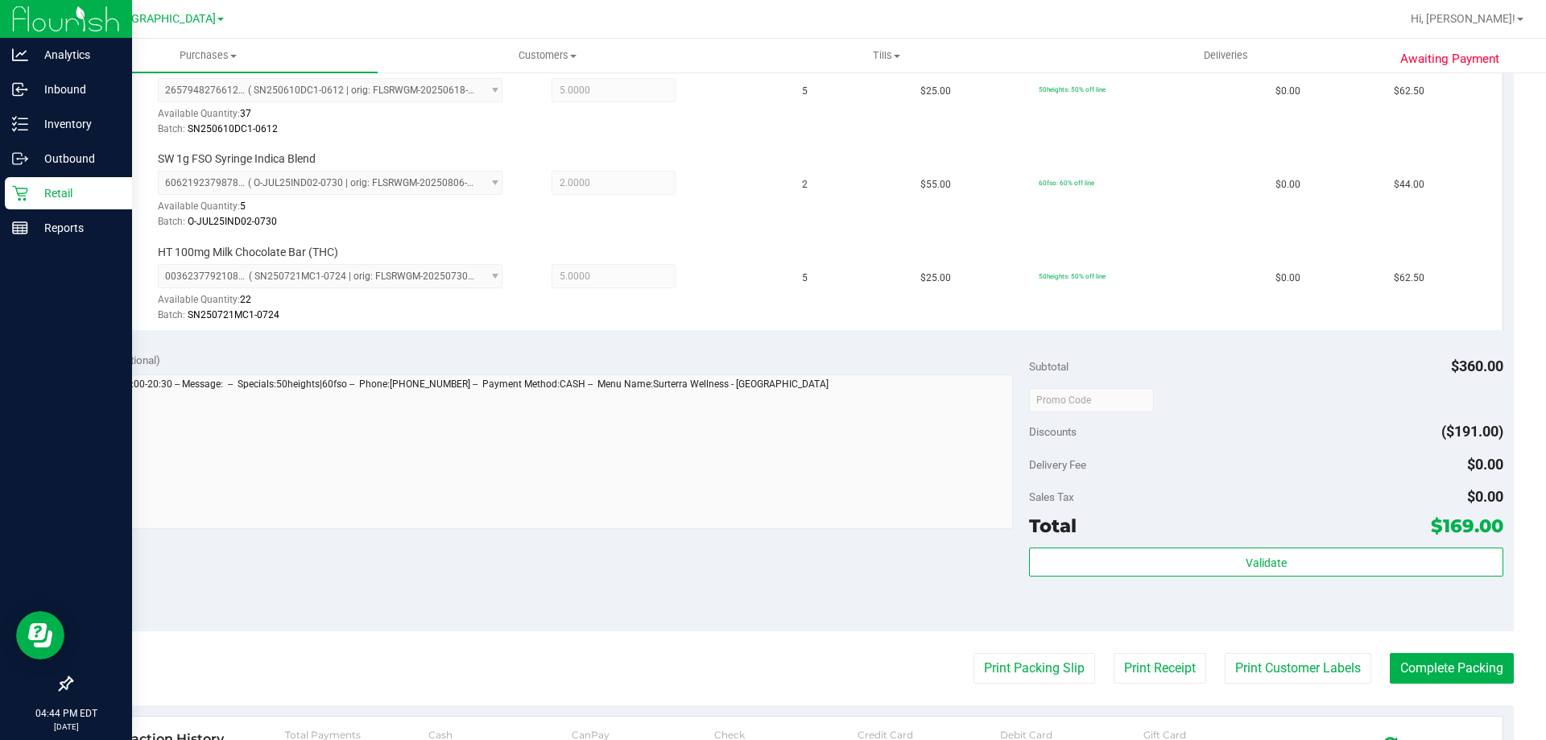
scroll to position [564, 0]
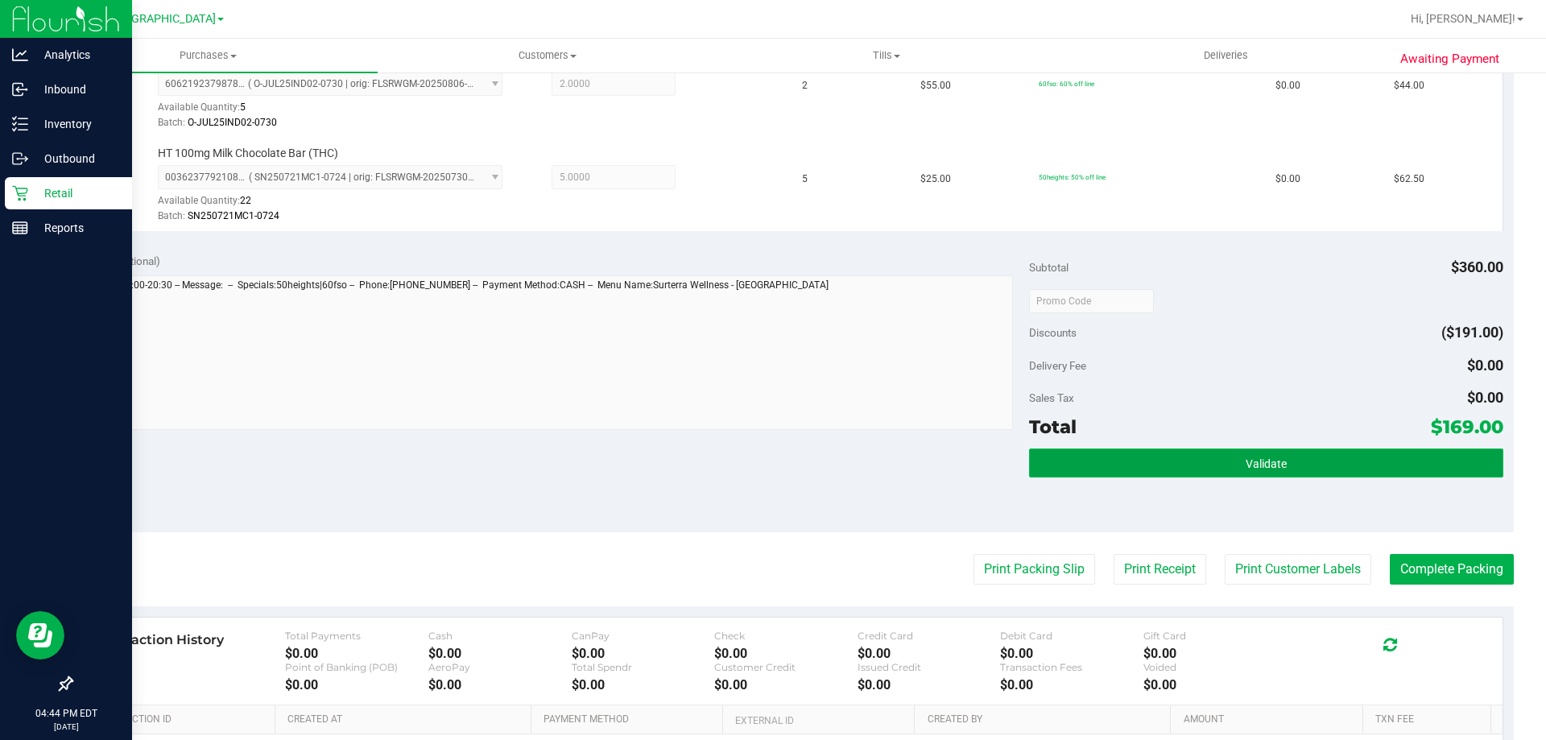
click at [1214, 450] on button "Validate" at bounding box center [1266, 463] width 474 height 29
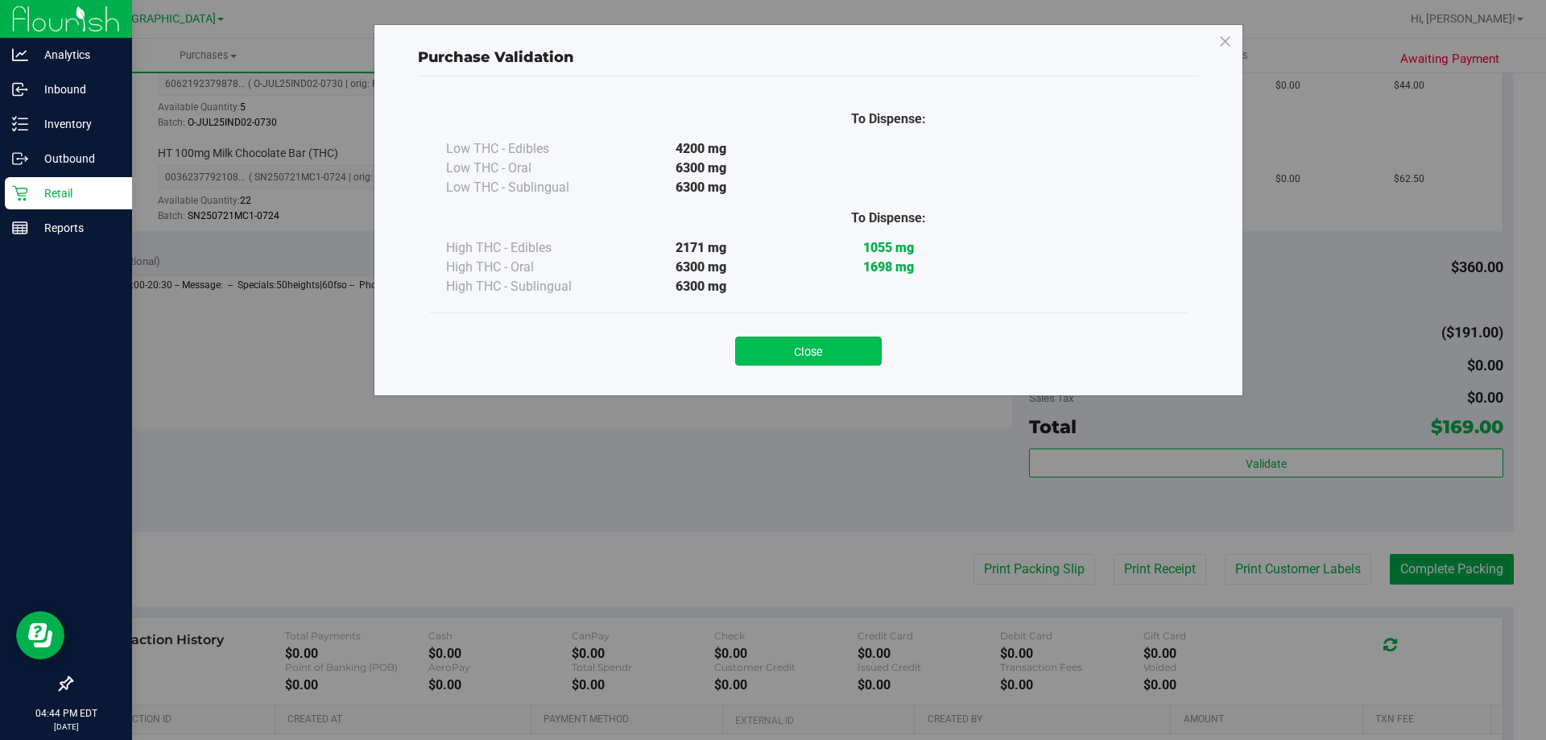
click at [808, 341] on button "Close" at bounding box center [808, 351] width 147 height 29
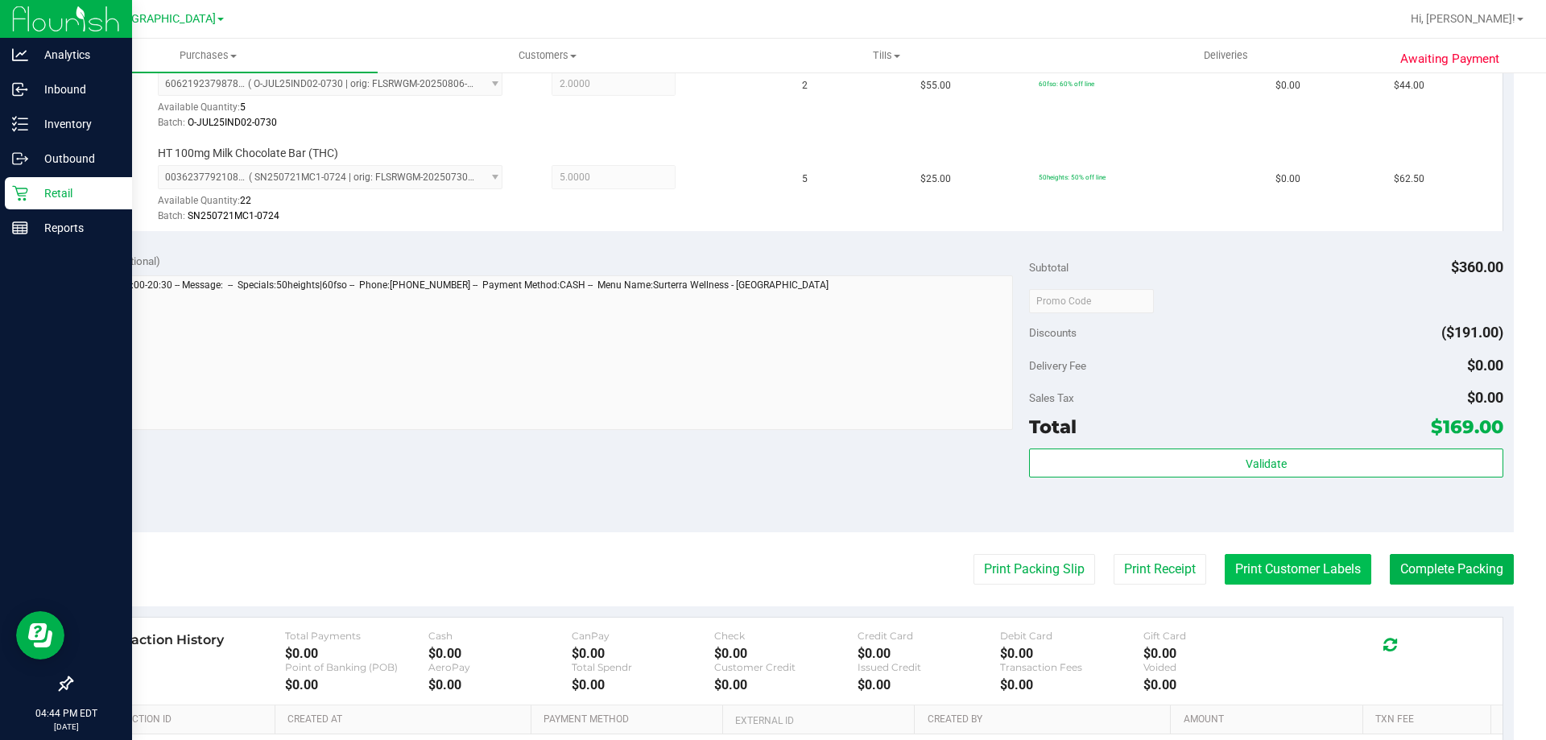
click at [1268, 555] on button "Print Customer Labels" at bounding box center [1298, 569] width 147 height 31
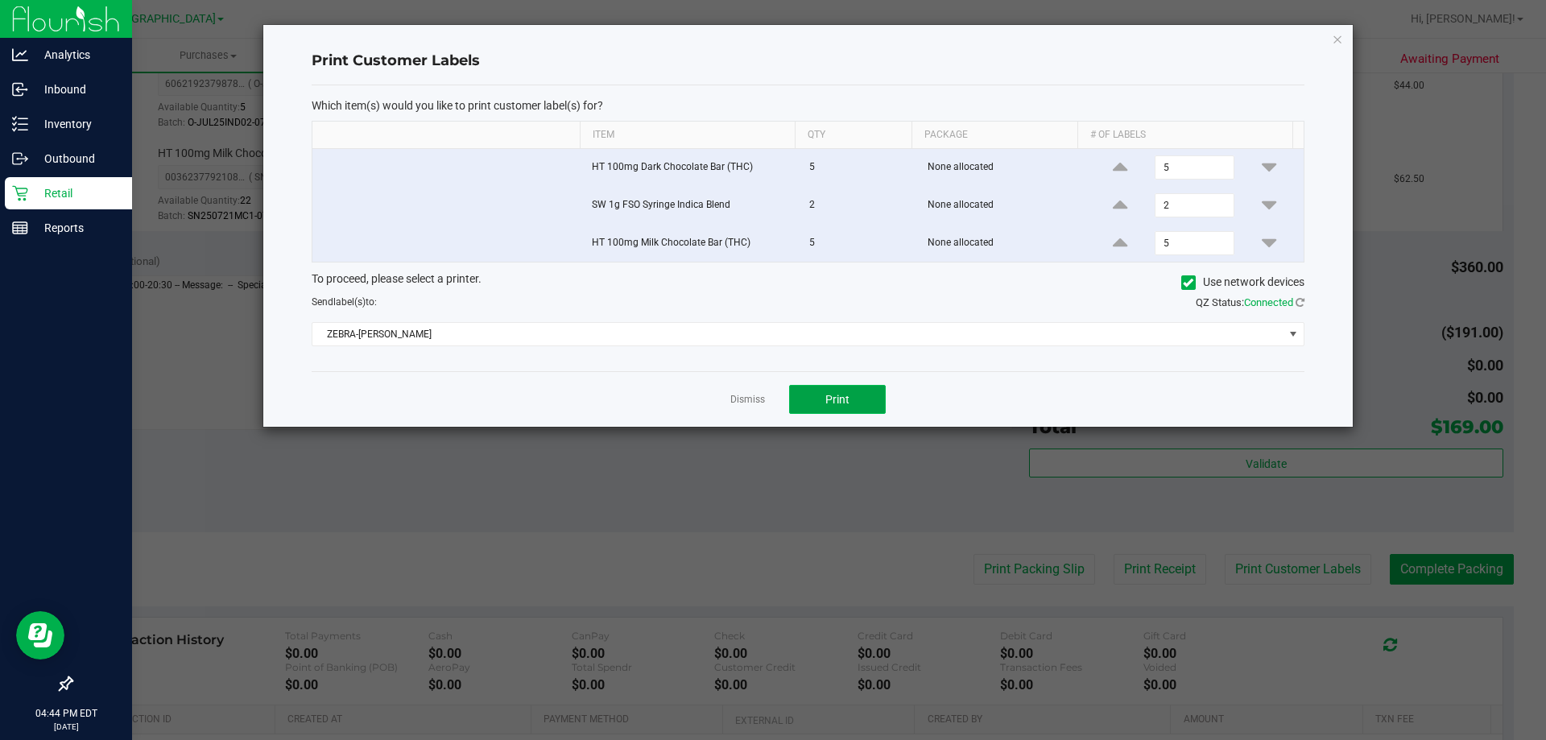
click at [830, 393] on span "Print" at bounding box center [838, 399] width 24 height 13
click at [731, 404] on link "Dismiss" at bounding box center [747, 400] width 35 height 14
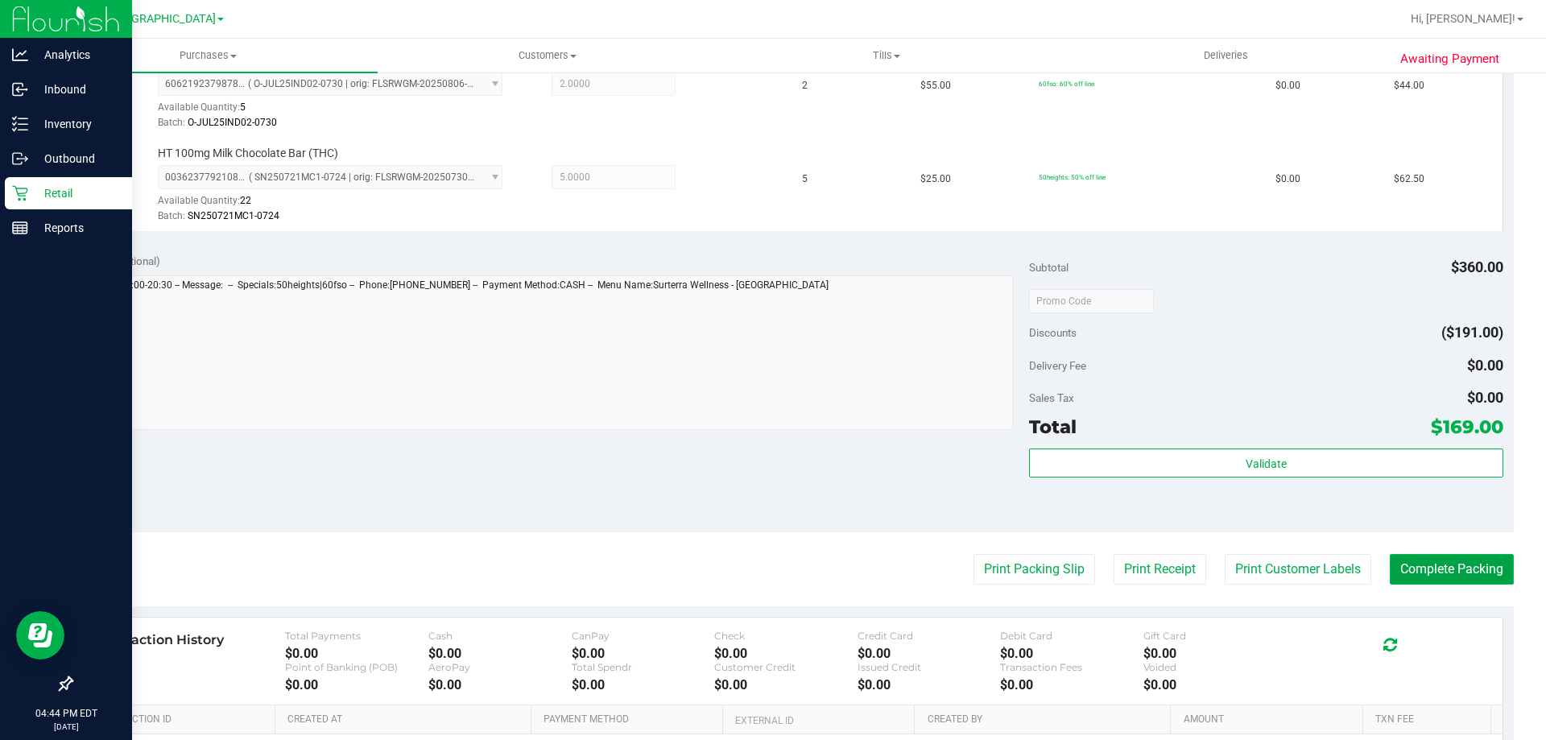
click at [1442, 572] on button "Complete Packing" at bounding box center [1452, 569] width 124 height 31
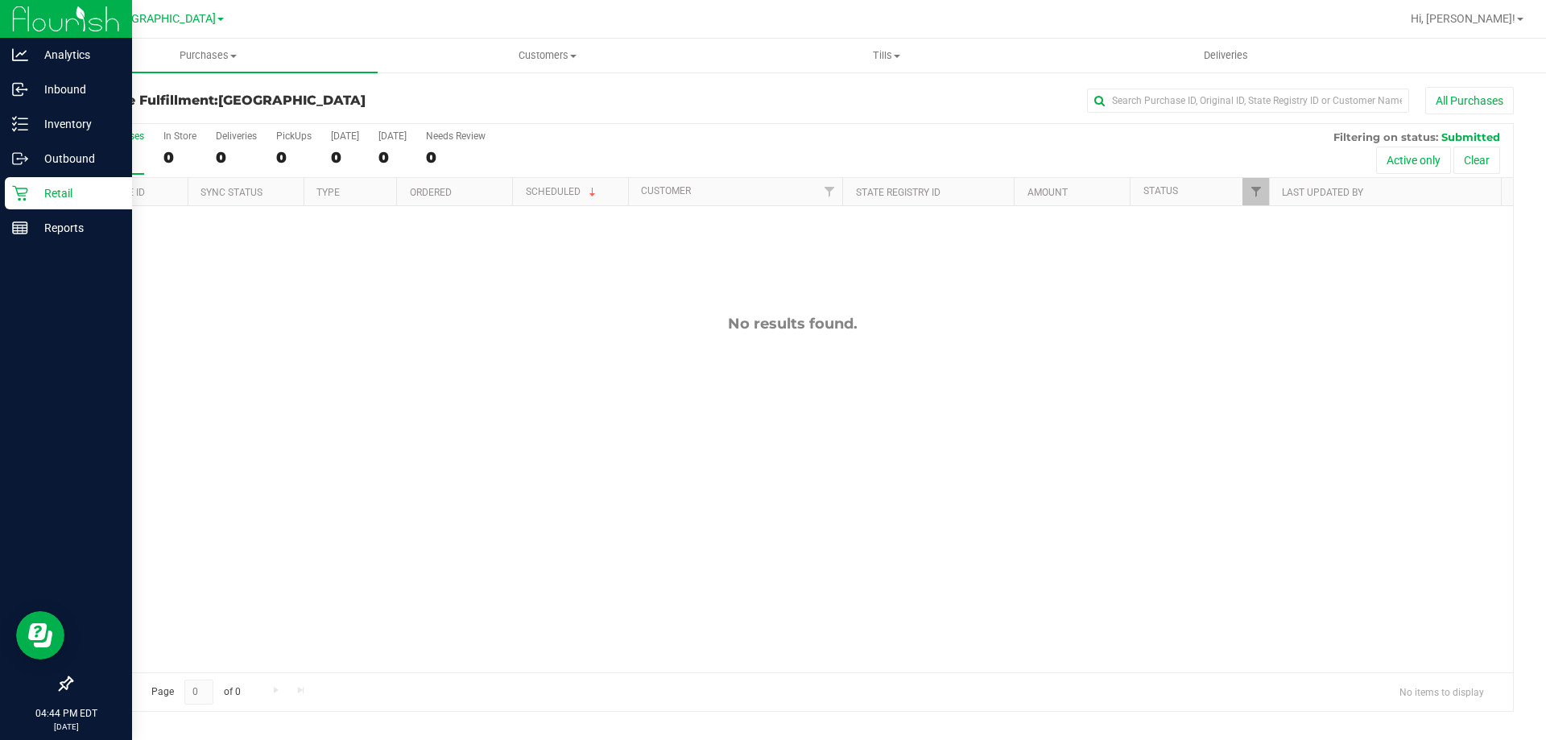
click at [50, 190] on p "Retail" at bounding box center [76, 193] width 97 height 19
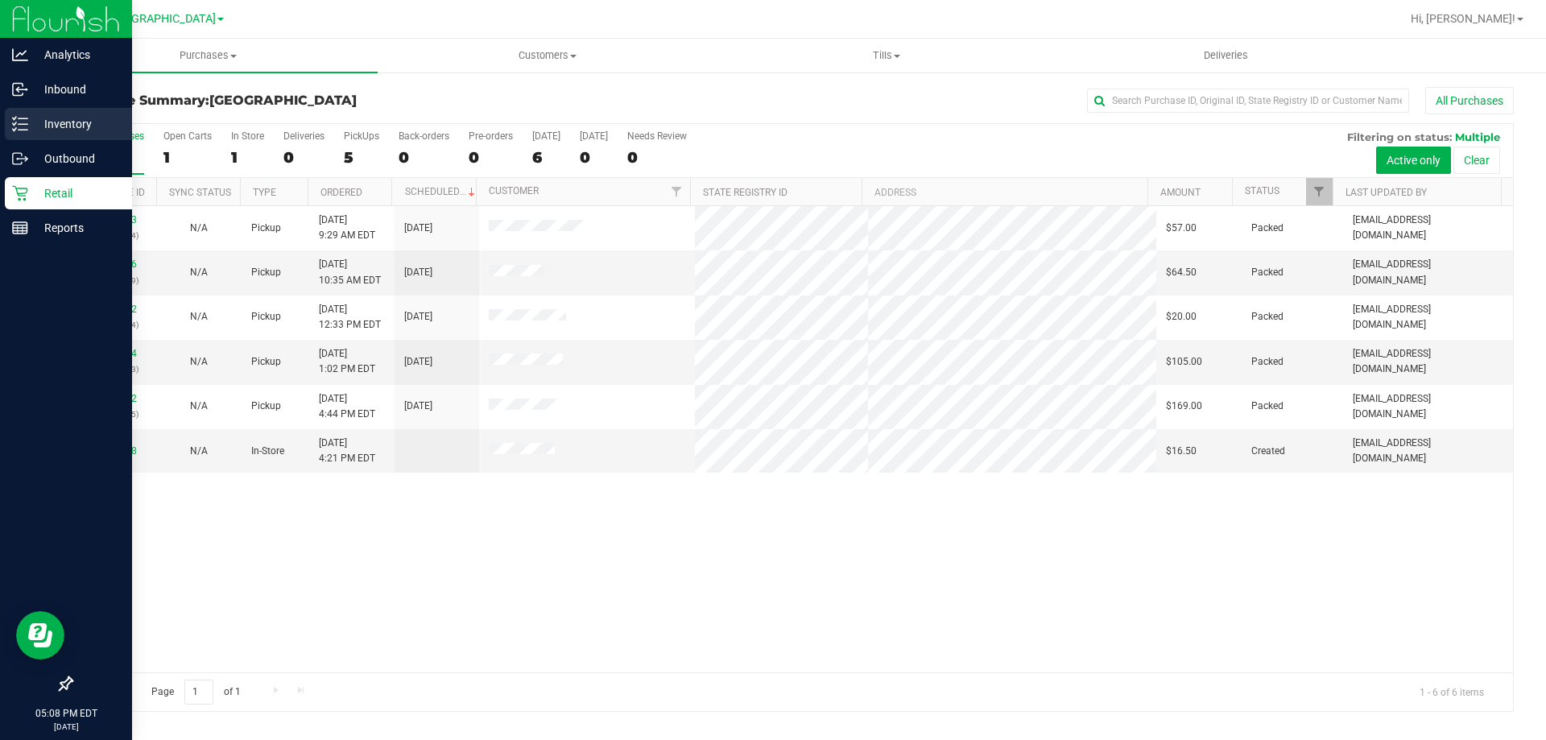
click at [64, 126] on p "Inventory" at bounding box center [76, 123] width 97 height 19
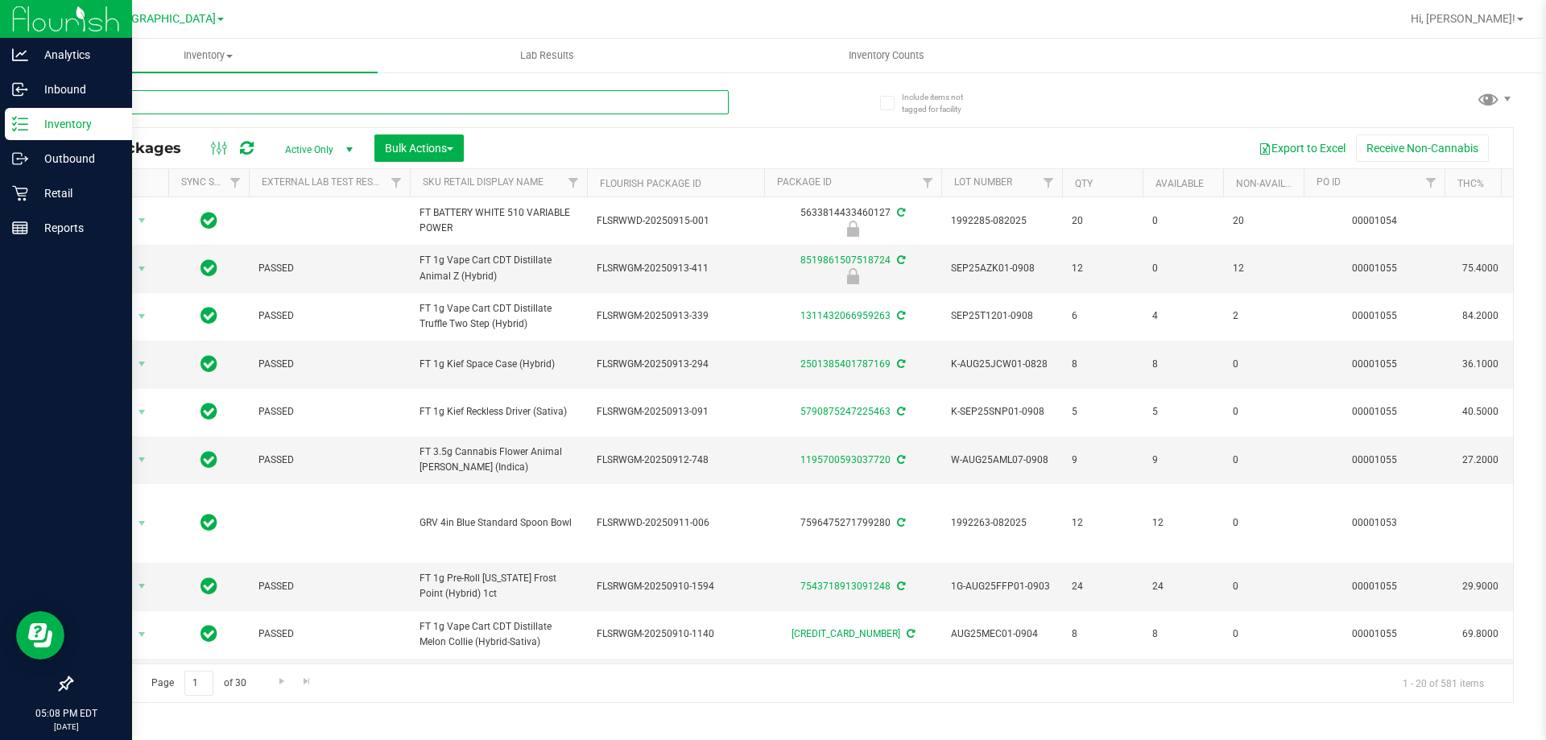
click at [288, 99] on input "text" at bounding box center [400, 102] width 658 height 24
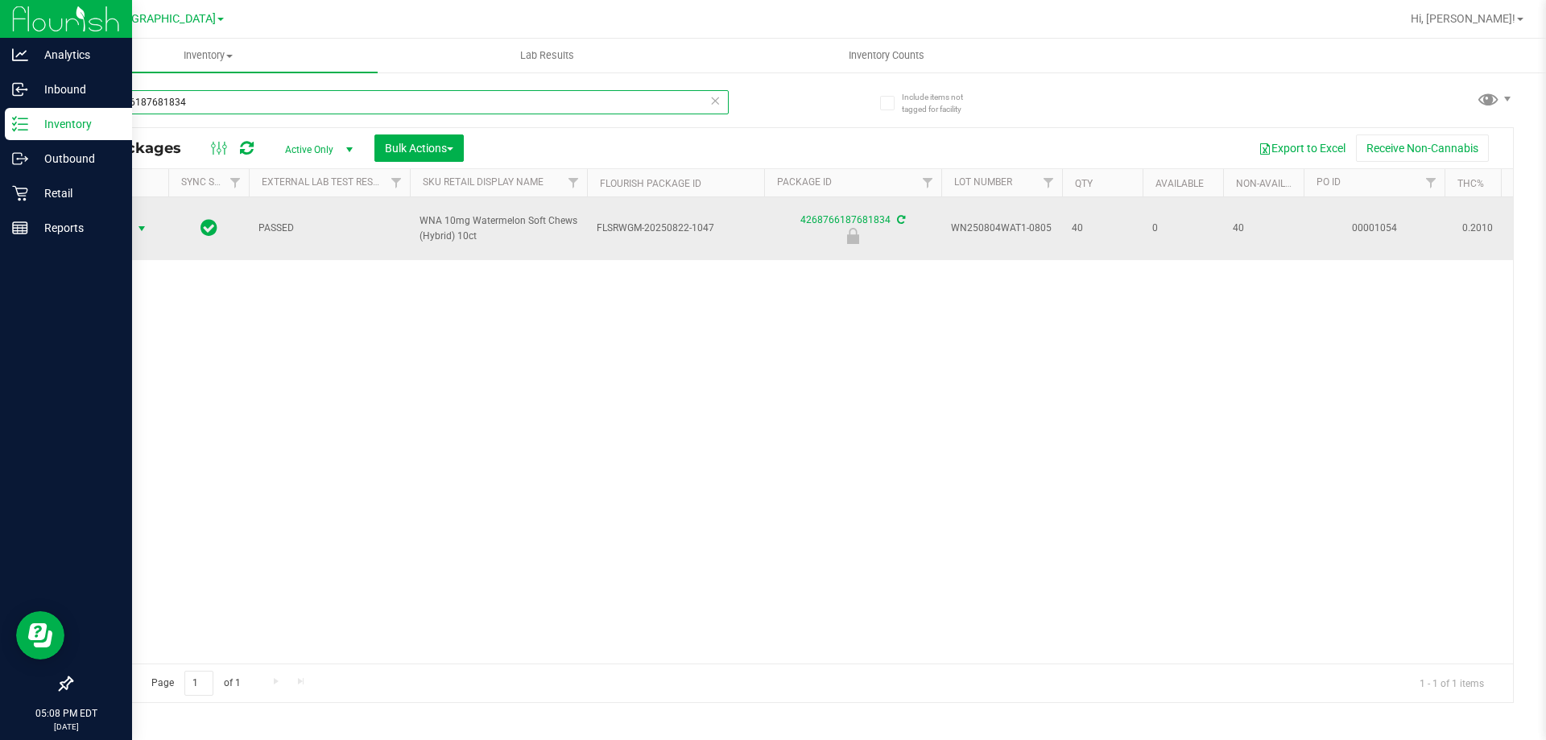
type input "4268766187681834"
click at [129, 226] on span "Action" at bounding box center [109, 228] width 43 height 23
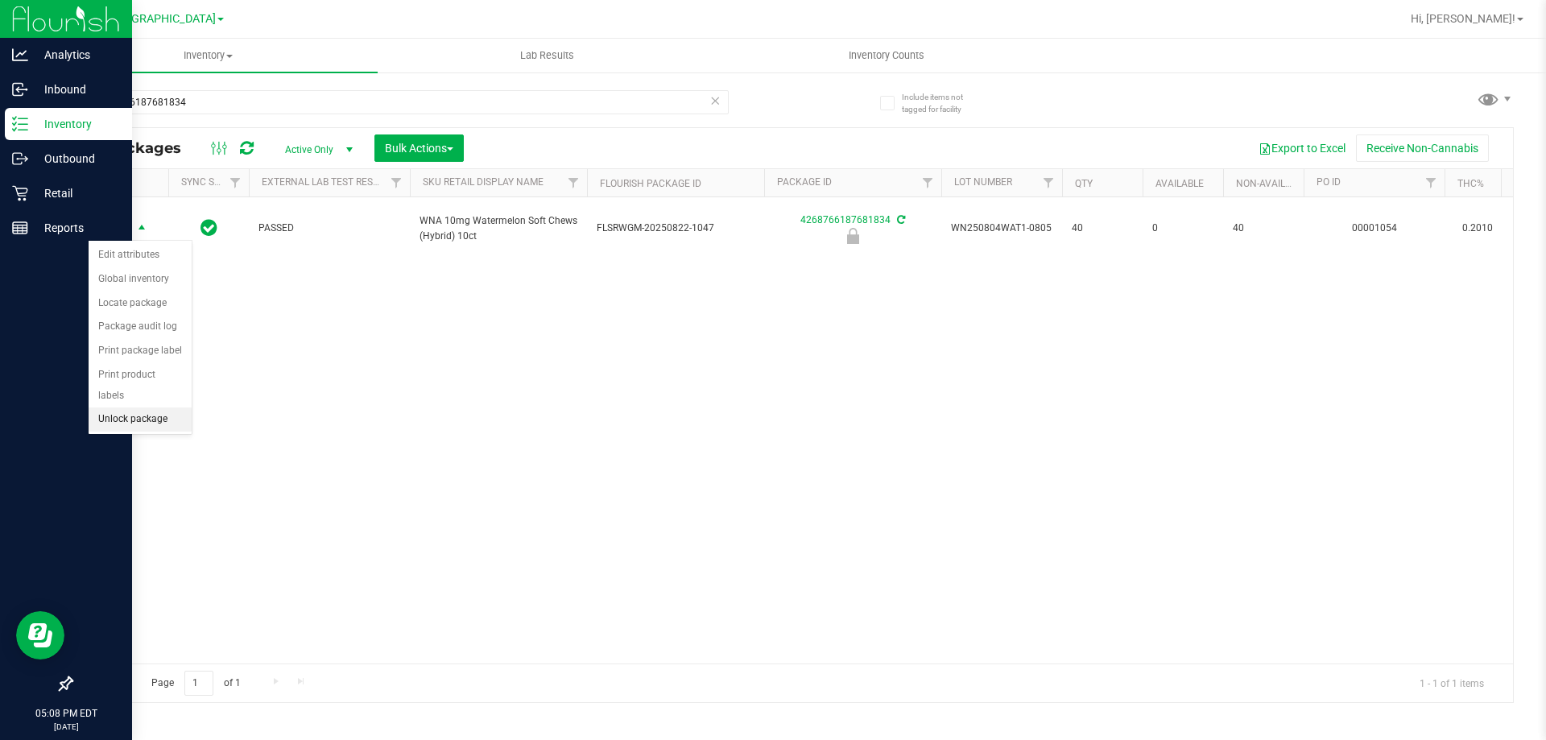
click at [135, 408] on li "Unlock package" at bounding box center [140, 420] width 103 height 24
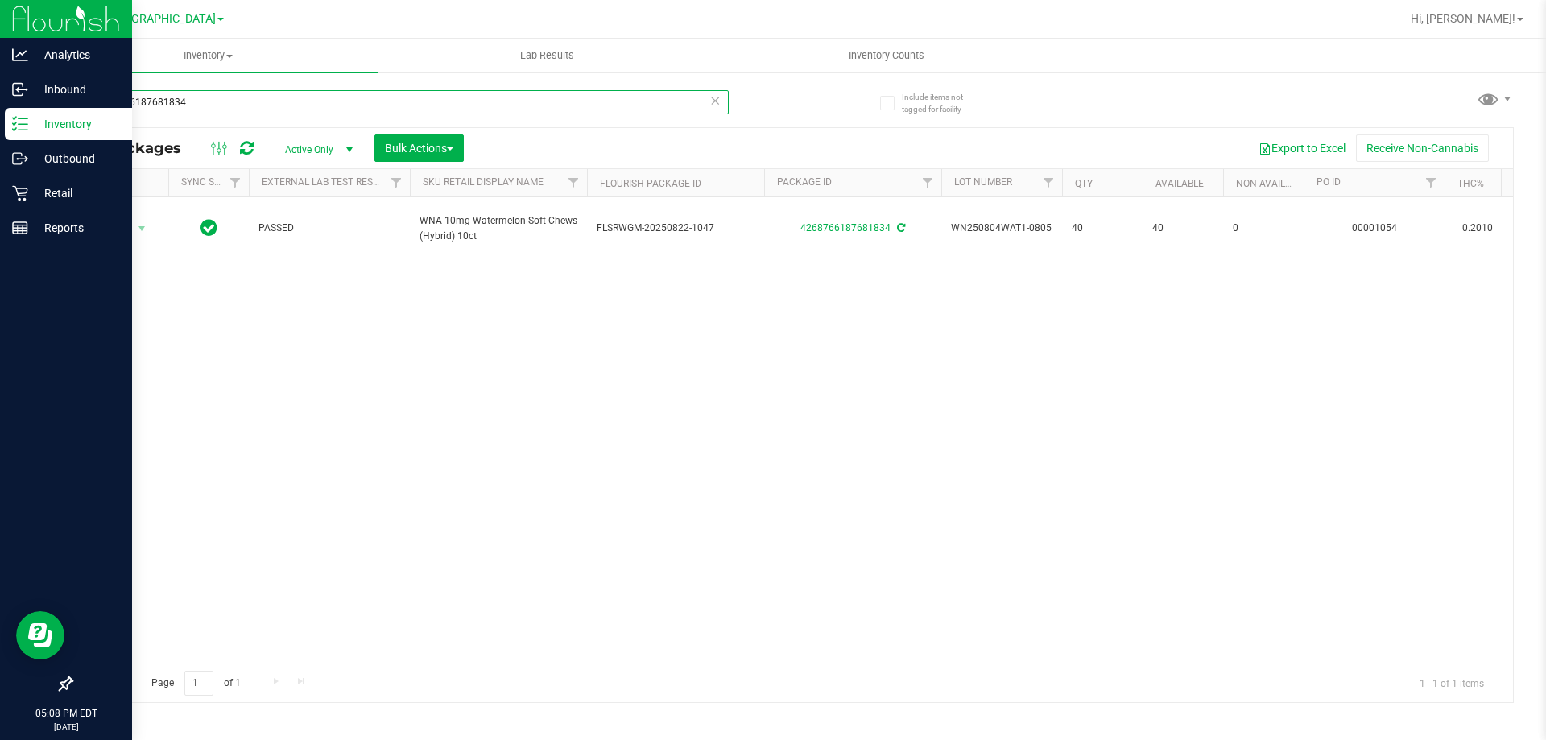
click at [387, 100] on input "4268766187681834" at bounding box center [400, 102] width 658 height 24
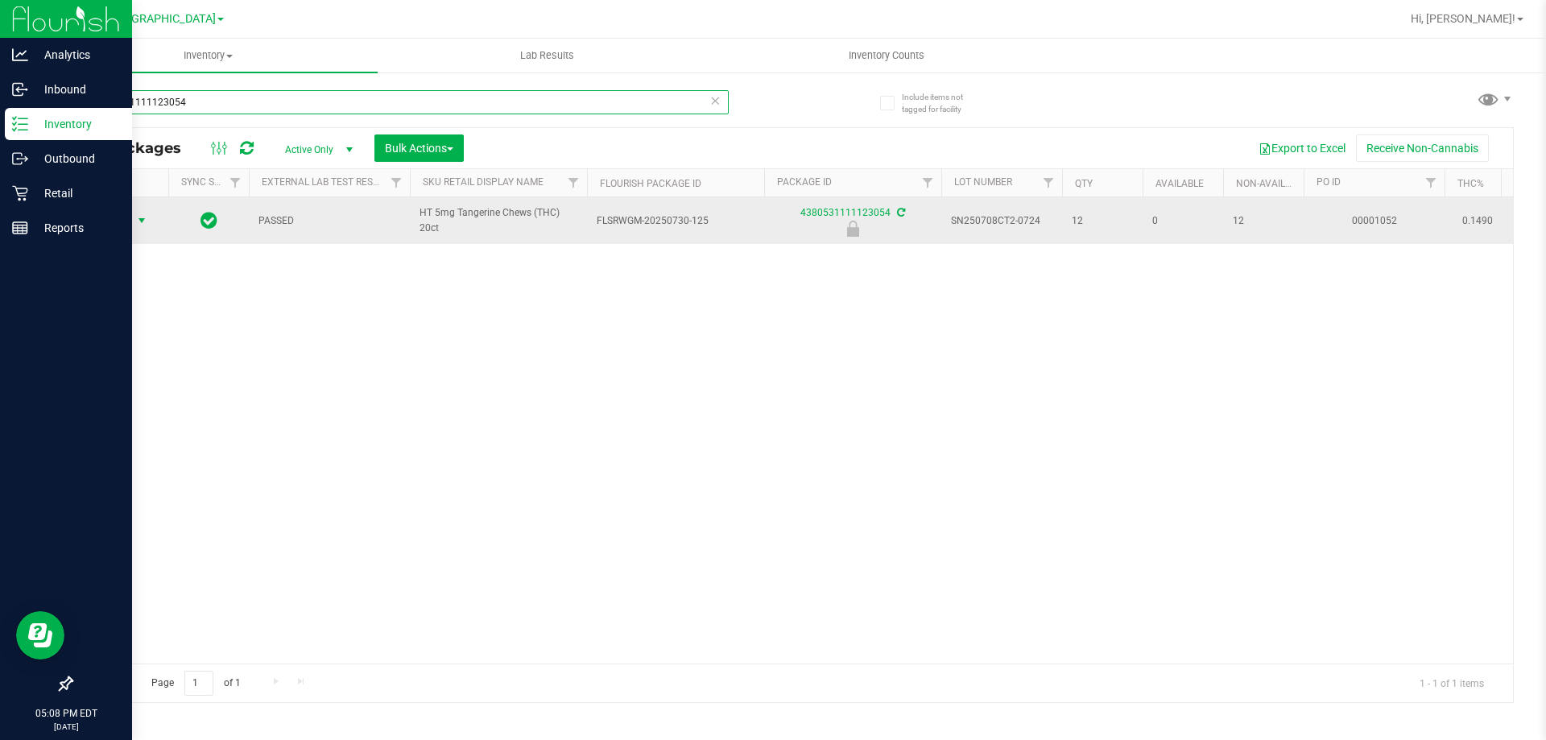
type input "4380531111123054"
click at [141, 220] on span "select" at bounding box center [141, 220] width 13 height 13
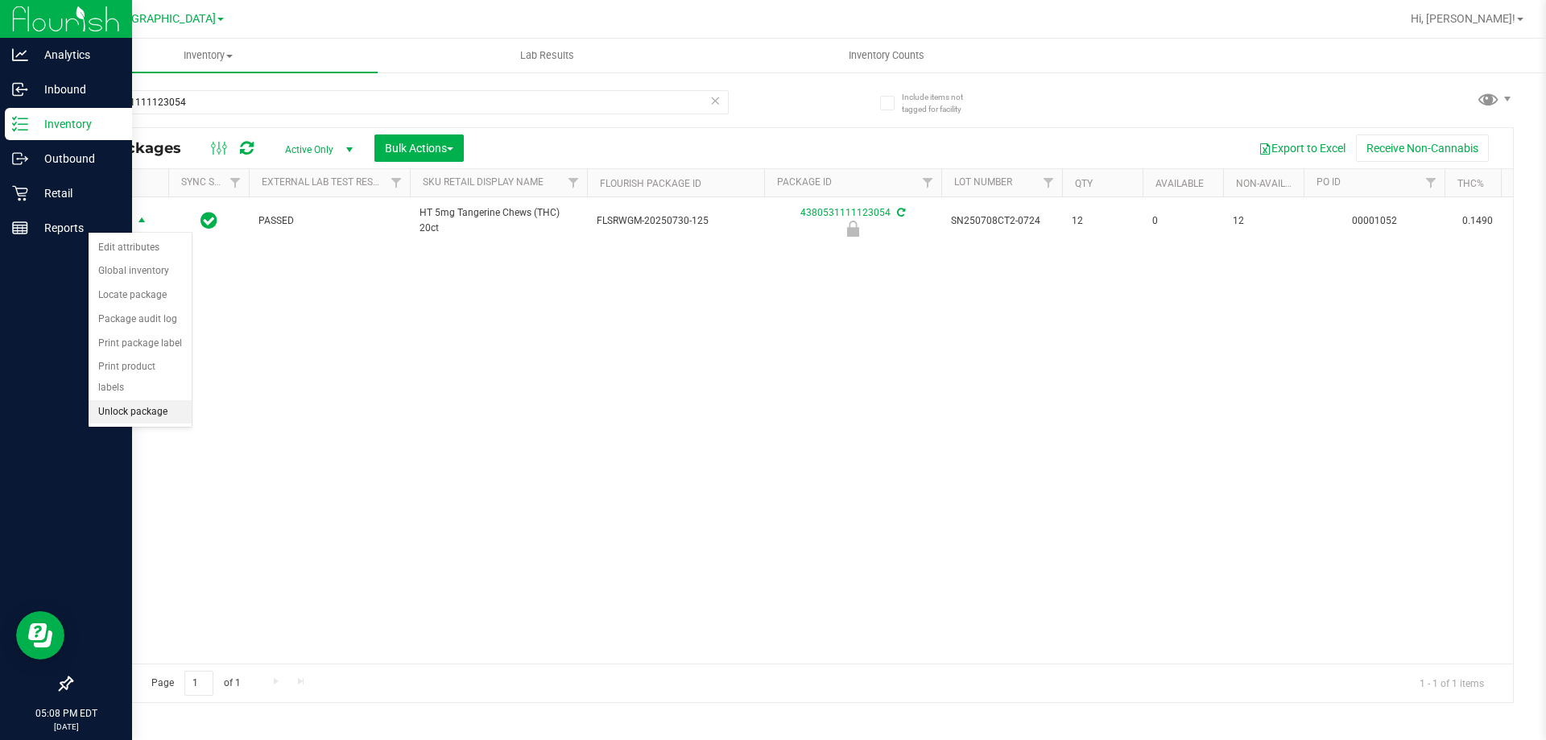
click at [134, 400] on li "Unlock package" at bounding box center [140, 412] width 103 height 24
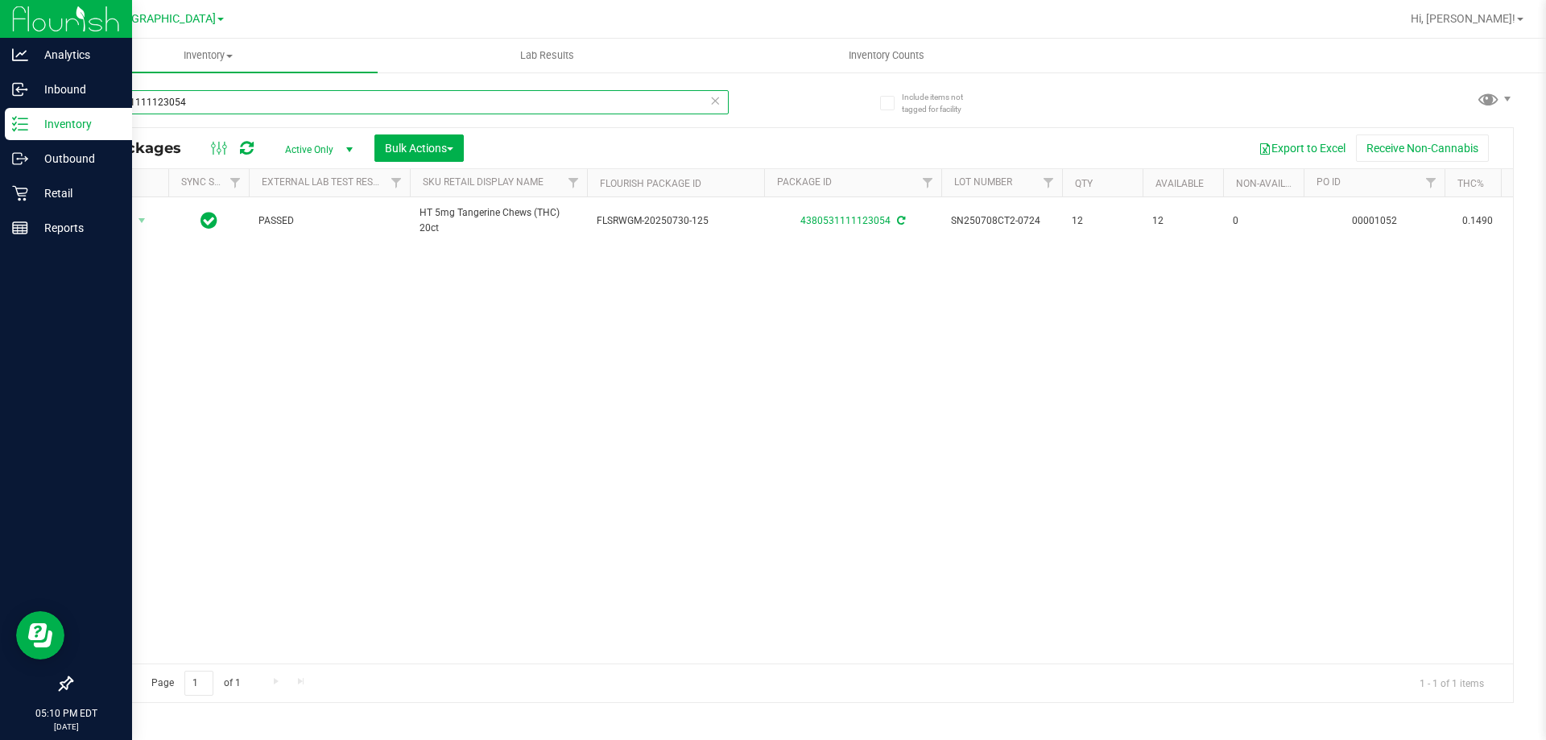
click at [354, 94] on input "4380531111123054" at bounding box center [400, 102] width 658 height 24
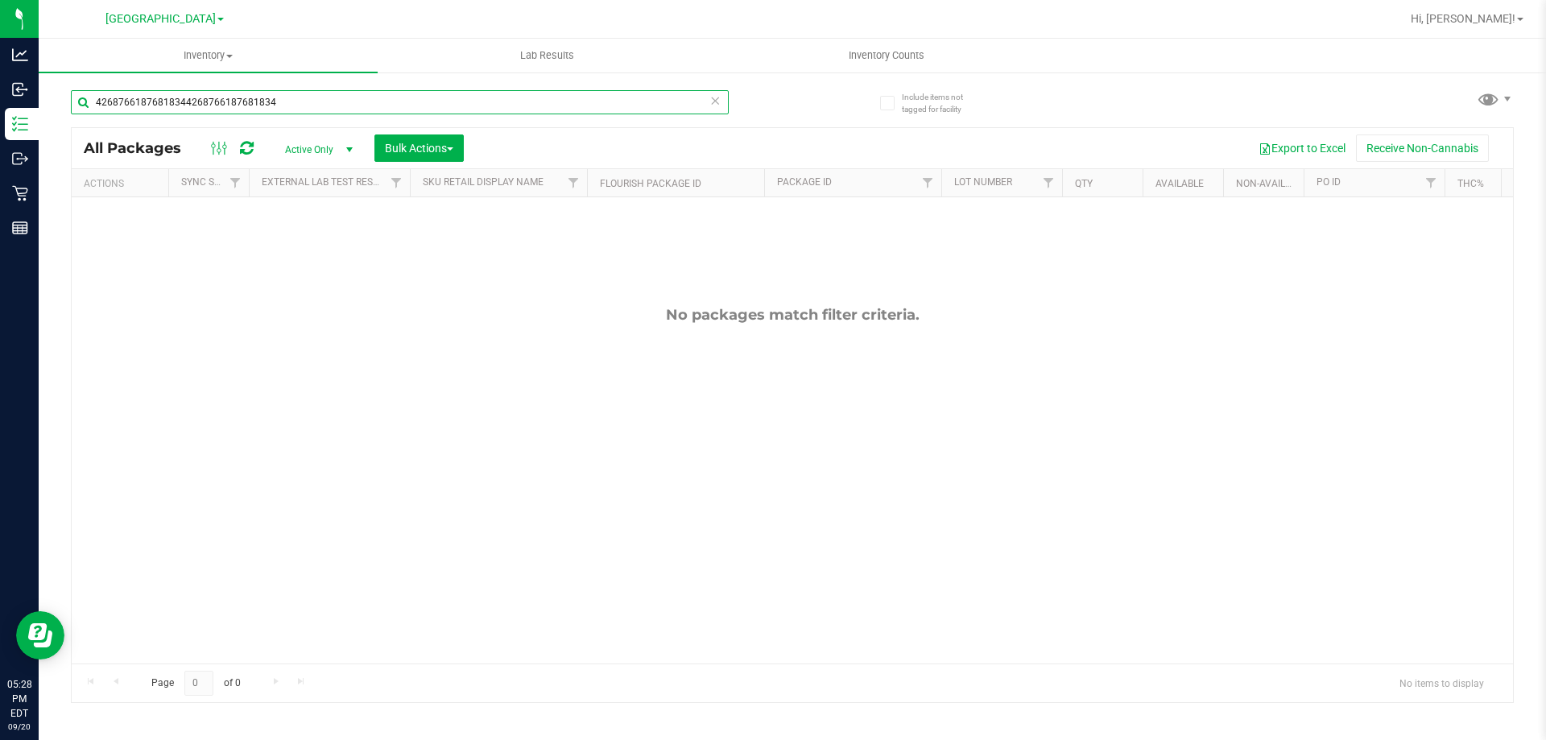
type input "42687661876818344268766187681834"
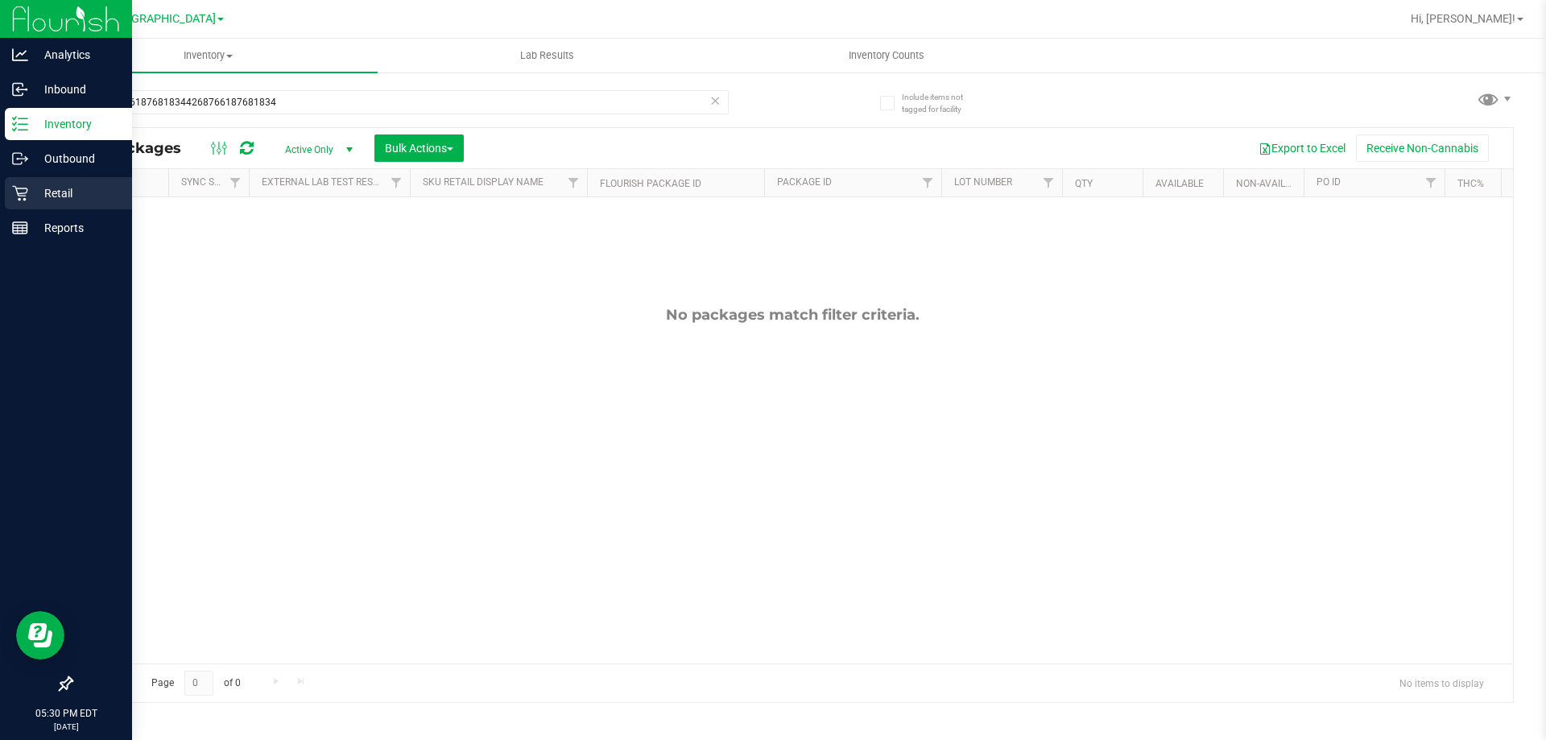
click at [39, 186] on p "Retail" at bounding box center [76, 193] width 97 height 19
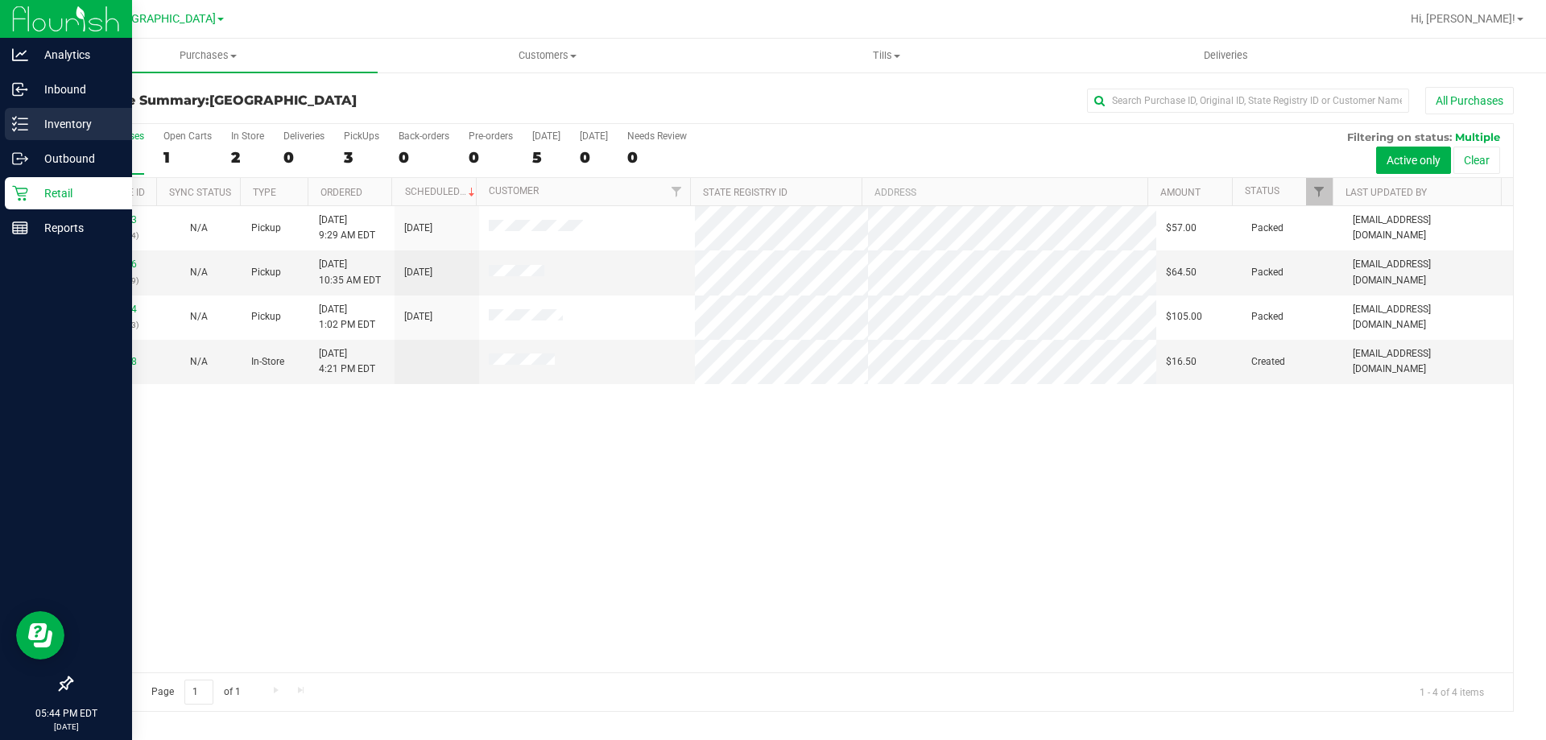
click at [67, 116] on p "Inventory" at bounding box center [76, 123] width 97 height 19
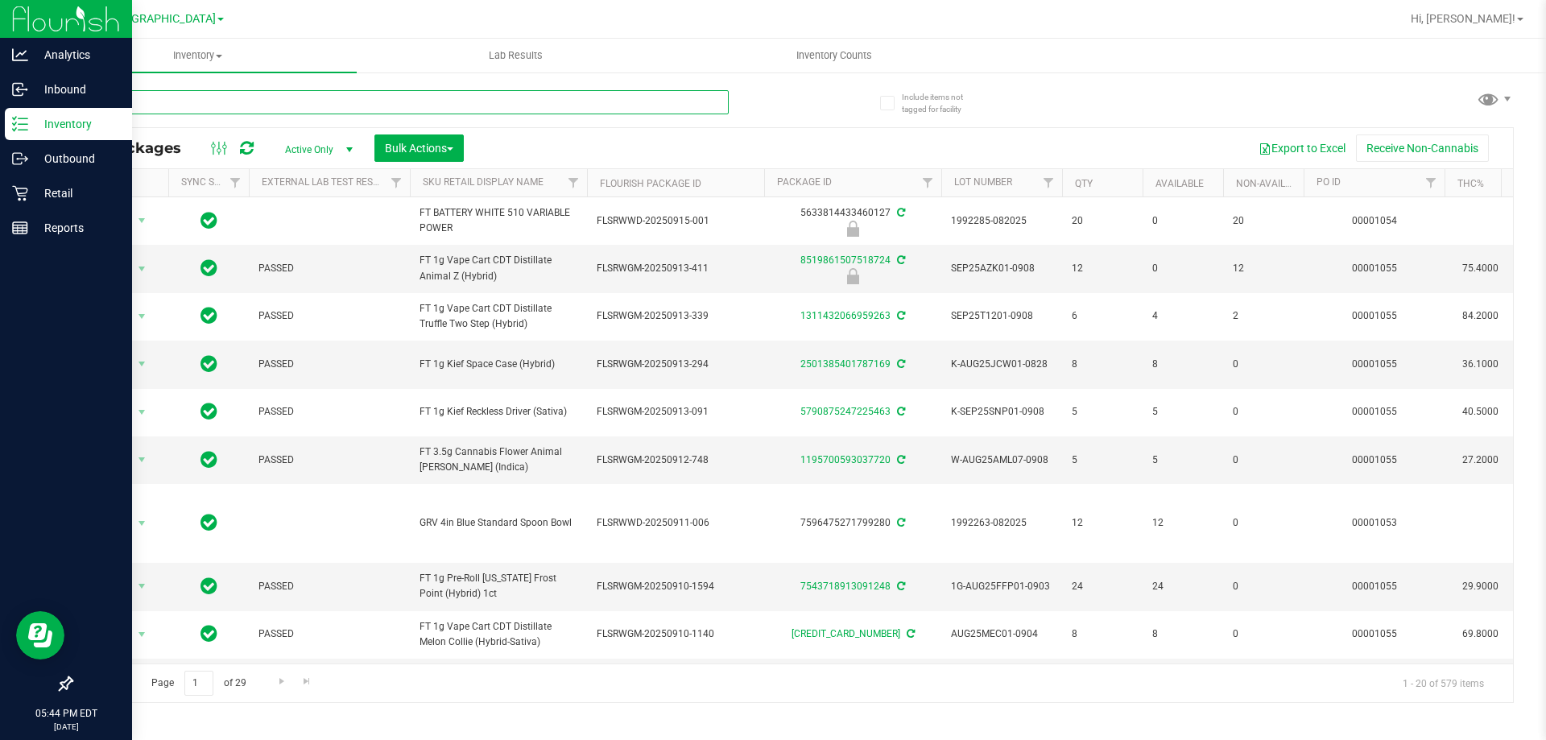
click at [192, 105] on input "text" at bounding box center [400, 102] width 658 height 24
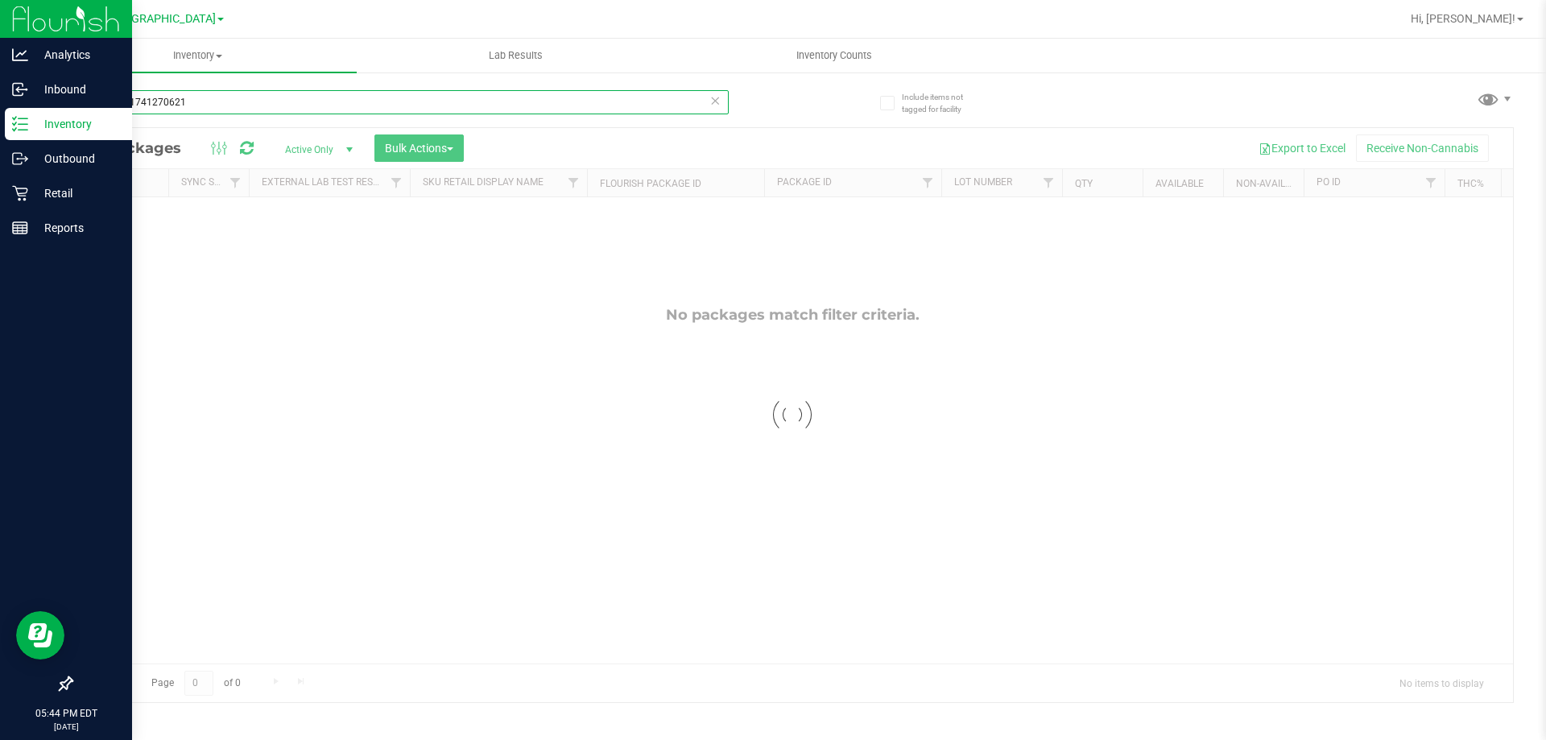
drag, startPoint x: 231, startPoint y: 103, endPoint x: 0, endPoint y: -97, distance: 306.0
click at [0, 0] on html "Analytics Inbound Inventory Outbound Retail Reports 05:44 PM EDT 09/20/2025 09/…" at bounding box center [773, 370] width 1546 height 740
type input "4329805630387263"
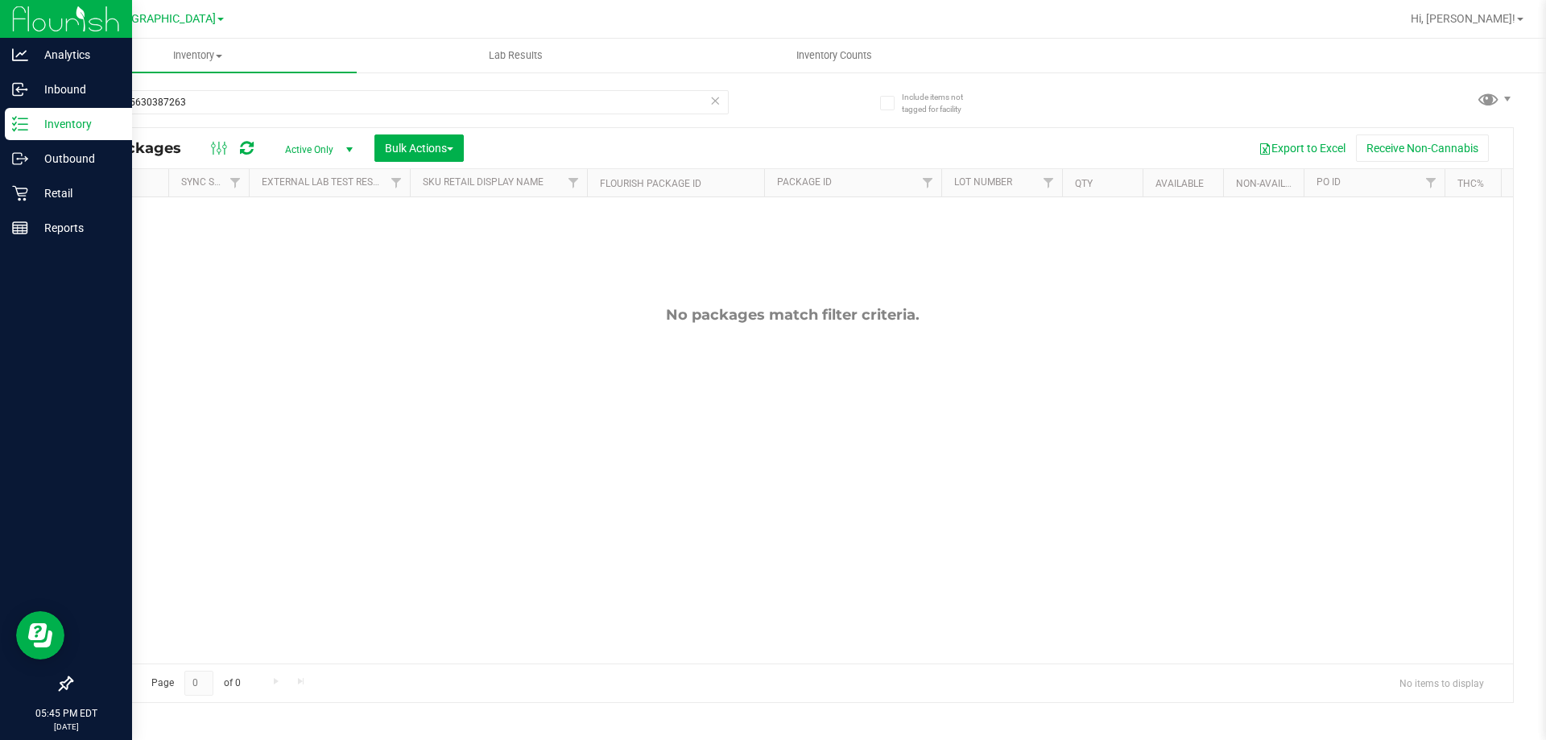
drag, startPoint x: 248, startPoint y: 86, endPoint x: 205, endPoint y: 114, distance: 51.8
click at [248, 87] on div "4329805630387263" at bounding box center [432, 102] width 722 height 52
drag, startPoint x: 208, startPoint y: 111, endPoint x: 0, endPoint y: -97, distance: 294.4
click at [0, 0] on html "Analytics Inbound Inventory Outbound Retail Reports 05:45 PM EDT 09/20/2025 09/…" at bounding box center [773, 370] width 1546 height 740
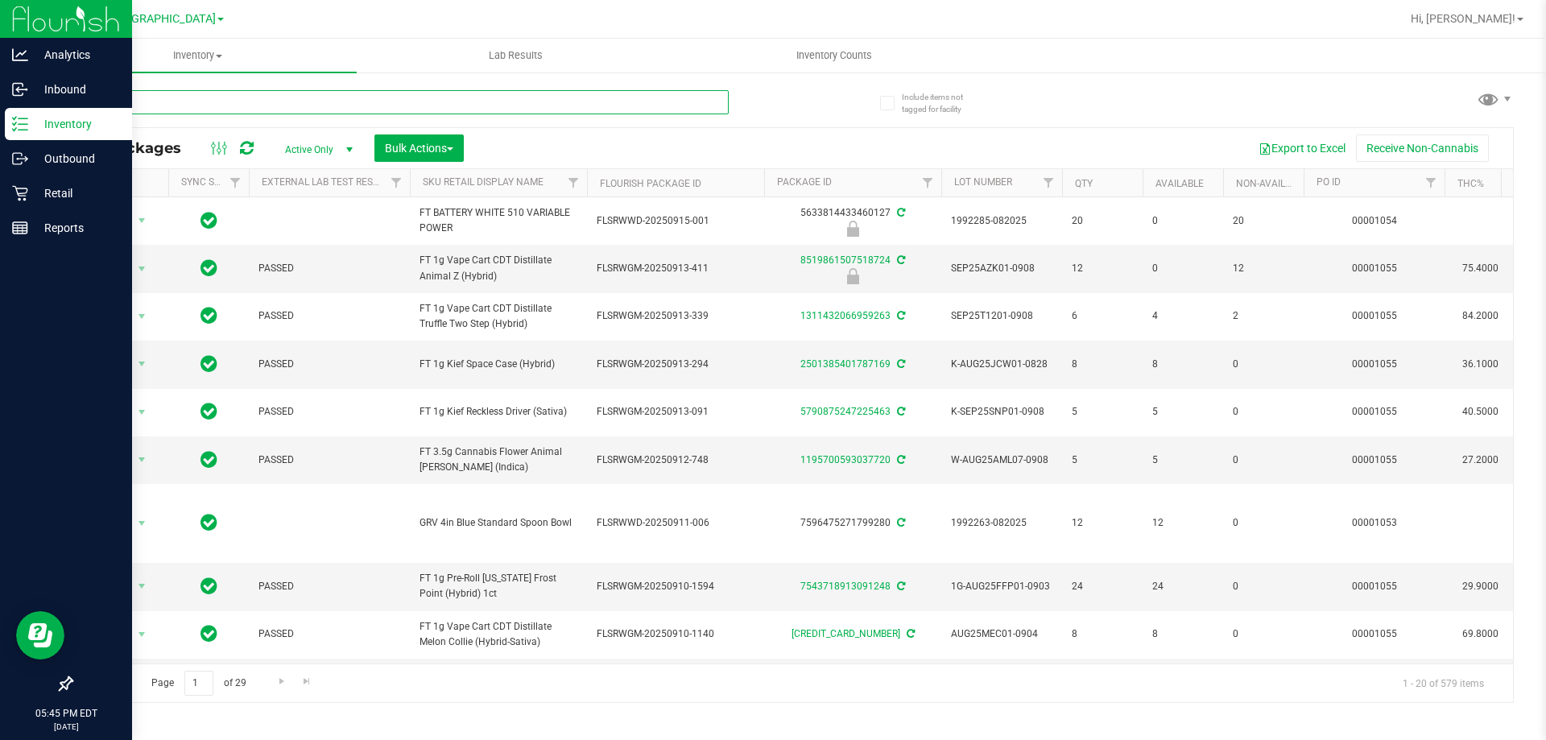
type input "-"
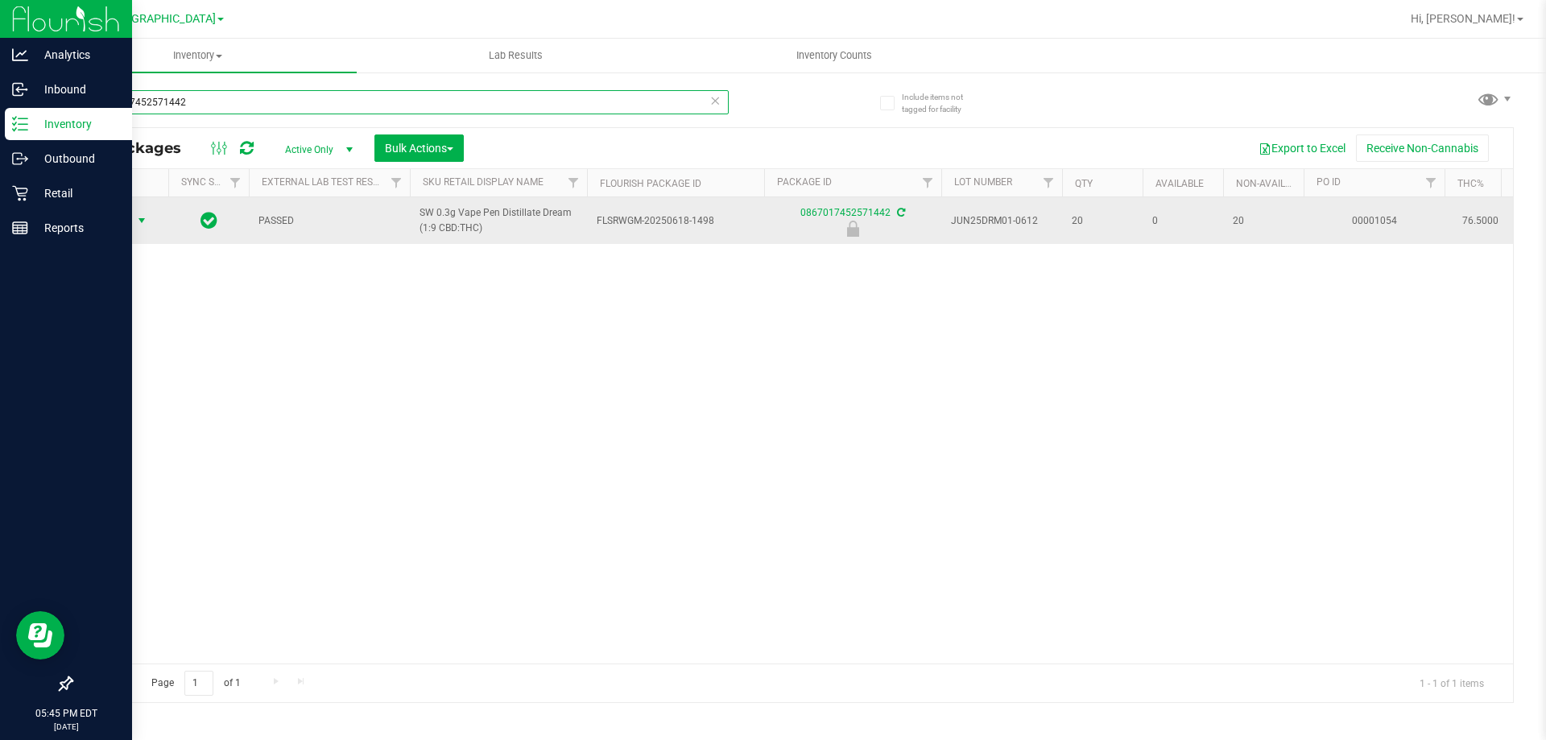
type input "0867017452571442"
click at [139, 224] on span "select" at bounding box center [141, 220] width 13 height 13
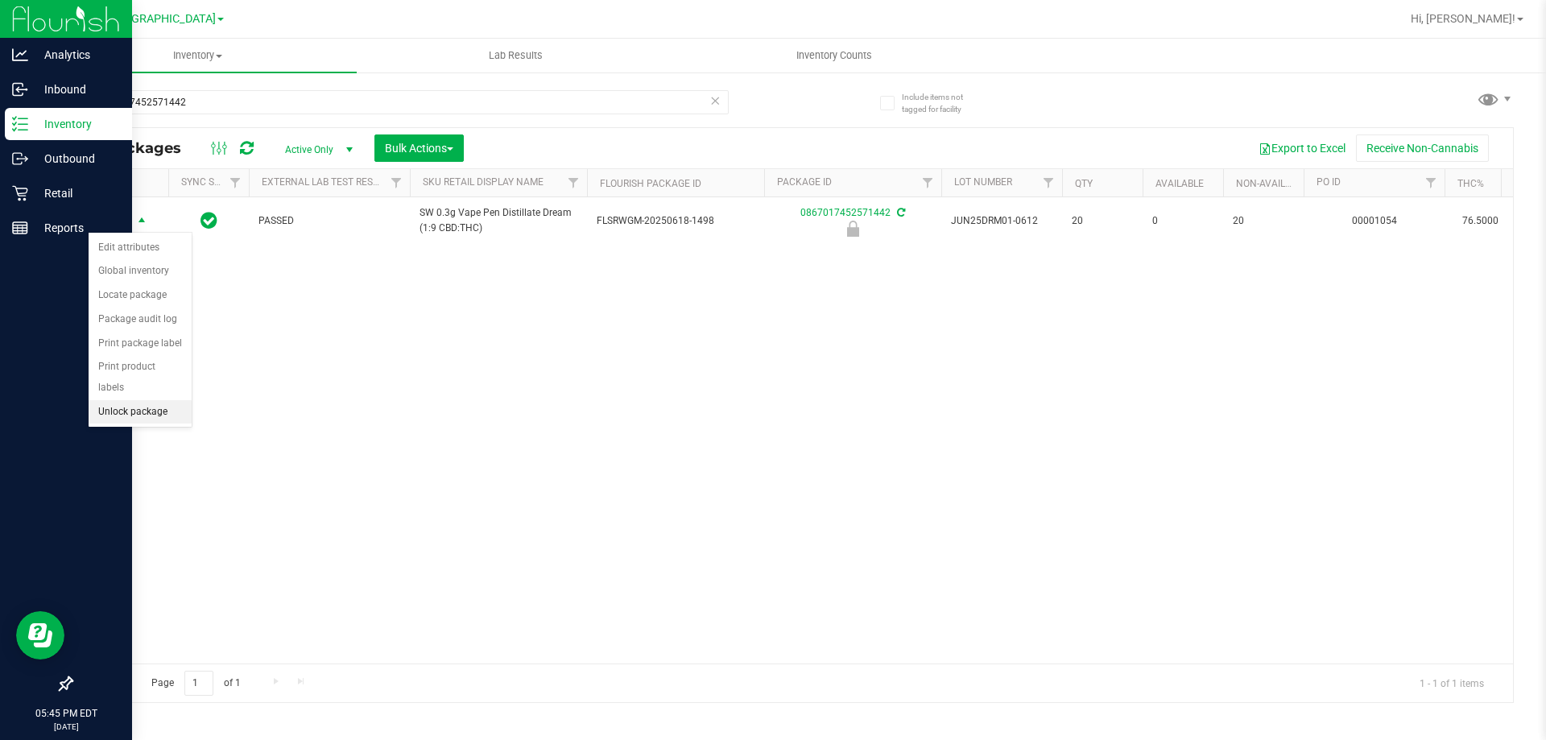
click at [159, 400] on li "Unlock package" at bounding box center [140, 412] width 103 height 24
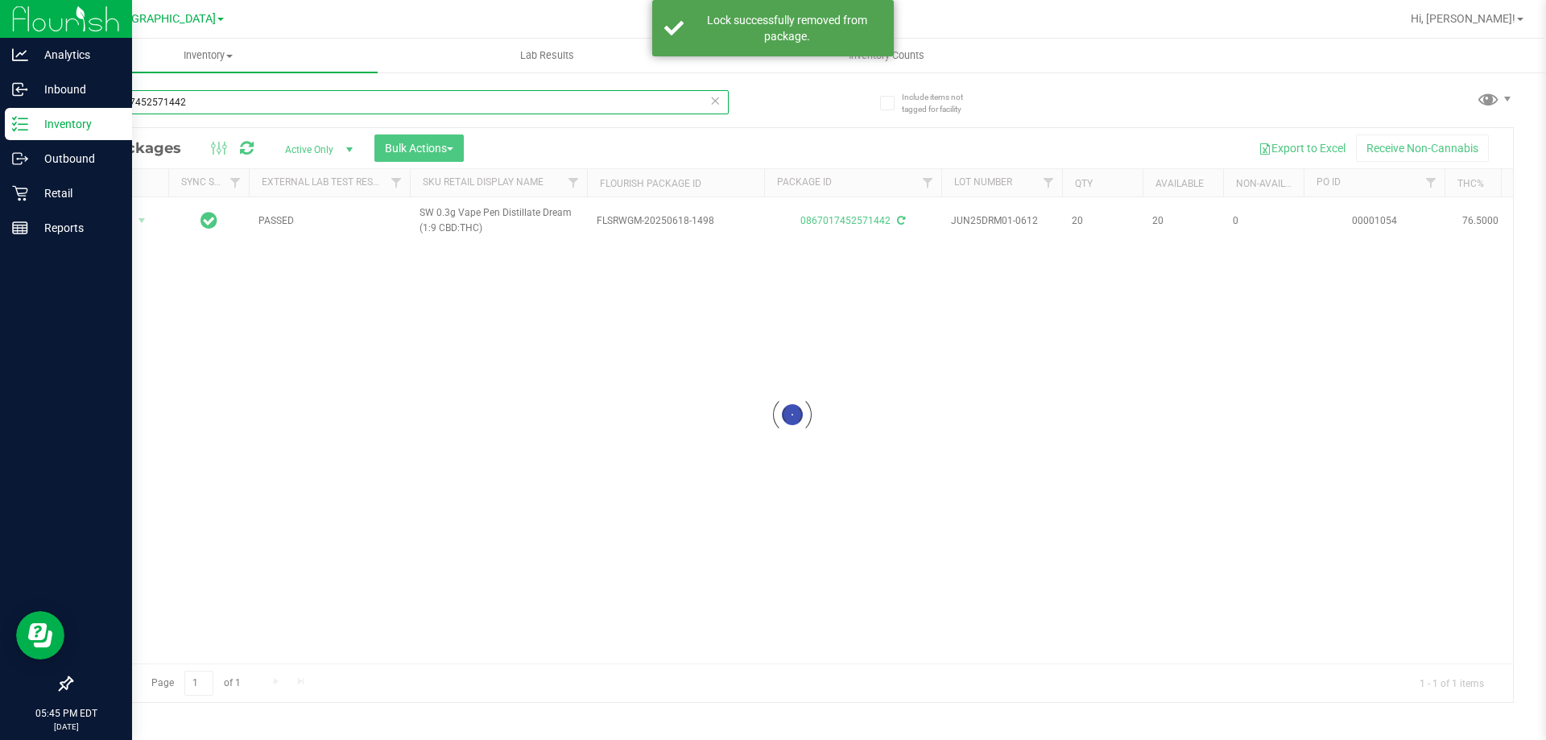
drag, startPoint x: 226, startPoint y: 96, endPoint x: 0, endPoint y: -10, distance: 250.0
click at [0, 0] on html "Analytics Inbound Inventory Outbound Retail Reports 05:45 PM EDT 09/20/2025 09/…" at bounding box center [773, 370] width 1546 height 740
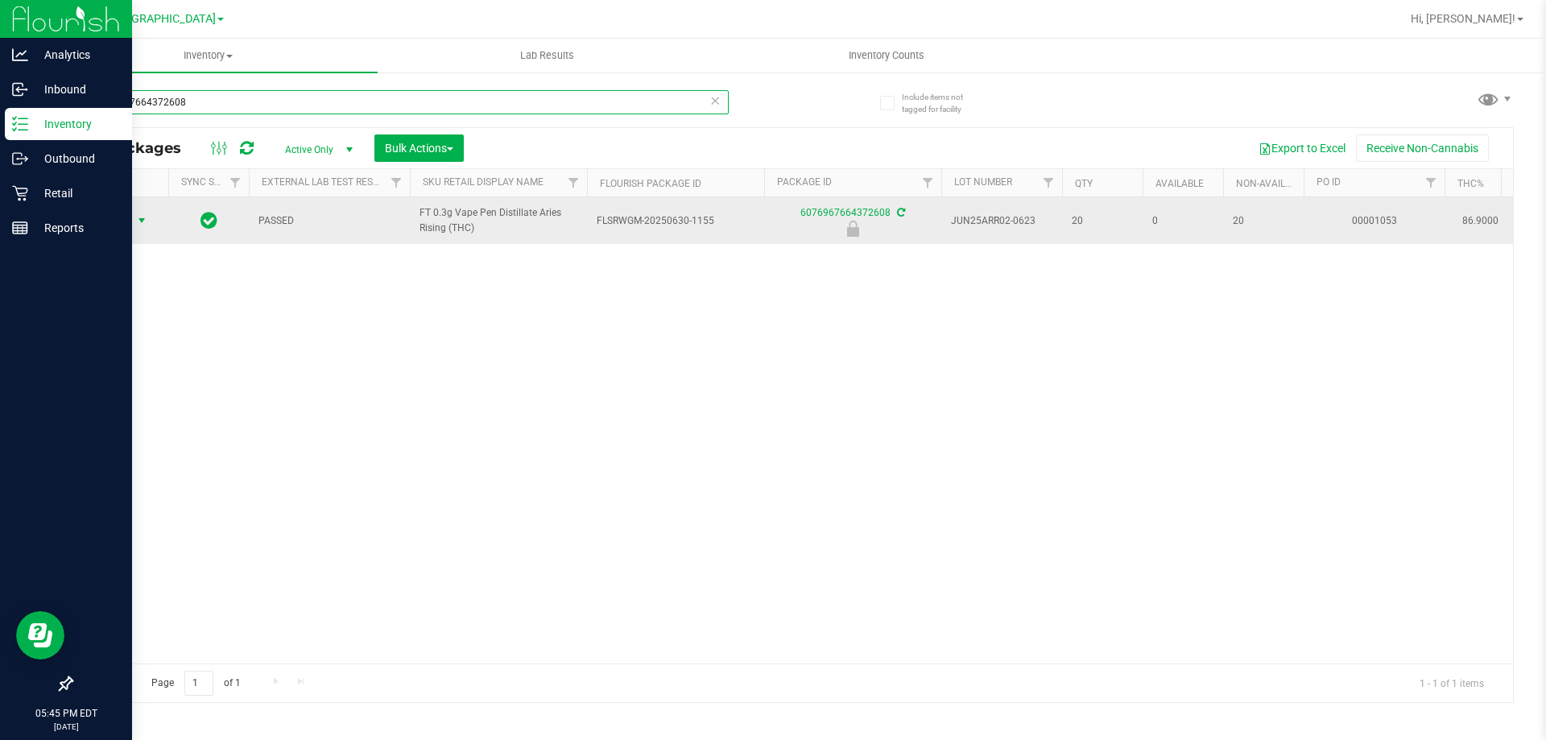
type input "6076967664372608"
click at [142, 219] on span "select" at bounding box center [141, 220] width 13 height 13
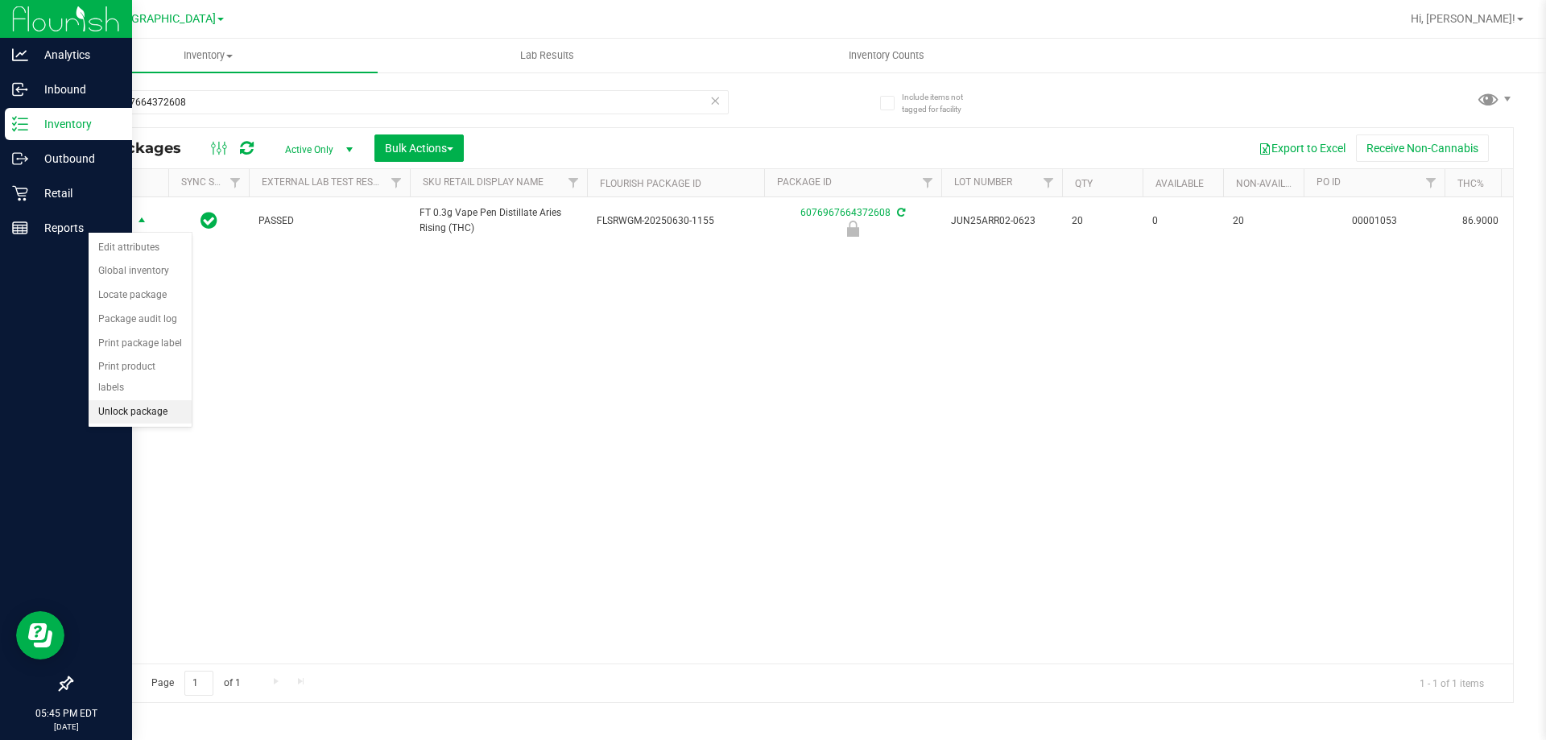
click at [136, 400] on li "Unlock package" at bounding box center [140, 412] width 103 height 24
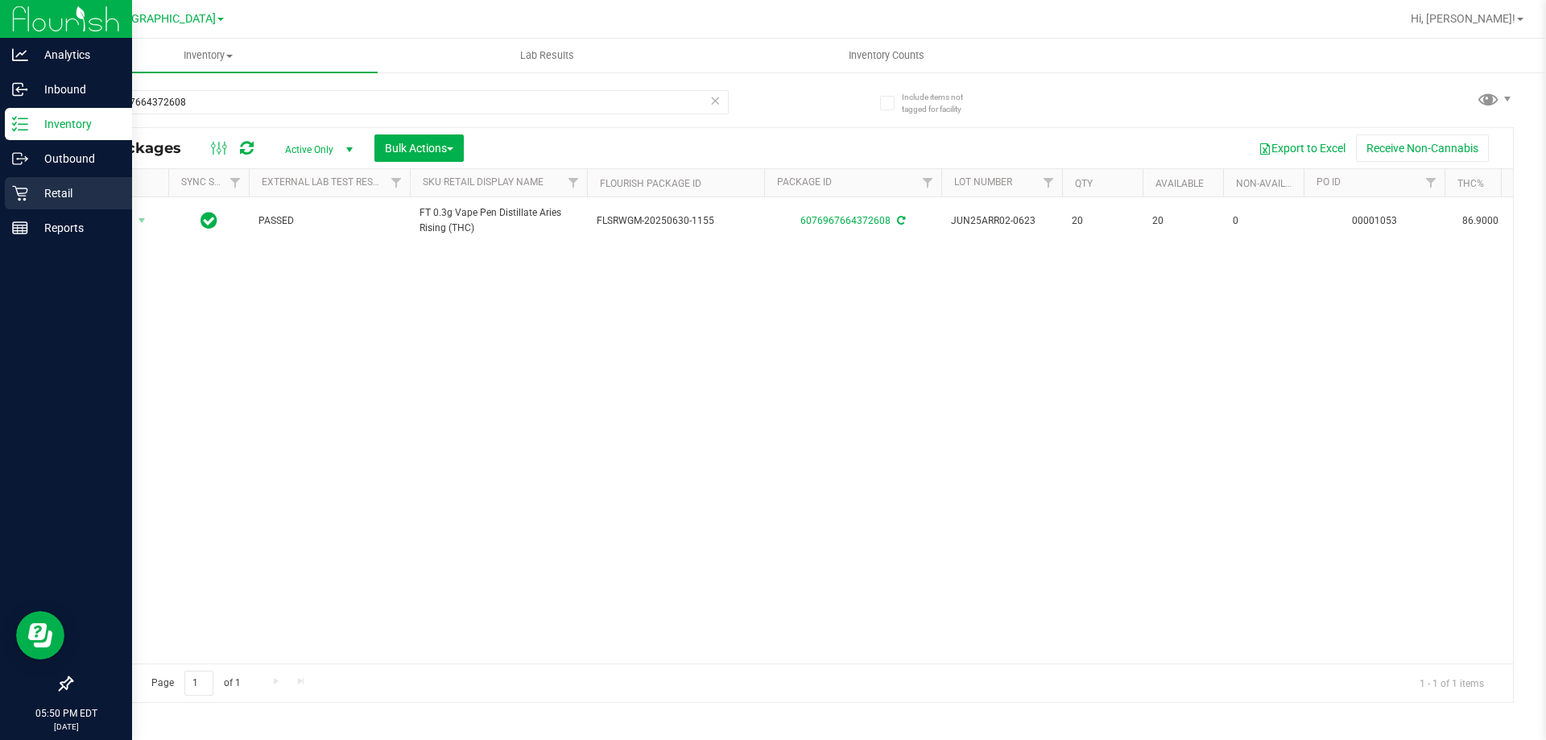
click at [39, 195] on p "Retail" at bounding box center [76, 193] width 97 height 19
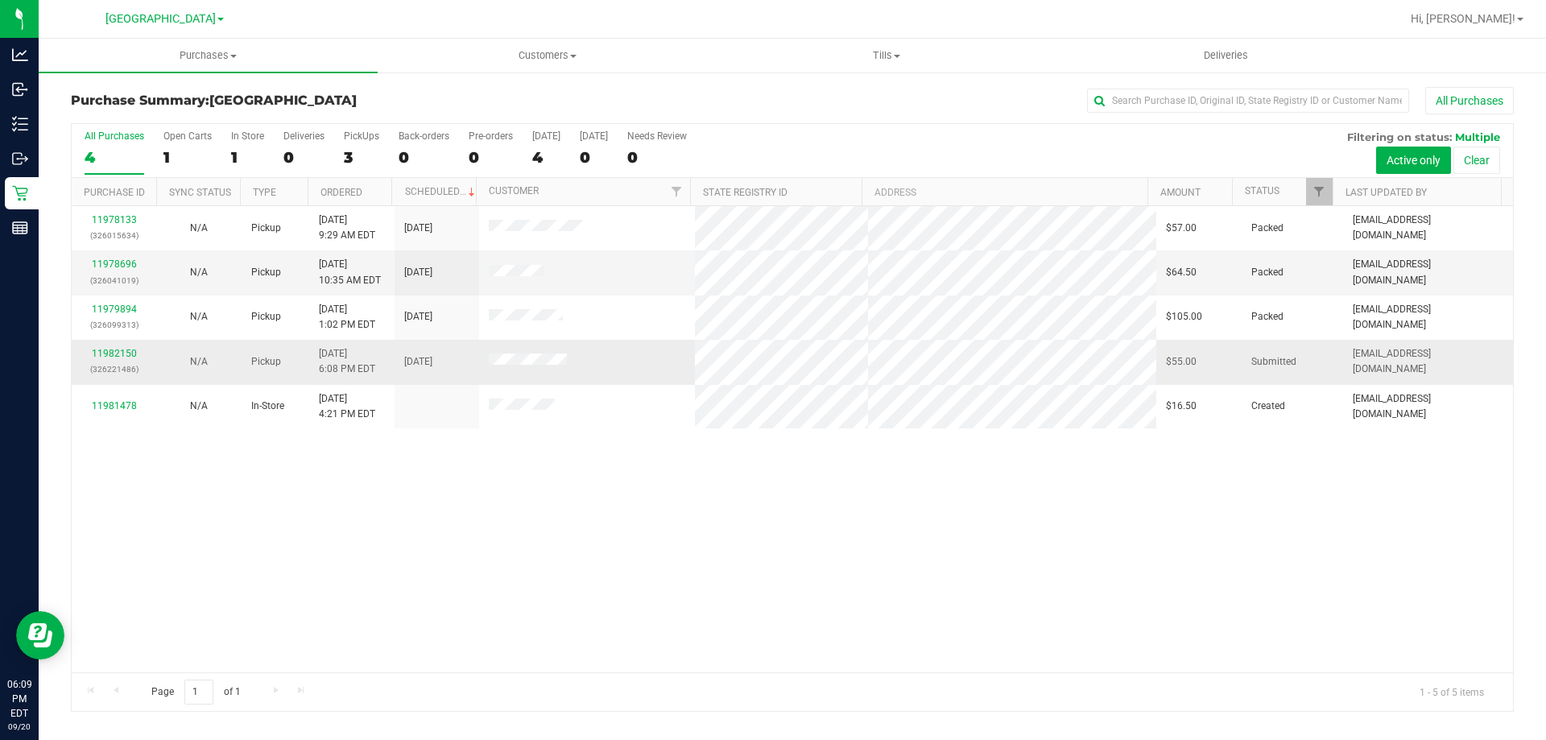
click at [110, 362] on p "(326221486)" at bounding box center [113, 369] width 65 height 15
click at [114, 356] on link "11982150" at bounding box center [114, 353] width 45 height 11
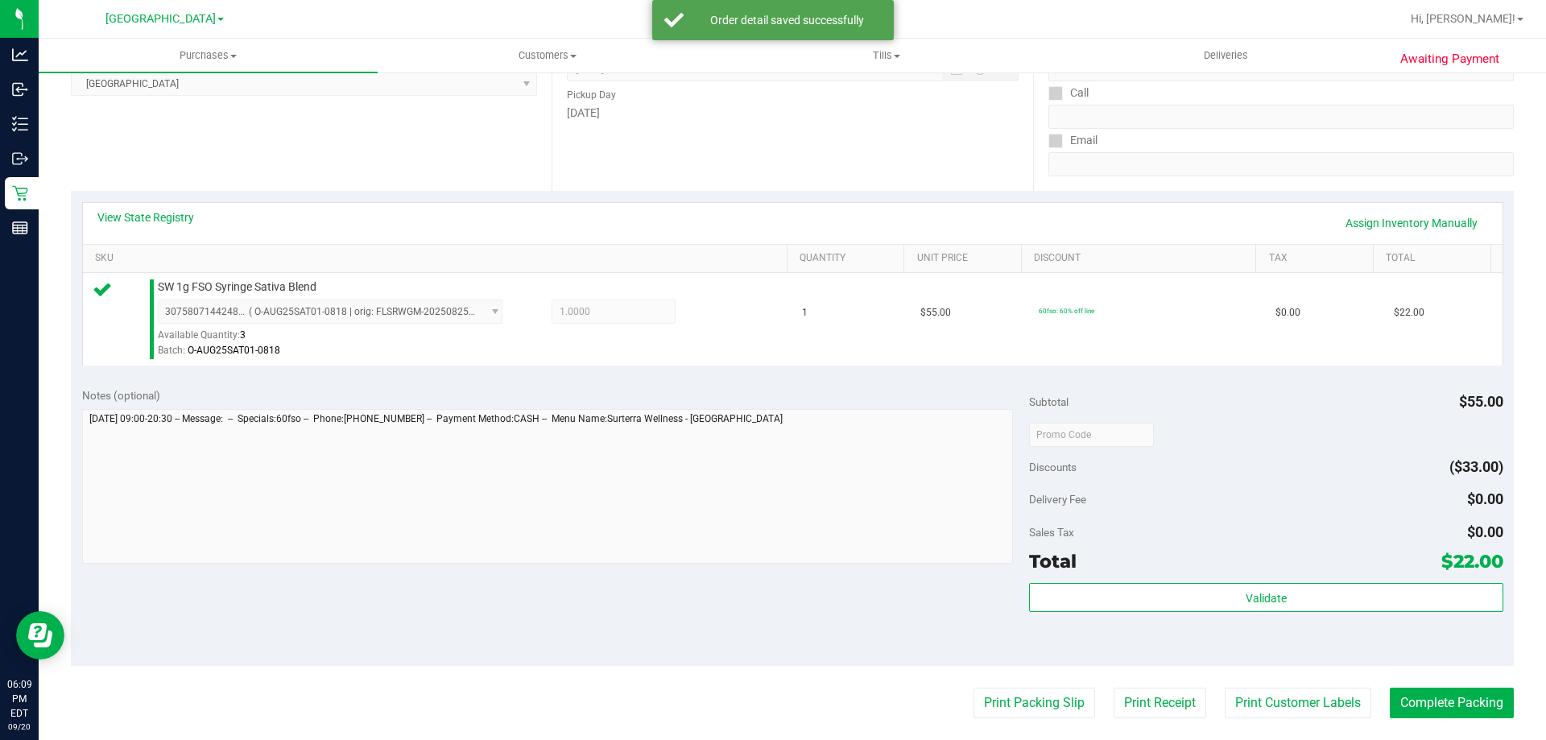
scroll to position [322, 0]
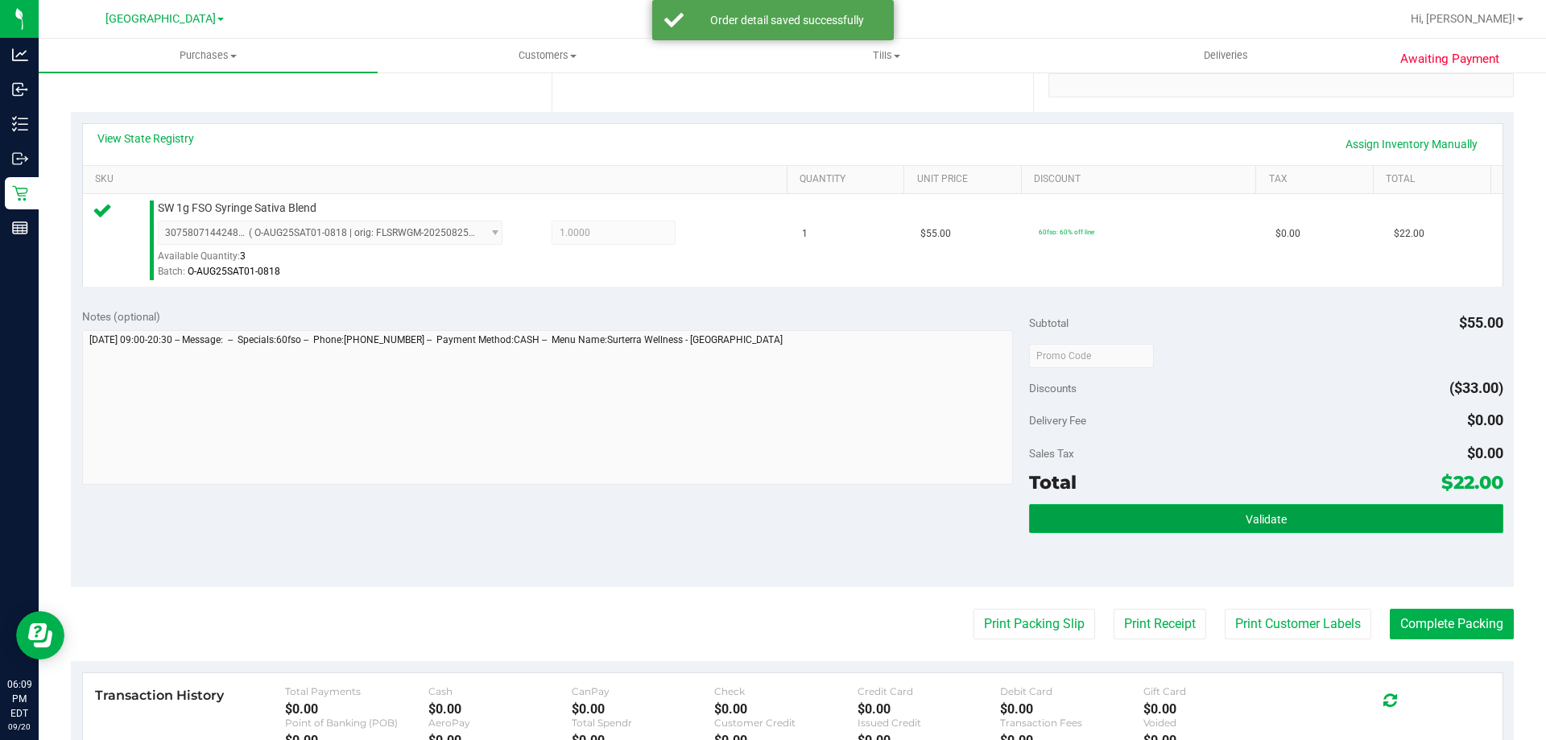
click at [1214, 530] on button "Validate" at bounding box center [1266, 518] width 474 height 29
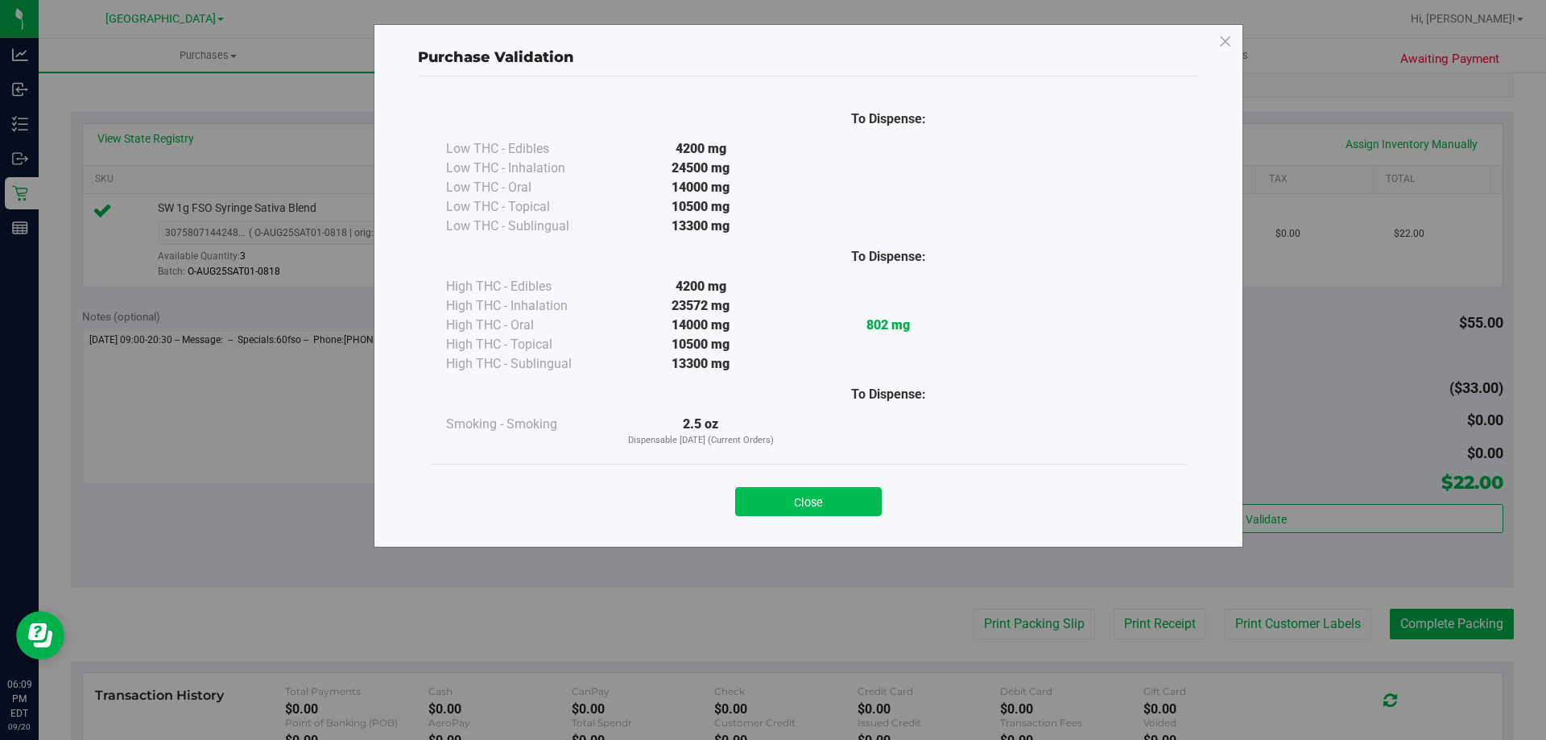
click at [776, 495] on button "Close" at bounding box center [808, 501] width 147 height 29
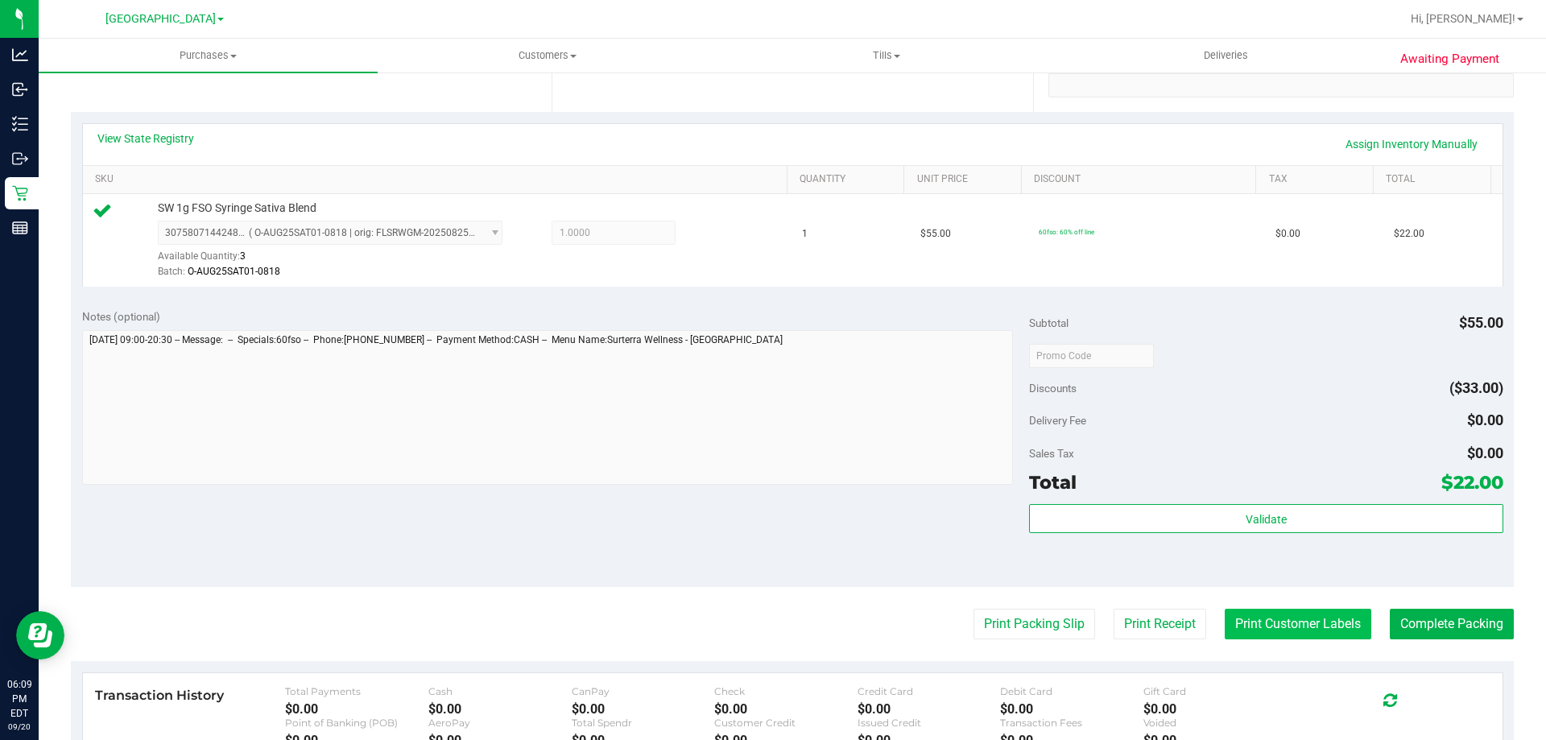
click at [1261, 617] on button "Print Customer Labels" at bounding box center [1298, 624] width 147 height 31
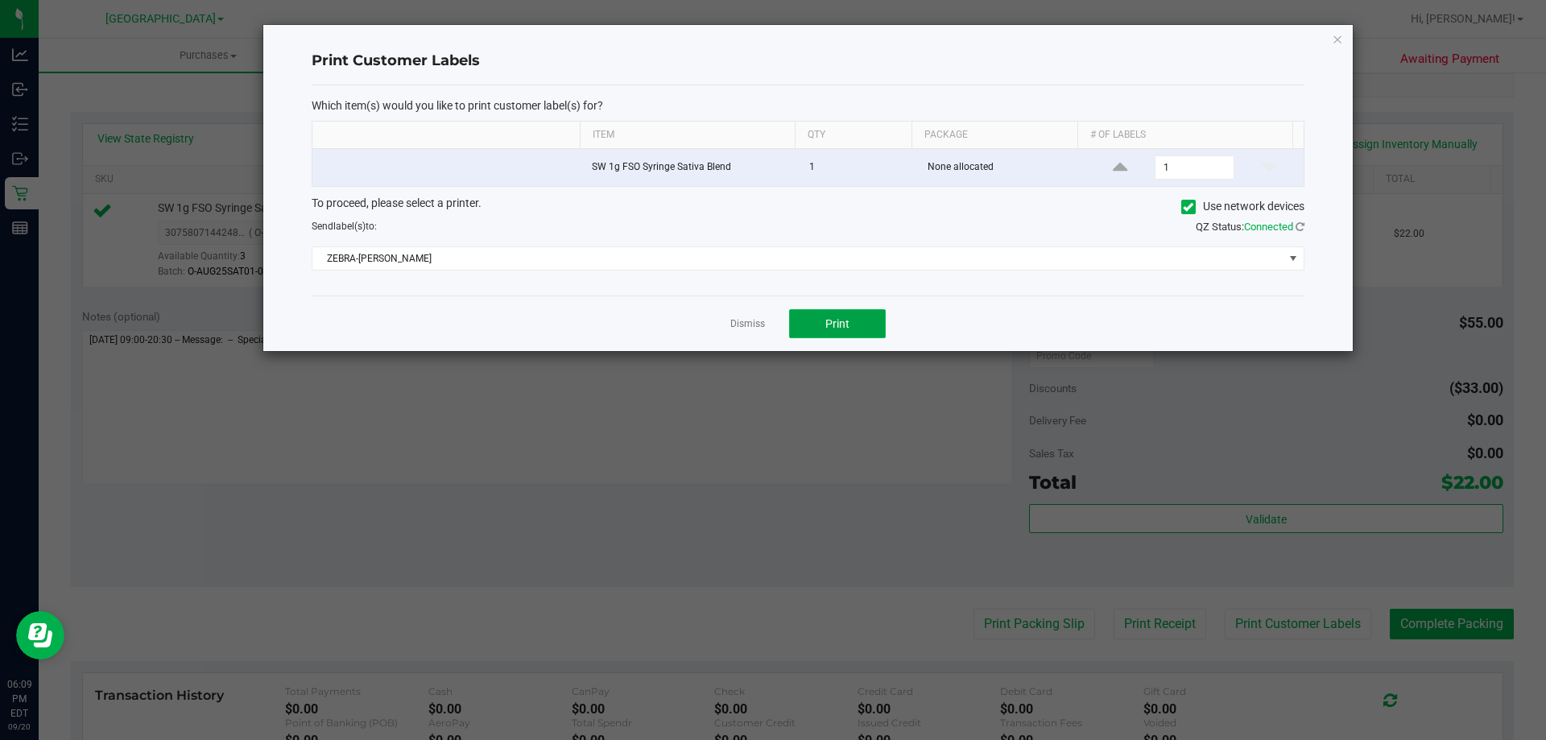
click at [838, 328] on span "Print" at bounding box center [838, 323] width 24 height 13
click at [1338, 43] on icon "button" at bounding box center [1337, 38] width 11 height 19
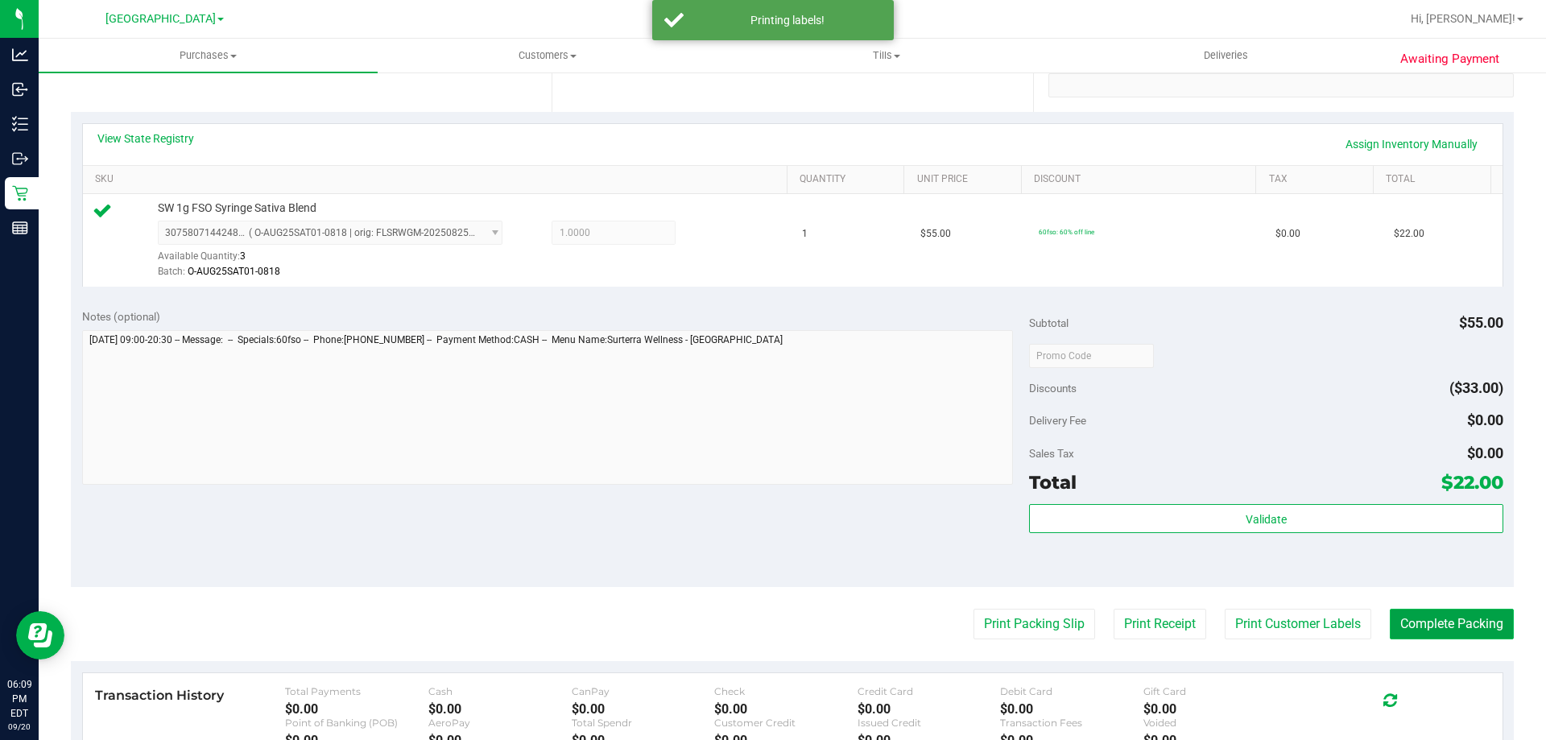
click at [1465, 616] on button "Complete Packing" at bounding box center [1452, 624] width 124 height 31
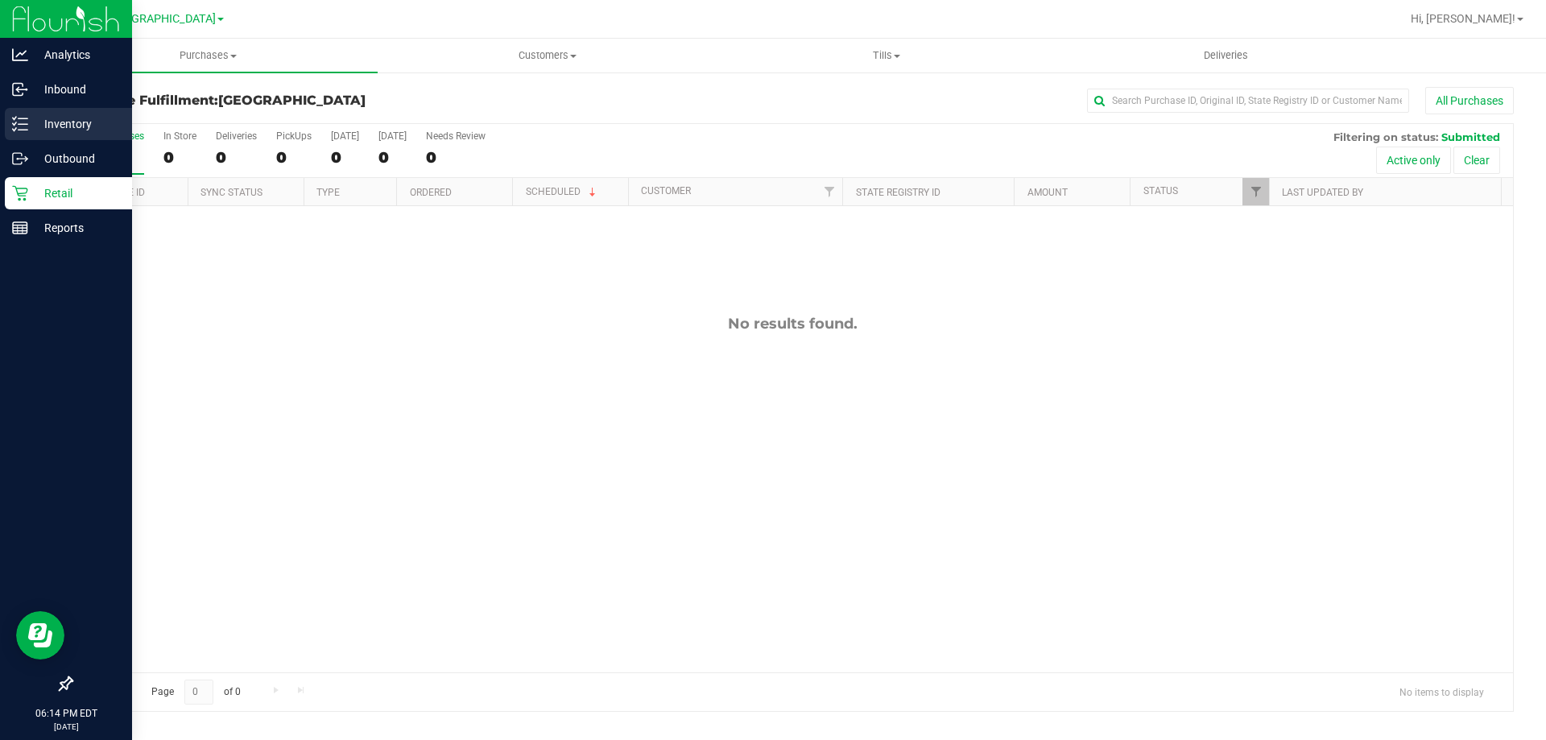
click at [82, 120] on p "Inventory" at bounding box center [76, 123] width 97 height 19
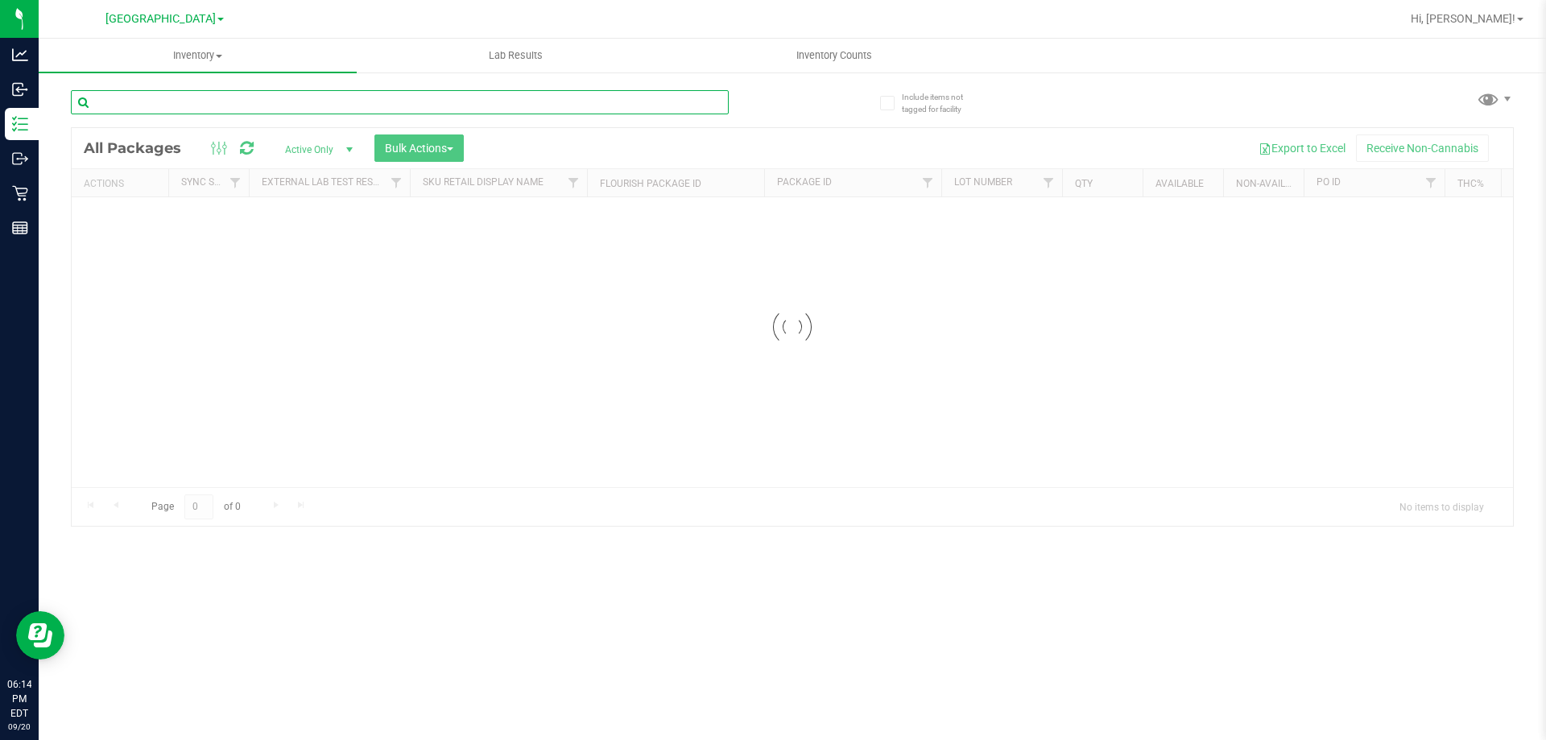
click at [213, 105] on div "Inventory All packages All inventory Waste log Create inventory Lab Results Inv…" at bounding box center [793, 389] width 1508 height 701
drag, startPoint x: 216, startPoint y: 106, endPoint x: 0, endPoint y: -68, distance: 276.7
click at [0, 0] on html "Analytics Inbound Inventory Outbound Retail Reports 06:14 PM EDT 09/20/2025 09/…" at bounding box center [773, 370] width 1546 height 740
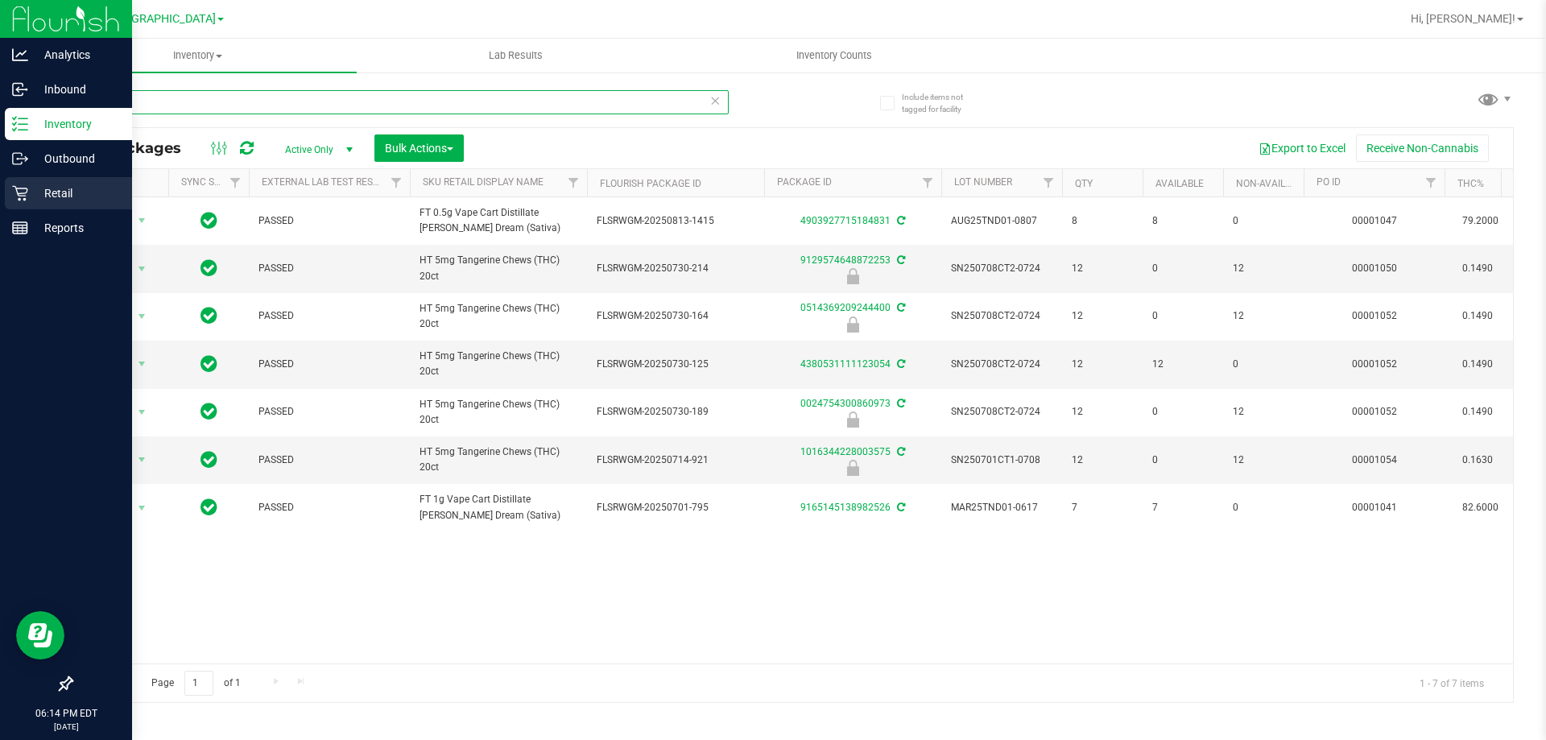
type input "tang"
click at [49, 179] on div "Retail" at bounding box center [68, 193] width 127 height 32
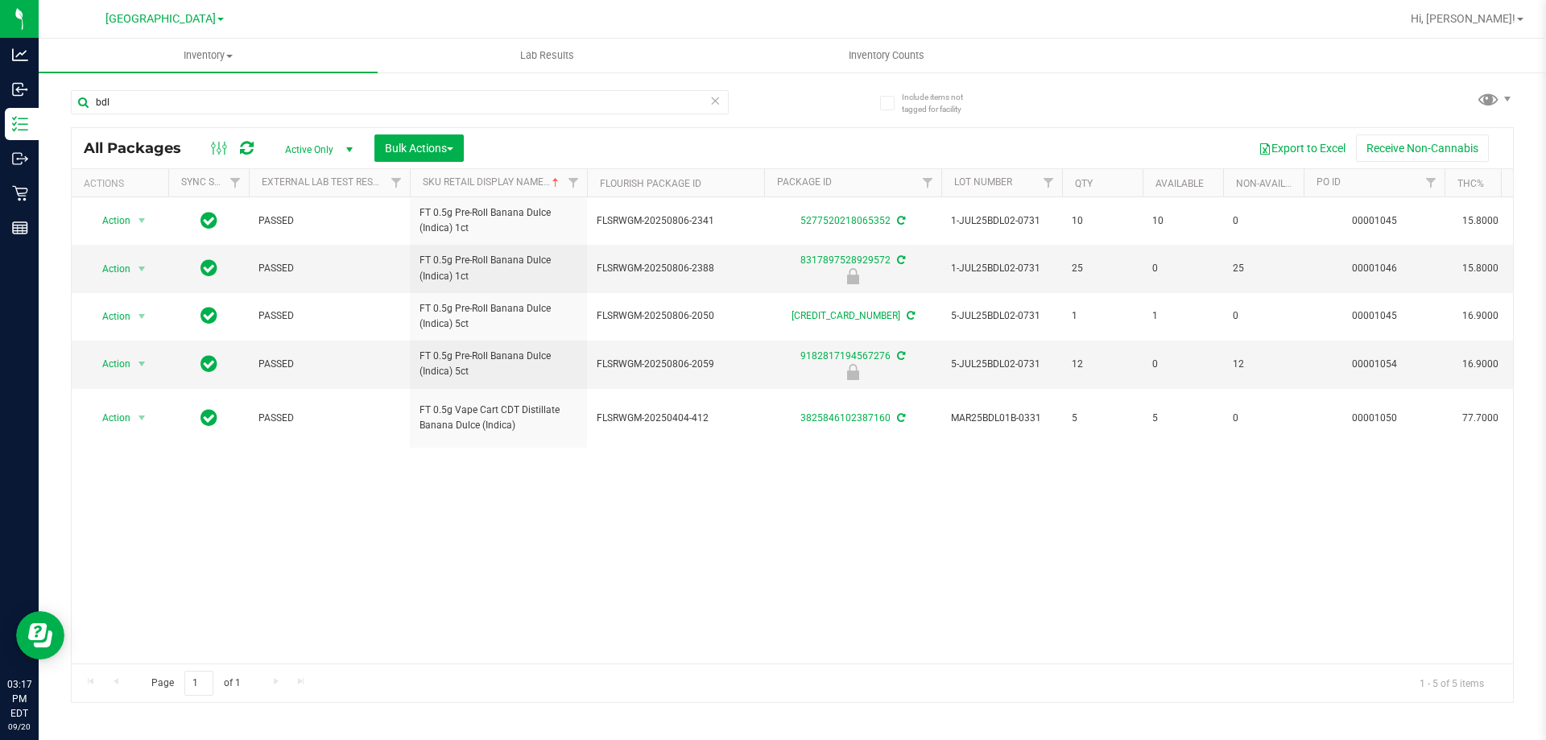
click at [717, 110] on span at bounding box center [715, 100] width 11 height 21
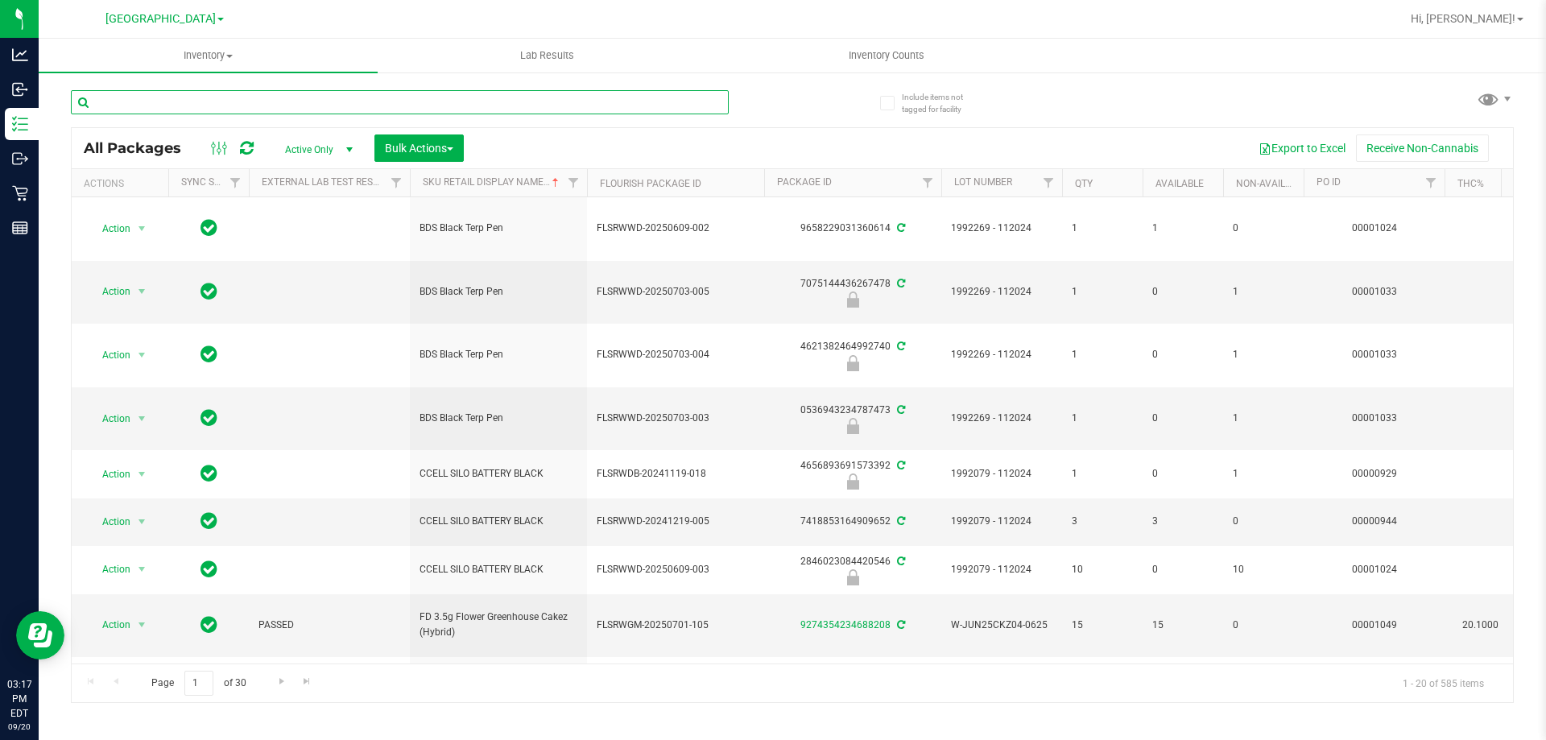
click at [642, 102] on input "text" at bounding box center [400, 102] width 658 height 24
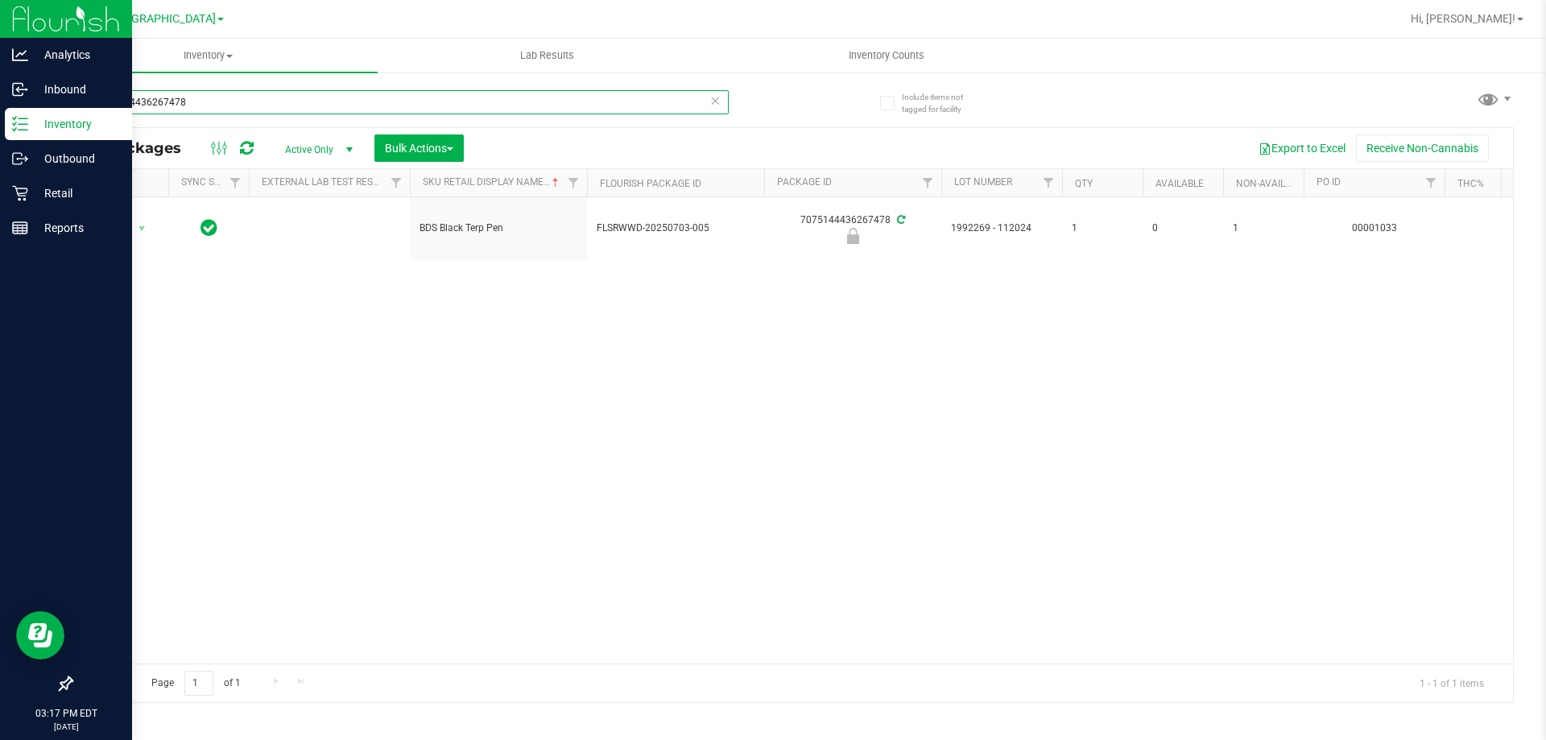
drag, startPoint x: 242, startPoint y: 95, endPoint x: 0, endPoint y: 2, distance: 259.5
click at [0, 22] on div "Analytics Inbound Inventory Outbound Retail Reports 03:17 PM EDT 09/20/2025 09/…" at bounding box center [773, 370] width 1546 height 740
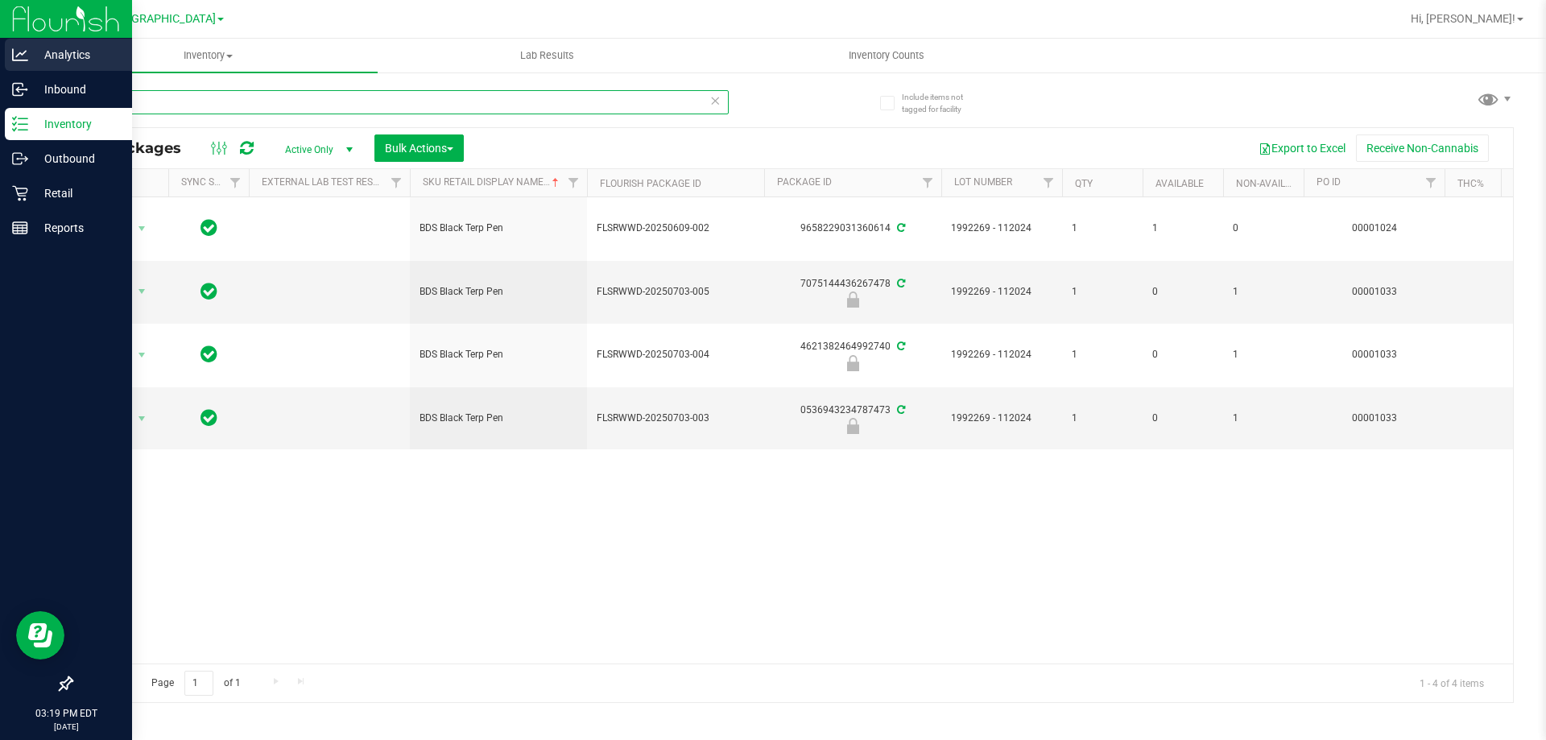
drag, startPoint x: 316, startPoint y: 93, endPoint x: 0, endPoint y: 55, distance: 318.0
click at [0, 80] on div "Analytics Inbound Inventory Outbound Retail Reports 03:19 PM EDT 09/20/2025 09/…" at bounding box center [773, 370] width 1546 height 740
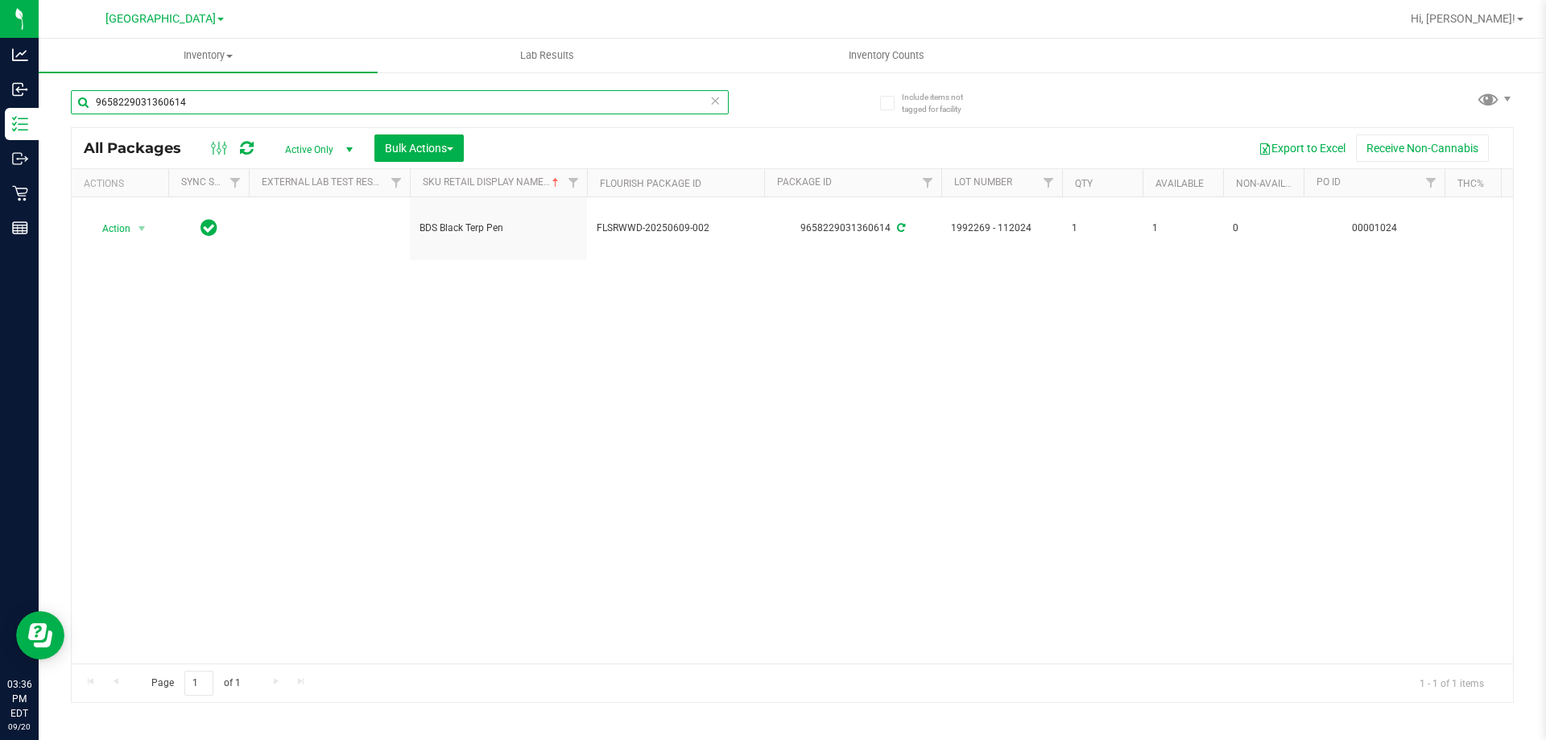
click at [269, 108] on input "9658229031360614" at bounding box center [400, 102] width 658 height 24
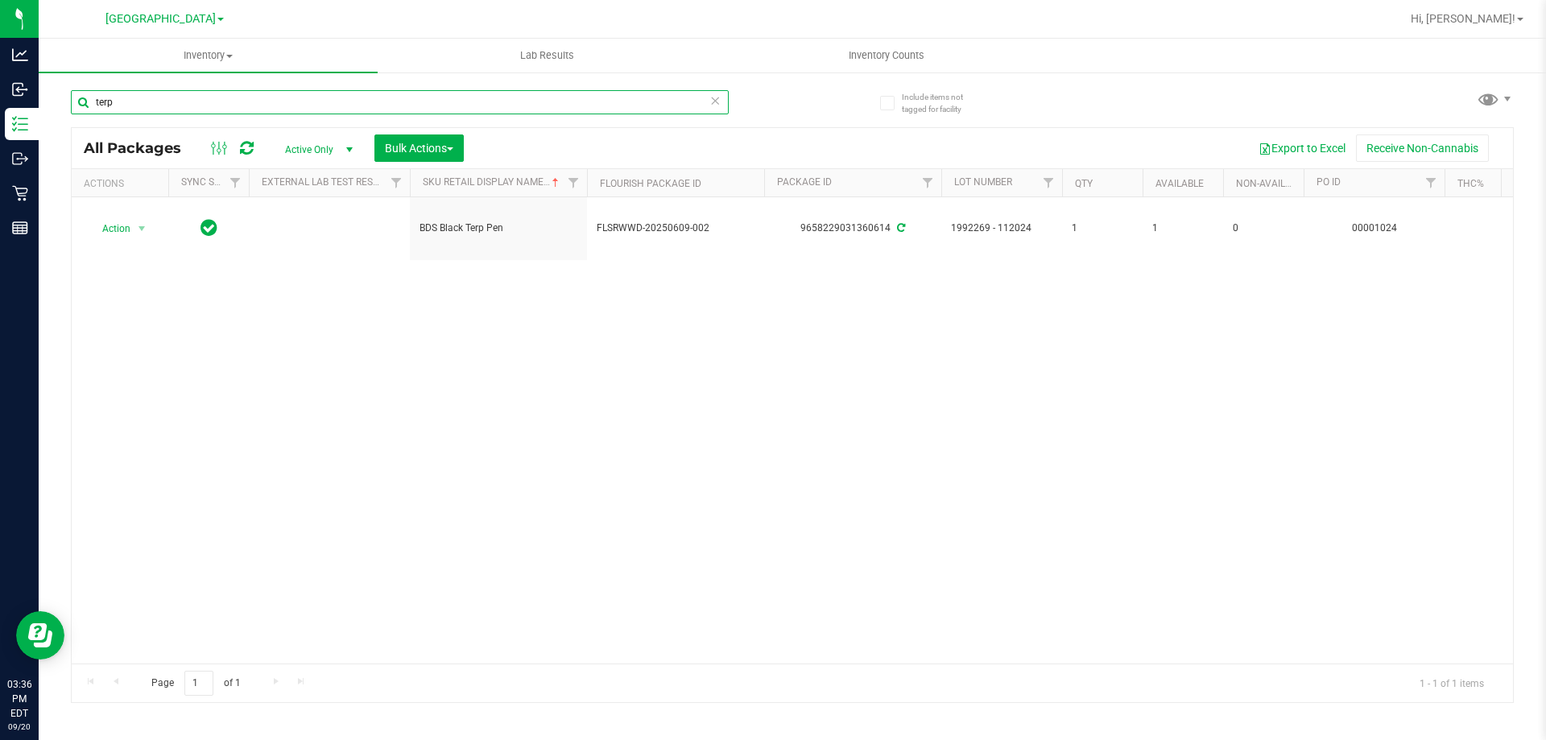
type input "terp"
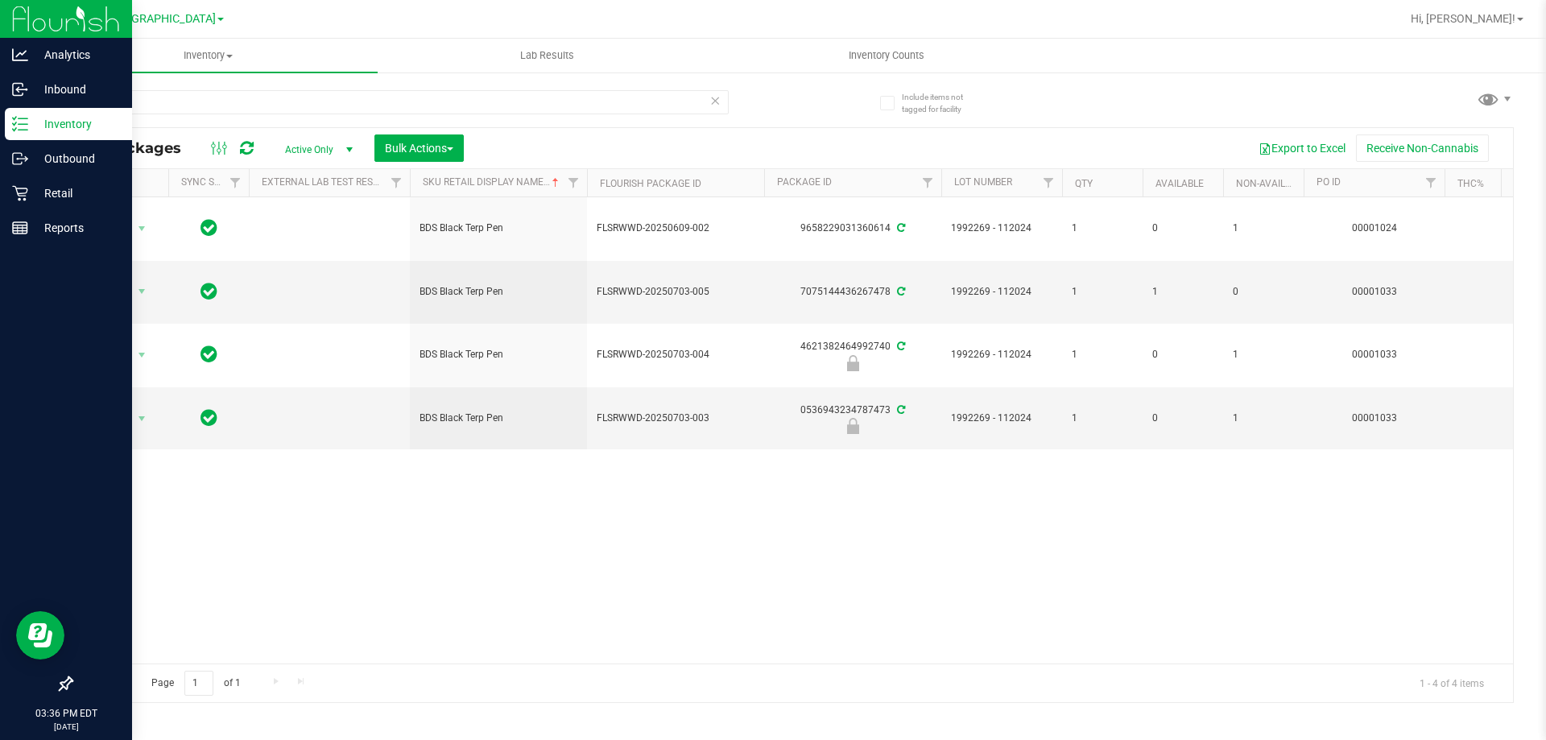
click at [63, 127] on p "Inventory" at bounding box center [76, 123] width 97 height 19
